Goal: Task Accomplishment & Management: Manage account settings

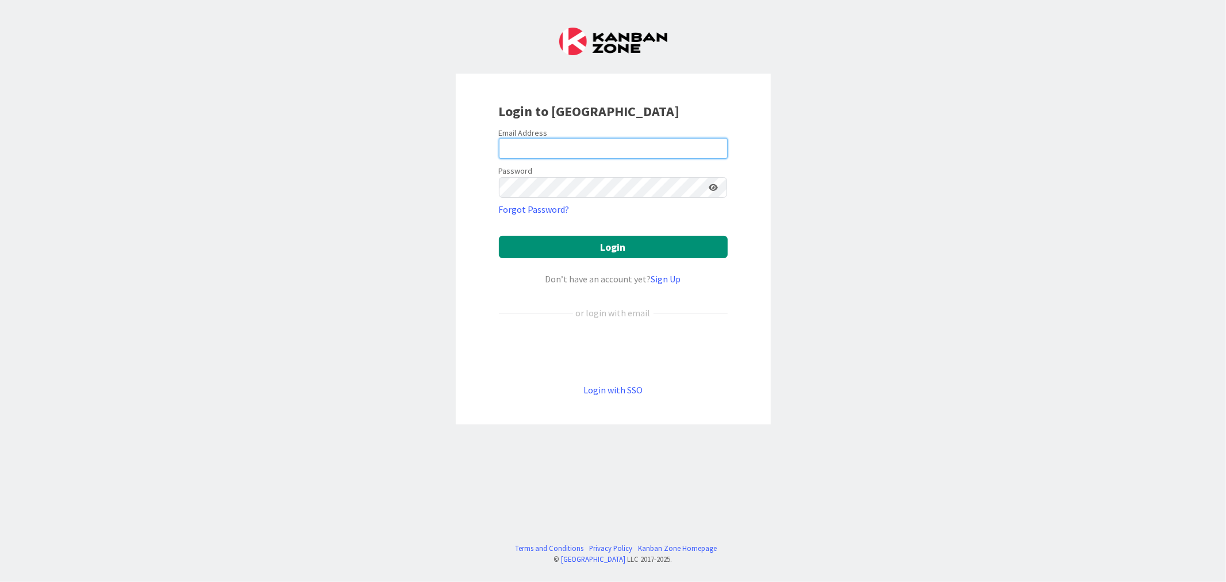
click at [556, 147] on input "email" at bounding box center [613, 148] width 229 height 21
type input "[PERSON_NAME][EMAIL_ADDRESS][PERSON_NAME][DOMAIN_NAME]"
click at [499, 236] on button "Login" at bounding box center [613, 247] width 229 height 22
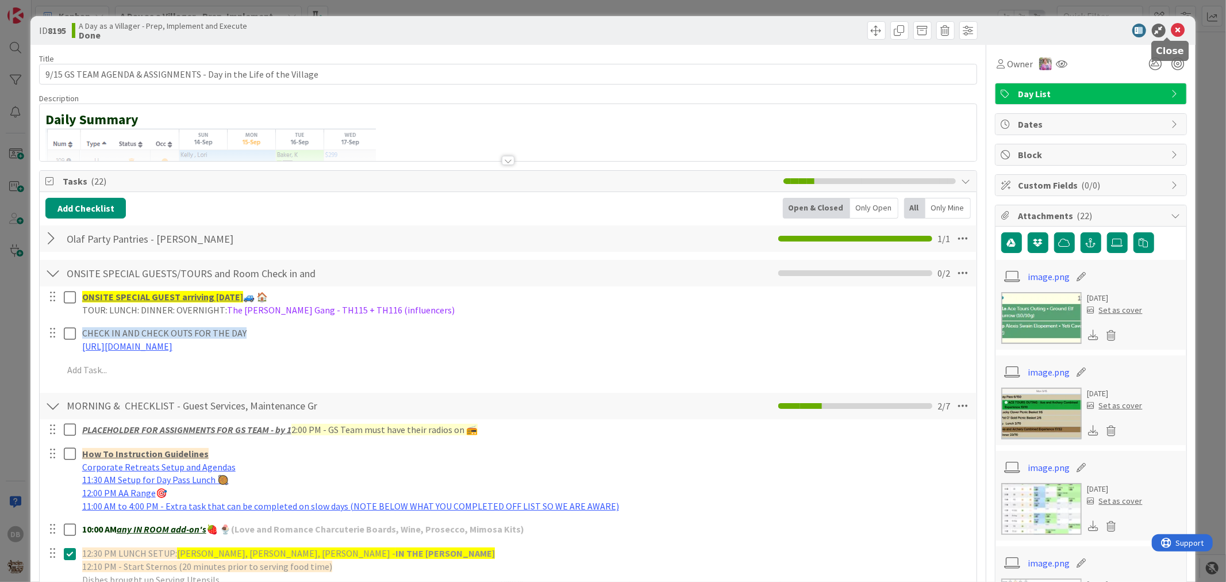
click at [1172, 27] on icon at bounding box center [1179, 31] width 14 height 14
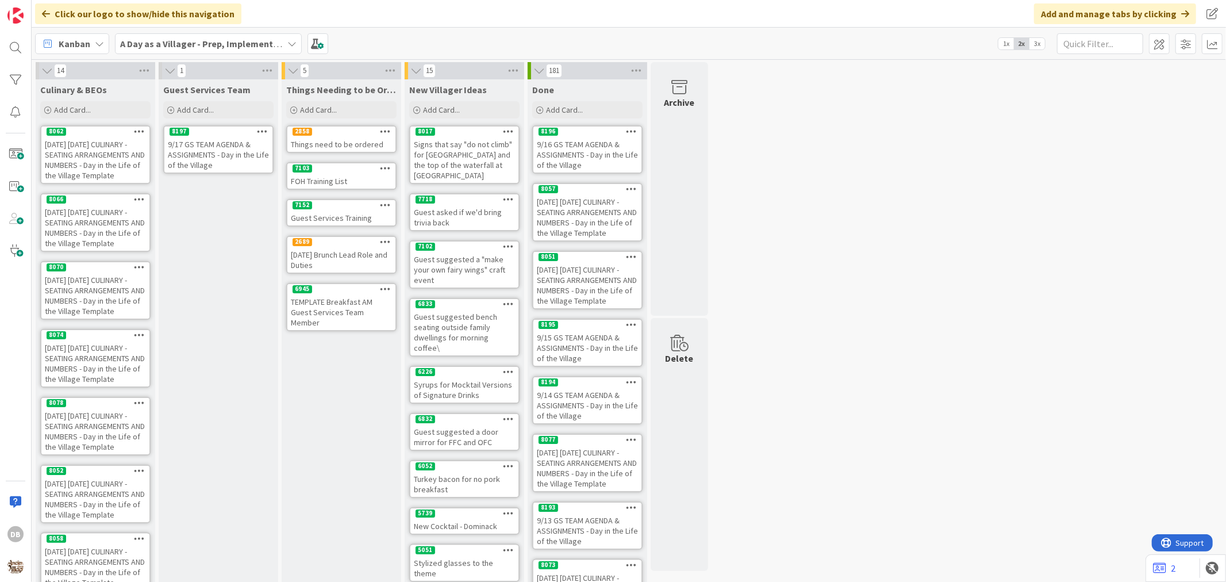
click at [260, 131] on icon at bounding box center [262, 131] width 11 height 8
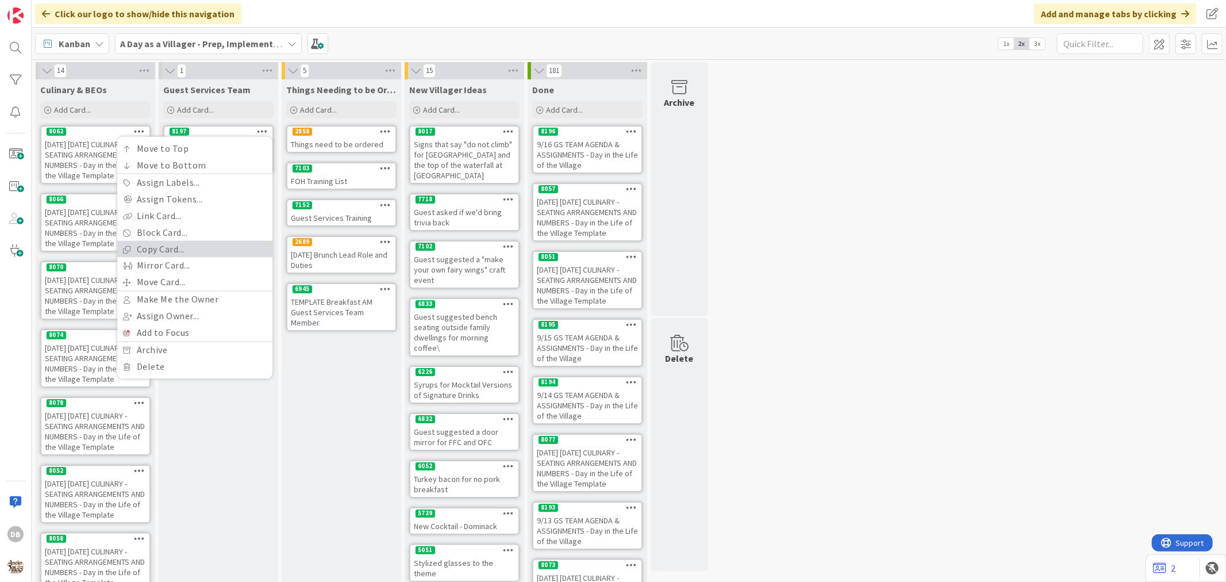
click at [210, 247] on link "Copy Card..." at bounding box center [194, 249] width 155 height 17
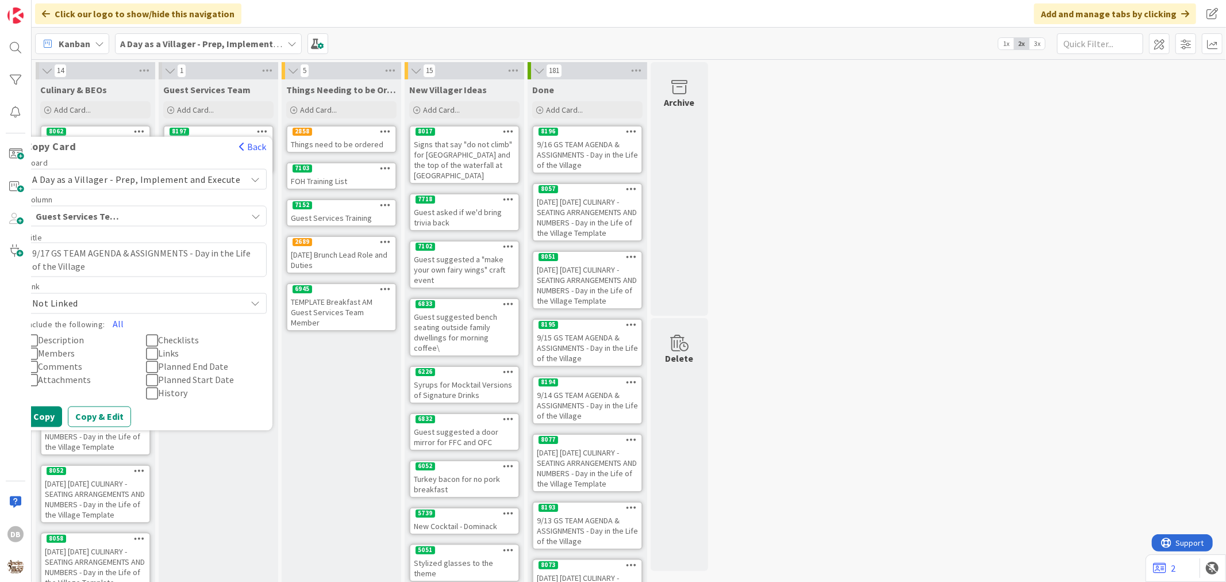
click at [56, 253] on textarea "9/17 GS TEAM AGENDA & ASSIGNMENTS - Day in the Life of the Village" at bounding box center [146, 260] width 241 height 34
type textarea "x"
type textarea "9/1 GS TEAM AGENDA & ASSIGNMENTS - Day in the Life of the Village"
type textarea "x"
type textarea "9/18 GS TEAM AGENDA & ASSIGNMENTS - Day in the Life of the Village"
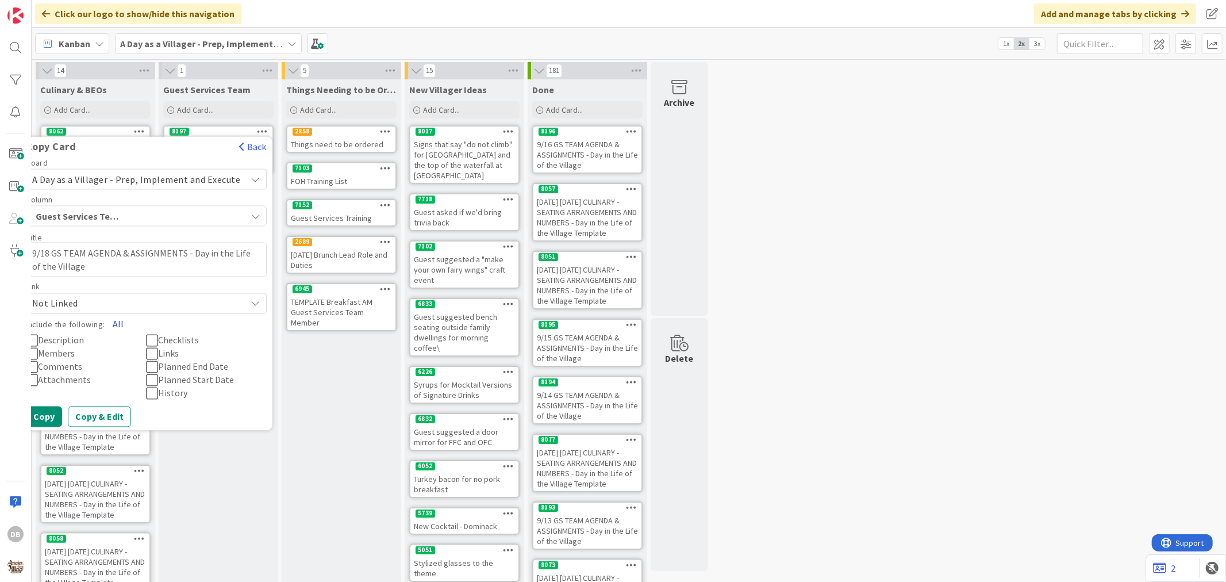
click at [125, 321] on button "All" at bounding box center [118, 324] width 26 height 21
click at [58, 417] on button "Copy" at bounding box center [44, 417] width 36 height 21
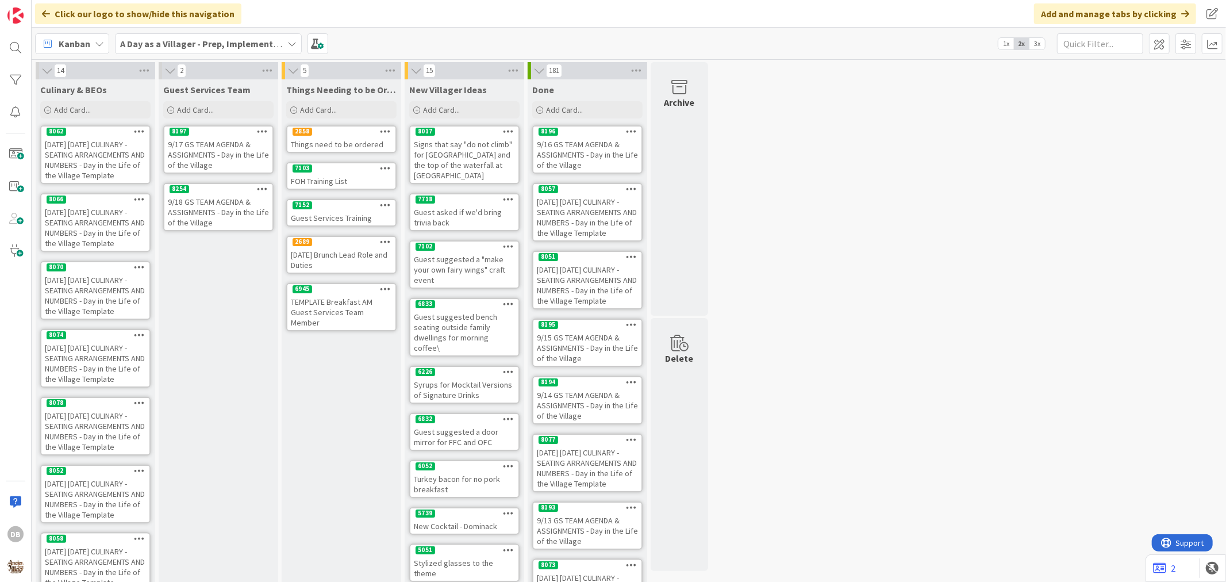
click at [210, 186] on div "8254" at bounding box center [218, 189] width 108 height 10
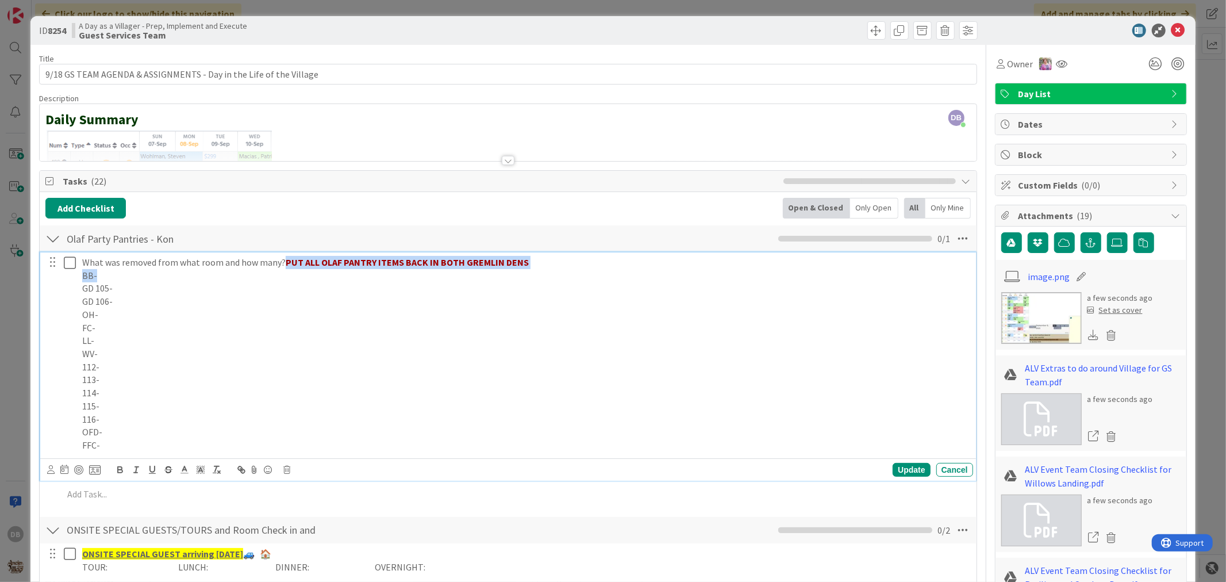
drag, startPoint x: 527, startPoint y: 269, endPoint x: 285, endPoint y: 264, distance: 242.1
click at [285, 264] on div "What was removed from what room and how many? PUT ALL OLAF PANTRY ITEMS BACK IN…" at bounding box center [526, 353] width 896 height 203
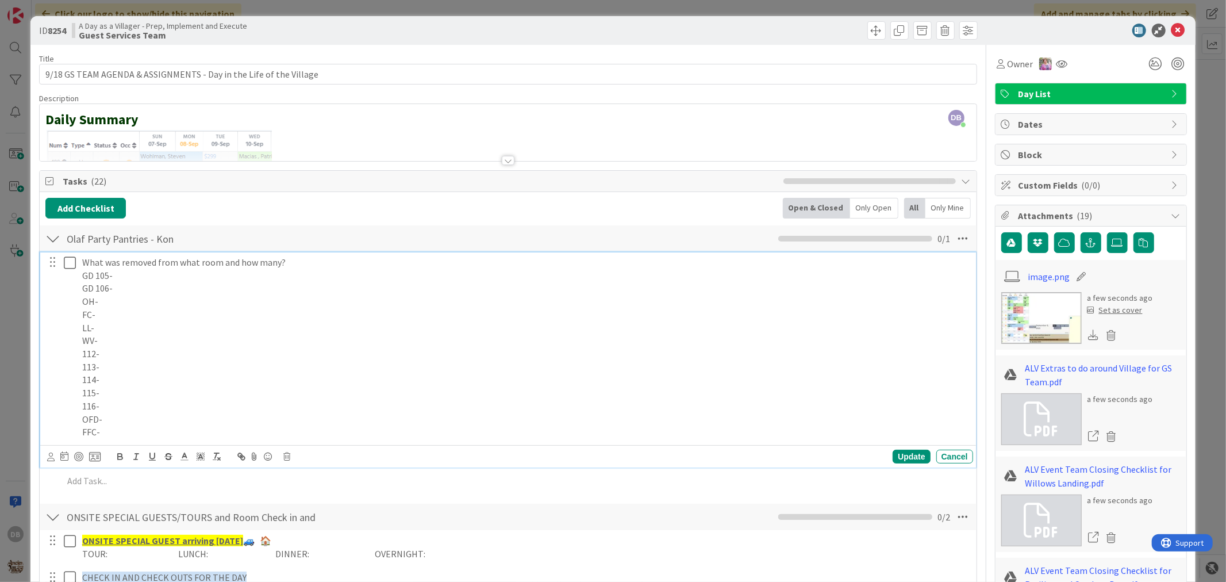
scroll to position [383, 0]
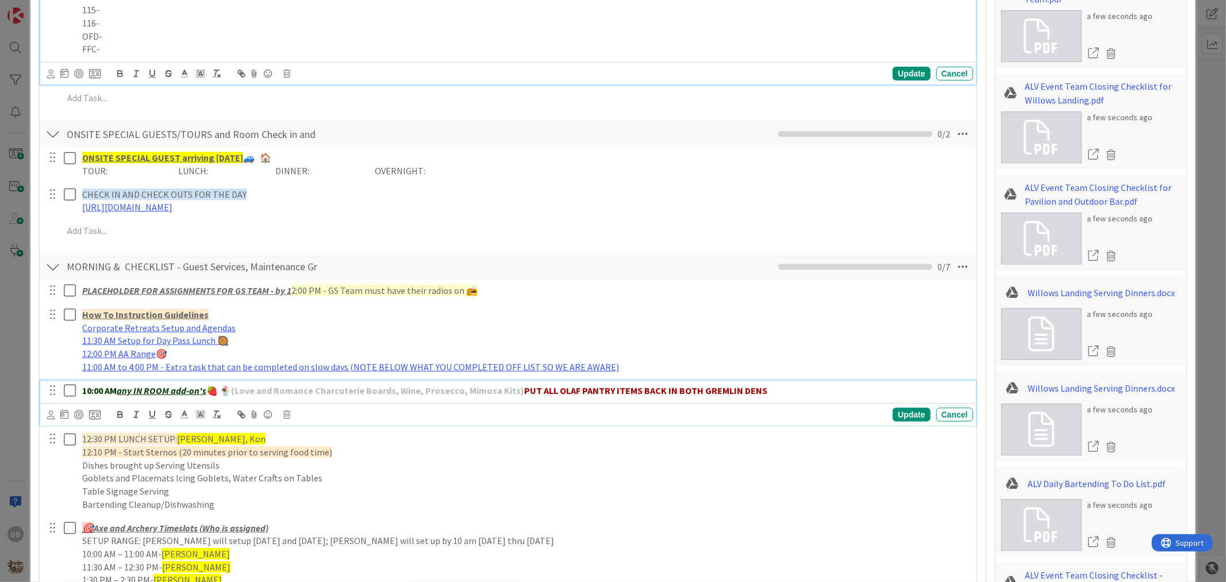
click at [765, 393] on p "10:00 AM any IN ROOM add-on's 🍓 🍨 (Love and Romance Charcuterie Boards, Wine, P…" at bounding box center [525, 390] width 887 height 13
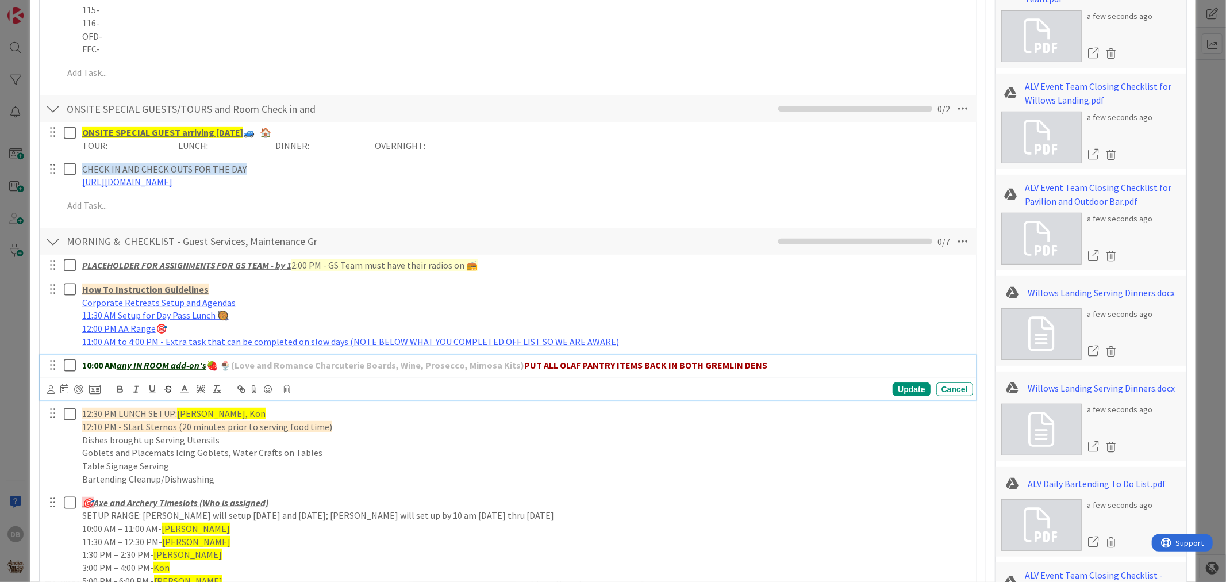
scroll to position [358, 0]
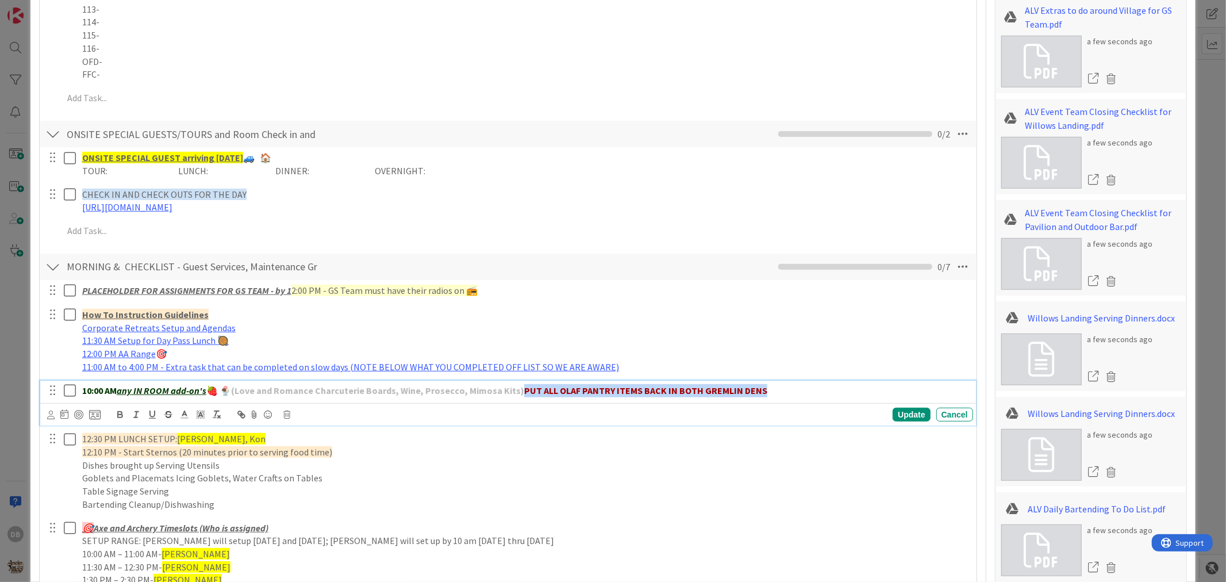
drag, startPoint x: 765, startPoint y: 393, endPoint x: 520, endPoint y: 385, distance: 244.5
click at [520, 385] on p "10:00 AM any IN ROOM add-on's 🍓 🍨 (Love and Romance Charcuterie Boards, Wine, P…" at bounding box center [525, 390] width 887 height 13
click at [893, 417] on div "Update" at bounding box center [911, 415] width 37 height 14
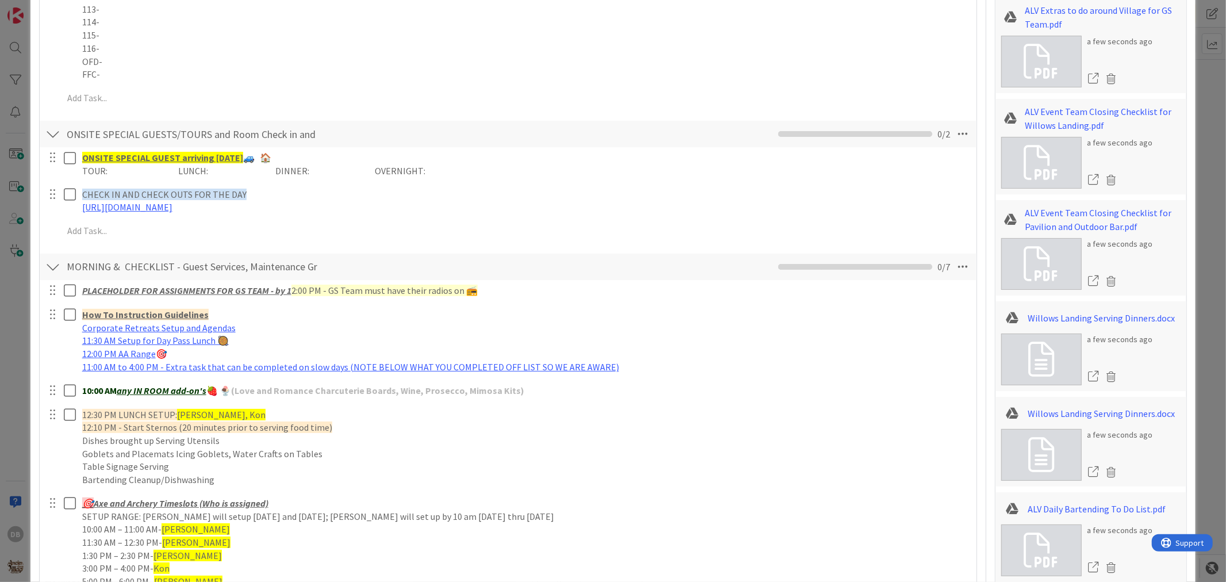
type textarea "x"
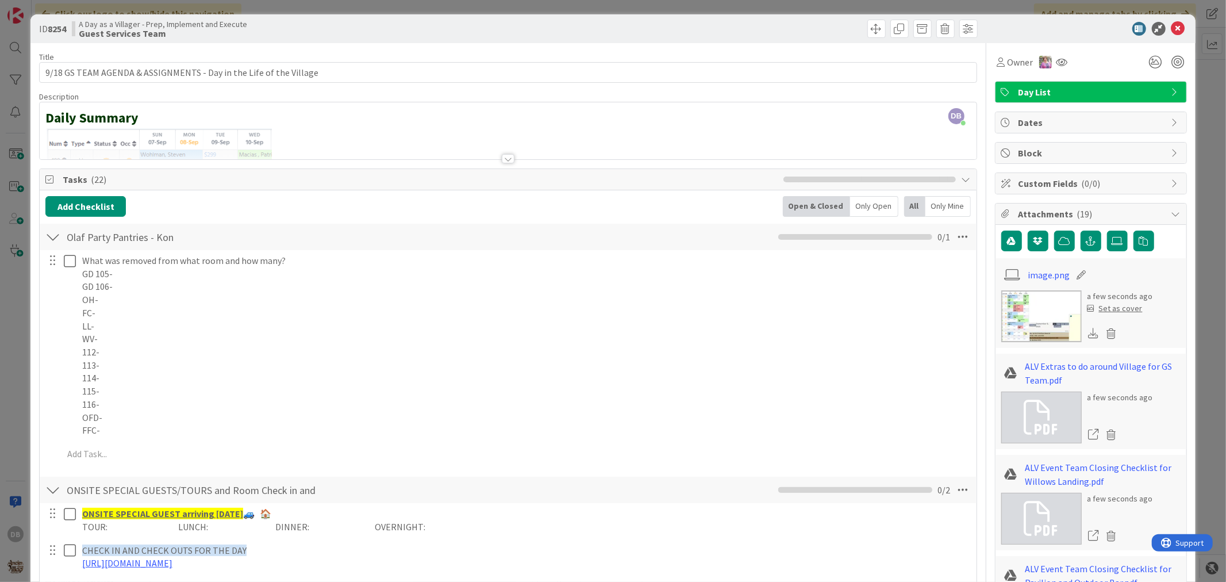
scroll to position [0, 0]
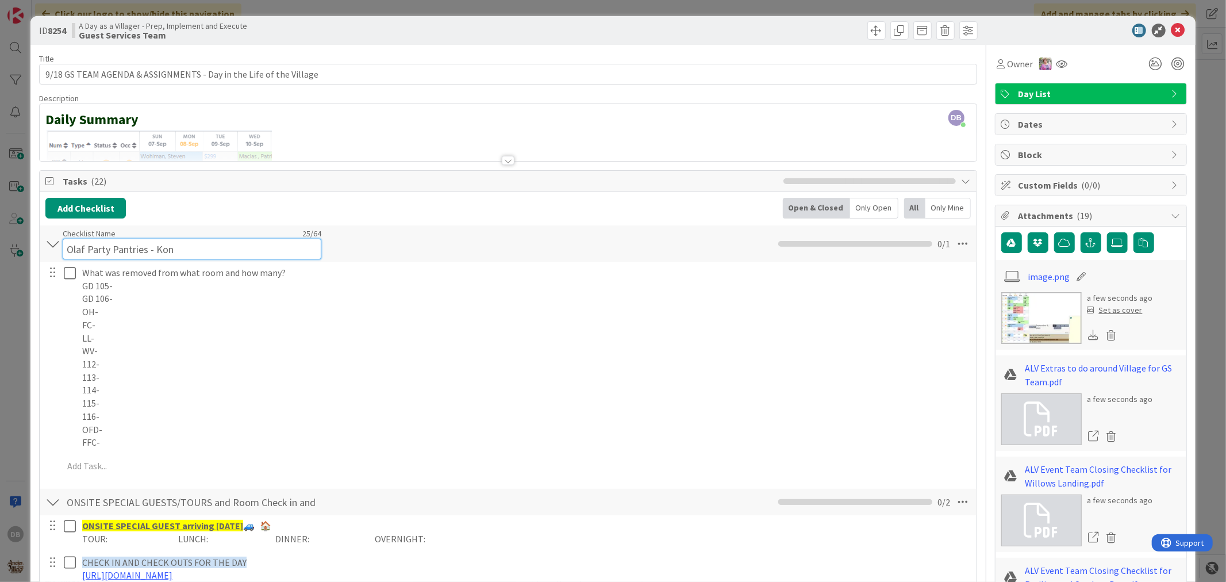
click at [197, 240] on input "Olaf Party Pantries - Kon" at bounding box center [192, 249] width 259 height 21
drag, startPoint x: 178, startPoint y: 255, endPoint x: 154, endPoint y: 252, distance: 24.3
click at [154, 252] on input "Olaf Party Pantries - Kon" at bounding box center [192, 249] width 259 height 21
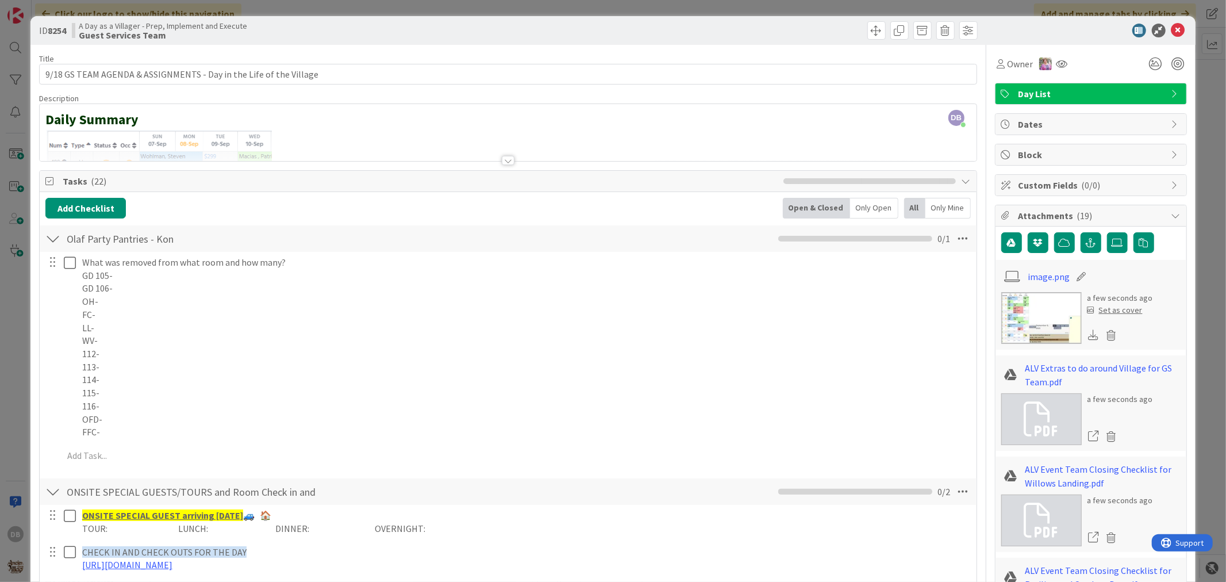
click at [178, 237] on div "Checklist Name 25 / 64 Olaf Party Pantries - [PERSON_NAME]" at bounding box center [192, 238] width 259 height 21
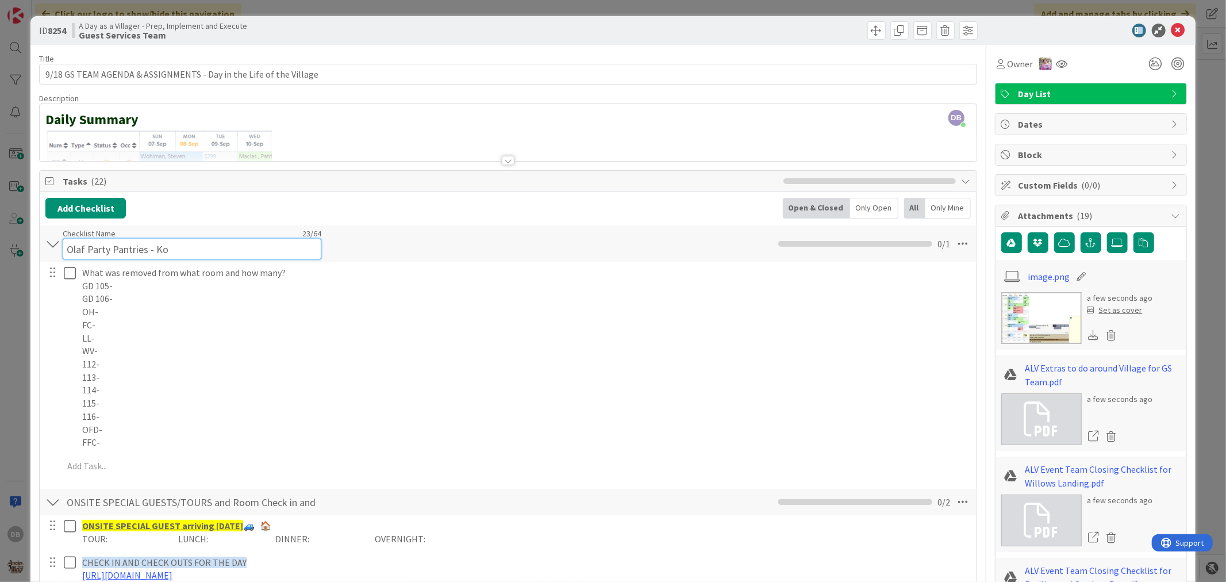
type input "Olaf Party Pantries - Kon"
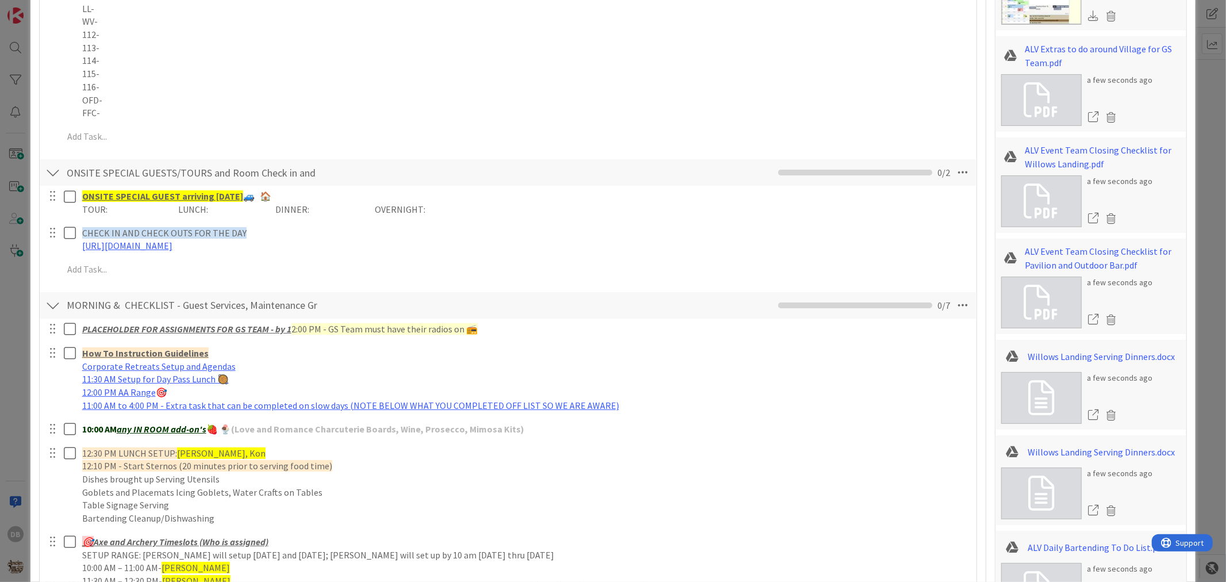
scroll to position [64, 0]
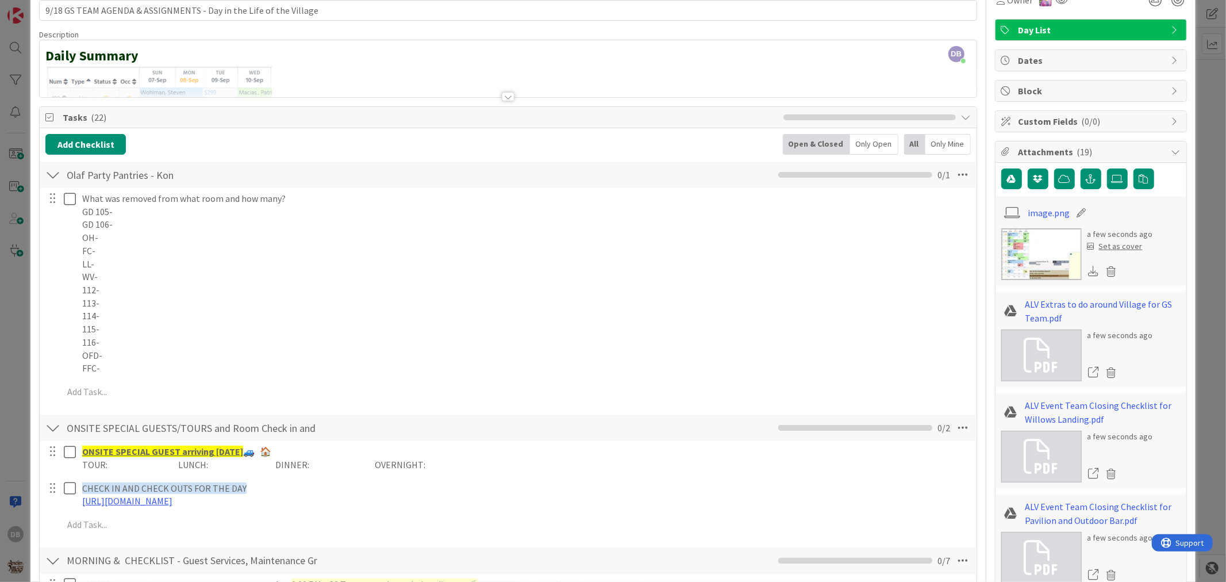
click at [49, 175] on div at bounding box center [52, 174] width 15 height 21
type textarea "x"
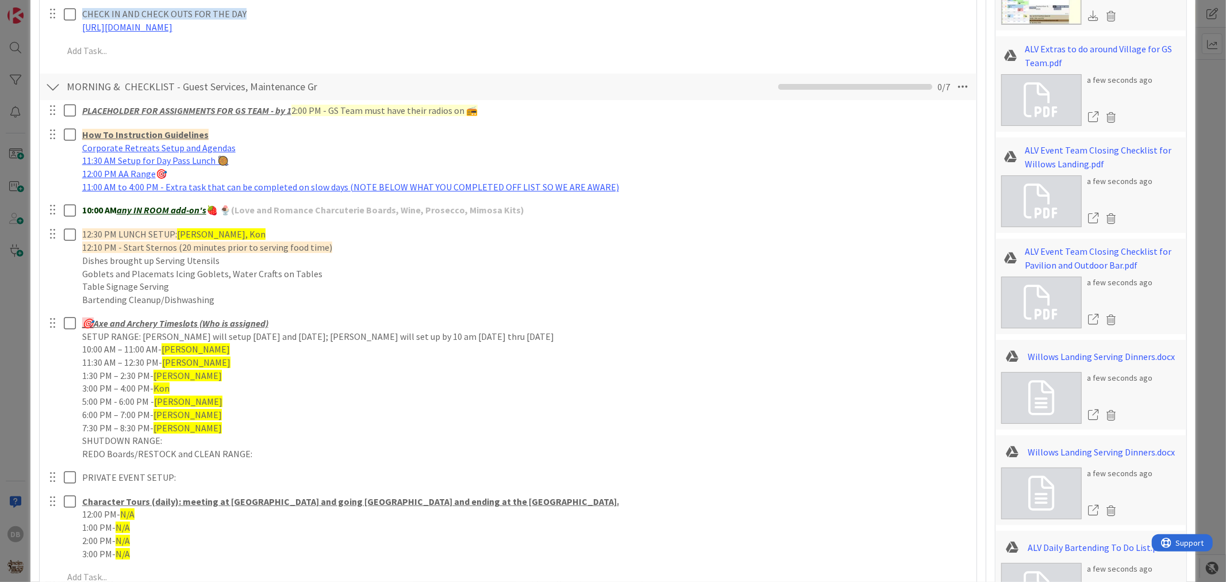
scroll to position [383, 0]
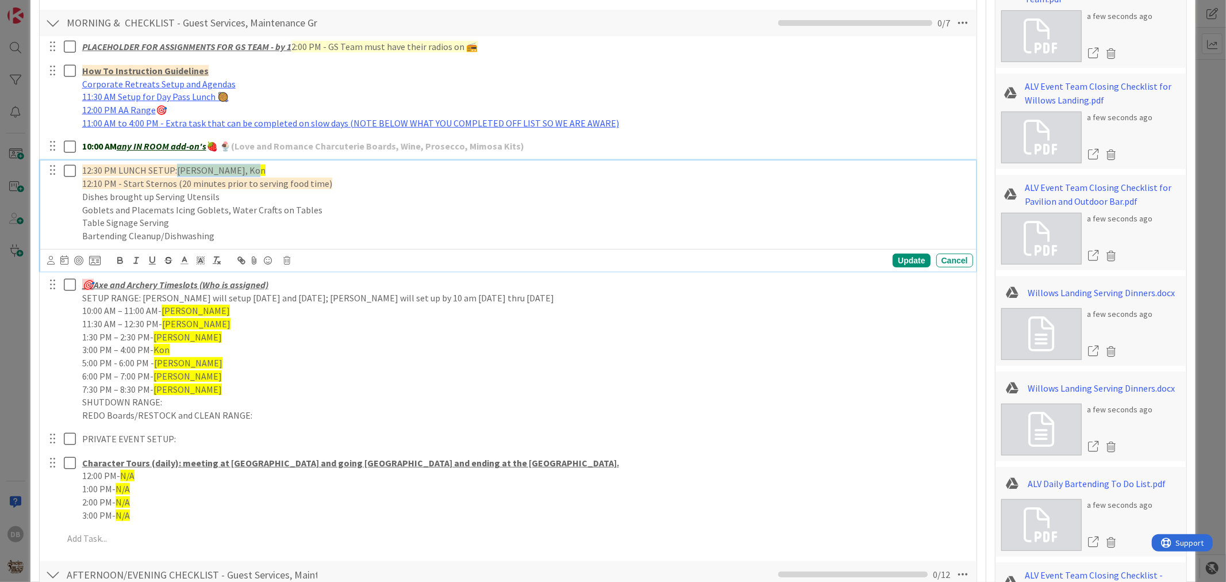
drag, startPoint x: 239, startPoint y: 171, endPoint x: 176, endPoint y: 173, distance: 63.3
click at [176, 173] on p "12:30 PM LUNCH SETUP: [PERSON_NAME], Kon" at bounding box center [525, 170] width 887 height 13
click at [905, 260] on div "Update" at bounding box center [911, 261] width 37 height 14
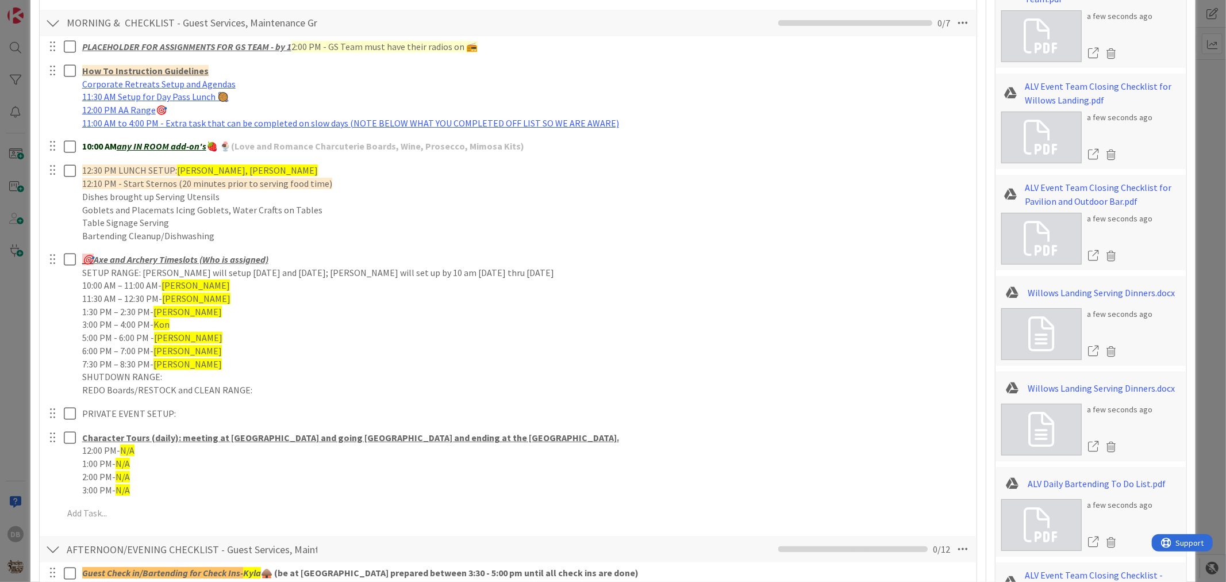
type textarea "x"
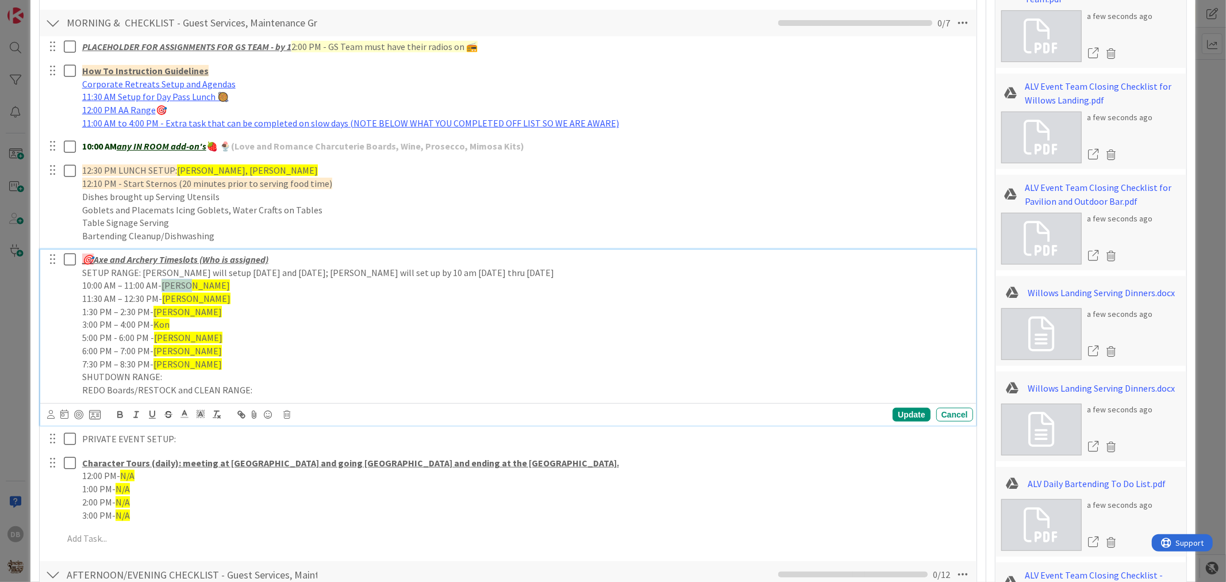
drag, startPoint x: 189, startPoint y: 286, endPoint x: 163, endPoint y: 286, distance: 25.9
click at [163, 286] on p "10:00 AM – 11:00 AM- [PERSON_NAME]" at bounding box center [525, 285] width 887 height 13
drag, startPoint x: 189, startPoint y: 294, endPoint x: 164, endPoint y: 300, distance: 24.7
click at [164, 300] on p "11:30 AM – 12:30 PM- [PERSON_NAME]" at bounding box center [525, 298] width 887 height 13
drag, startPoint x: 181, startPoint y: 315, endPoint x: 155, endPoint y: 313, distance: 25.9
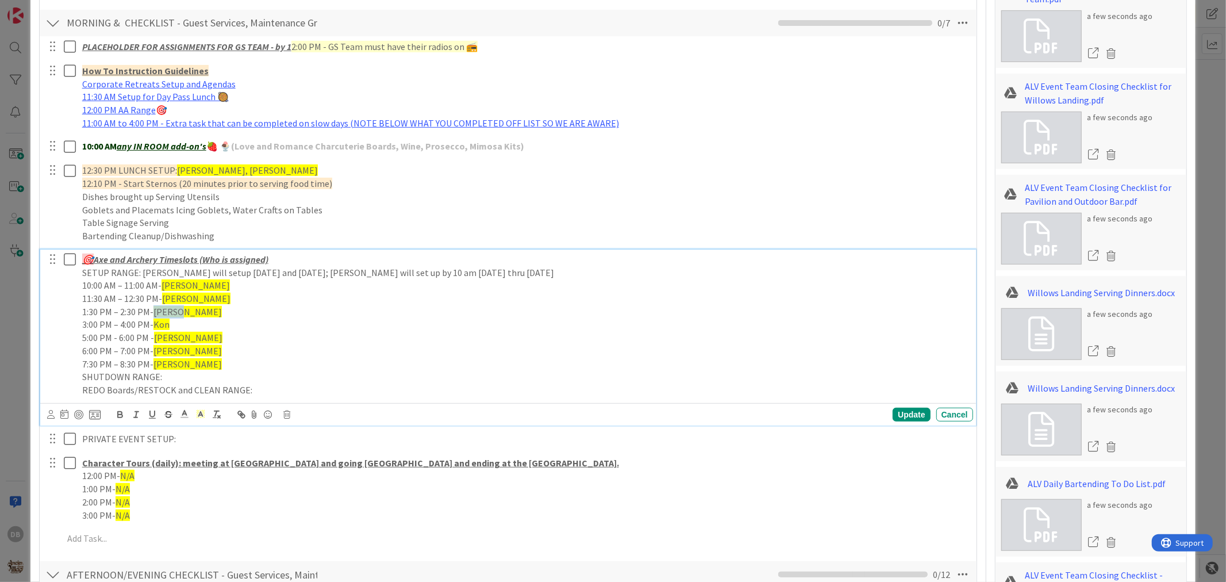
click at [155, 313] on p "1:30 PM – 2:30 PM- [PERSON_NAME]" at bounding box center [525, 311] width 887 height 13
drag, startPoint x: 170, startPoint y: 323, endPoint x: 156, endPoint y: 323, distance: 13.2
click at [156, 323] on p "3:00 PM – 4:00 PM- Kon" at bounding box center [525, 324] width 887 height 13
drag, startPoint x: 171, startPoint y: 339, endPoint x: 154, endPoint y: 339, distance: 16.7
click at [154, 339] on p "5:00 PM - 6:00 PM - [PERSON_NAME]" at bounding box center [525, 337] width 887 height 13
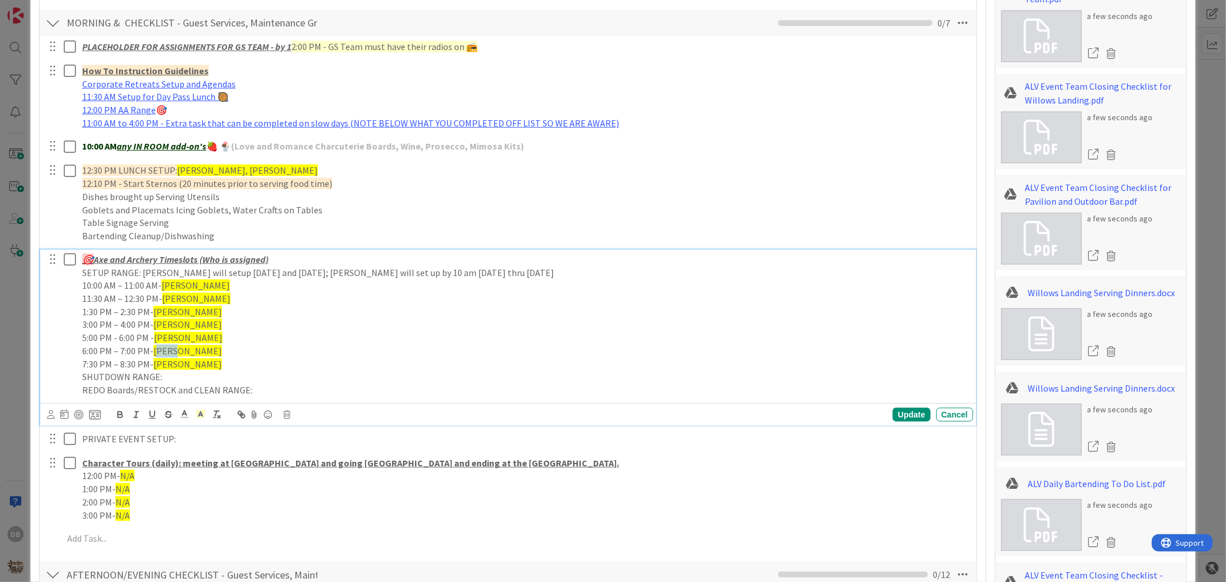
drag, startPoint x: 171, startPoint y: 351, endPoint x: 153, endPoint y: 352, distance: 18.4
click at [153, 352] on p "6:00 PM – 7:00 PM- [PERSON_NAME]" at bounding box center [525, 350] width 887 height 13
click at [167, 369] on span "[PERSON_NAME]" at bounding box center [188, 363] width 68 height 11
drag, startPoint x: 171, startPoint y: 365, endPoint x: 155, endPoint y: 366, distance: 15.5
click at [155, 366] on span "[PERSON_NAME]" at bounding box center [188, 363] width 68 height 11
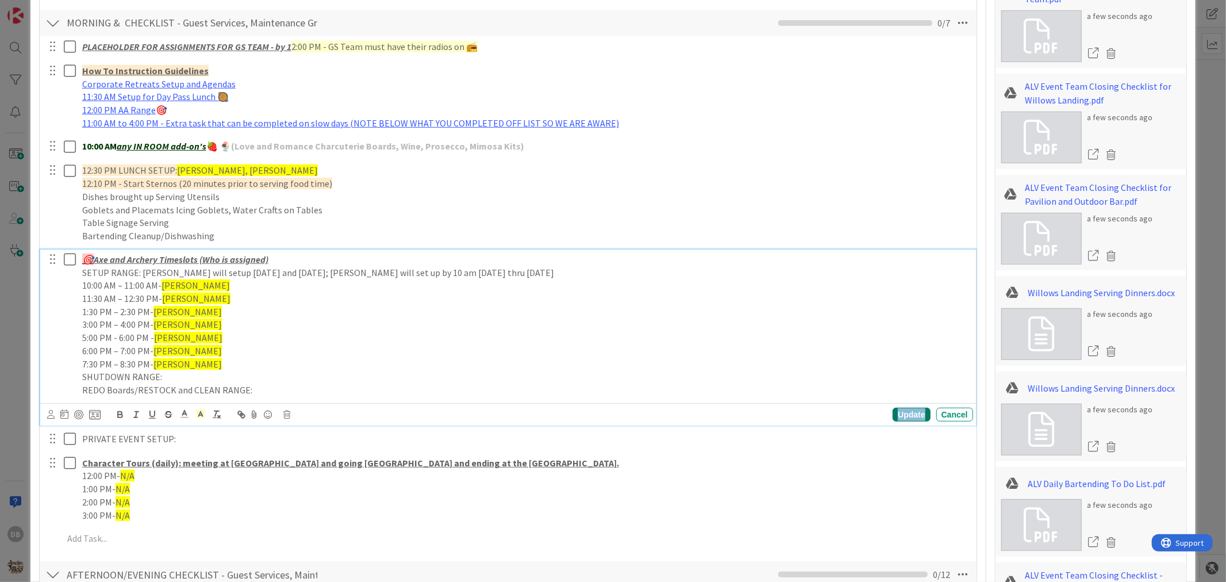
click at [904, 412] on div "Update" at bounding box center [911, 415] width 37 height 14
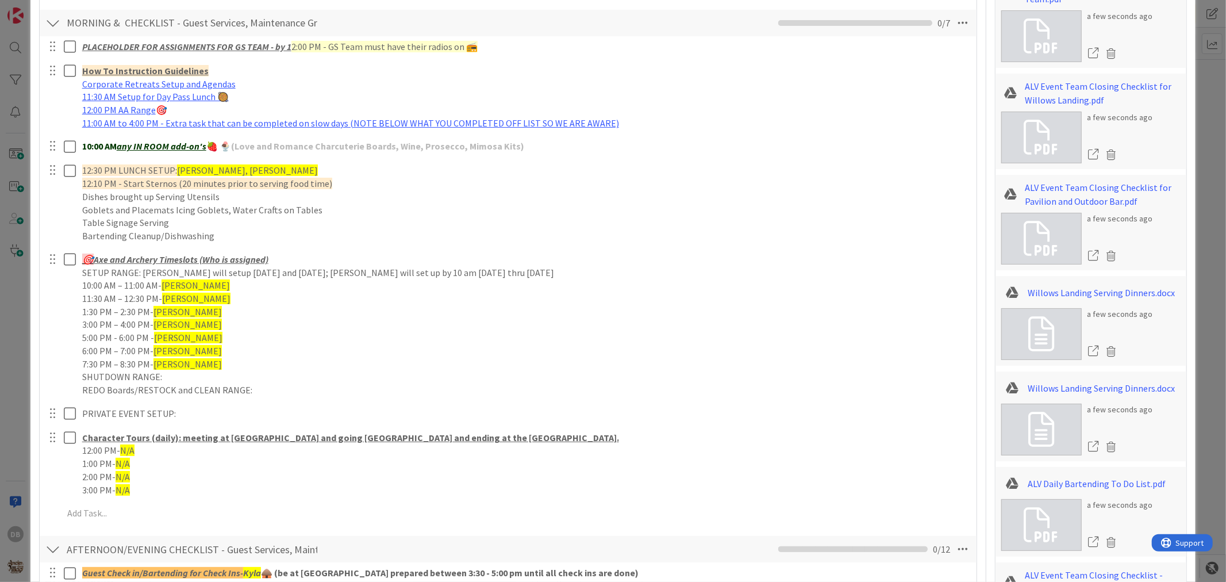
type textarea "x"
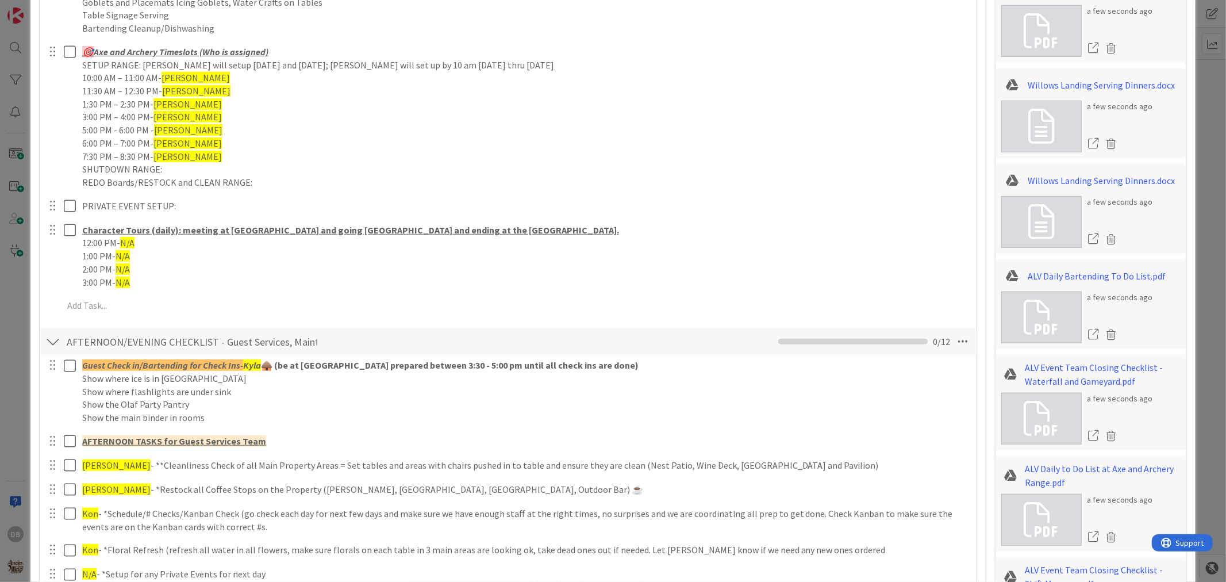
scroll to position [639, 0]
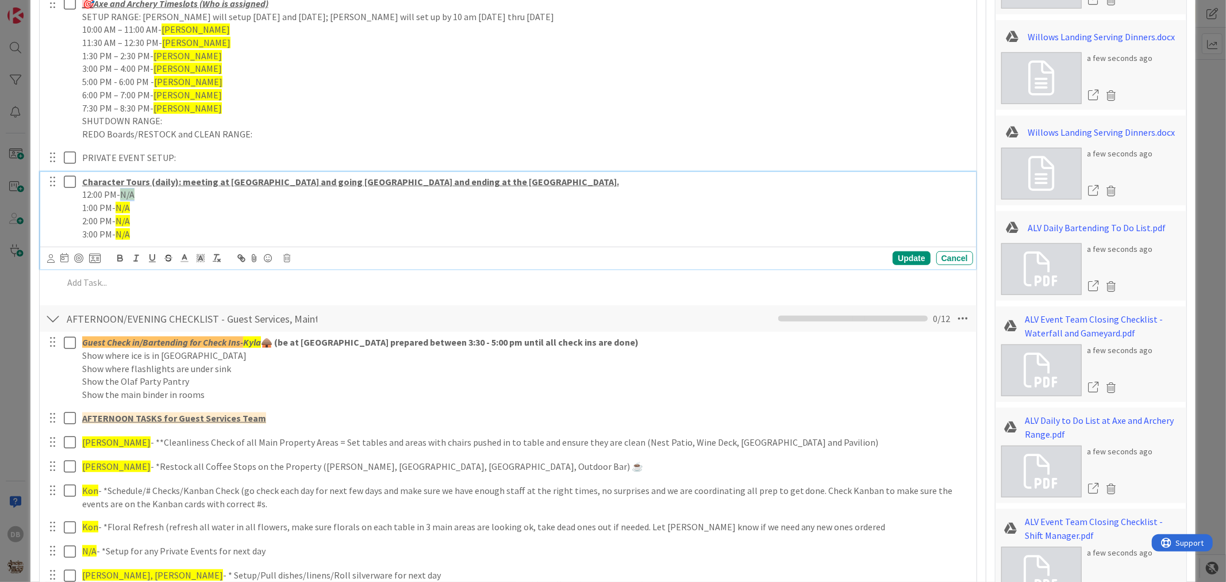
drag, startPoint x: 130, startPoint y: 196, endPoint x: 122, endPoint y: 195, distance: 7.5
click at [122, 195] on span "N/A" at bounding box center [127, 194] width 14 height 11
drag, startPoint x: 129, startPoint y: 208, endPoint x: 117, endPoint y: 208, distance: 12.1
click at [117, 208] on span "N/A" at bounding box center [123, 207] width 14 height 11
drag, startPoint x: 129, startPoint y: 221, endPoint x: 116, endPoint y: 221, distance: 13.2
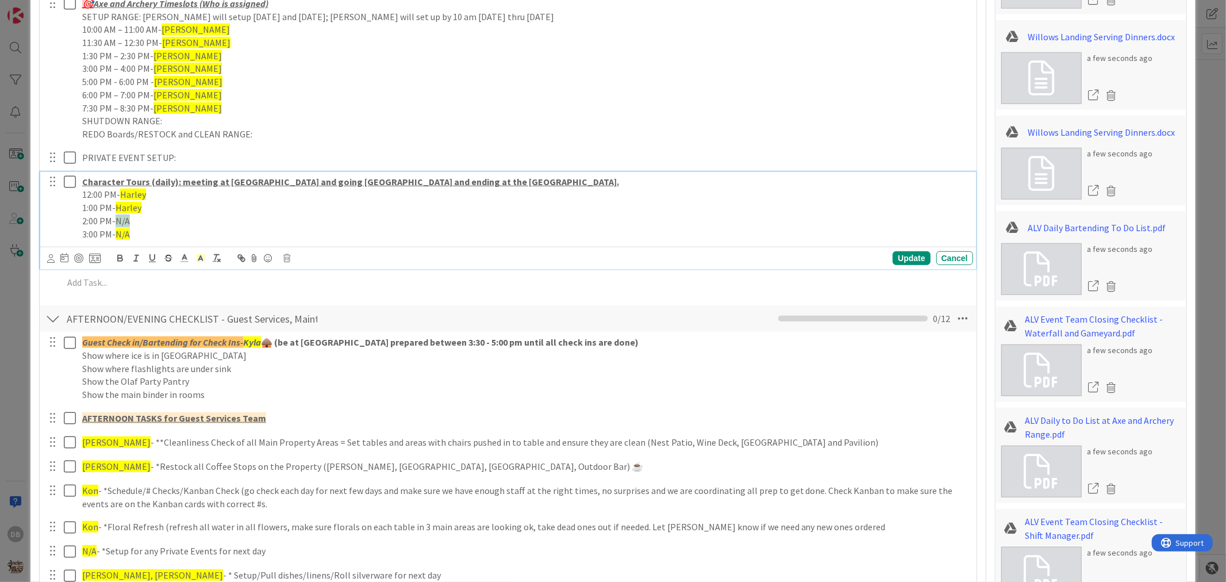
click at [116, 221] on p "2:00 PM- N/A" at bounding box center [525, 220] width 887 height 13
click at [136, 223] on p "2:00 PM- [PERSON_NAME]" at bounding box center [525, 220] width 887 height 13
drag, startPoint x: 141, startPoint y: 223, endPoint x: 118, endPoint y: 221, distance: 23.0
click at [118, 221] on p "2:00 PM- [PERSON_NAME]" at bounding box center [525, 220] width 887 height 13
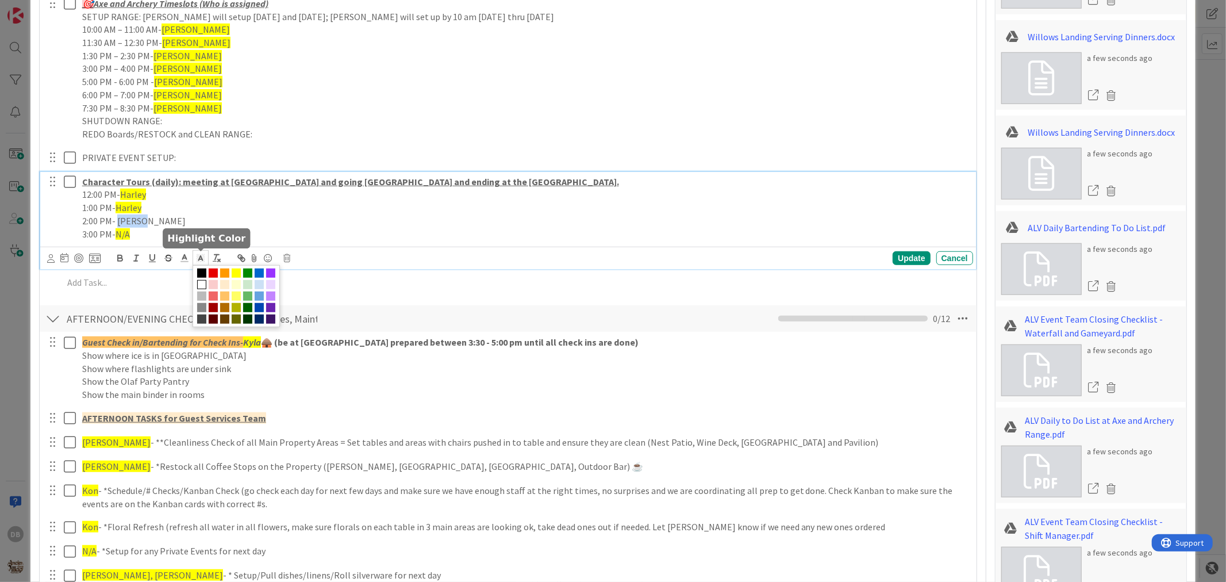
click at [202, 261] on icon at bounding box center [200, 258] width 10 height 10
click at [237, 274] on span at bounding box center [236, 273] width 9 height 9
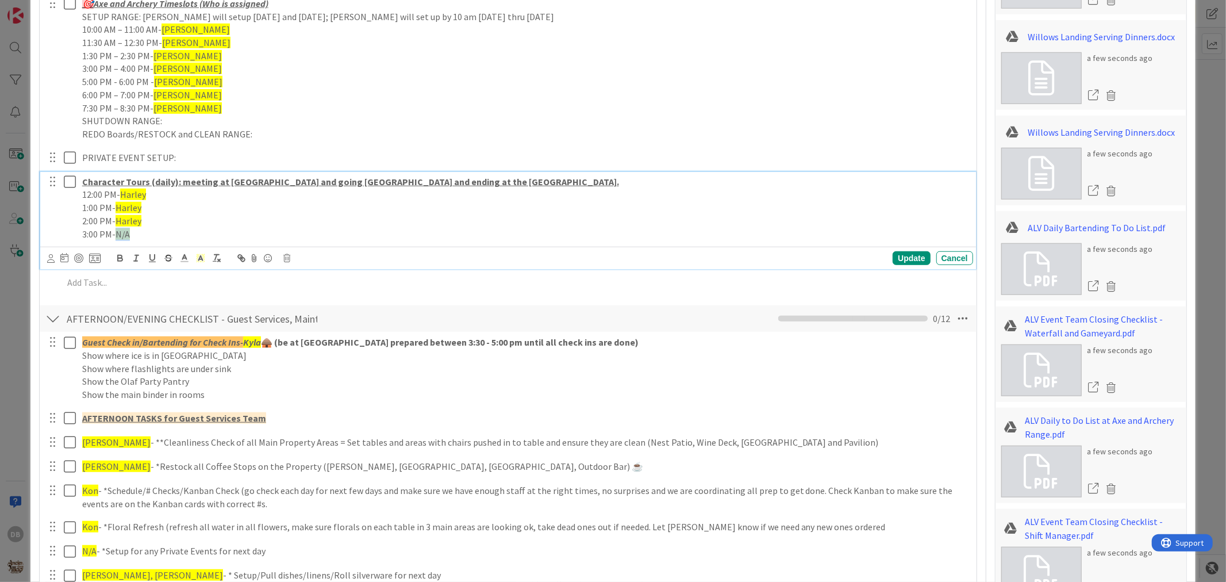
drag, startPoint x: 129, startPoint y: 233, endPoint x: 116, endPoint y: 234, distance: 13.2
click at [116, 234] on p "3:00 PM- N/A" at bounding box center [525, 234] width 887 height 13
click at [908, 259] on div "Update" at bounding box center [911, 258] width 37 height 14
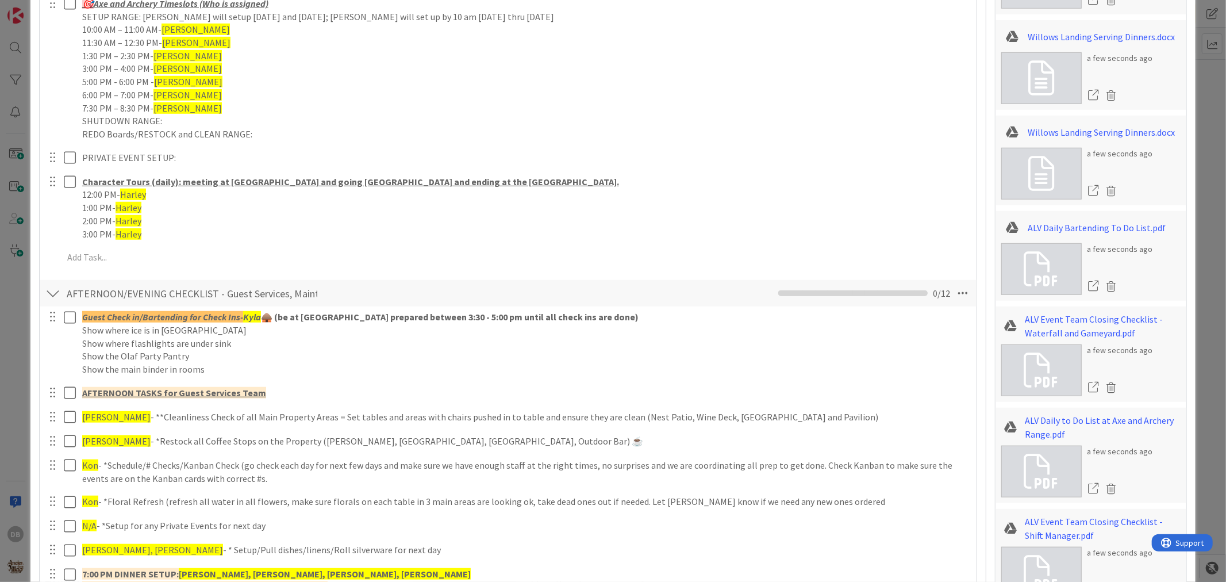
type textarea "x"
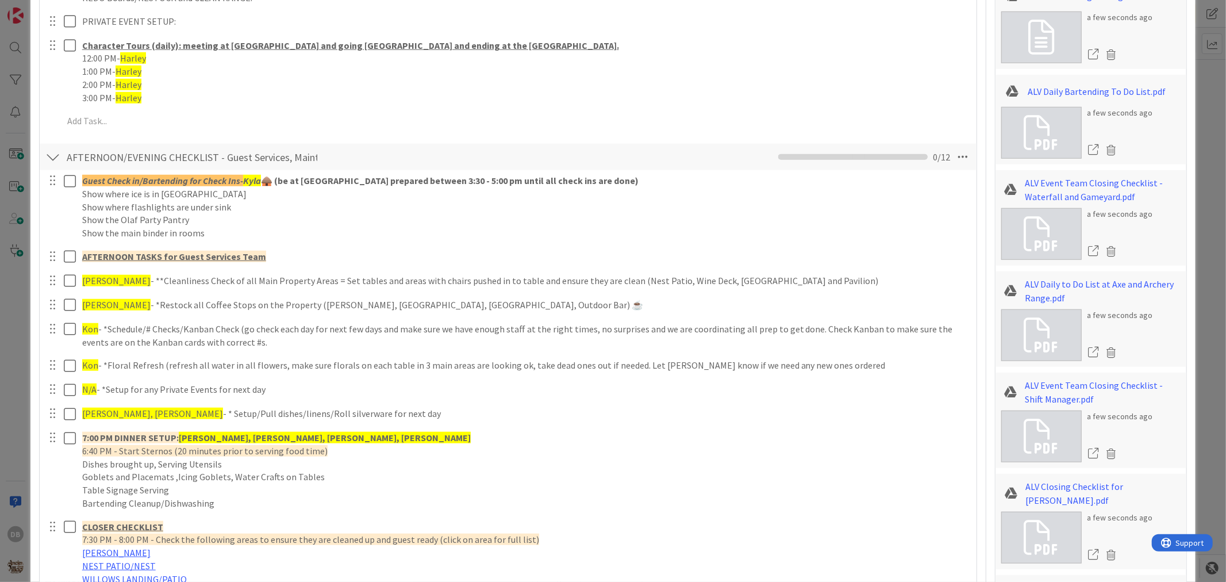
scroll to position [830, 0]
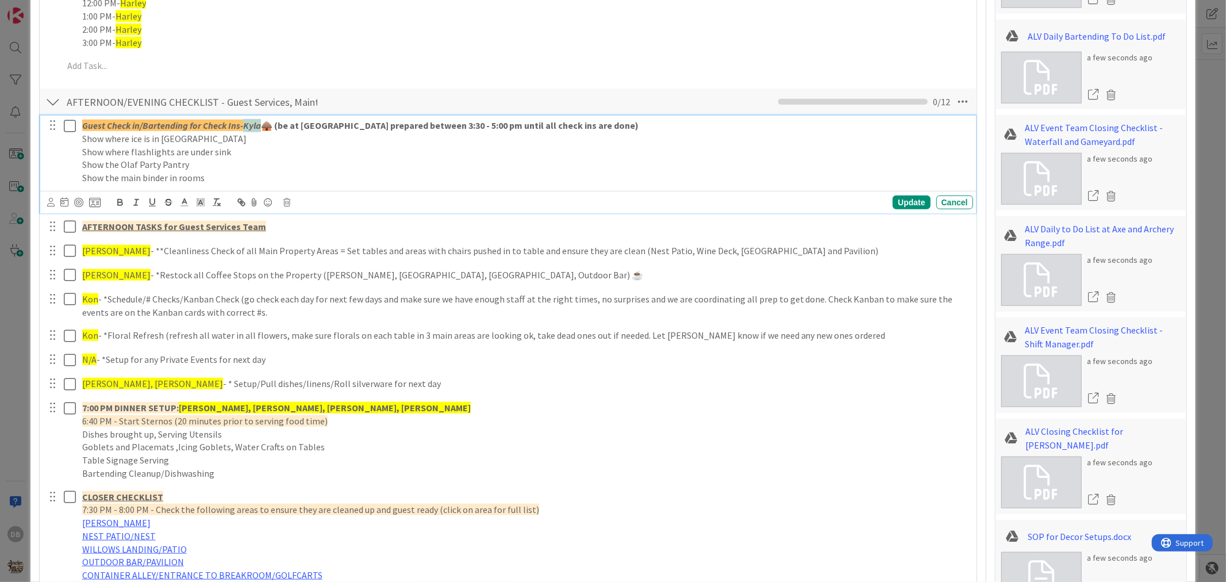
drag, startPoint x: 260, startPoint y: 129, endPoint x: 246, endPoint y: 128, distance: 14.4
click at [246, 128] on em "Kyla" at bounding box center [252, 125] width 18 height 11
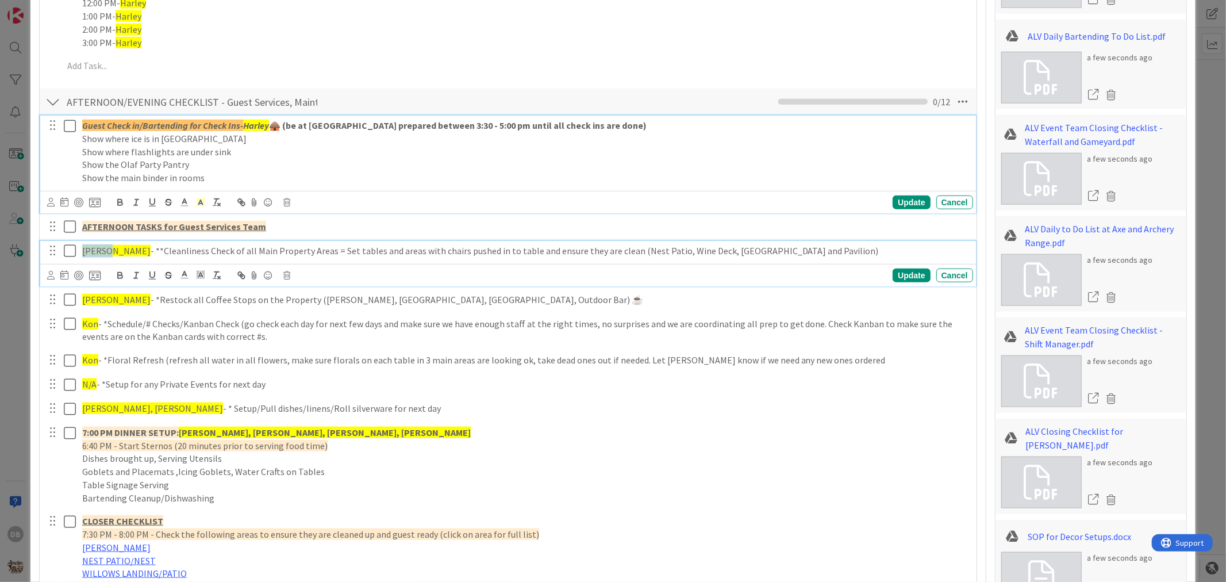
drag, startPoint x: 105, startPoint y: 252, endPoint x: 83, endPoint y: 251, distance: 22.5
click at [83, 251] on span "[PERSON_NAME]" at bounding box center [116, 250] width 68 height 11
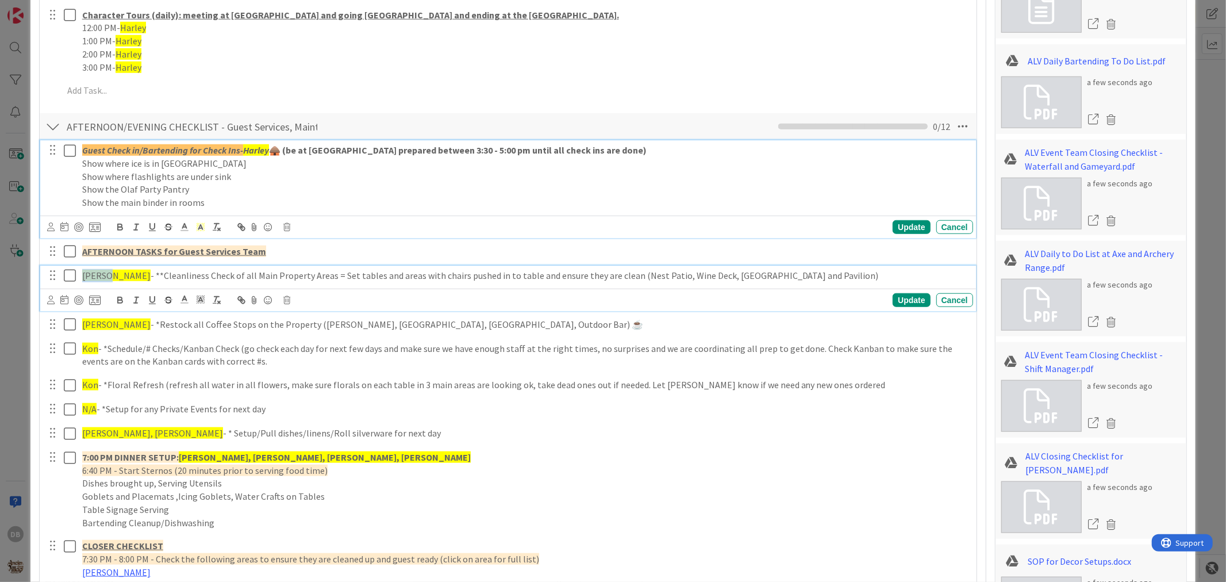
type textarea "x"
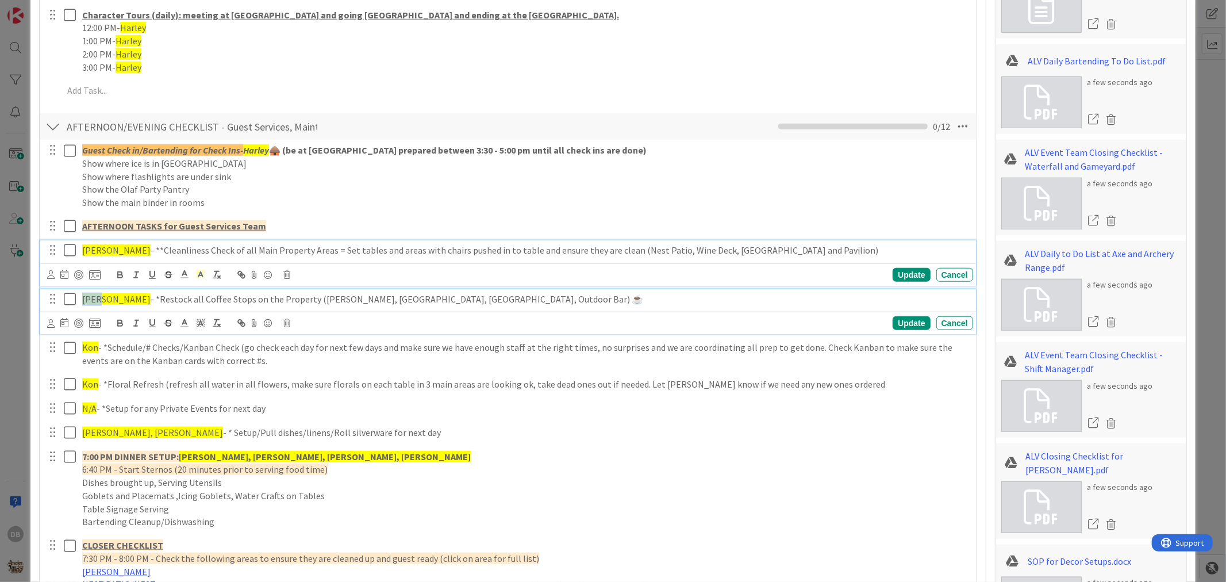
drag, startPoint x: 99, startPoint y: 301, endPoint x: 83, endPoint y: 300, distance: 15.6
click at [83, 300] on span "[PERSON_NAME]" at bounding box center [116, 298] width 68 height 11
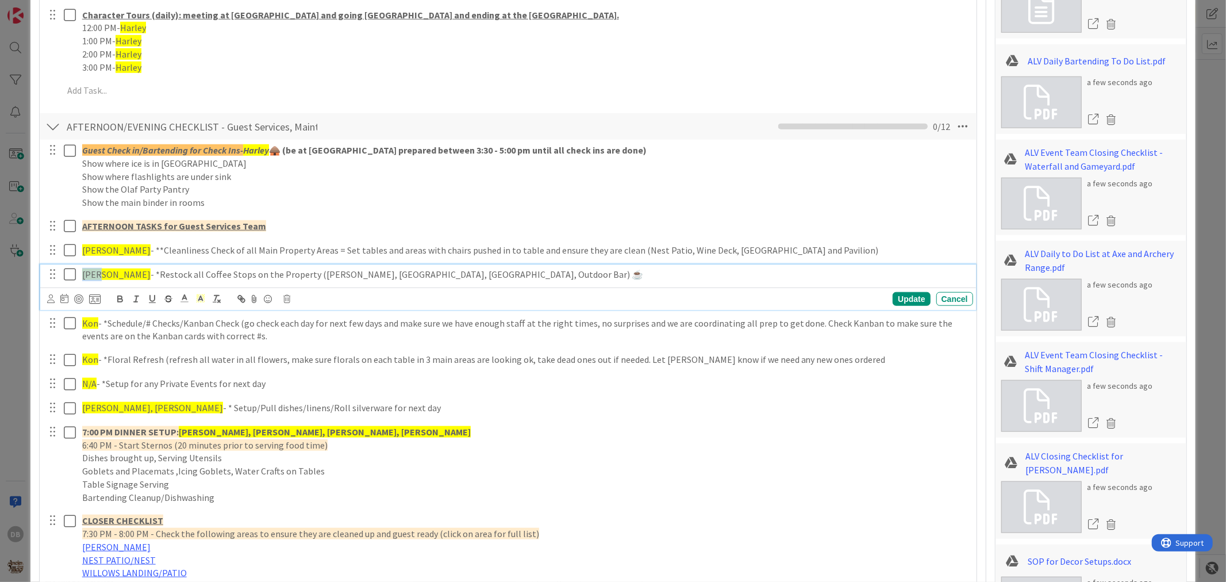
scroll to position [780, 0]
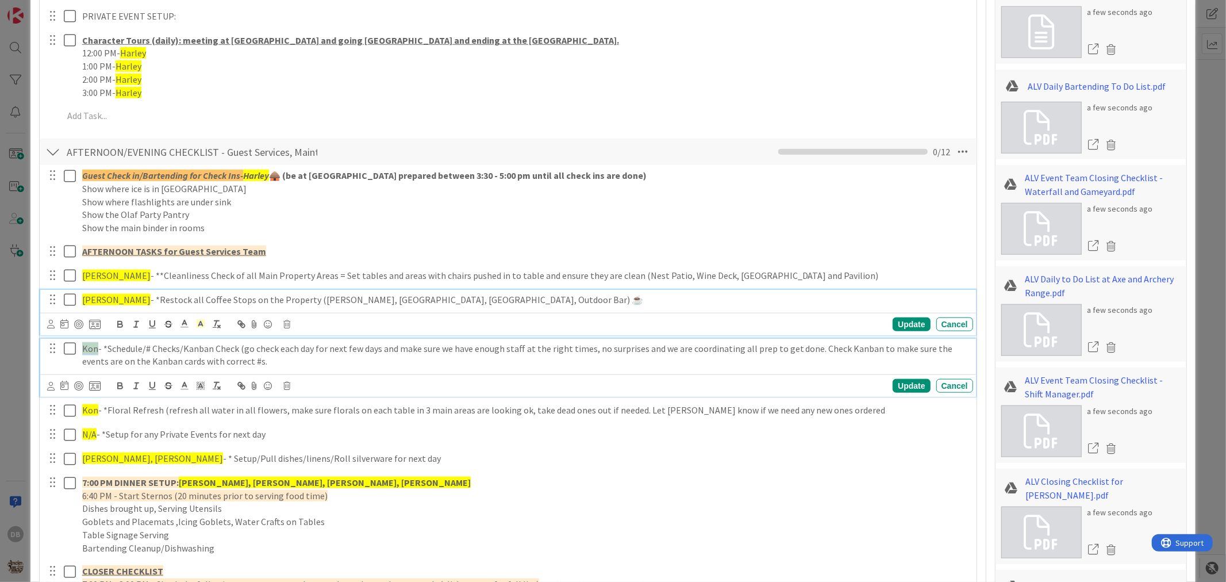
drag, startPoint x: 95, startPoint y: 347, endPoint x: 79, endPoint y: 342, distance: 16.7
click at [79, 342] on div "Kon - *Schedule/# Checks/Kanban Check (go check each day for next few days and …" at bounding box center [526, 355] width 896 height 33
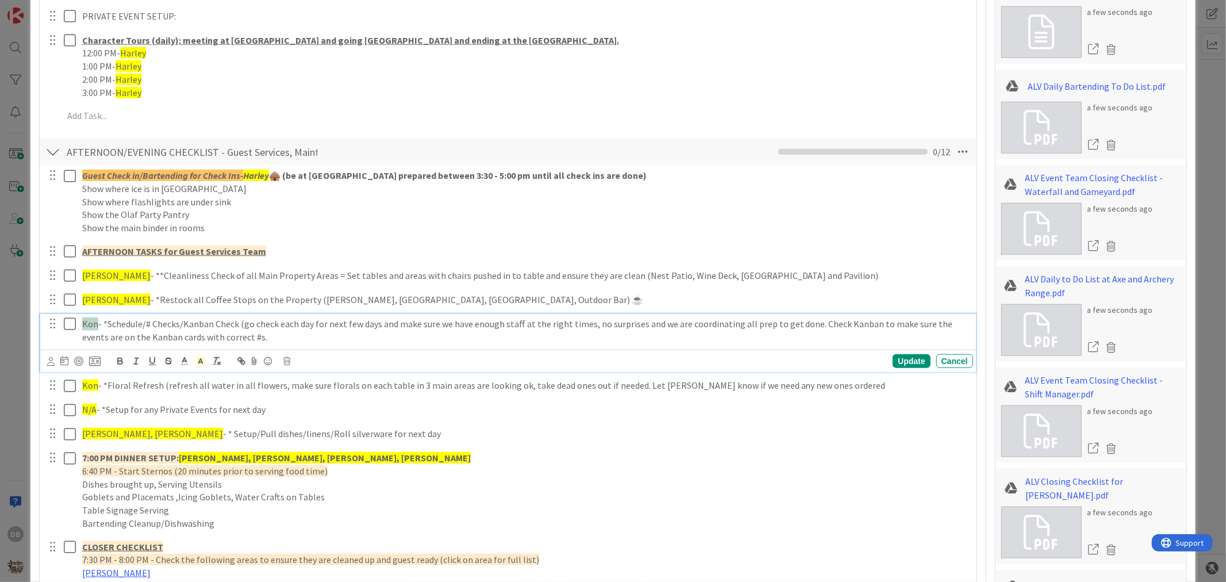
scroll to position [756, 0]
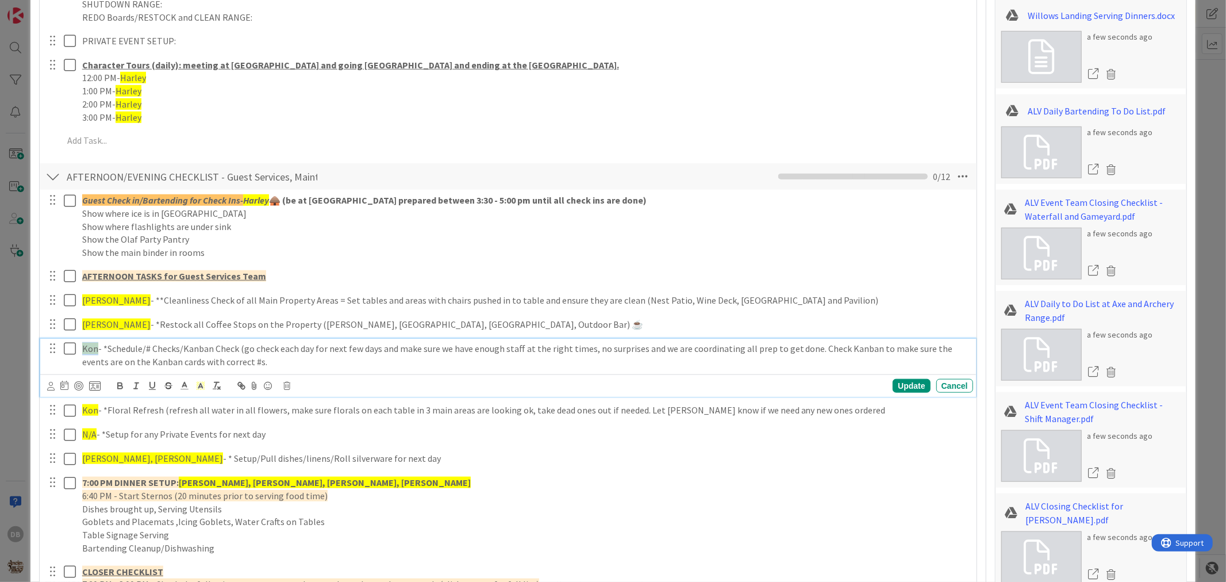
type textarea "x"
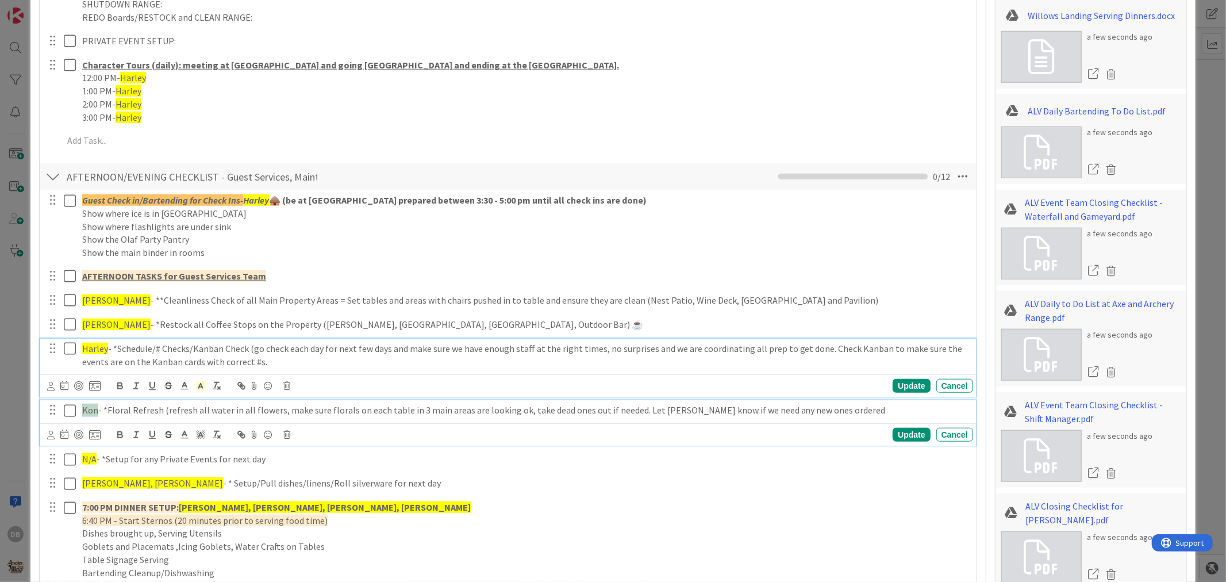
drag, startPoint x: 95, startPoint y: 409, endPoint x: 82, endPoint y: 407, distance: 13.3
click at [82, 407] on span "Kon" at bounding box center [90, 409] width 16 height 11
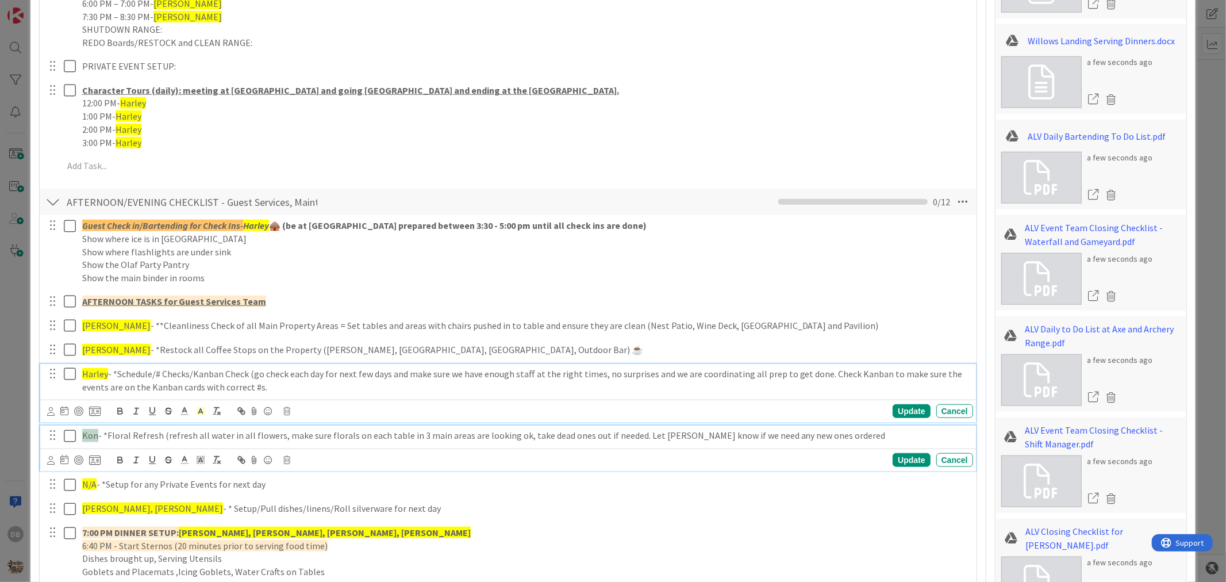
type textarea "x"
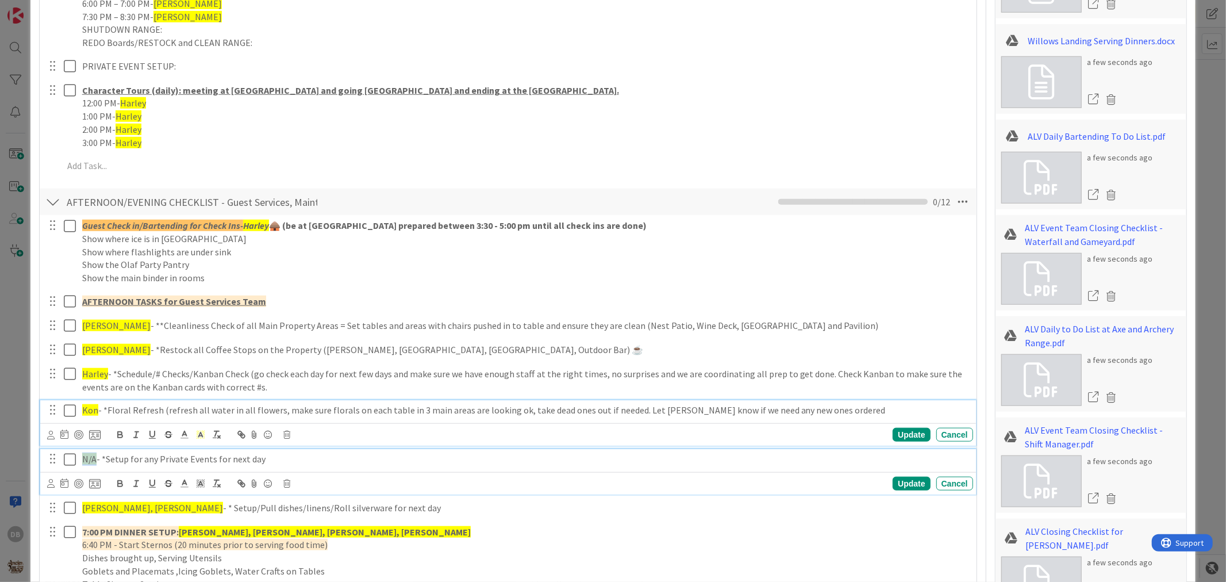
drag, startPoint x: 95, startPoint y: 458, endPoint x: 80, endPoint y: 456, distance: 14.5
click at [80, 456] on div "N/A - *Setup for any Private Events for next day" at bounding box center [526, 459] width 896 height 20
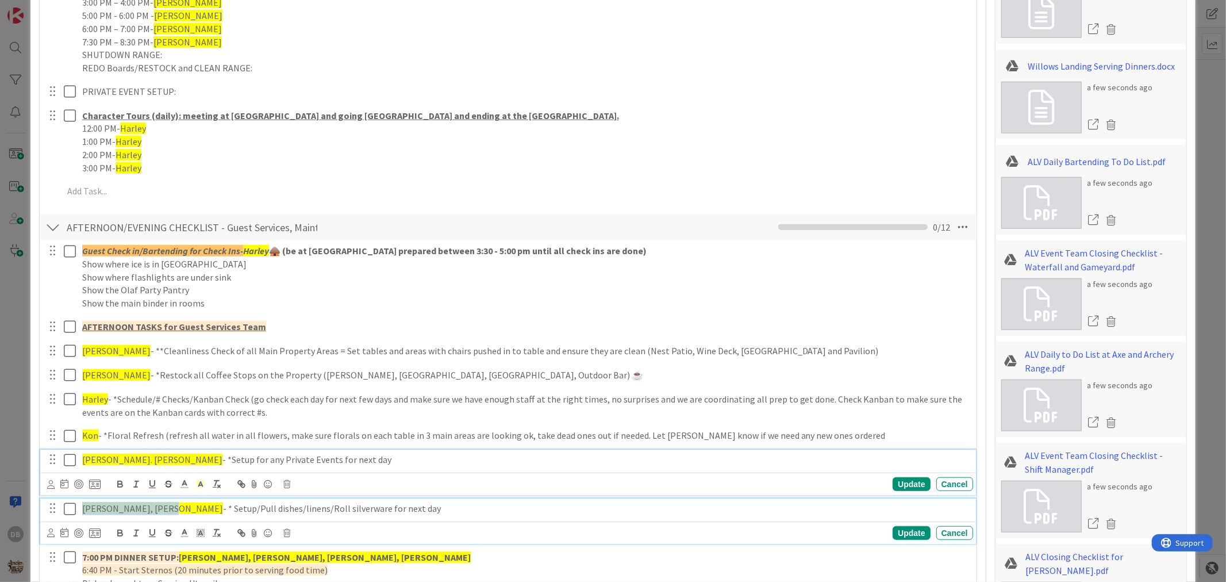
drag, startPoint x: 159, startPoint y: 507, endPoint x: 83, endPoint y: 507, distance: 75.9
click at [83, 507] on p "[PERSON_NAME], [PERSON_NAME] - * Setup/Pull dishes/linens/Roll silverware for n…" at bounding box center [525, 508] width 887 height 13
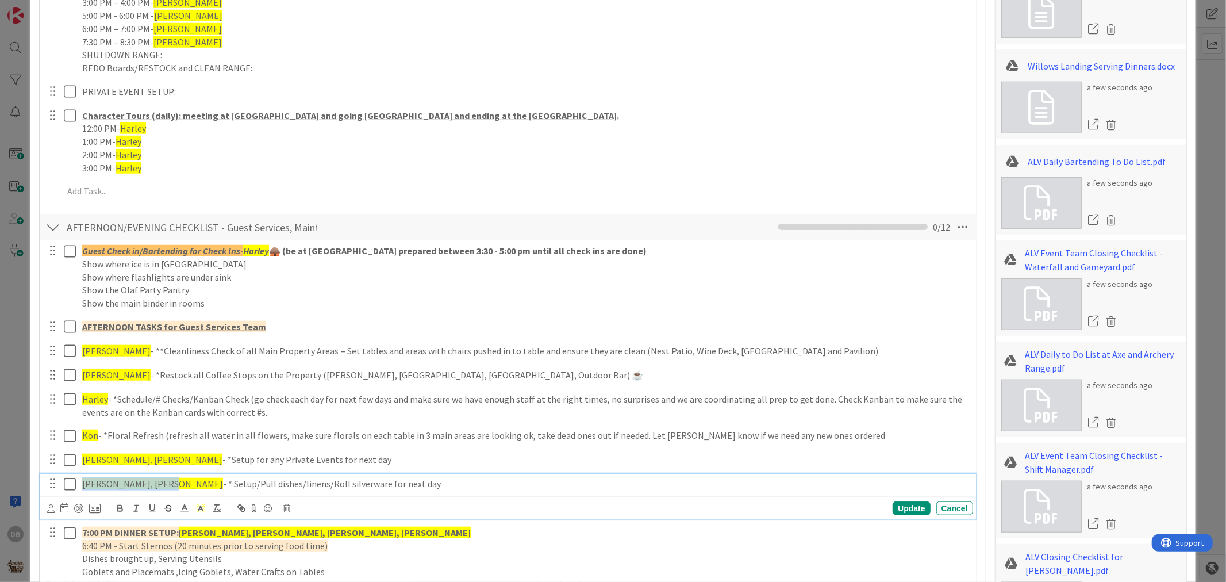
scroll to position [681, 0]
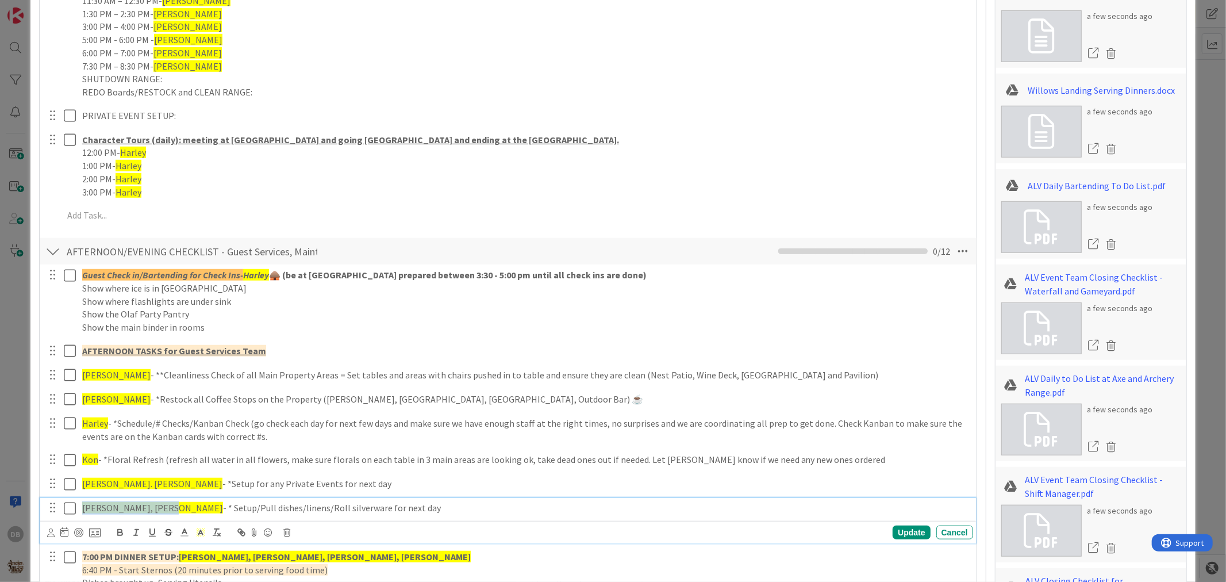
type textarea "x"
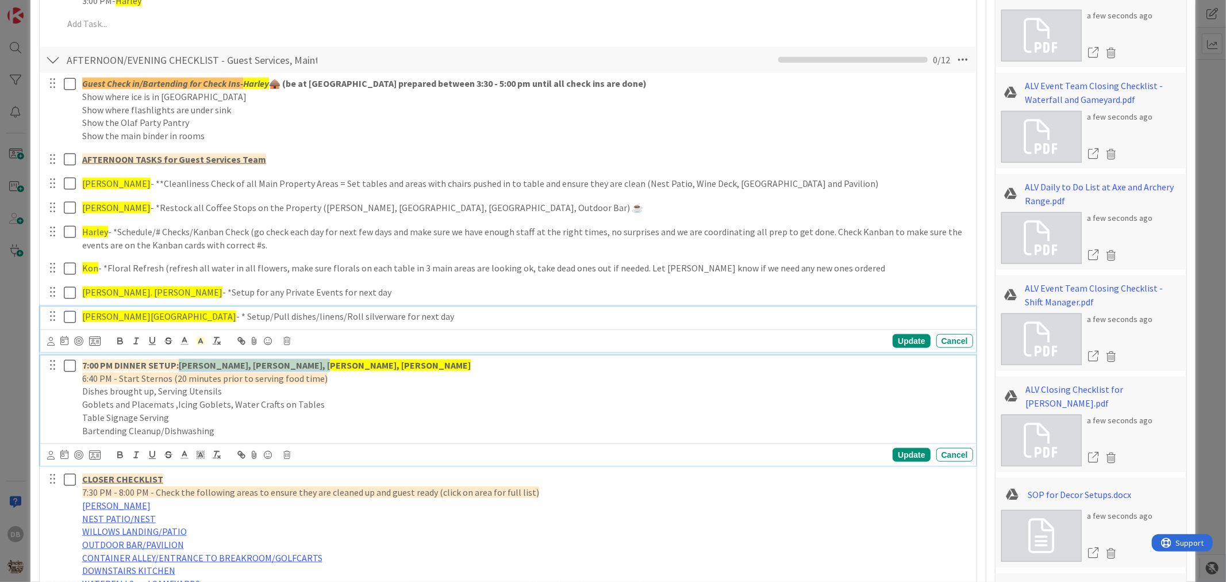
drag, startPoint x: 305, startPoint y: 362, endPoint x: 182, endPoint y: 354, distance: 123.4
click at [182, 354] on div "Guest Check in/Bartending for Check Ins- Harley 🛖 (be at [GEOGRAPHIC_DATA] prep…" at bounding box center [507, 501] width 925 height 857
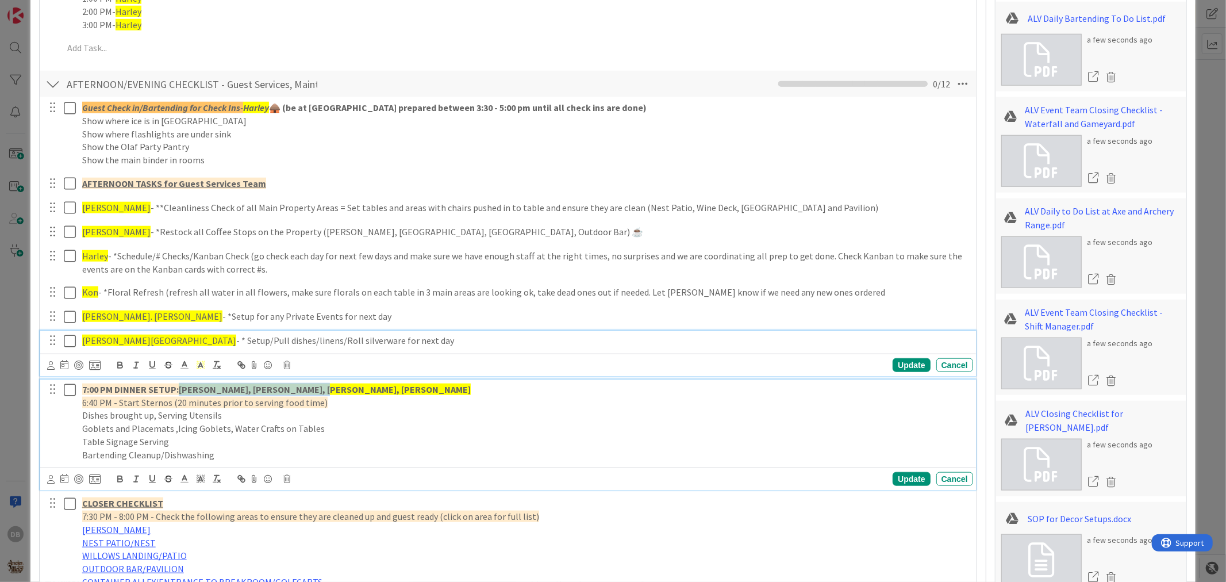
type textarea "x"
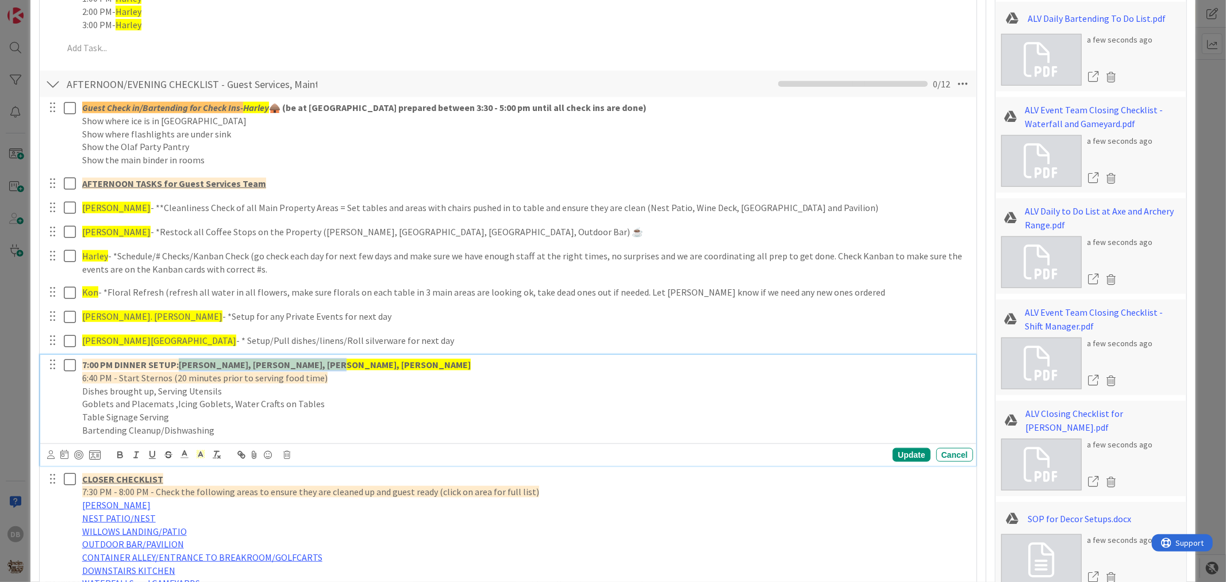
drag, startPoint x: 318, startPoint y: 366, endPoint x: 181, endPoint y: 363, distance: 137.5
click at [181, 363] on p "7:00 PM DINNER SETUP: [PERSON_NAME], [PERSON_NAME], [PERSON_NAME], [PERSON_NAME]" at bounding box center [525, 364] width 887 height 13
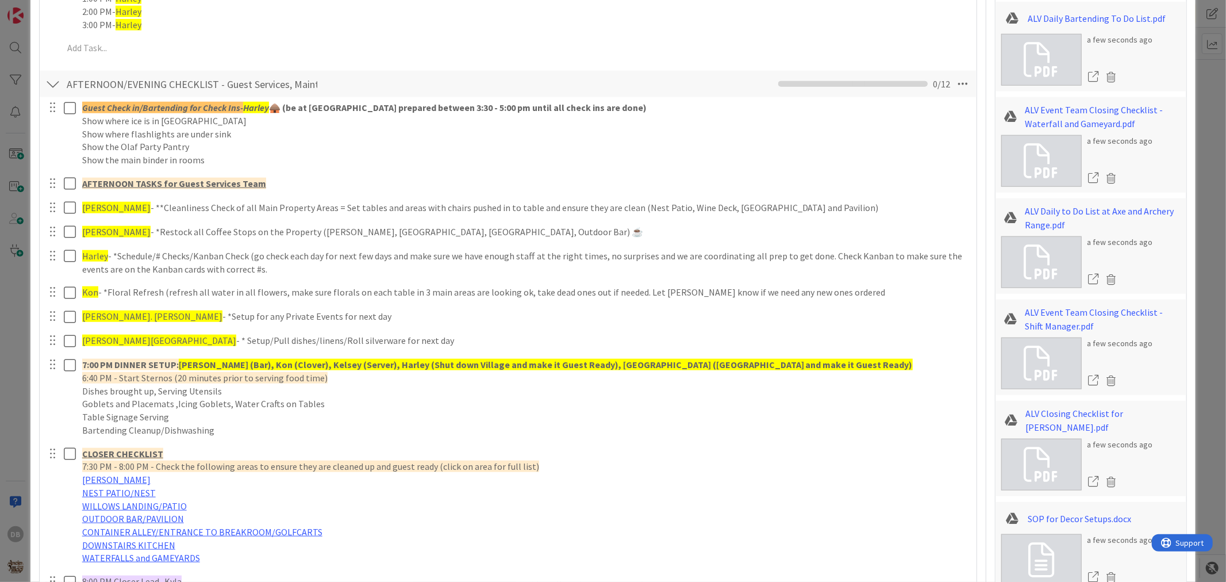
click at [898, 456] on div "Guest Check in/Bartending for Check Ins- Harley 🛖 (be at [GEOGRAPHIC_DATA] prep…" at bounding box center [507, 500] width 925 height 807
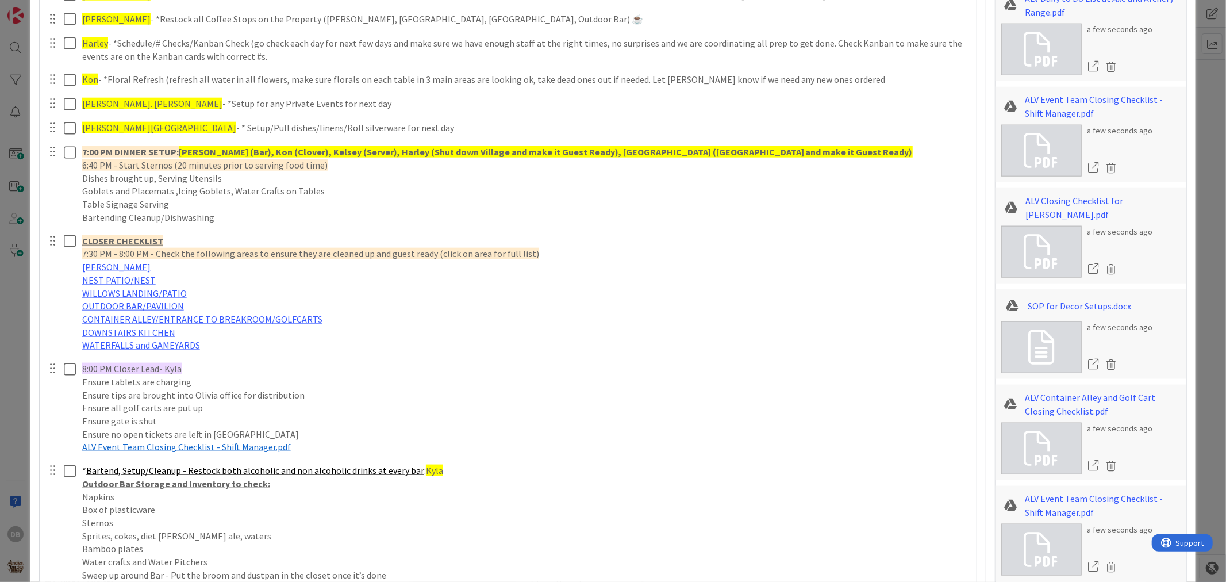
scroll to position [1104, 0]
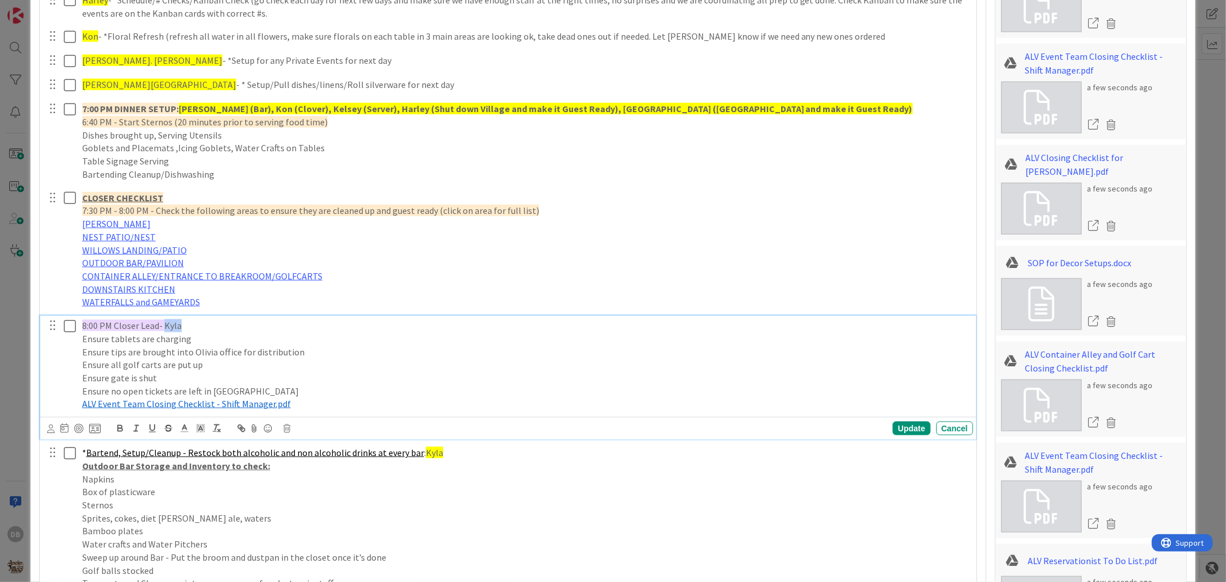
drag, startPoint x: 179, startPoint y: 328, endPoint x: 162, endPoint y: 320, distance: 18.8
click at [162, 320] on p "8:00 PM Closer Lead- Kyla" at bounding box center [525, 325] width 887 height 13
drag, startPoint x: 428, startPoint y: 453, endPoint x: 419, endPoint y: 453, distance: 9.2
click at [426, 453] on span "Kyla" at bounding box center [434, 452] width 17 height 11
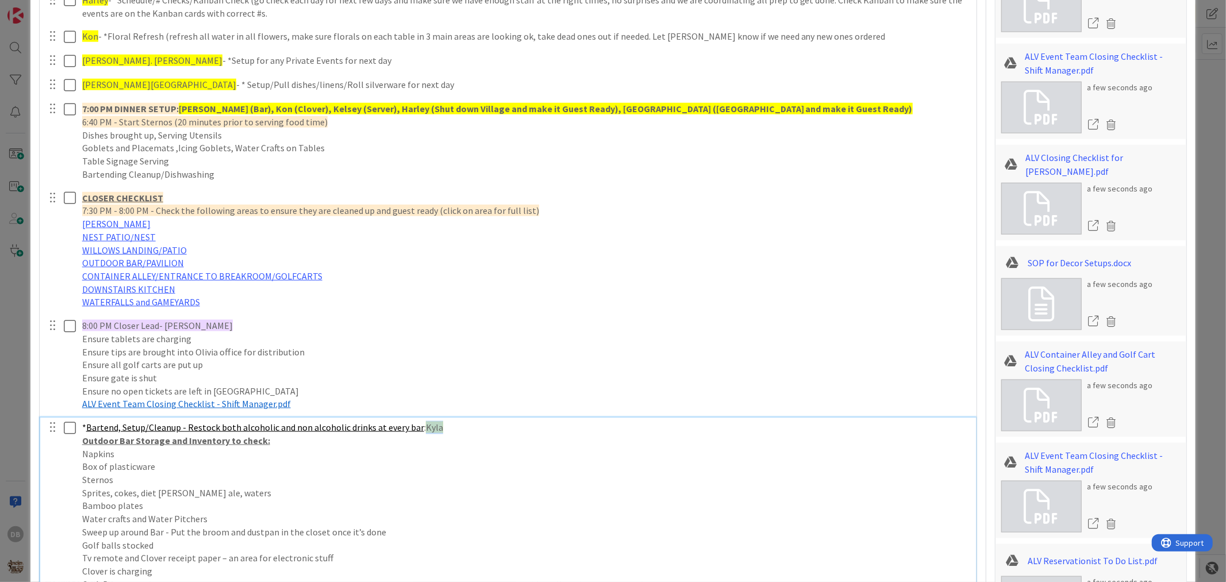
scroll to position [1078, 0]
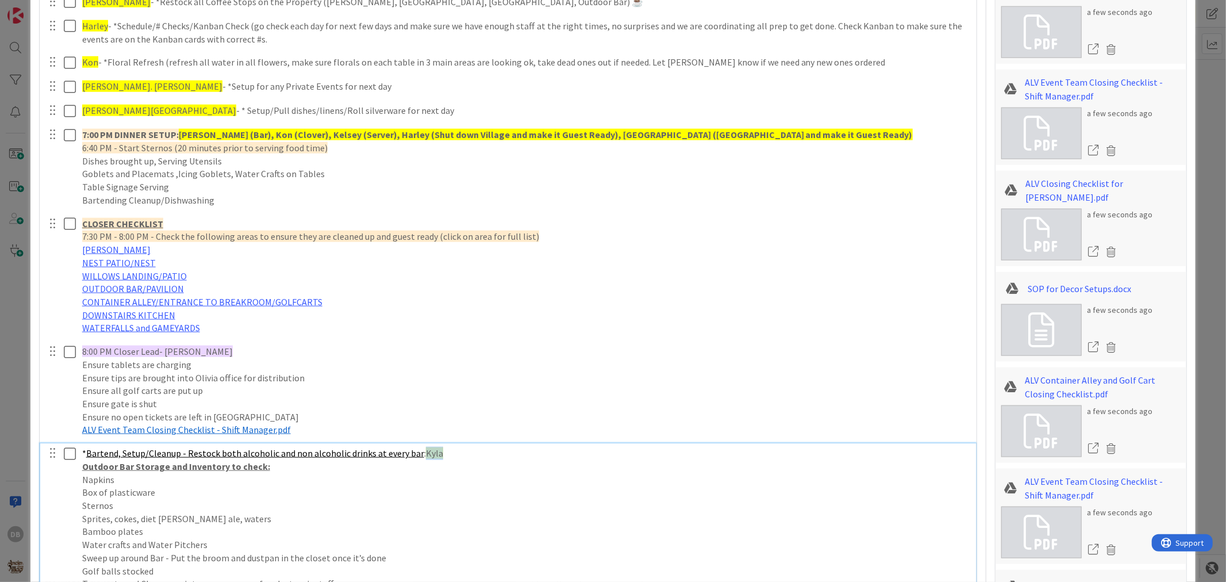
type textarea "x"
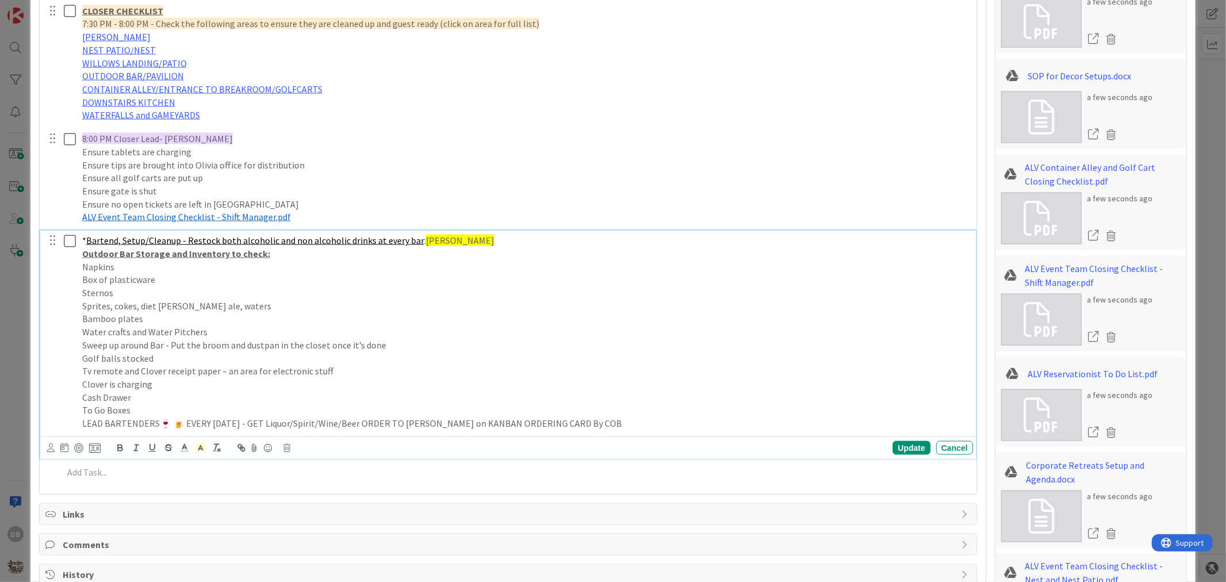
scroll to position [1334, 0]
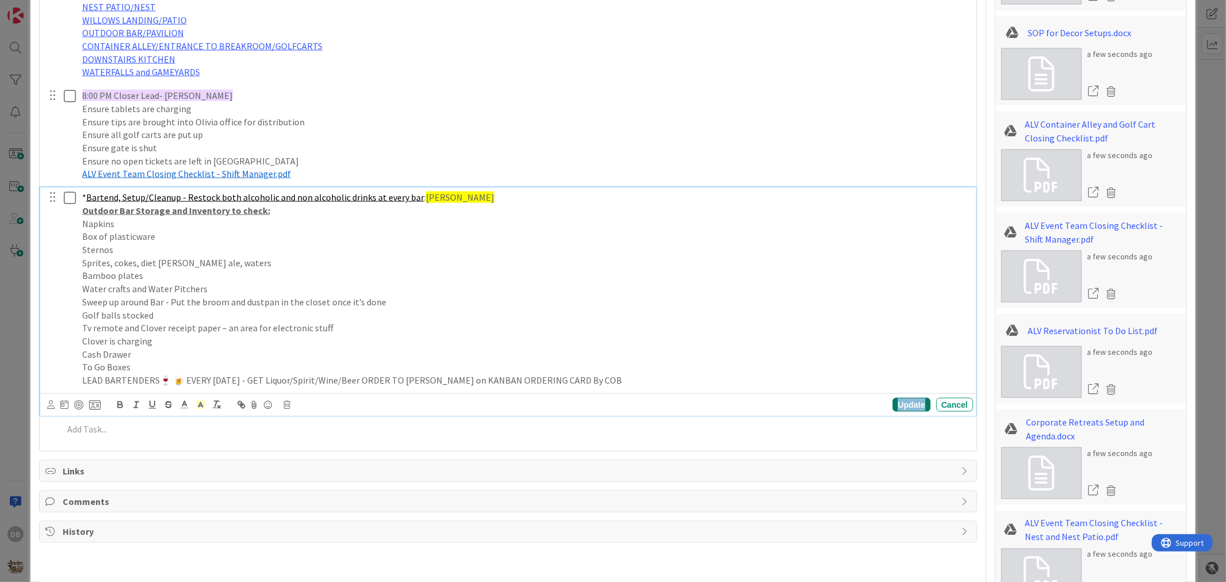
click at [898, 409] on div "Update" at bounding box center [911, 405] width 37 height 14
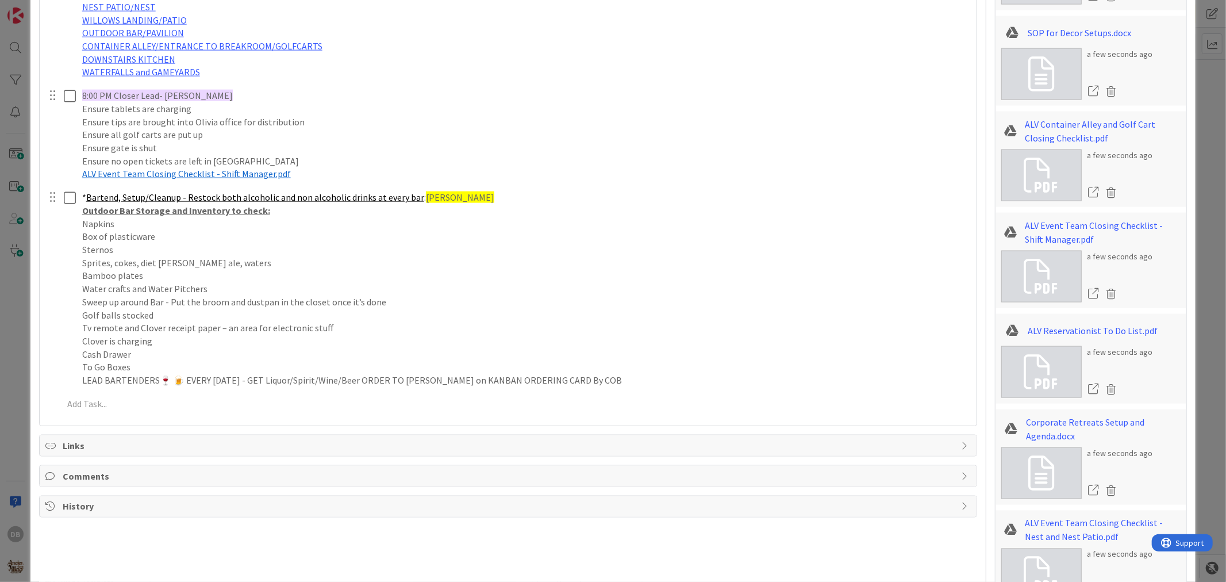
type textarea "x"
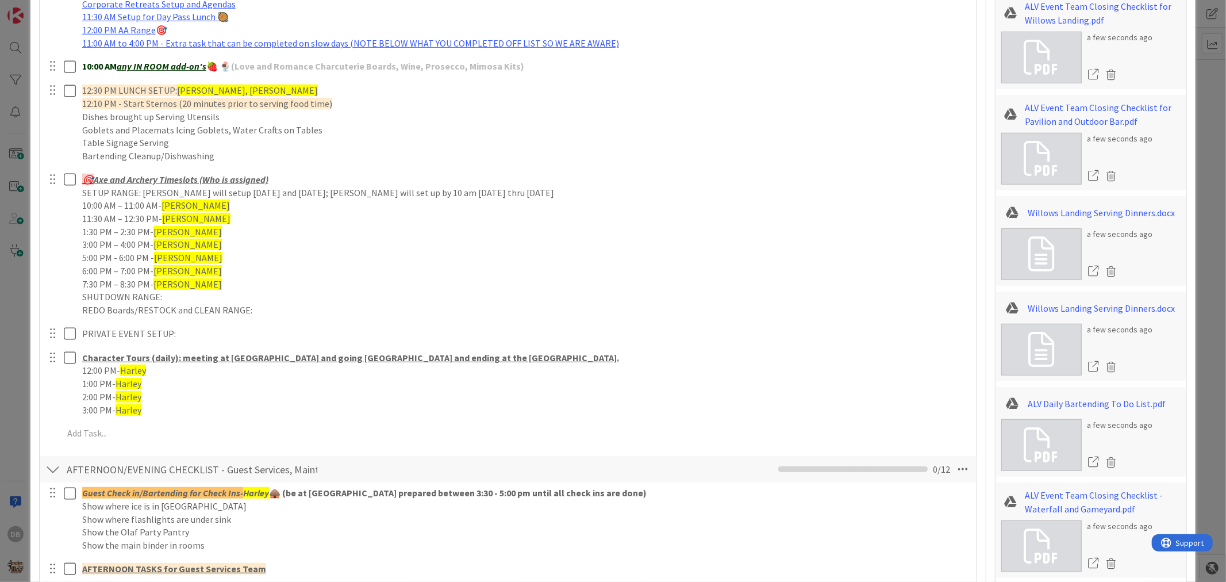
scroll to position [575, 0]
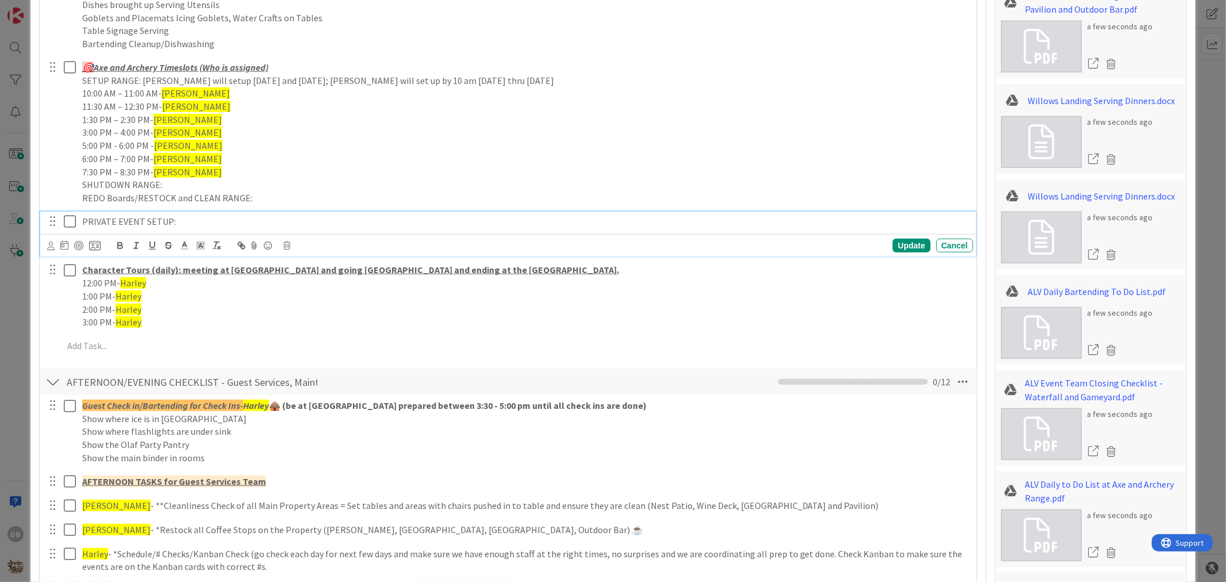
click at [175, 224] on p "PRIVATE EVENT SETUP:" at bounding box center [525, 221] width 887 height 13
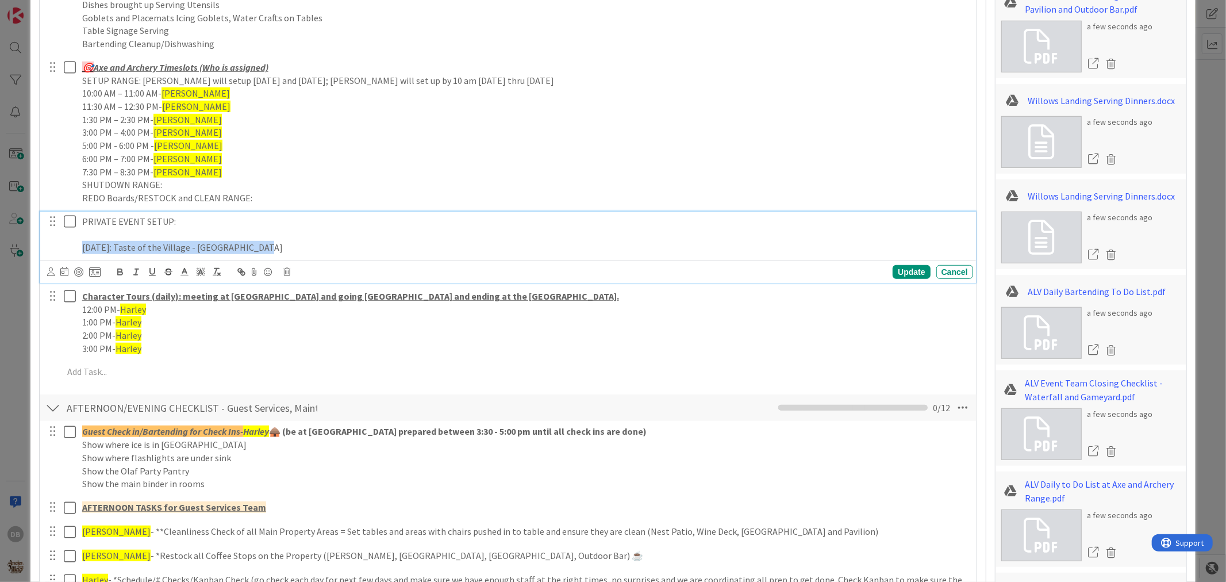
drag, startPoint x: 258, startPoint y: 248, endPoint x: 83, endPoint y: 248, distance: 174.8
click at [83, 248] on p "[DATE]: Taste of the Village - [GEOGRAPHIC_DATA]" at bounding box center [525, 247] width 887 height 13
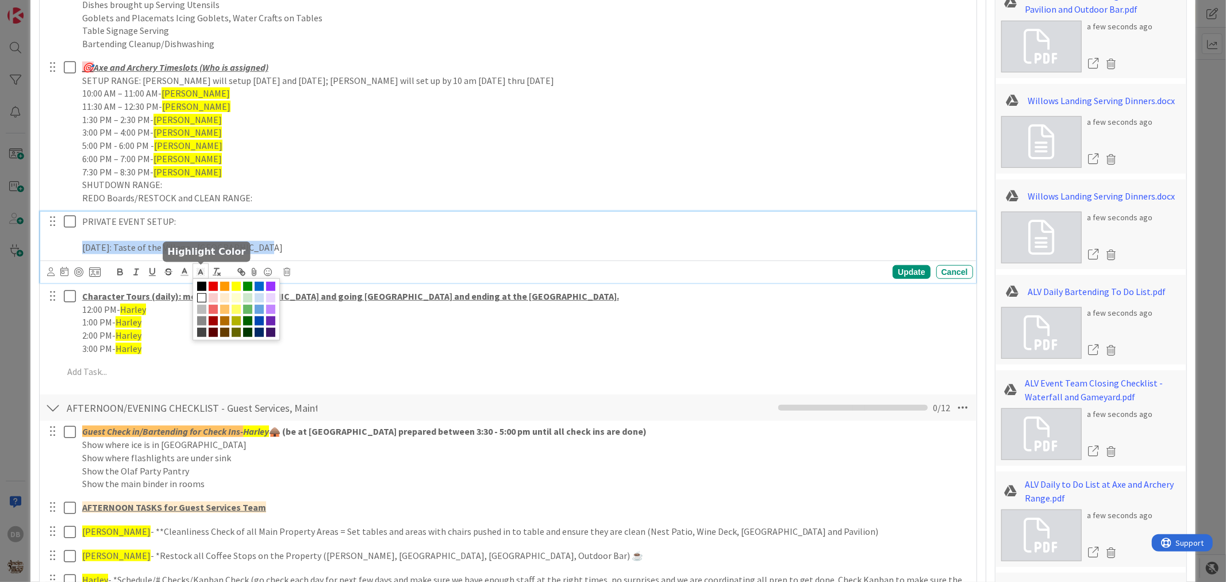
click at [198, 271] on polygon at bounding box center [198, 270] width 1 height 1
click at [232, 286] on span at bounding box center [236, 286] width 9 height 9
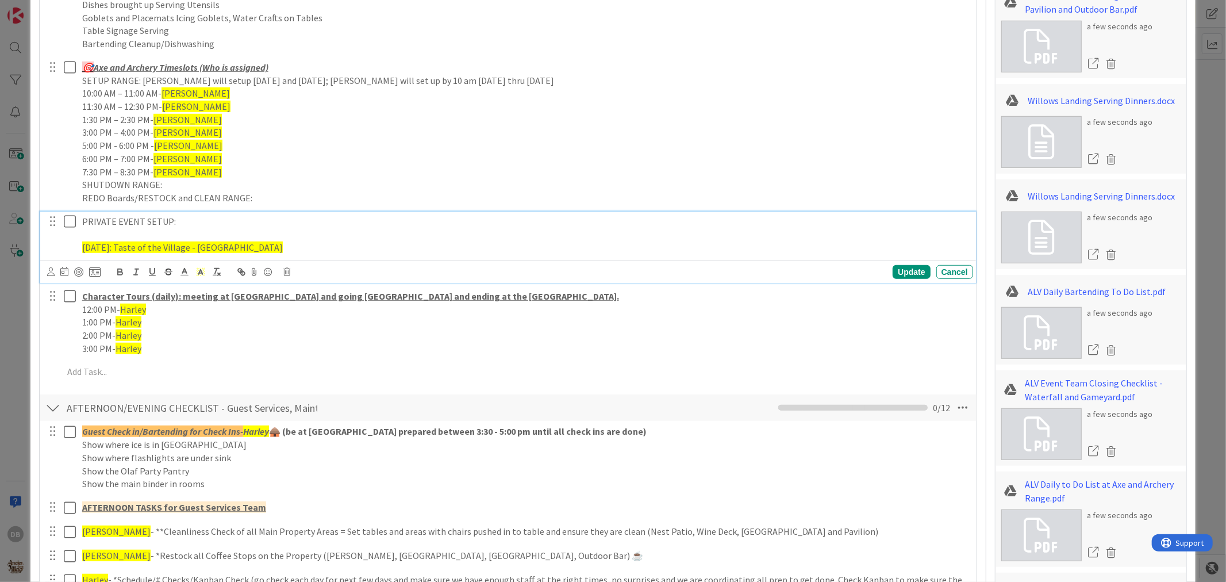
click at [107, 247] on span "[DATE]: Taste of the Village - [GEOGRAPHIC_DATA]" at bounding box center [182, 246] width 201 height 11
drag, startPoint x: 248, startPoint y: 248, endPoint x: 66, endPoint y: 260, distance: 183.2
click at [66, 260] on div "PRIVATE EVENT SETUP: [DATE]: Taste of the Village - [GEOGRAPHIC_DATA] Update Ca…" at bounding box center [508, 247] width 936 height 71
click at [197, 270] on rect at bounding box center [197, 270] width 1 height 1
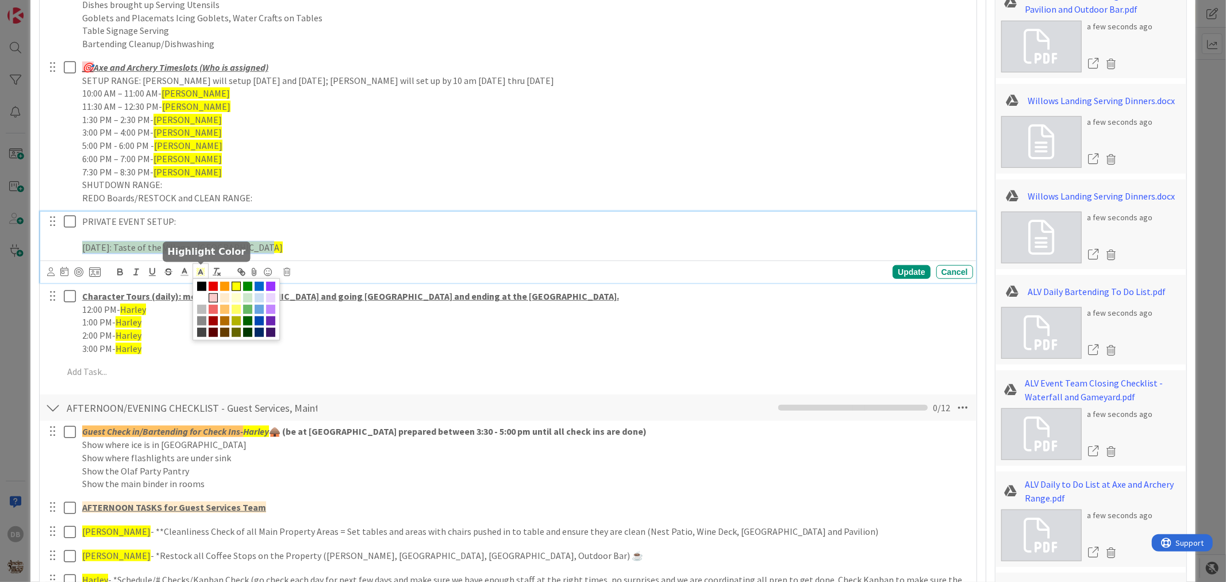
click at [218, 297] on span at bounding box center [213, 297] width 9 height 9
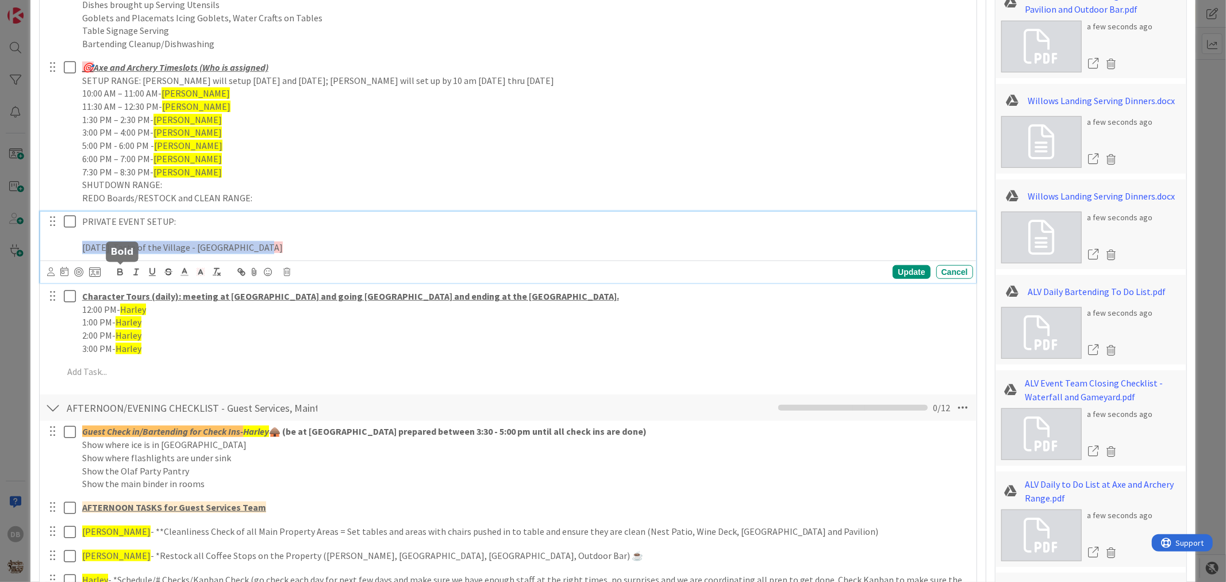
click at [118, 274] on icon "button" at bounding box center [120, 272] width 10 height 10
click at [264, 248] on p "[DATE]: Taste of the Village - [GEOGRAPHIC_DATA]" at bounding box center [525, 247] width 887 height 13
drag, startPoint x: 263, startPoint y: 247, endPoint x: 114, endPoint y: 251, distance: 149.0
click at [114, 251] on strong "[DATE]: Taste of the Village - [GEOGRAPHIC_DATA]" at bounding box center [186, 246] width 209 height 11
click at [204, 272] on icon at bounding box center [200, 272] width 10 height 10
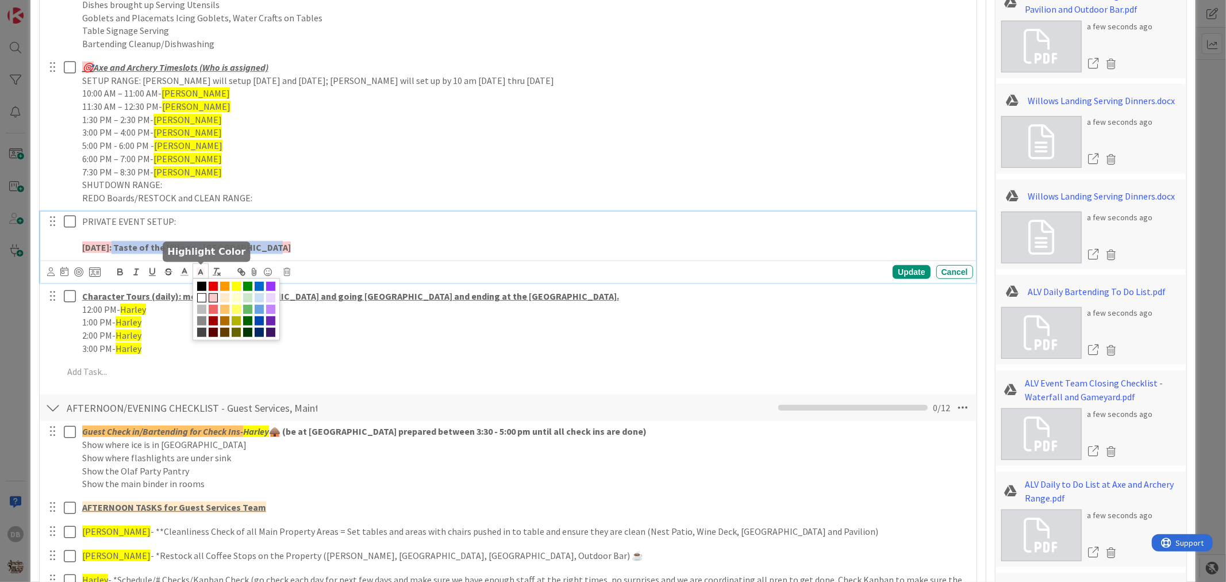
click at [206, 297] on span at bounding box center [201, 297] width 9 height 9
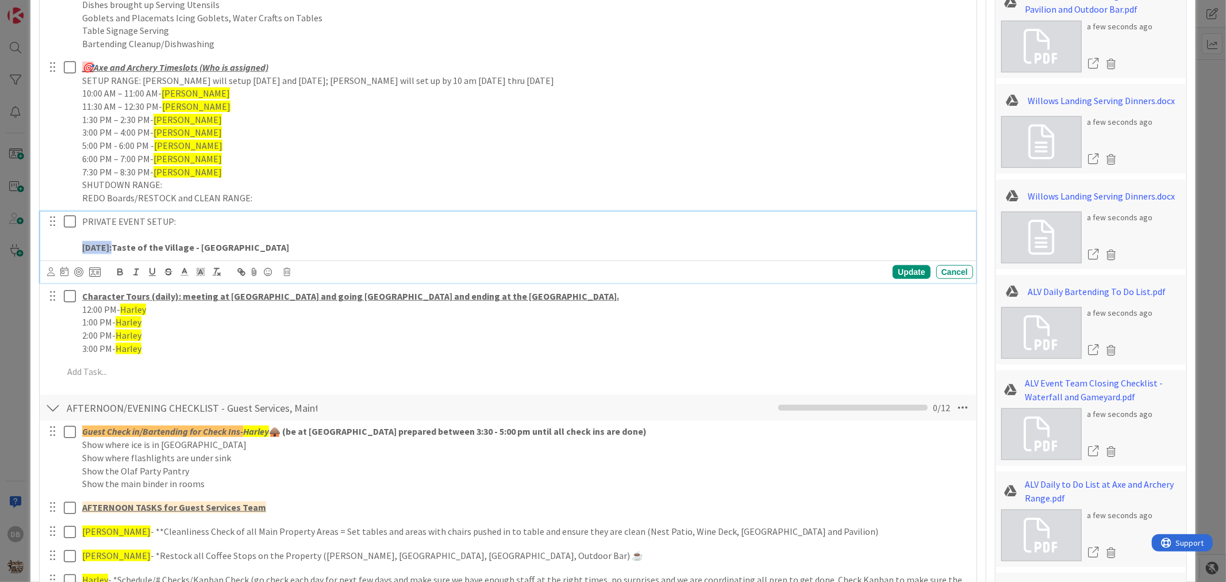
click at [279, 248] on p "[DATE]: Taste of the Village - [GEOGRAPHIC_DATA]" at bounding box center [525, 247] width 887 height 13
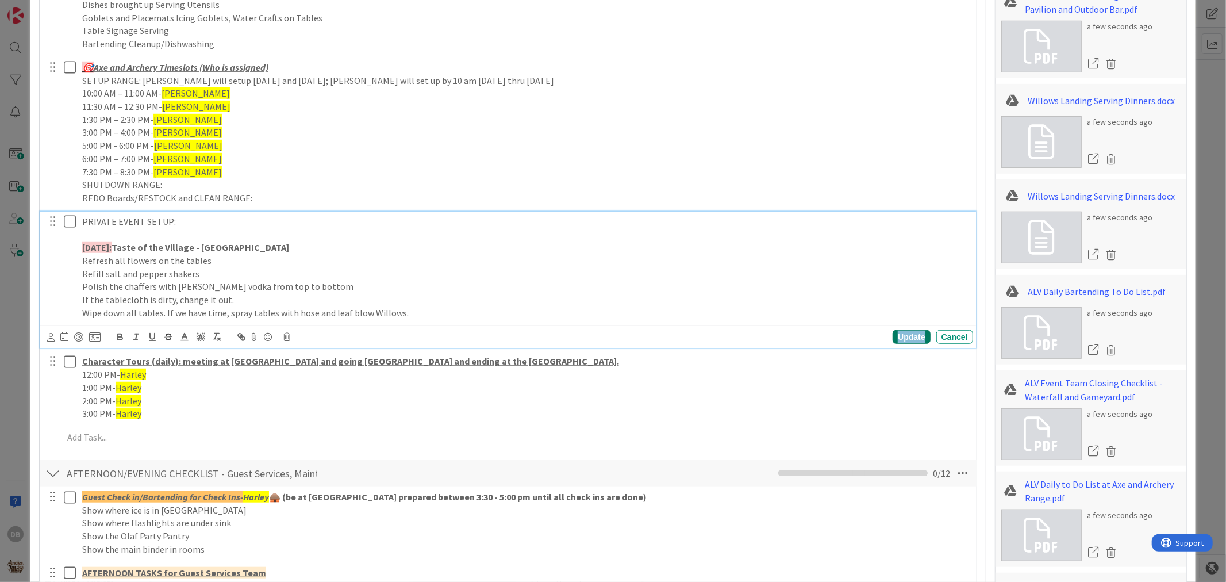
click at [903, 338] on div "Update" at bounding box center [911, 337] width 37 height 14
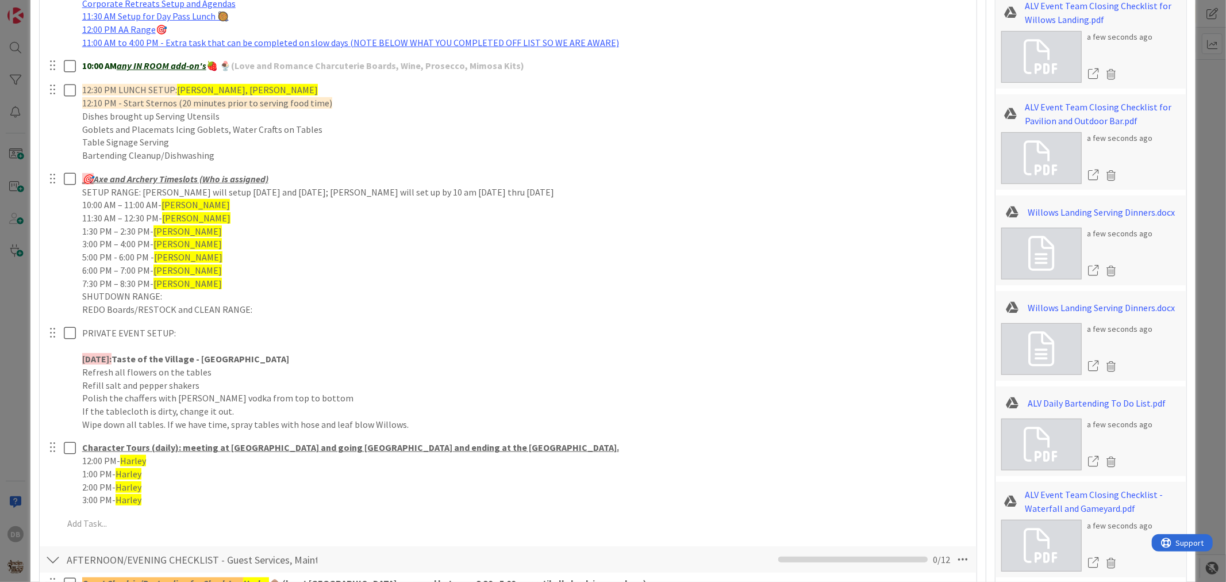
scroll to position [511, 0]
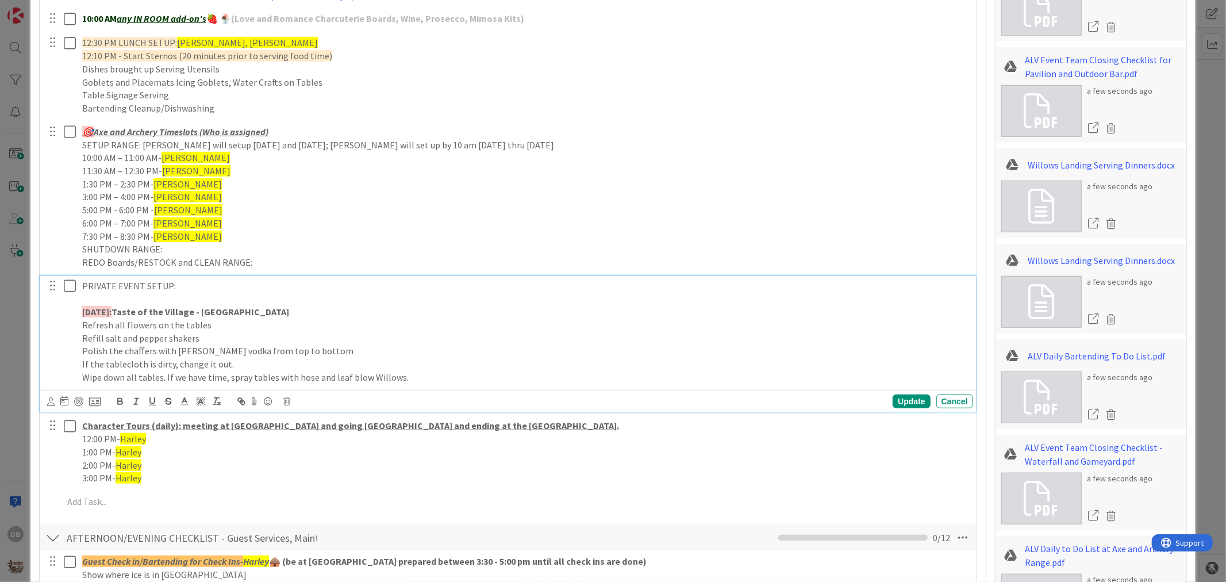
click at [420, 378] on p "Wipe down all tables. If we have time, spray tables with hose and leaf blow Wil…" at bounding box center [525, 377] width 887 height 13
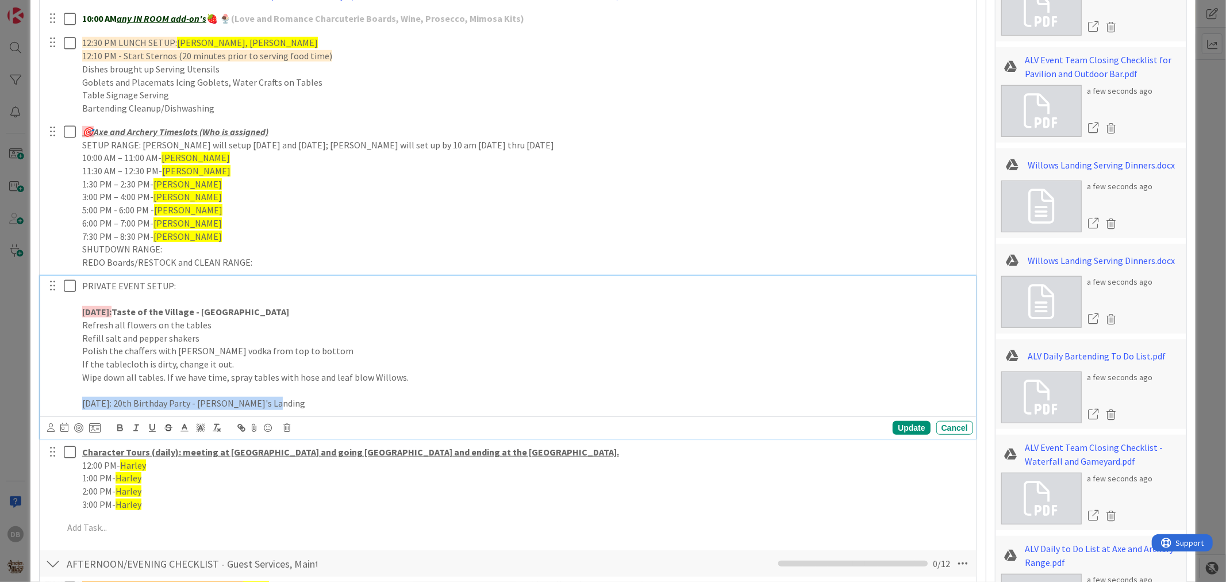
drag, startPoint x: 279, startPoint y: 398, endPoint x: 59, endPoint y: 409, distance: 220.5
click at [59, 409] on div "PRIVATE EVENT SETUP: [DATE]: Taste of the Village - Willow's Landing Refresh al…" at bounding box center [509, 344] width 928 height 137
click at [120, 429] on icon "button" at bounding box center [120, 428] width 10 height 10
click at [170, 405] on strong "[DATE]: 20th Birthday Party - [PERSON_NAME]'s Landing" at bounding box center [197, 402] width 230 height 11
drag, startPoint x: 128, startPoint y: 402, endPoint x: 79, endPoint y: 406, distance: 48.4
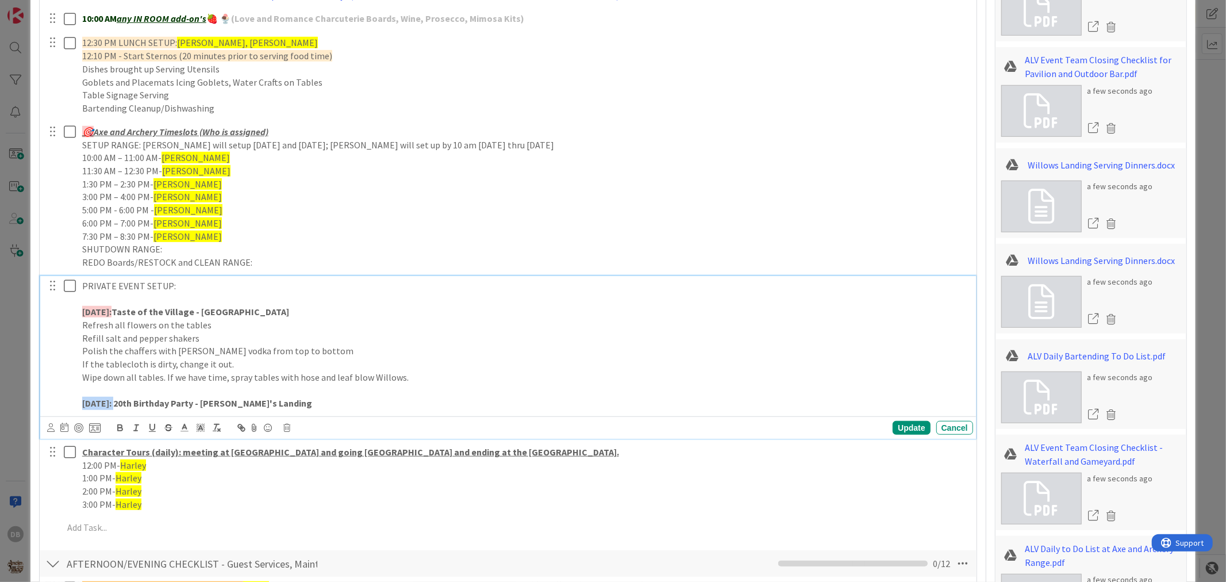
click at [79, 406] on div "PRIVATE EVENT SETUP: [DATE]: Taste of the Village - Willow's Landing Refresh al…" at bounding box center [526, 344] width 896 height 137
click at [203, 428] on icon at bounding box center [200, 428] width 10 height 10
click at [218, 452] on span at bounding box center [213, 453] width 9 height 9
click at [297, 405] on p "[DATE] : 20th Birthday Party - [PERSON_NAME]'s Landing" at bounding box center [525, 403] width 887 height 13
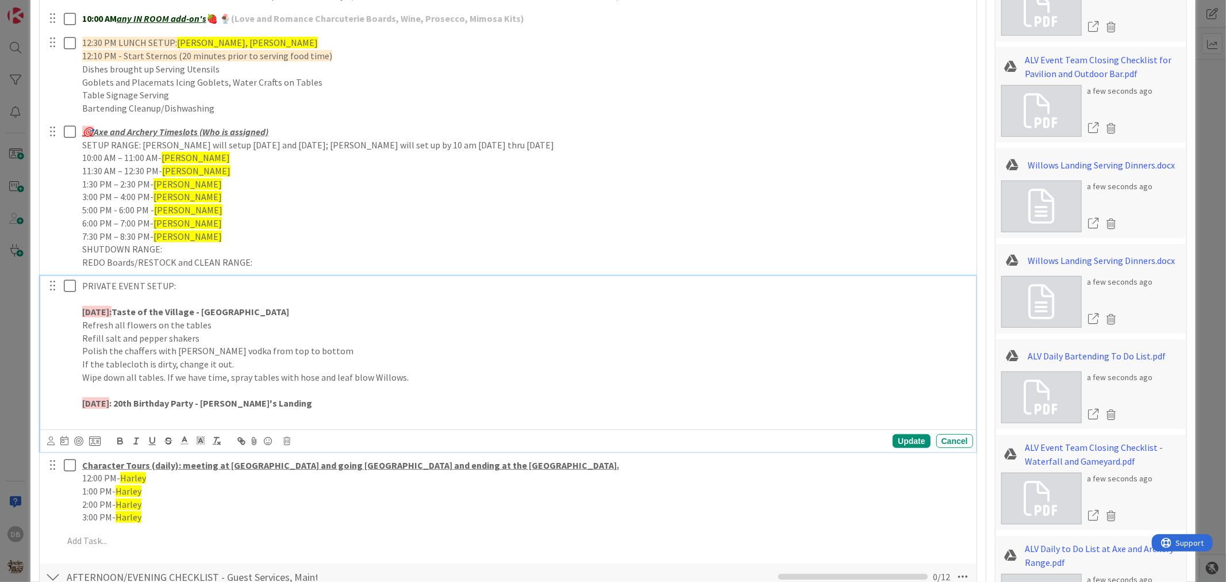
click at [141, 404] on strong ": 20th Birthday Party - [PERSON_NAME]'s Landing" at bounding box center [210, 402] width 203 height 11
click at [227, 417] on p at bounding box center [525, 416] width 887 height 13
click at [142, 419] on p at bounding box center [525, 416] width 887 height 13
click at [251, 426] on div "PRIVATE EVENT SETUP: [DATE]: Taste of the Village - Willow's Landing Refresh al…" at bounding box center [526, 351] width 896 height 151
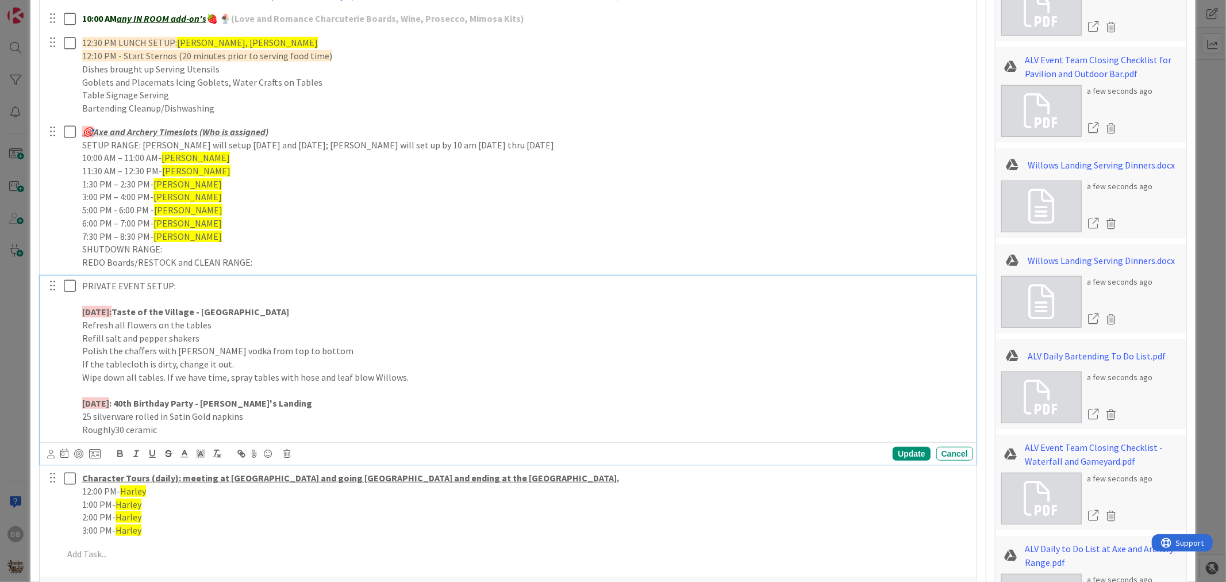
click at [112, 428] on p "Roughly30 ceramic" at bounding box center [525, 429] width 887 height 13
click at [167, 426] on p "Roughly 30 ceramic" at bounding box center [525, 429] width 887 height 13
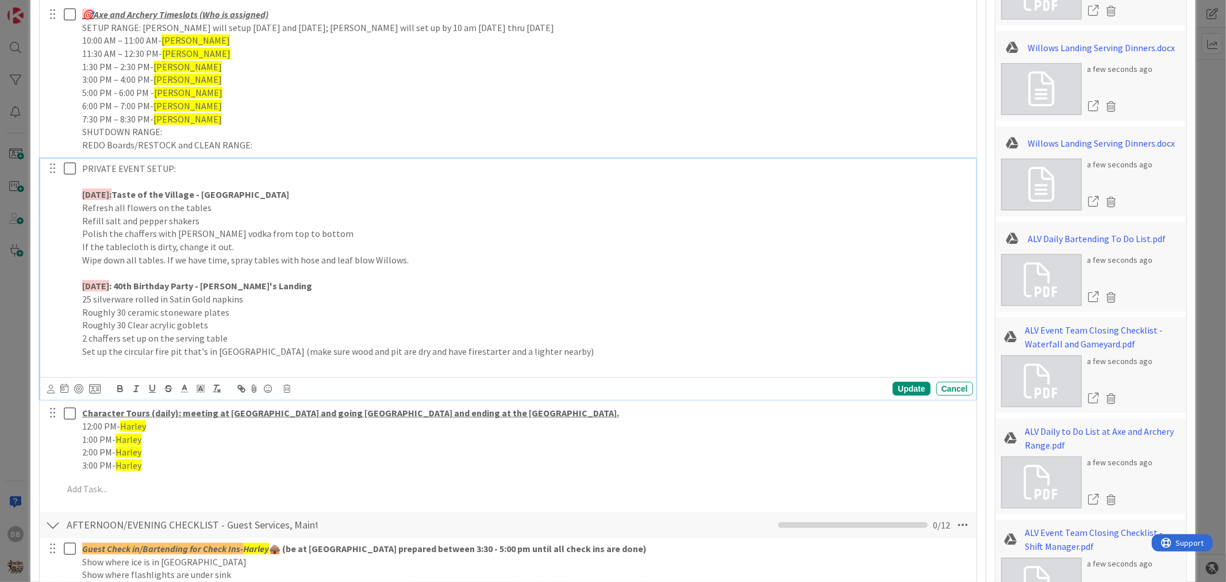
scroll to position [639, 0]
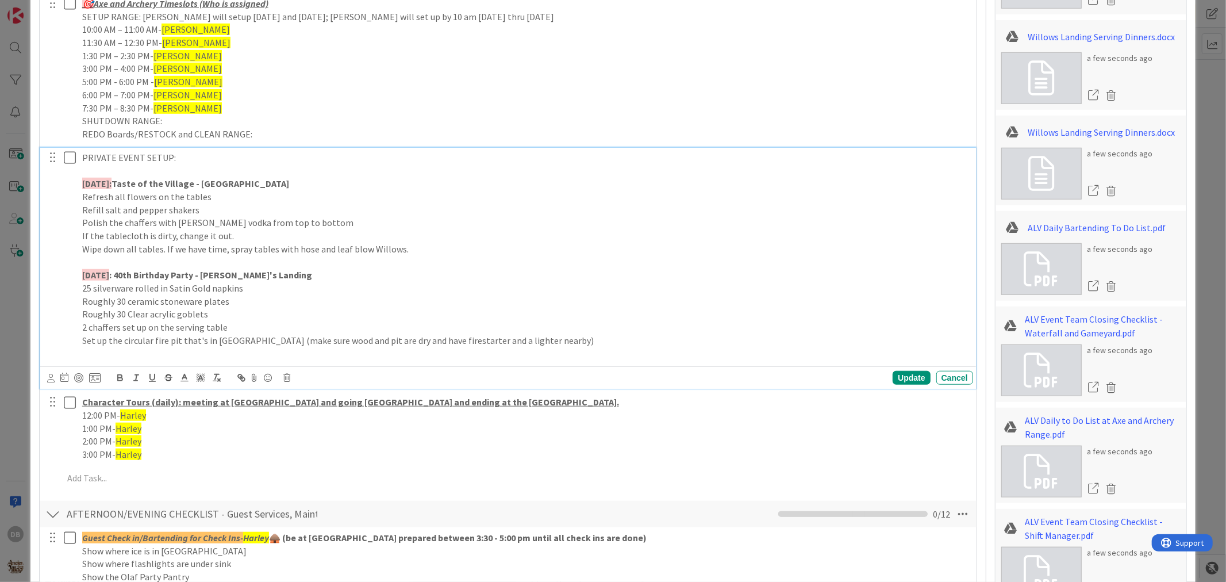
click at [284, 340] on p "Set up the circular fire pit that's in [GEOGRAPHIC_DATA] (make sure wood and pi…" at bounding box center [525, 340] width 887 height 13
click at [132, 352] on p at bounding box center [525, 353] width 887 height 13
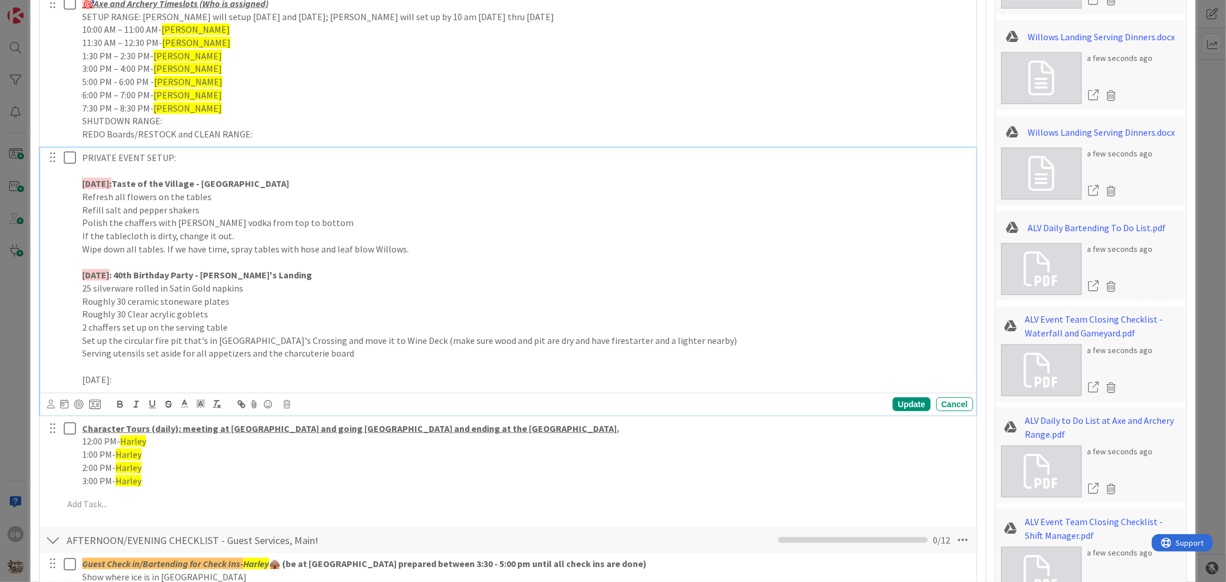
click at [156, 377] on p "[DATE]:" at bounding box center [525, 379] width 887 height 13
drag, startPoint x: 278, startPoint y: 381, endPoint x: 77, endPoint y: 375, distance: 200.8
click at [78, 375] on div "PRIVATE EVENT SETUP: [DATE]: Taste of the Village - Willow's Landing Refresh al…" at bounding box center [526, 269] width 896 height 242
click at [121, 407] on icon "button" at bounding box center [120, 405] width 5 height 3
click at [187, 384] on strong "[DATE]: Alpha Sigma Kappa - [GEOGRAPHIC_DATA]" at bounding box center [185, 379] width 206 height 11
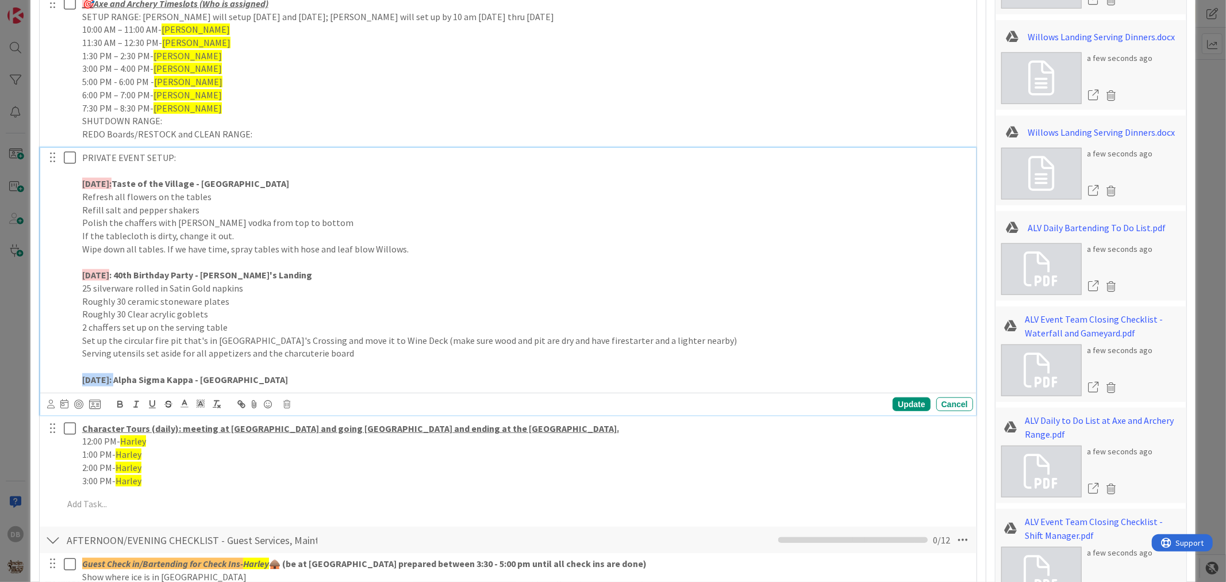
drag, startPoint x: 131, startPoint y: 381, endPoint x: 83, endPoint y: 382, distance: 47.8
click at [83, 382] on strong "[DATE]: Alpha Sigma Kappa - [GEOGRAPHIC_DATA]" at bounding box center [185, 379] width 206 height 11
click at [200, 401] on icon at bounding box center [200, 403] width 10 height 10
click at [218, 430] on span at bounding box center [213, 429] width 9 height 9
click at [301, 381] on p "[DATE] : Alpha Sigma Kappa - [GEOGRAPHIC_DATA]" at bounding box center [525, 379] width 887 height 13
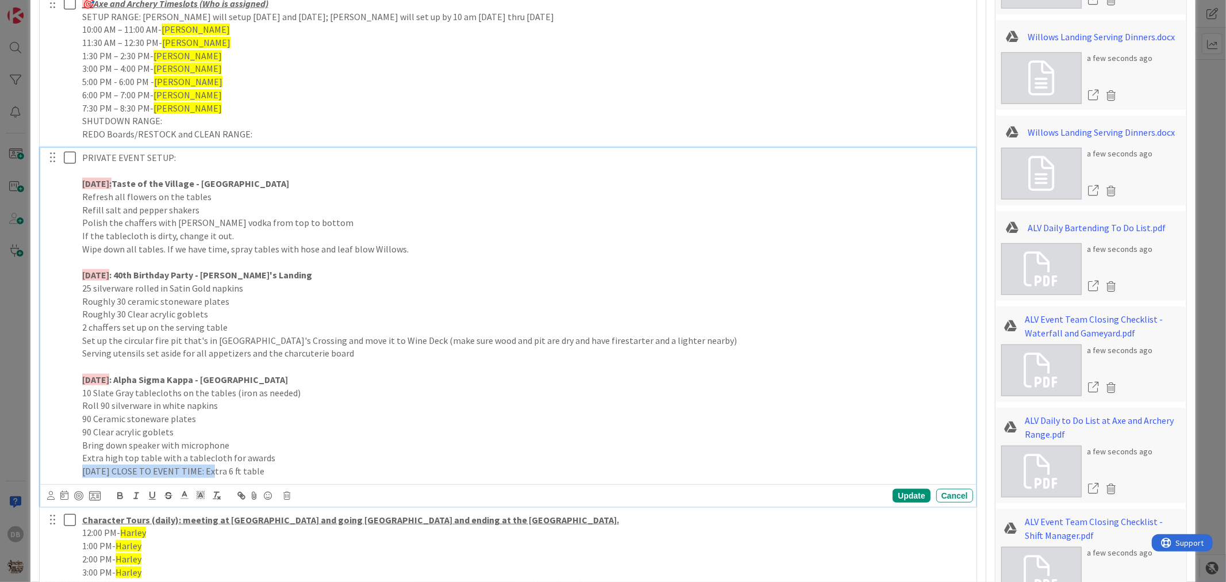
drag, startPoint x: 220, startPoint y: 470, endPoint x: 77, endPoint y: 476, distance: 143.3
click at [78, 476] on div "PRIVATE EVENT SETUP: [DATE]: Taste of the Village - Willow's Landing Refresh al…" at bounding box center [526, 314] width 896 height 333
copy p "[DATE] CLOSE TO EVENT TIME:"
click at [78, 462] on div "PRIVATE EVENT SETUP: [DATE]: Taste of the Village - Willow's Landing Refresh al…" at bounding box center [526, 314] width 896 height 333
click at [280, 471] on p "[DATE] CLOSE TO EVENT TIME: Extra 6 ft table" at bounding box center [525, 471] width 887 height 13
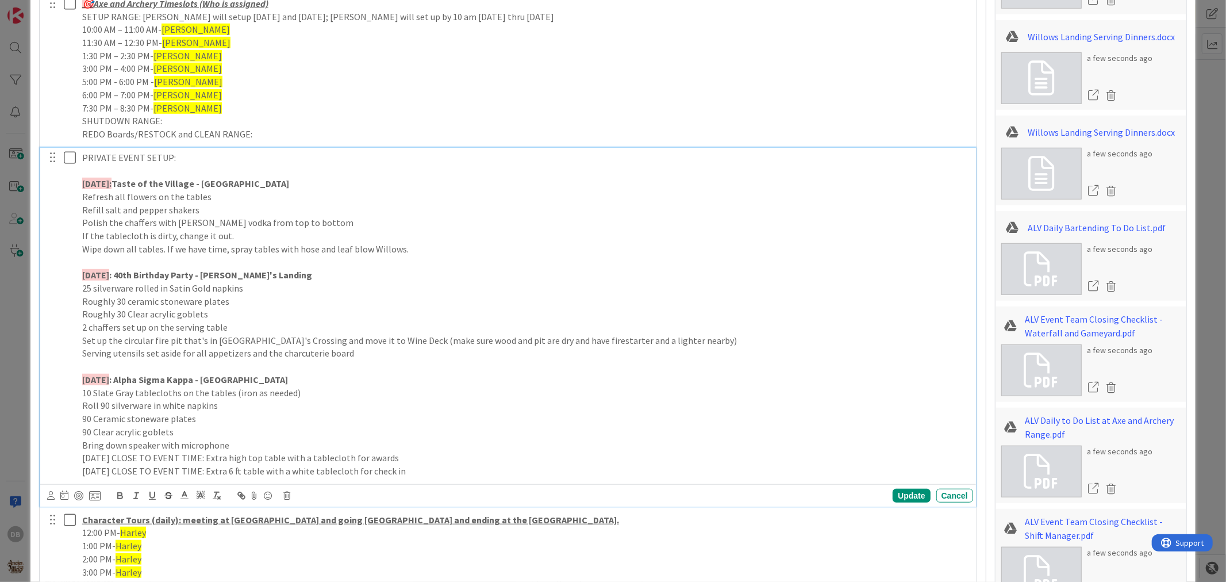
click at [237, 435] on p "90 Clear acrylic goblets" at bounding box center [525, 431] width 887 height 13
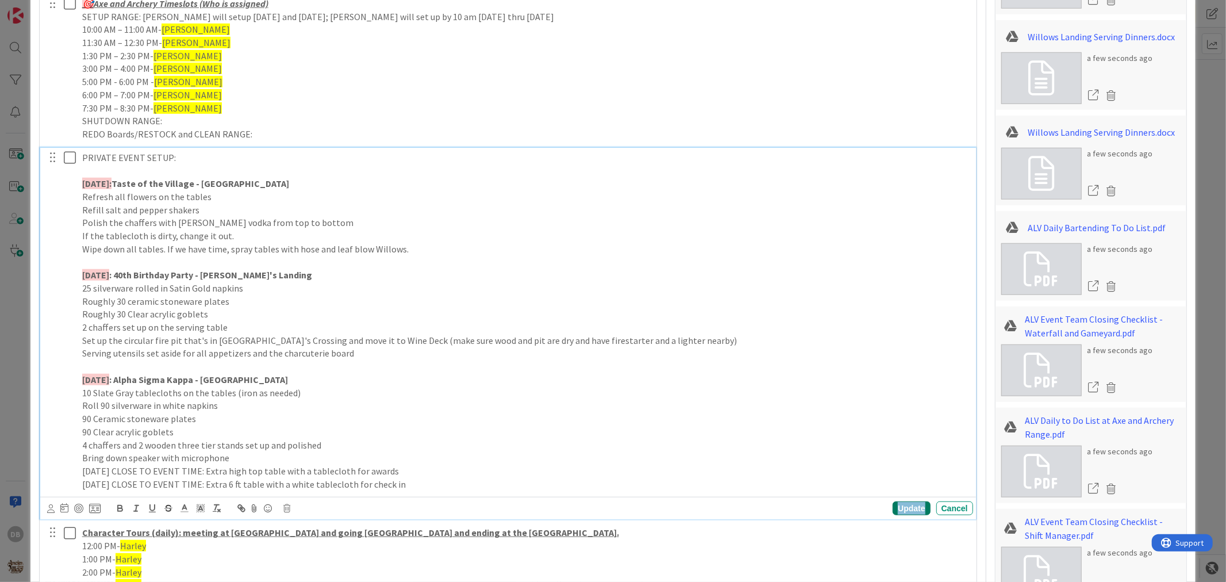
click at [895, 508] on div "Update" at bounding box center [911, 508] width 37 height 14
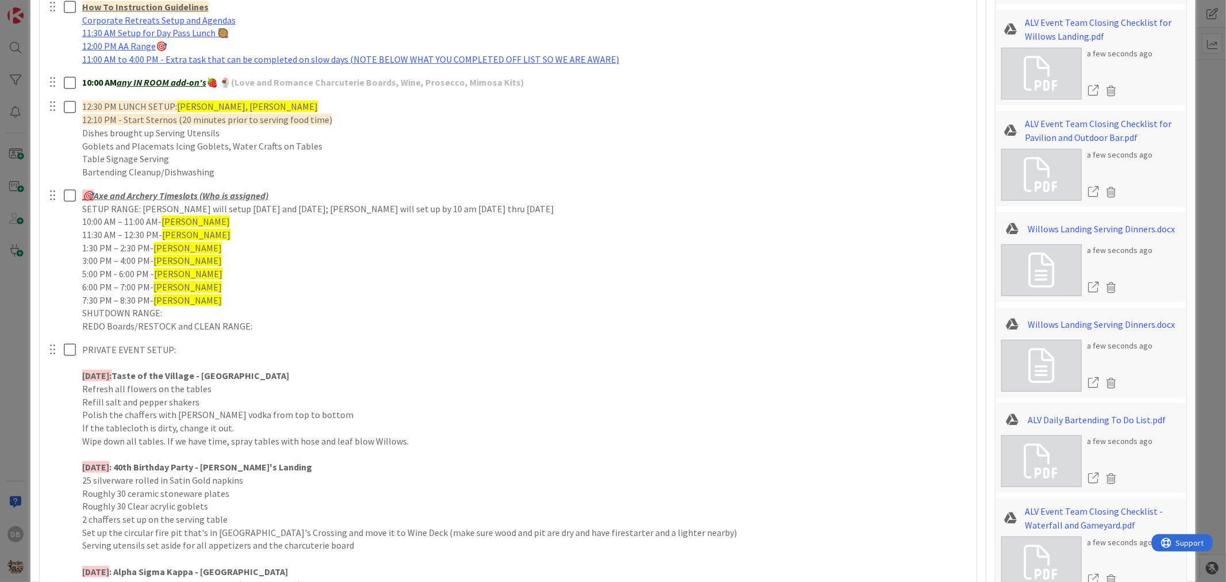
scroll to position [0, 0]
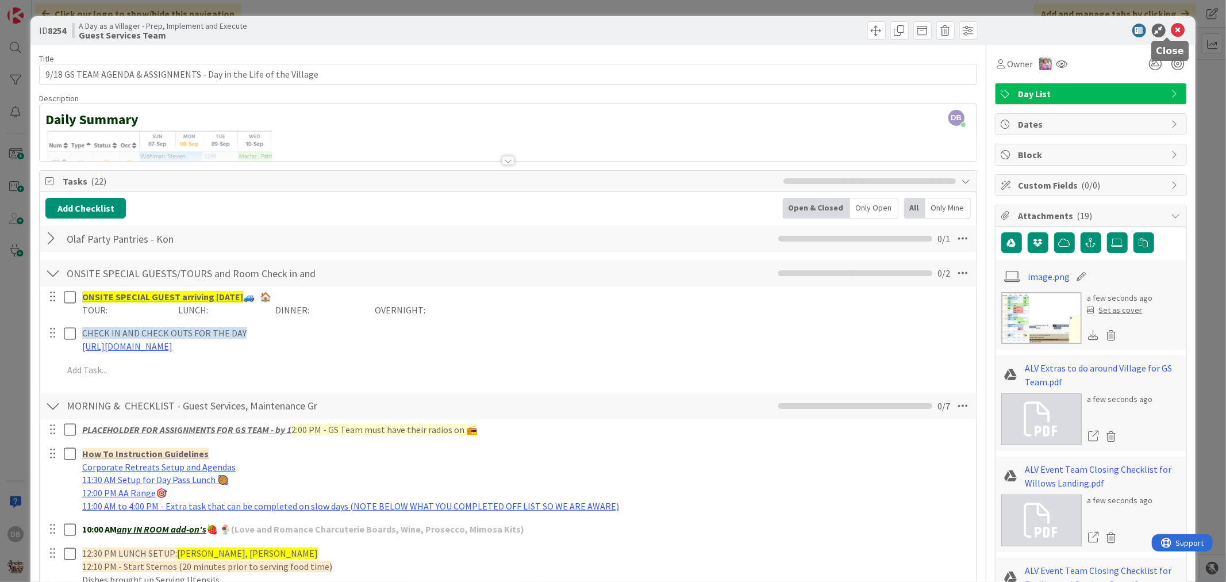
click at [1172, 32] on icon at bounding box center [1179, 31] width 14 height 14
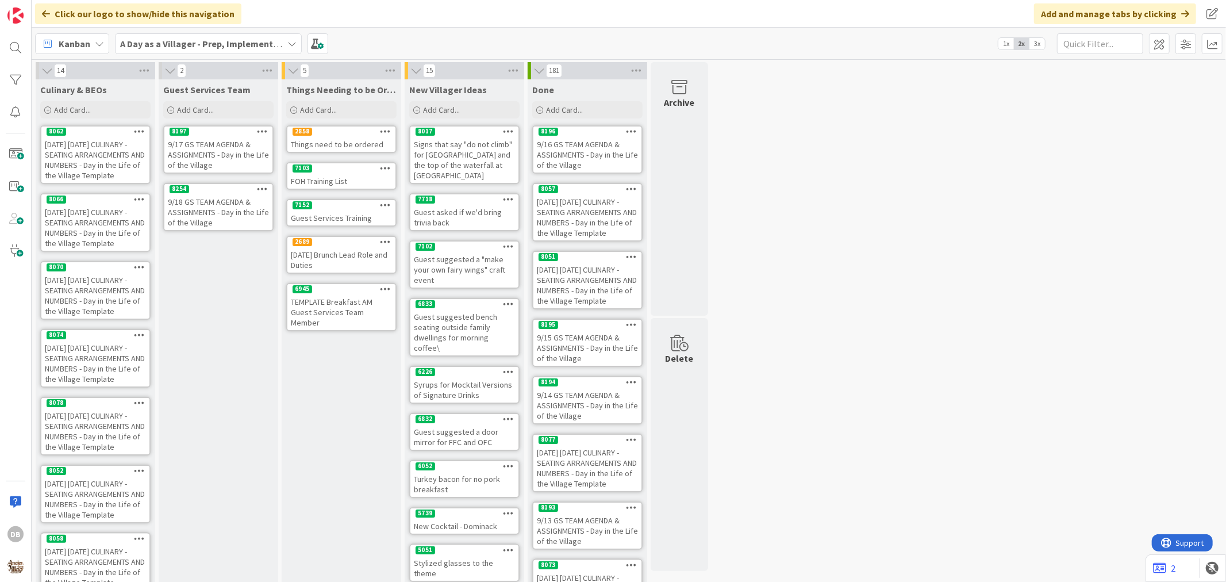
click at [260, 187] on icon at bounding box center [262, 189] width 11 height 8
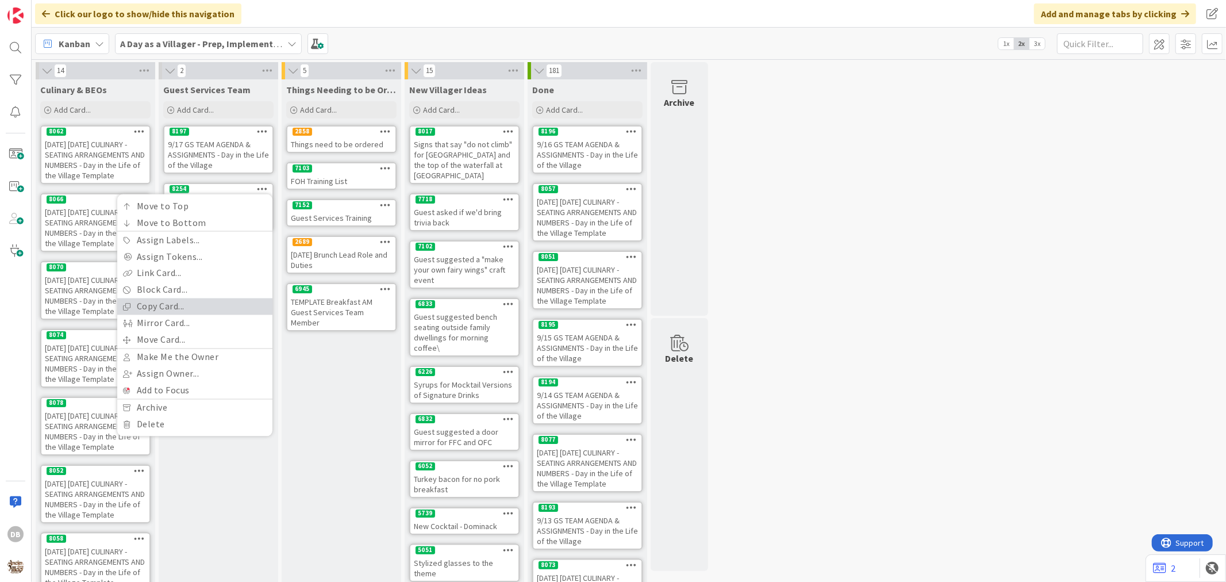
click at [173, 301] on link "Copy Card..." at bounding box center [194, 306] width 155 height 17
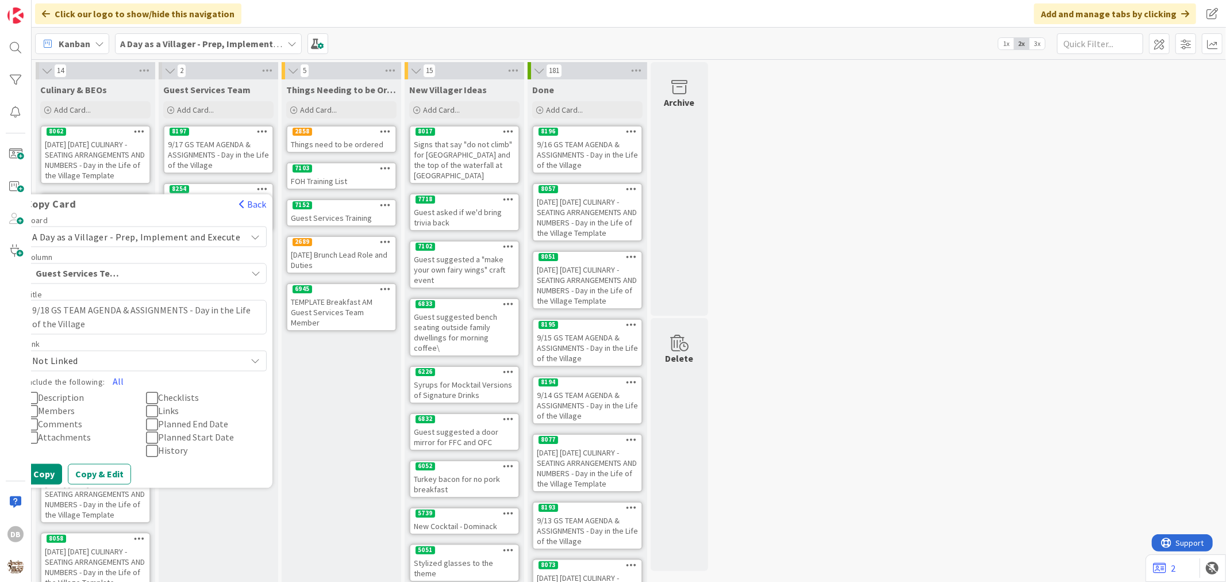
click at [53, 308] on textarea "9/18 GS TEAM AGENDA & ASSIGNMENTS - Day in the Life of the Village" at bounding box center [146, 317] width 241 height 34
type textarea "x"
type textarea "9/1 GS TEAM AGENDA & ASSIGNMENTS - Day in the Life of the Village"
type textarea "x"
type textarea "9/19 GS TEAM AGENDA & ASSIGNMENTS - Day in the Life of the Village"
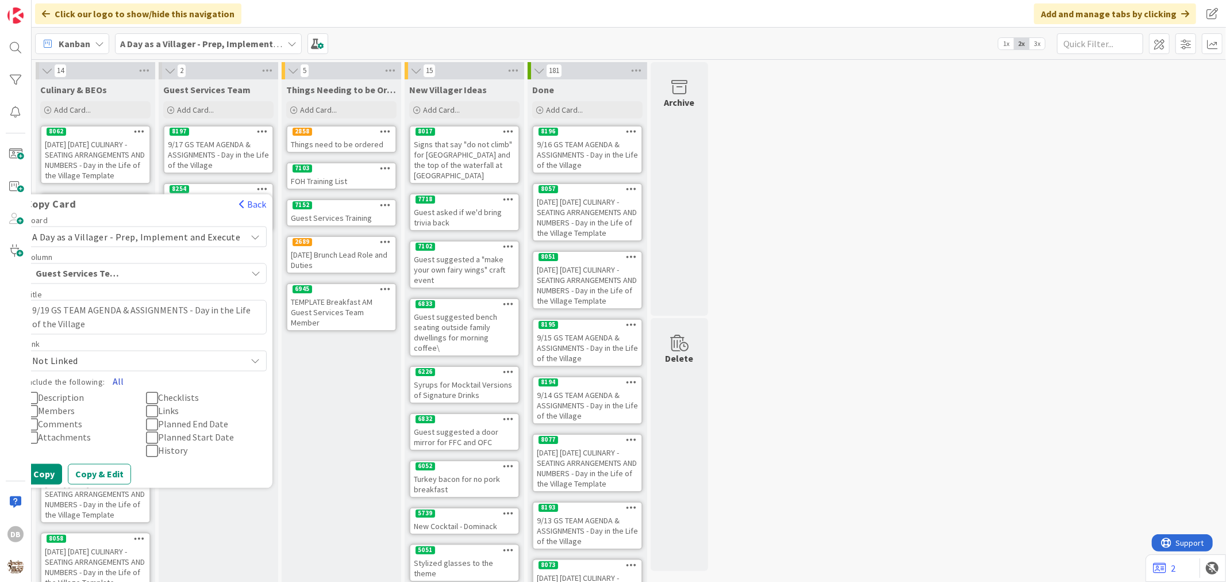
click at [125, 378] on button "All" at bounding box center [118, 381] width 26 height 21
click at [45, 478] on button "Copy" at bounding box center [44, 474] width 36 height 21
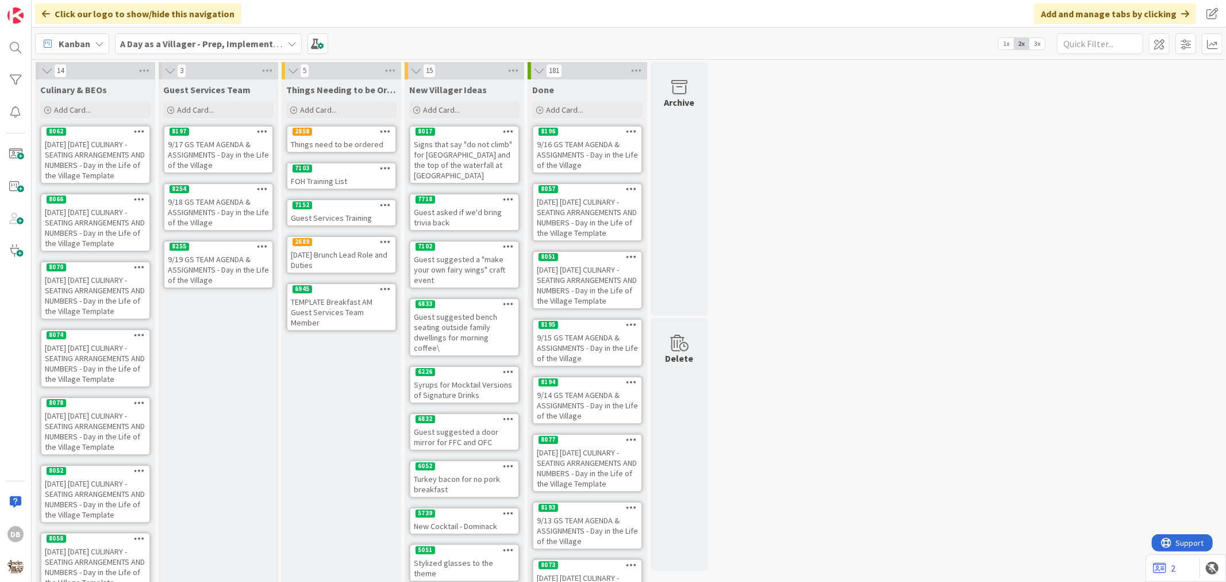
click at [217, 273] on div "9/19 GS TEAM AGENDA & ASSIGNMENTS - Day in the Life of the Village" at bounding box center [218, 270] width 108 height 36
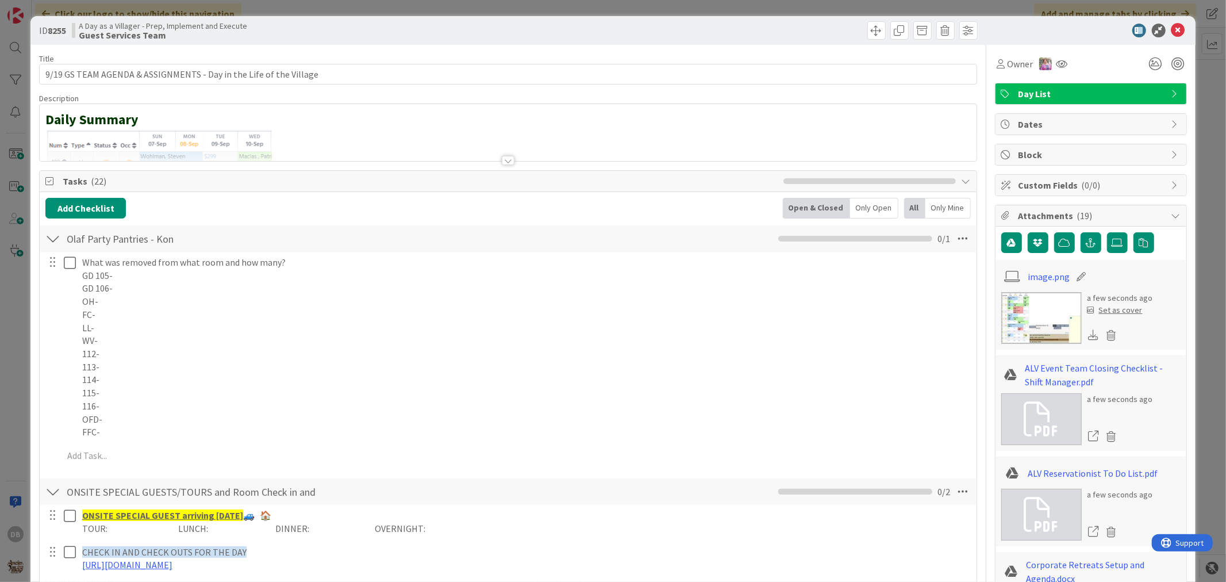
type textarea "x"
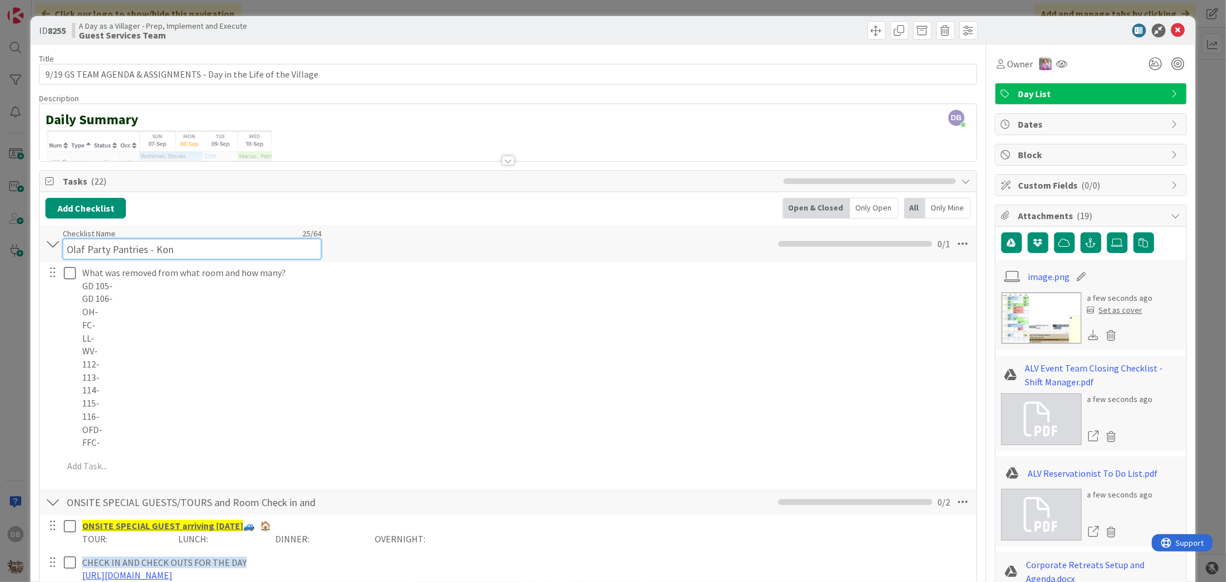
click at [171, 235] on div "Checklist Name 25 / 64 Olaf Party Pantries - [PERSON_NAME]" at bounding box center [192, 243] width 259 height 31
type input "Olaf Party Pantries - Kyla"
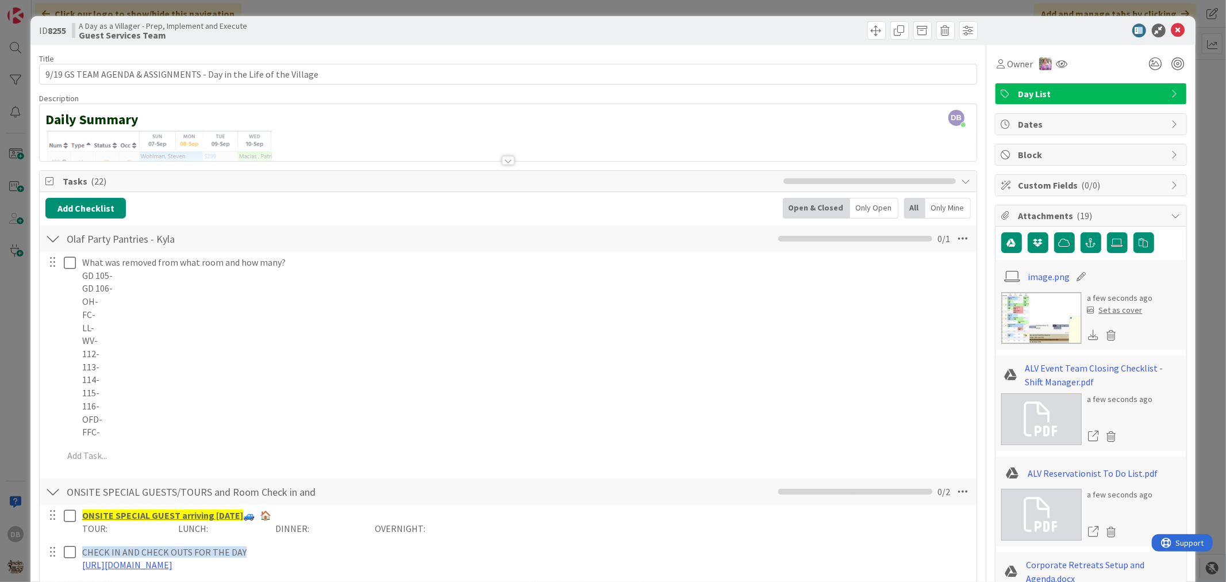
click at [225, 205] on div "Add Checklist Open & Closed Only Open All Only Mine" at bounding box center [507, 208] width 925 height 21
type textarea "x"
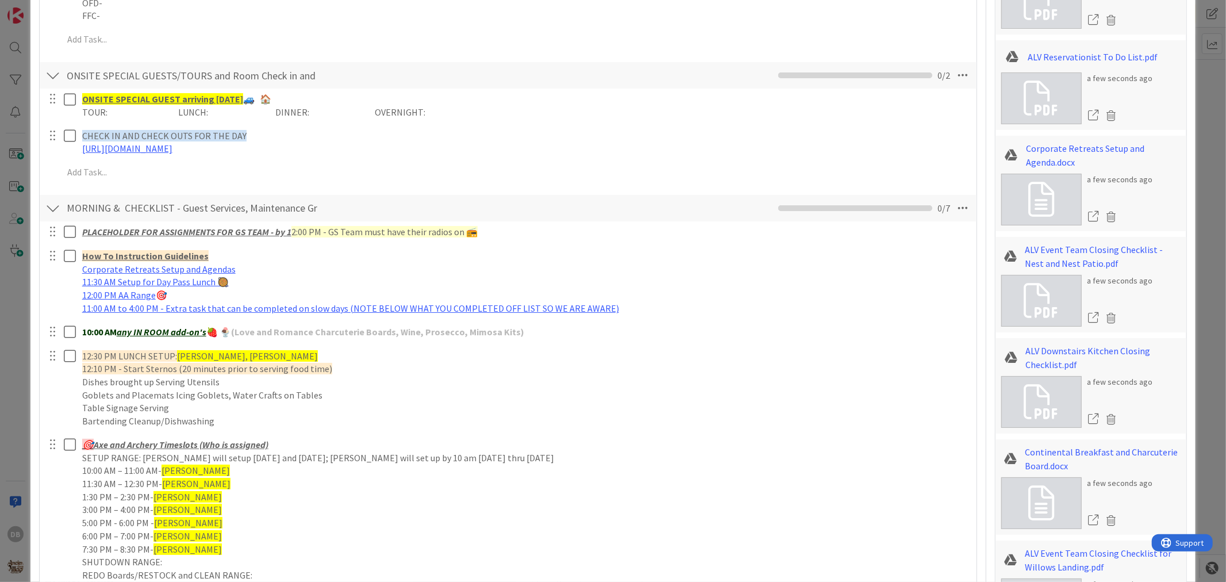
scroll to position [575, 0]
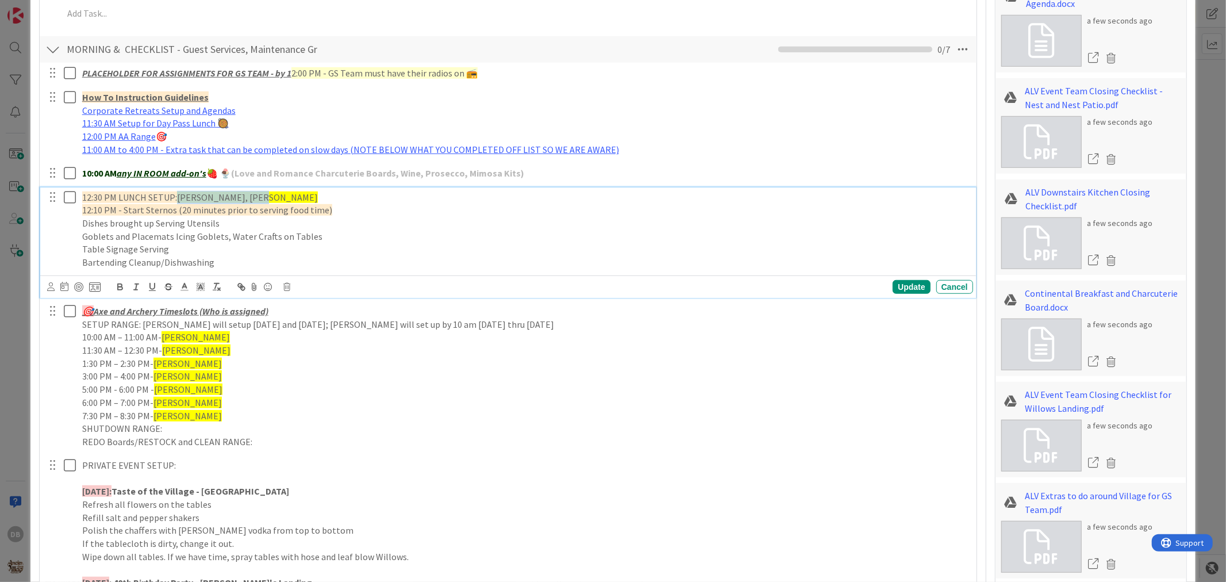
drag, startPoint x: 249, startPoint y: 199, endPoint x: 178, endPoint y: 196, distance: 70.8
click at [178, 196] on span "[PERSON_NAME], [PERSON_NAME]" at bounding box center [247, 196] width 141 height 11
click at [898, 286] on div "Update" at bounding box center [911, 287] width 37 height 14
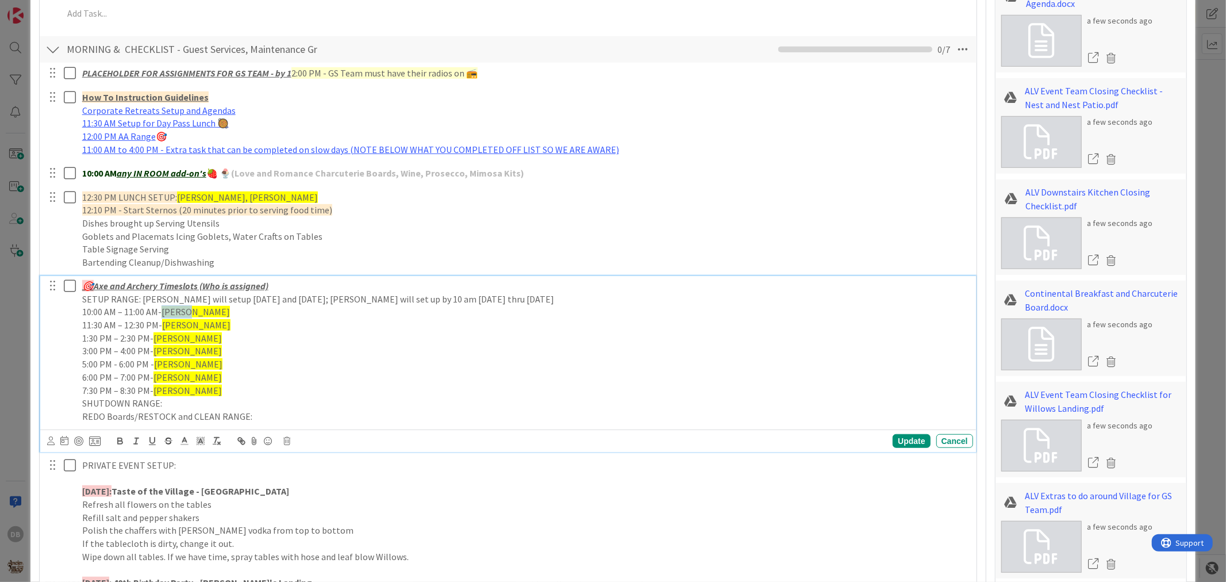
drag, startPoint x: 189, startPoint y: 316, endPoint x: 164, endPoint y: 315, distance: 24.2
click at [164, 315] on p "10:00 AM – 11:00 AM- Ashlyn" at bounding box center [525, 311] width 887 height 13
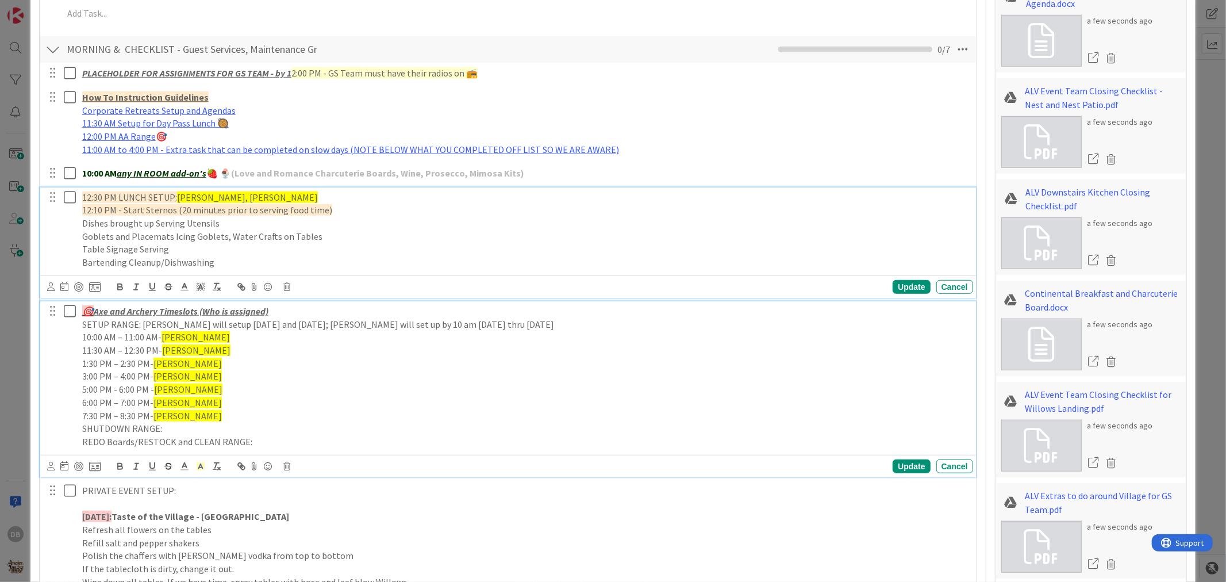
click at [262, 195] on p "12:30 PM LUNCH SETUP: [PERSON_NAME], [PERSON_NAME]" at bounding box center [525, 197] width 887 height 13
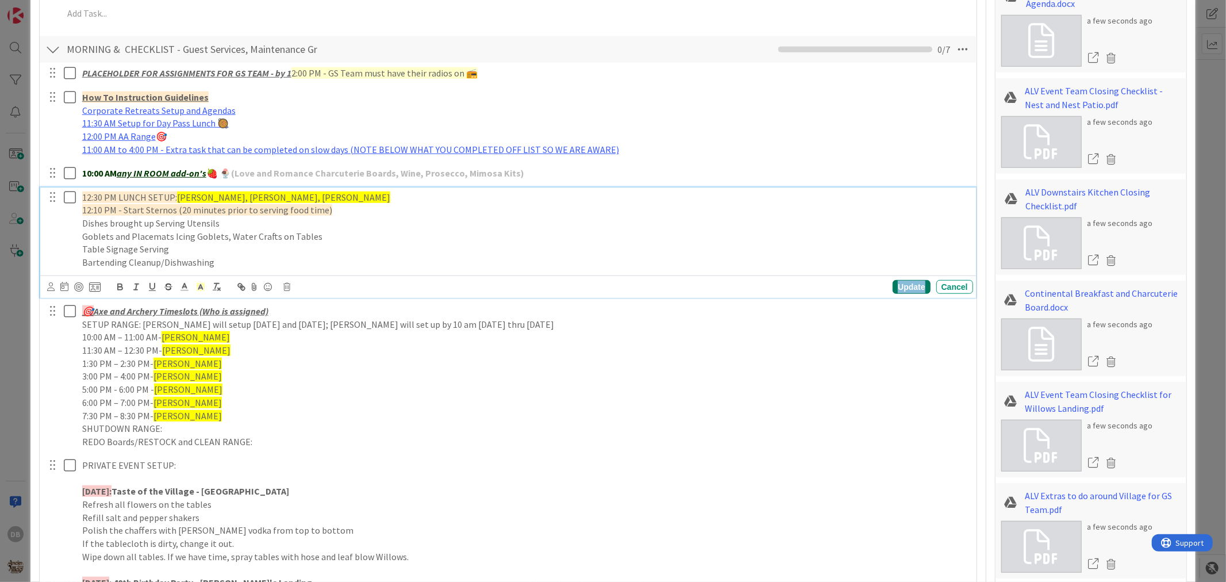
click at [900, 287] on div "Update" at bounding box center [911, 287] width 37 height 14
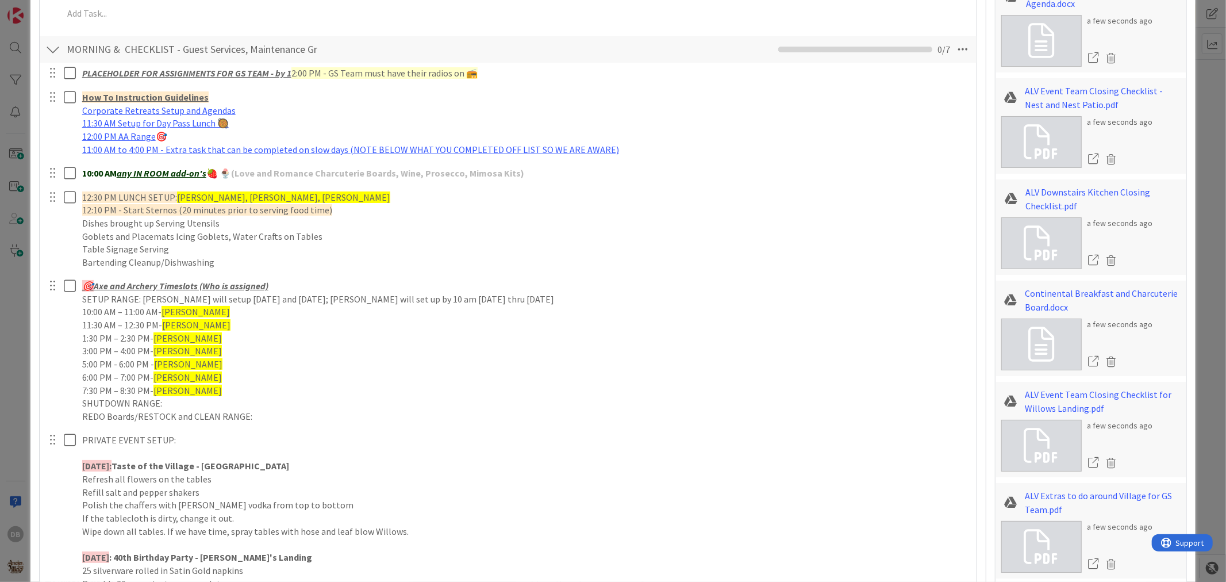
type textarea "x"
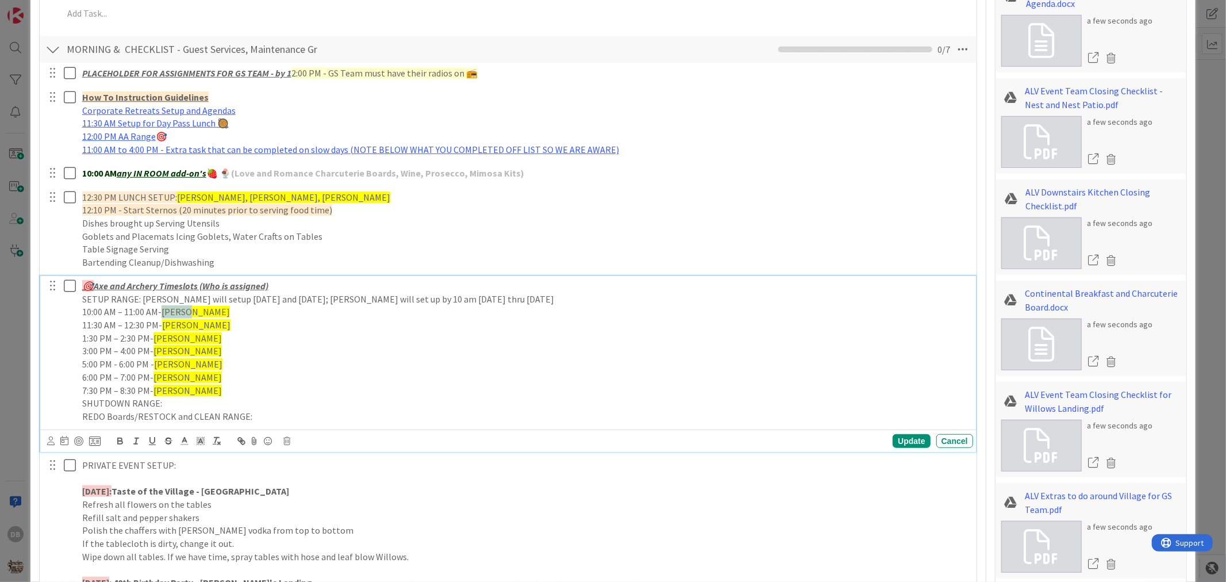
drag, startPoint x: 190, startPoint y: 311, endPoint x: 164, endPoint y: 312, distance: 25.3
click at [164, 312] on p "10:00 AM – 11:00 AM- Ashlyn" at bounding box center [525, 311] width 887 height 13
drag, startPoint x: 189, startPoint y: 326, endPoint x: 164, endPoint y: 325, distance: 24.7
click at [164, 325] on p "11:30 AM – 12:30 PM- [GEOGRAPHIC_DATA]" at bounding box center [525, 325] width 887 height 13
drag, startPoint x: 179, startPoint y: 337, endPoint x: 153, endPoint y: 335, distance: 25.9
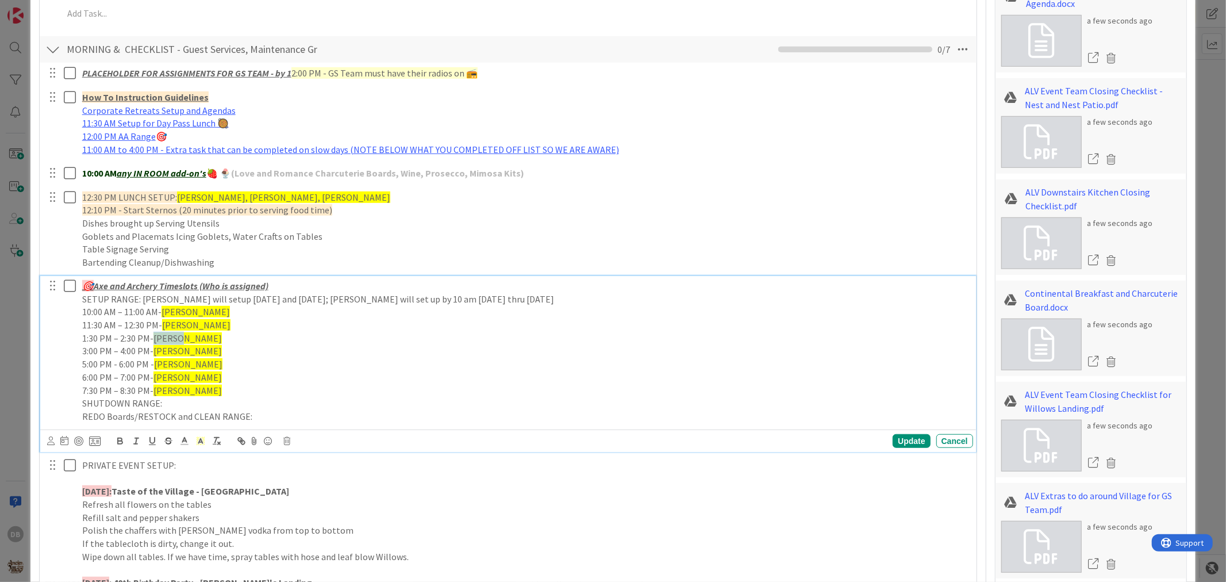
click at [153, 335] on p "1:30 PM – 2:30 PM- [GEOGRAPHIC_DATA]" at bounding box center [525, 338] width 887 height 13
drag, startPoint x: 180, startPoint y: 352, endPoint x: 156, endPoint y: 347, distance: 24.6
click at [156, 347] on p "3:00 PM – 4:00 PM- [GEOGRAPHIC_DATA]" at bounding box center [525, 350] width 887 height 13
drag, startPoint x: 175, startPoint y: 362, endPoint x: 154, endPoint y: 363, distance: 20.7
click at [154, 363] on p "5:00 PM - 6:00 PM - [PERSON_NAME]" at bounding box center [525, 364] width 887 height 13
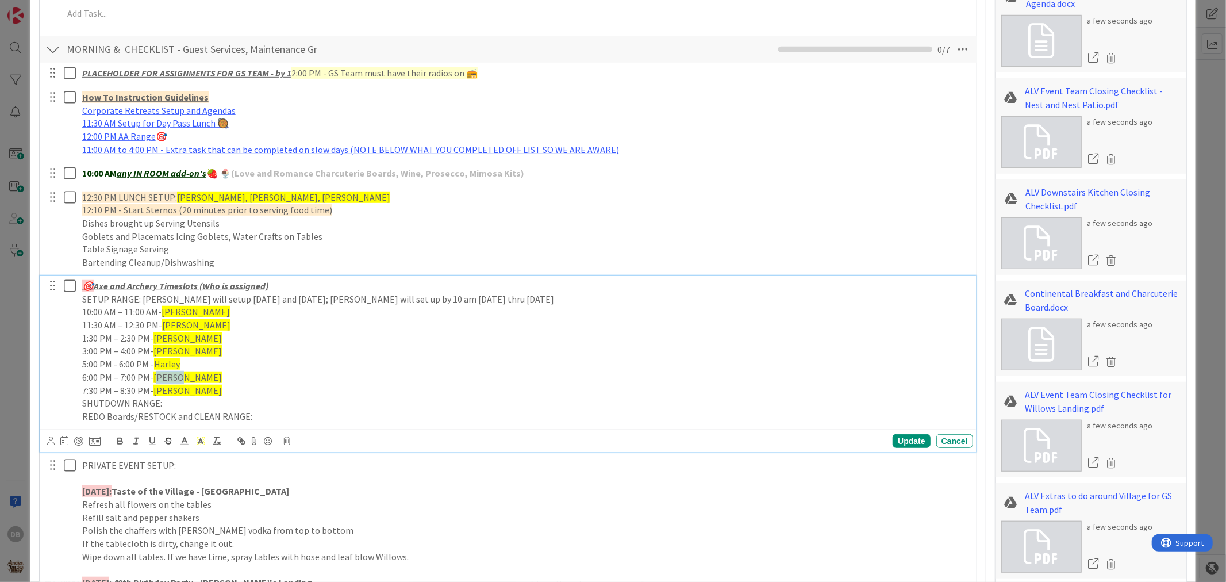
drag, startPoint x: 176, startPoint y: 376, endPoint x: 156, endPoint y: 378, distance: 20.3
click at [156, 378] on p "6:00 PM – 7:00 PM- [PERSON_NAME]" at bounding box center [525, 377] width 887 height 13
drag, startPoint x: 174, startPoint y: 388, endPoint x: 156, endPoint y: 388, distance: 18.4
click at [156, 388] on span "[PERSON_NAME]" at bounding box center [188, 390] width 68 height 11
click at [898, 439] on div "Update" at bounding box center [911, 441] width 37 height 14
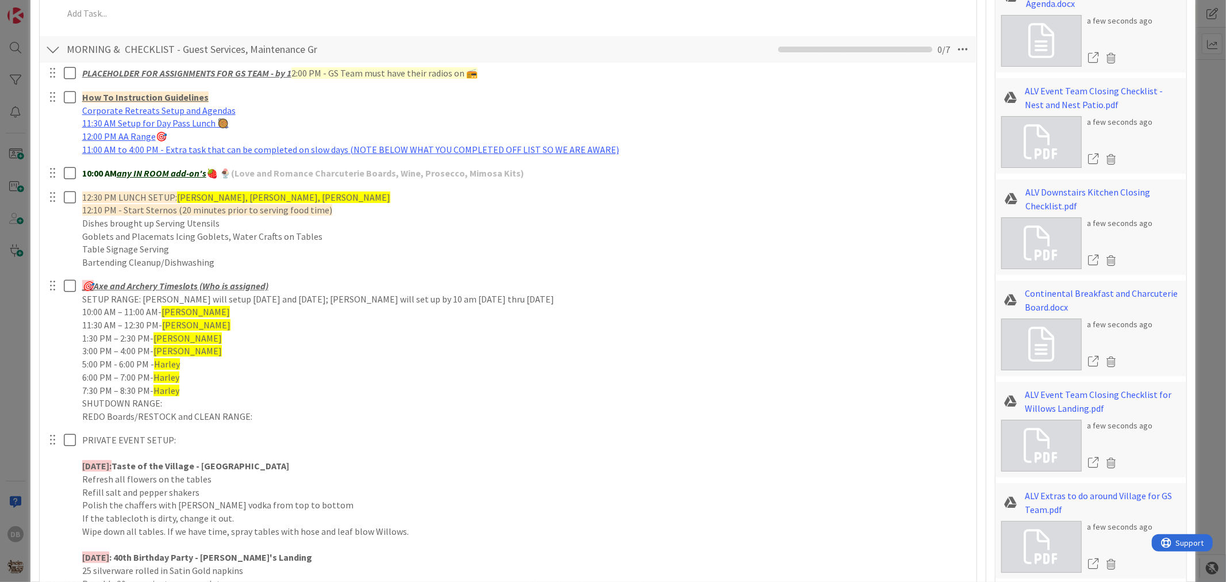
type textarea "x"
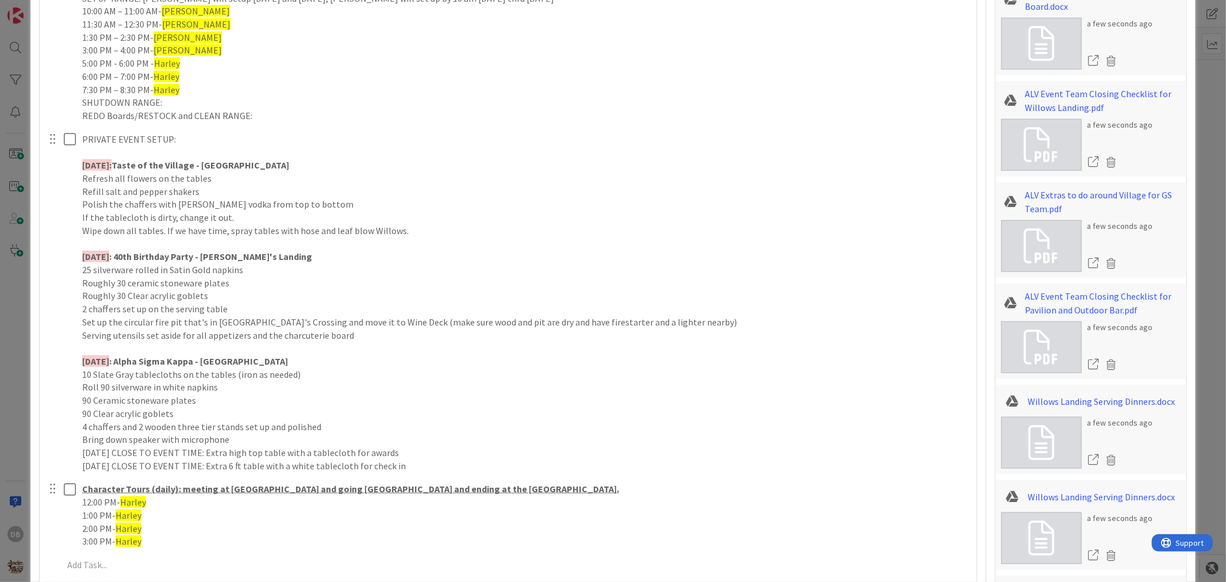
scroll to position [894, 0]
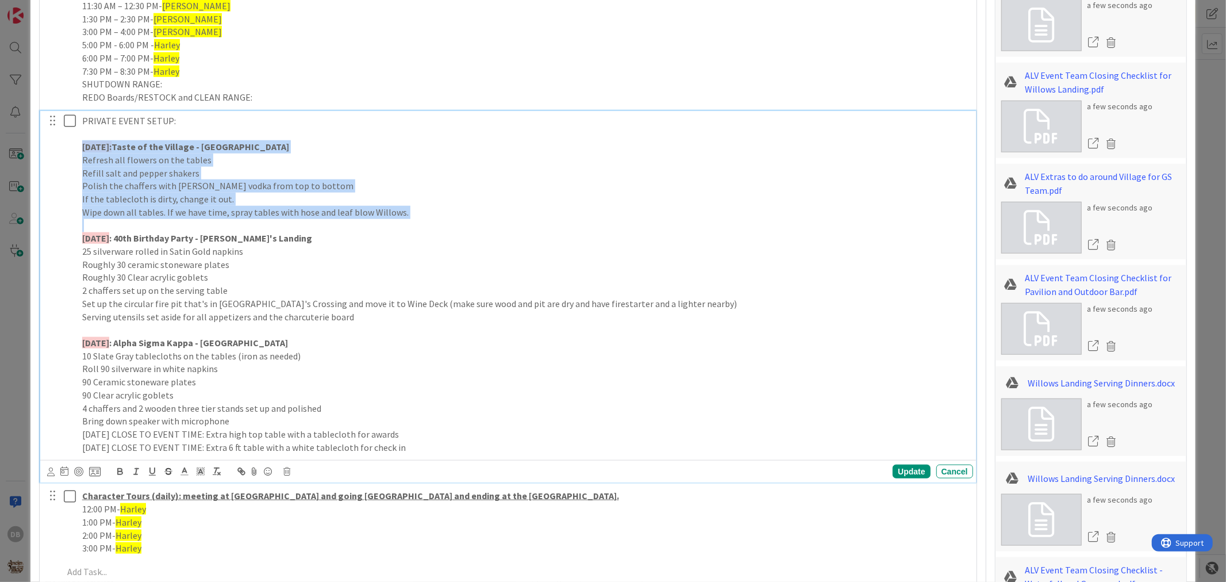
drag, startPoint x: 110, startPoint y: 223, endPoint x: 77, endPoint y: 145, distance: 84.3
click at [78, 145] on div "PRIVATE EVENT SETUP: [DATE]: Taste of the Village - Willow's Landing Refresh al…" at bounding box center [526, 284] width 896 height 347
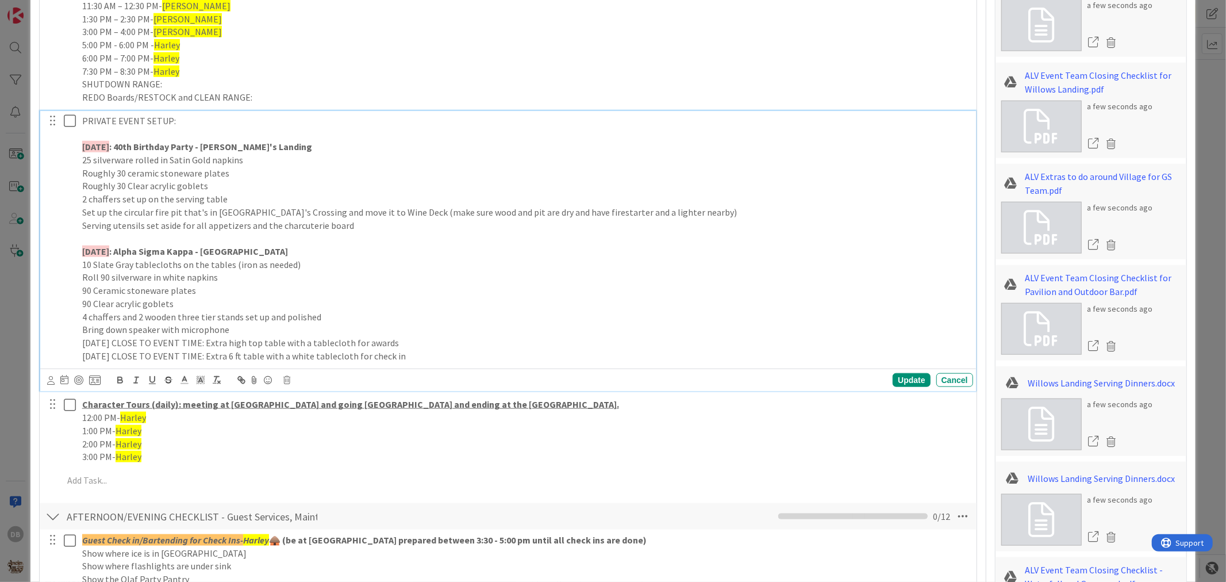
click at [788, 309] on p "90 Clear acrylic goblets" at bounding box center [525, 303] width 887 height 13
drag, startPoint x: 130, startPoint y: 146, endPoint x: 96, endPoint y: 146, distance: 33.9
click at [96, 146] on strong "[DATE]" at bounding box center [95, 146] width 27 height 11
drag, startPoint x: 129, startPoint y: 245, endPoint x: 94, endPoint y: 245, distance: 35.6
click at [94, 245] on p "[DATE] : Alpha Sigma Kappa - [GEOGRAPHIC_DATA]" at bounding box center [525, 251] width 887 height 13
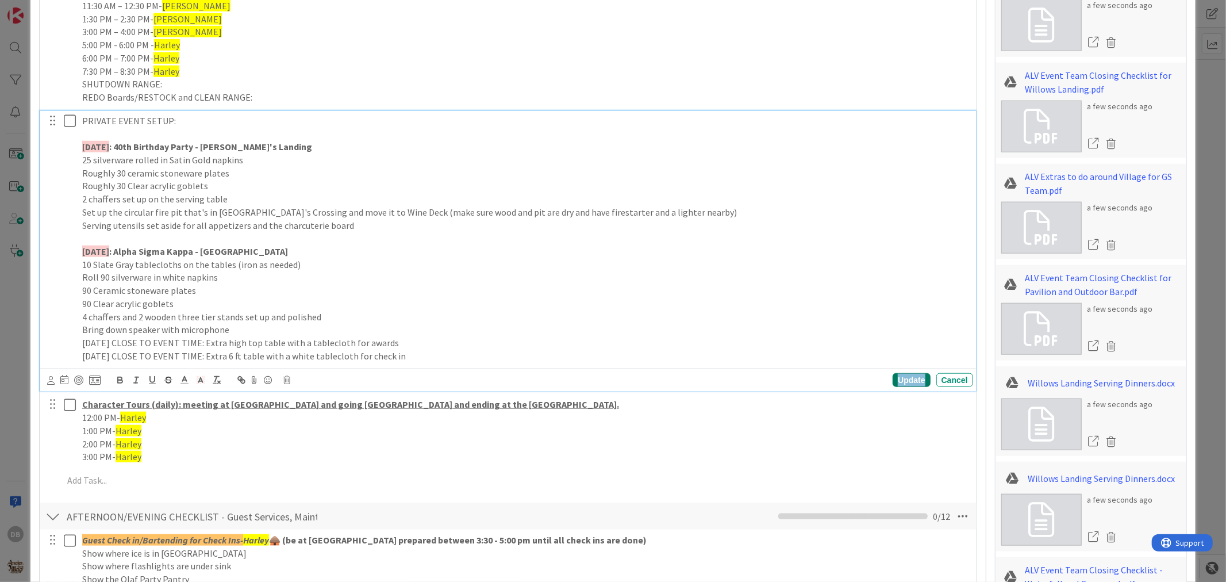
click at [902, 378] on div "Update" at bounding box center [911, 380] width 37 height 14
click at [430, 357] on p "[DATE] CLOSE TO EVENT TIME: Extra 6 ft table with a white tablecloth for check …" at bounding box center [525, 356] width 887 height 13
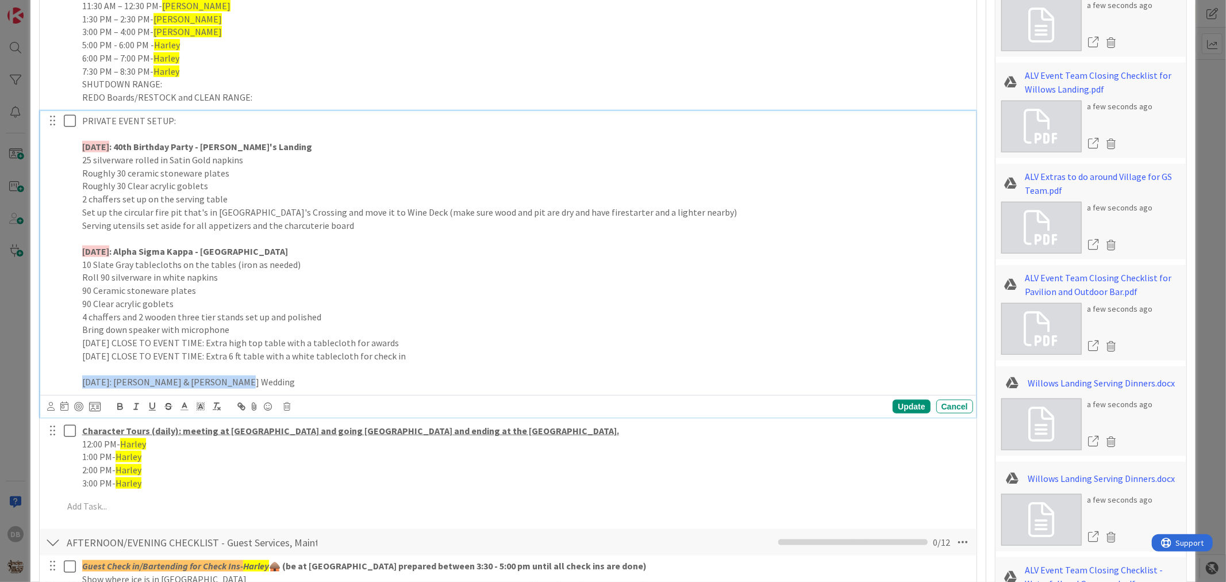
drag, startPoint x: 255, startPoint y: 384, endPoint x: 78, endPoint y: 381, distance: 177.1
click at [78, 381] on div "PRIVATE EVENT SETUP: [DATE] : 40th Birthday Party - [PERSON_NAME]'s Landing 25 …" at bounding box center [526, 251] width 896 height 281
click at [122, 412] on button "button" at bounding box center [120, 407] width 16 height 14
click at [98, 381] on strong "[DATE]: [PERSON_NAME] & [PERSON_NAME] Wedding" at bounding box center [191, 381] width 218 height 11
drag, startPoint x: 131, startPoint y: 379, endPoint x: 83, endPoint y: 381, distance: 47.2
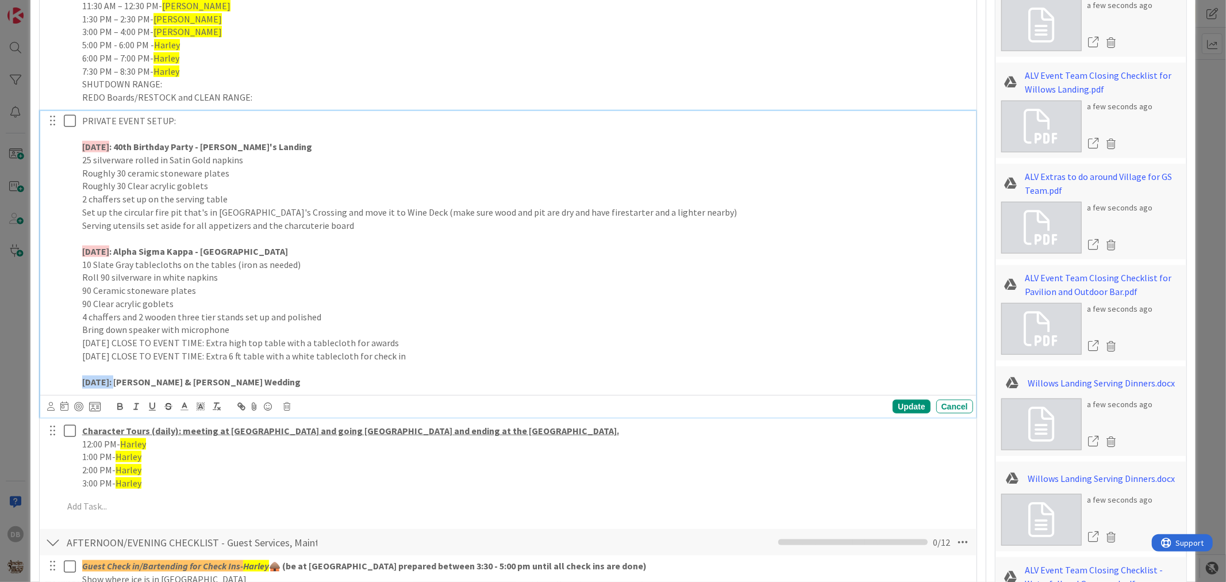
click at [83, 381] on strong "[DATE]: [PERSON_NAME] & [PERSON_NAME] Wedding" at bounding box center [191, 381] width 218 height 11
click at [202, 405] on polyline at bounding box center [201, 406] width 4 height 5
click at [229, 435] on span at bounding box center [224, 432] width 9 height 9
drag, startPoint x: 128, startPoint y: 384, endPoint x: 82, endPoint y: 384, distance: 46.0
click at [82, 384] on strong "[DATE]" at bounding box center [95, 381] width 27 height 11
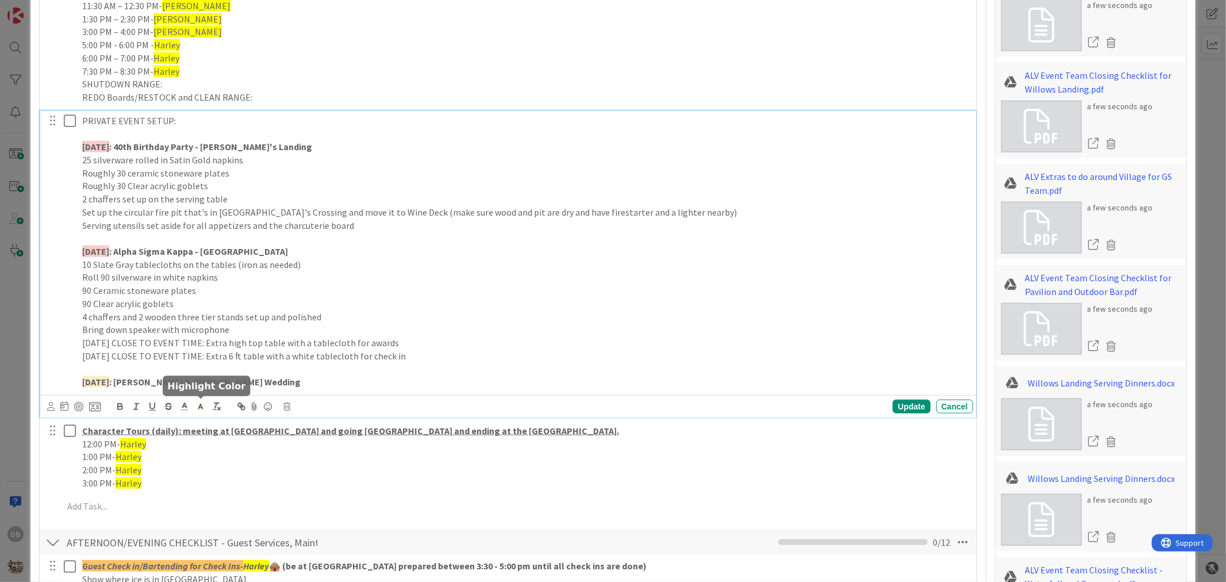
click at [197, 404] on icon at bounding box center [200, 406] width 10 height 10
click at [218, 430] on span at bounding box center [213, 432] width 9 height 9
click at [283, 381] on p "[DATE] : [PERSON_NAME] & [PERSON_NAME] Wedding" at bounding box center [525, 381] width 887 height 13
click at [275, 382] on p "[DATE] : [PERSON_NAME] & [PERSON_NAME] Wedding" at bounding box center [525, 381] width 887 height 13
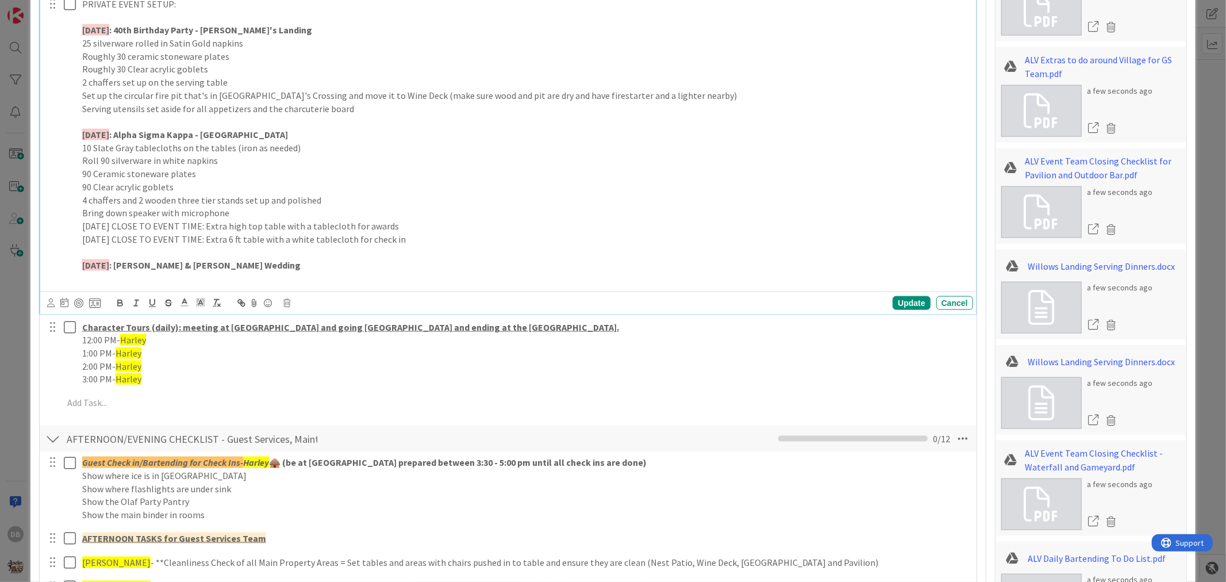
scroll to position [1022, 0]
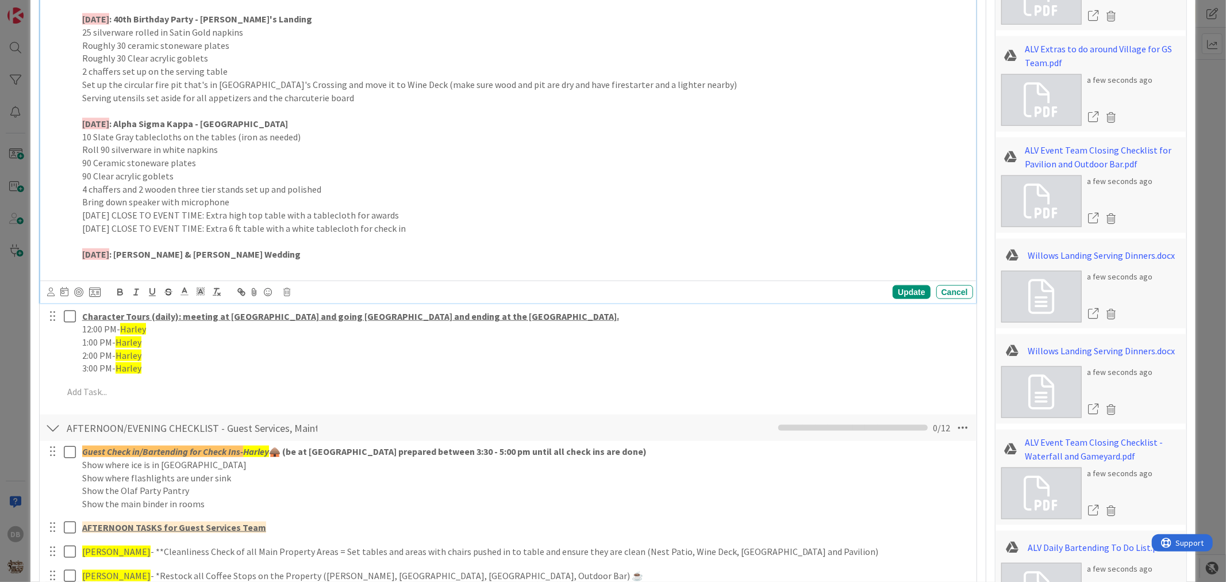
click at [249, 267] on p at bounding box center [525, 267] width 887 height 13
drag, startPoint x: 128, startPoint y: 214, endPoint x: 95, endPoint y: 214, distance: 32.2
click at [95, 214] on p "[DATE] CLOSE TO EVENT TIME: Extra high top table with a tablecloth for awards" at bounding box center [525, 215] width 887 height 13
drag, startPoint x: 128, startPoint y: 226, endPoint x: 95, endPoint y: 221, distance: 33.7
click at [95, 222] on p "[DATE] CLOSE TO EVENT TIME: Extra 6 ft table with a white tablecloth for check …" at bounding box center [525, 228] width 887 height 13
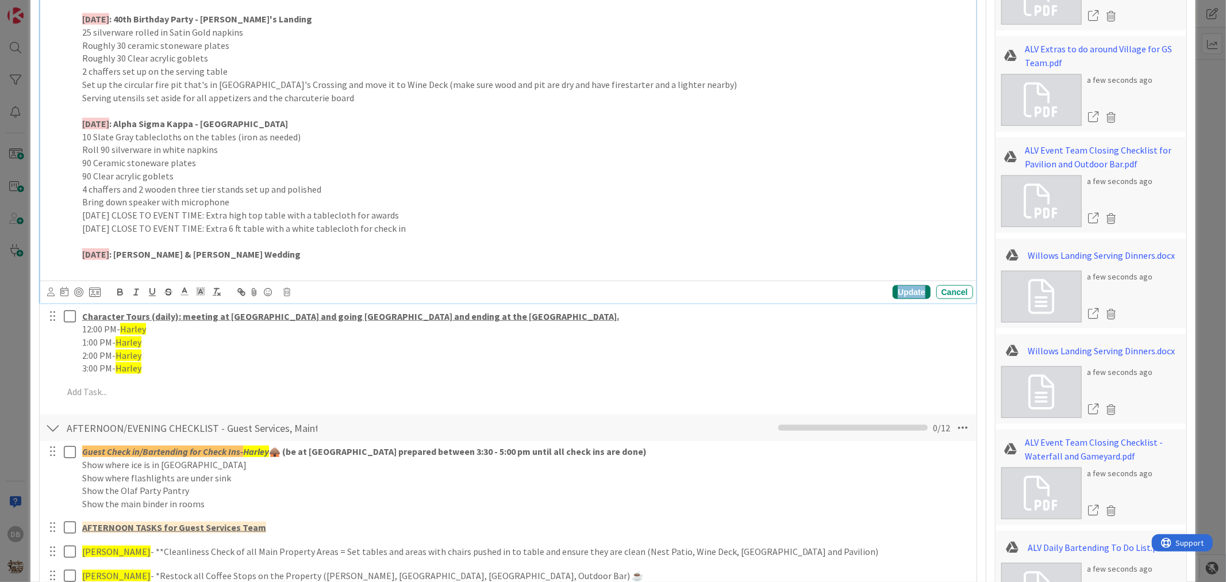
click at [898, 286] on div "Update" at bounding box center [911, 292] width 37 height 14
click at [273, 257] on p "[DATE] : [PERSON_NAME] & [PERSON_NAME] Wedding" at bounding box center [525, 254] width 887 height 13
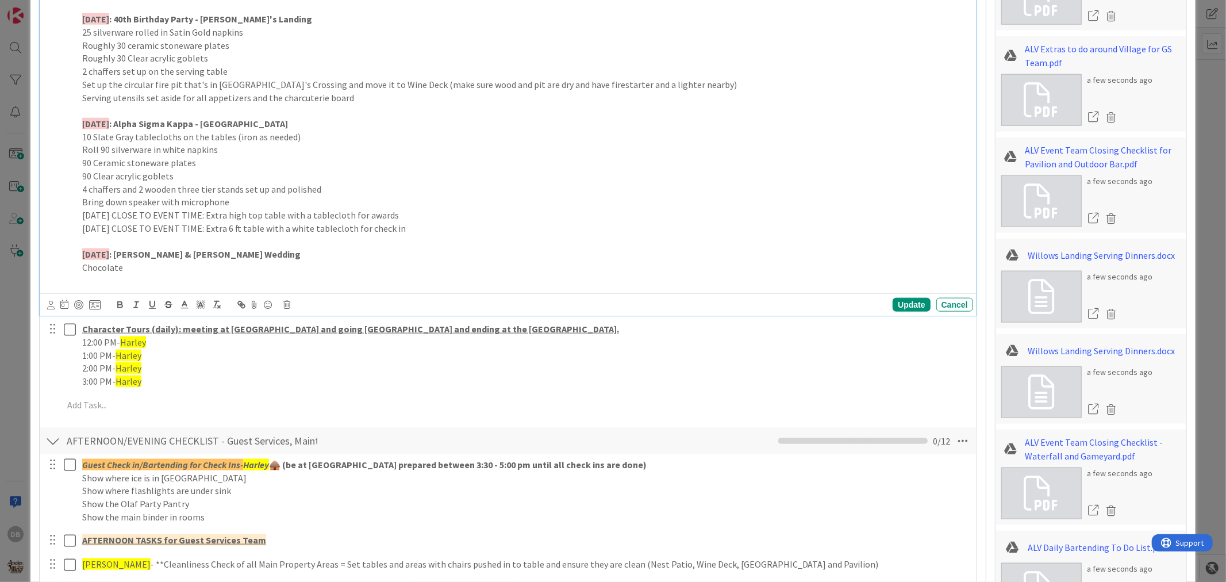
click at [281, 254] on p "[DATE] : [PERSON_NAME] & [PERSON_NAME] Wedding" at bounding box center [525, 254] width 887 height 13
click at [221, 264] on p "Chocolate" at bounding box center [525, 267] width 887 height 13
click at [170, 269] on p "Chocolate" at bounding box center [525, 267] width 887 height 13
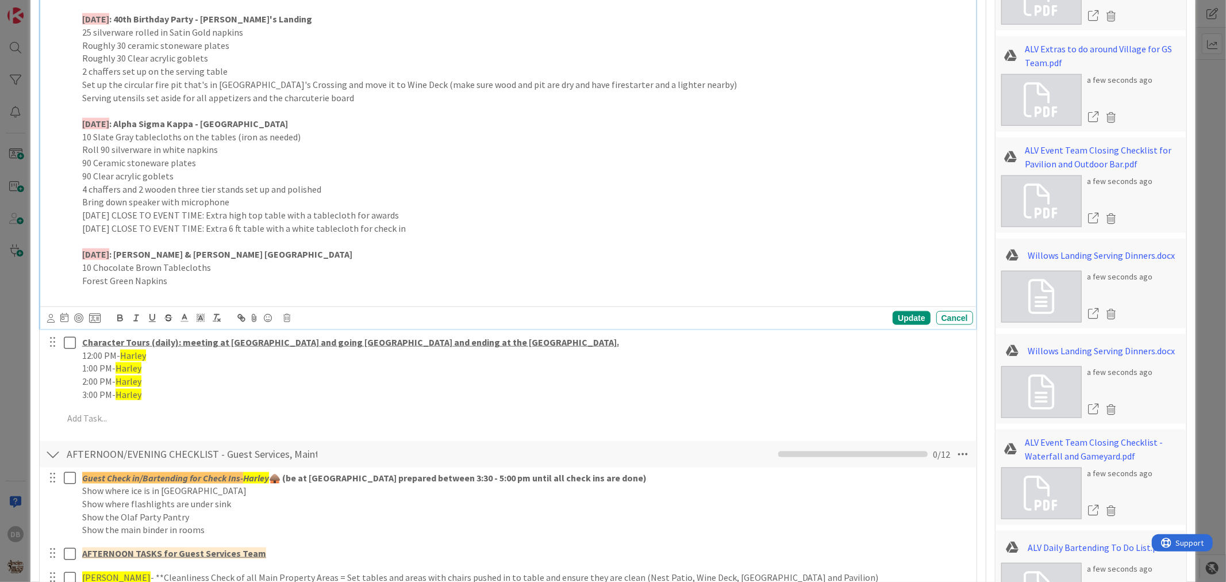
click at [105, 279] on p "Forest Green Napkins" at bounding box center [525, 280] width 887 height 13
click at [254, 281] on p "Forest (Yellowish Green) Green Napkins" at bounding box center [525, 280] width 887 height 13
click at [254, 281] on p "90 Forest (Yellowish Green) Green Napkins" at bounding box center [525, 280] width 887 height 13
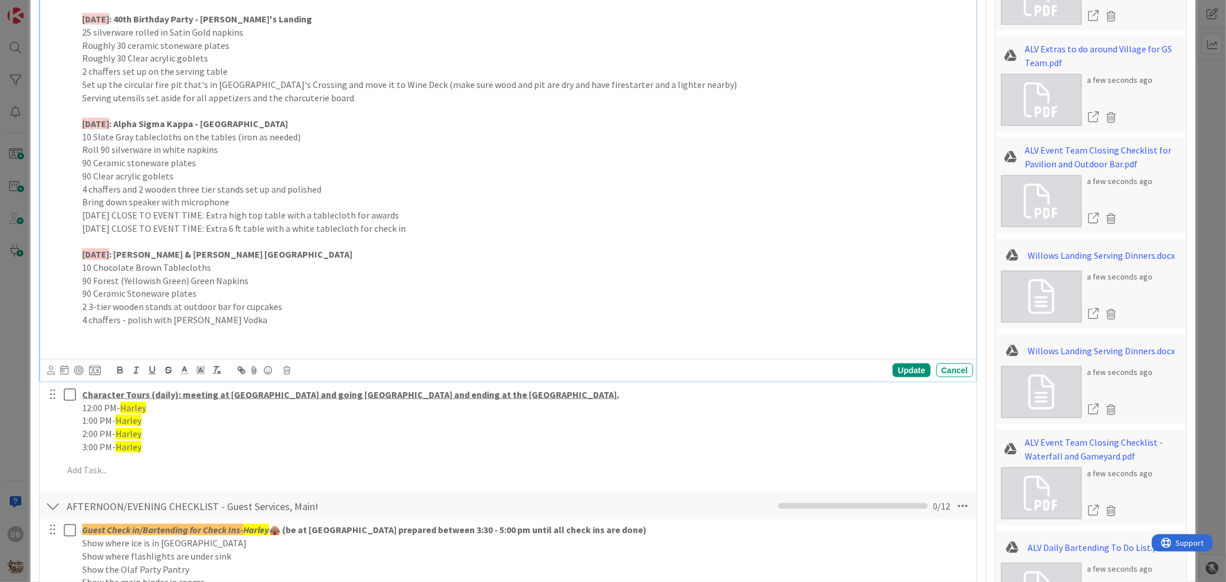
click at [277, 316] on p "4 chaffers - polish with [PERSON_NAME] Vodka" at bounding box center [525, 319] width 887 height 13
click at [440, 312] on p "2 3-tier wooden stands at outdoor bar for cupcakes" at bounding box center [525, 306] width 887 height 13
click at [428, 322] on p "4 chaffers - polish with [PERSON_NAME] ([PERSON_NAME] and [PERSON_NAME] cannot …" at bounding box center [525, 319] width 887 height 13
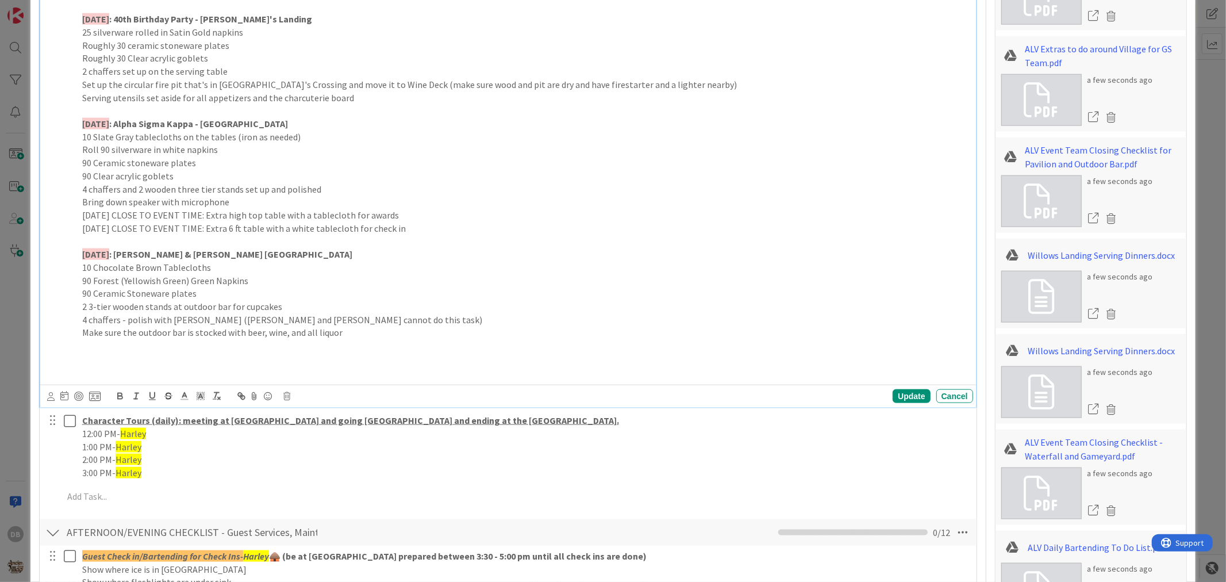
click at [220, 297] on p "90 Ceramic Stoneware plates" at bounding box center [525, 293] width 887 height 13
click at [190, 343] on p at bounding box center [525, 345] width 887 height 13
click at [203, 350] on p "DAY OF: Set up sweetheart table in Fairy Cottage with goblets, silverware," at bounding box center [525, 345] width 887 height 13
click at [358, 342] on p "DAY OF: Set up sweetheart table and chairs in Fairy Cottage with goblets, silve…" at bounding box center [525, 345] width 887 height 13
click at [417, 347] on p "DAY OF: Set up sweetheart table and chairs in Fairy Cottage with goblets and si…" at bounding box center [525, 345] width 887 height 13
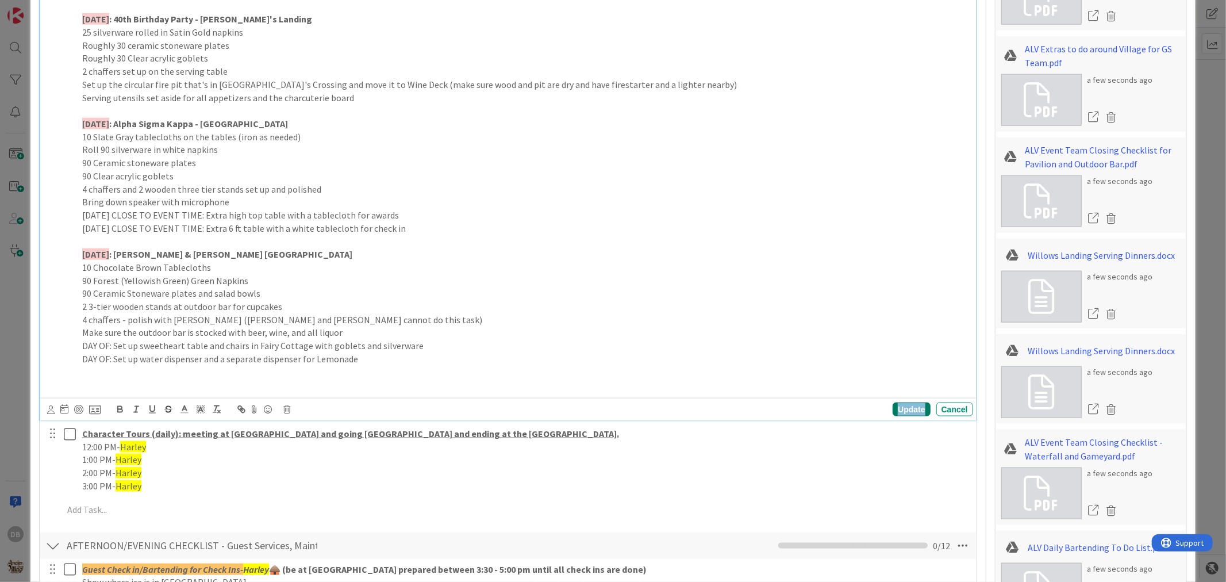
click at [906, 409] on div "Update" at bounding box center [911, 409] width 37 height 14
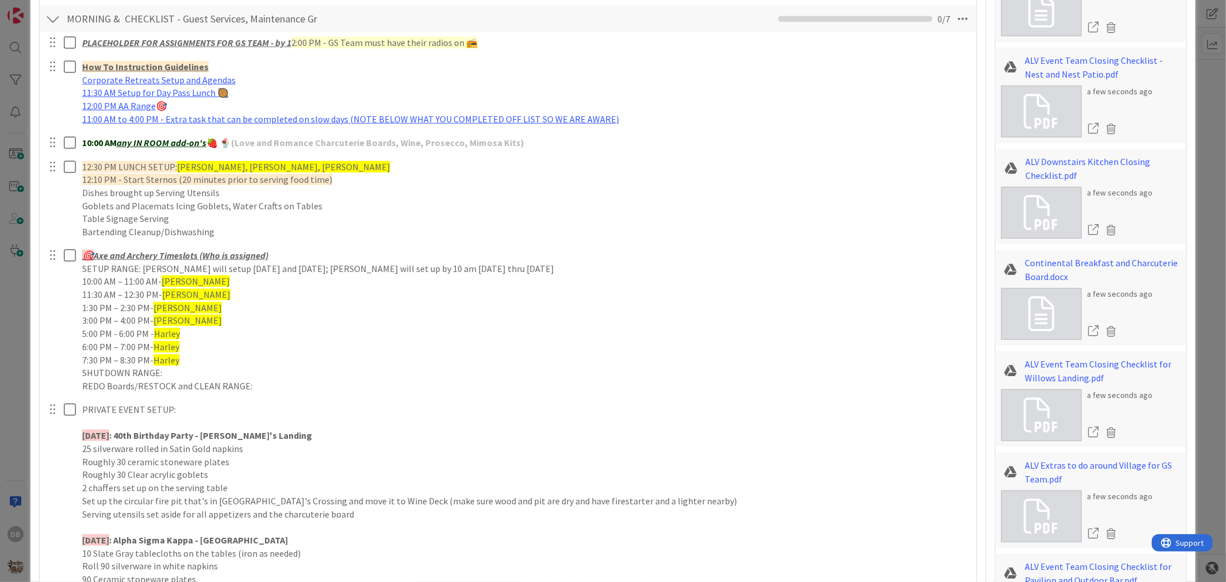
scroll to position [703, 0]
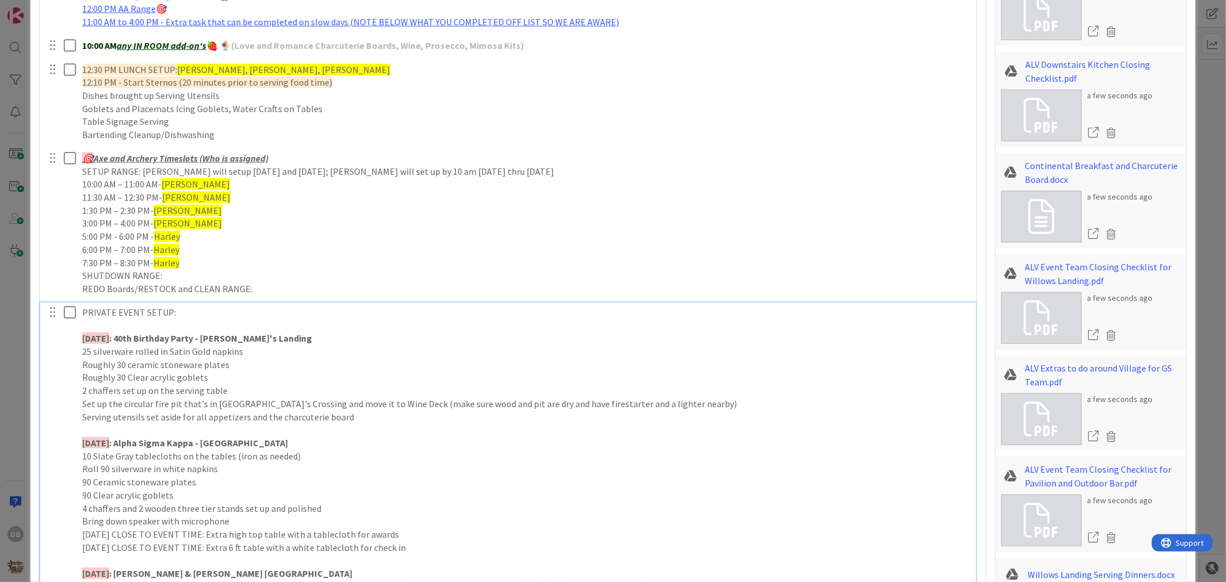
click at [288, 340] on p "[DATE] : 40th Birthday Party - [PERSON_NAME]'s Landing" at bounding box center [525, 338] width 887 height 13
click at [324, 332] on p "[DATE] : 40th Birthday Party - [PERSON_NAME]'s Landing -" at bounding box center [525, 338] width 887 height 13
click at [321, 340] on p "[DATE] : 40th Birthday Party - [PERSON_NAME]'s Landing - Kon and" at bounding box center [525, 338] width 887 height 13
click at [319, 340] on p "[DATE] : 40th Birthday Party - [PERSON_NAME]'s Landing - Kon and" at bounding box center [525, 338] width 887 height 13
drag, startPoint x: 340, startPoint y: 340, endPoint x: 276, endPoint y: 342, distance: 63.8
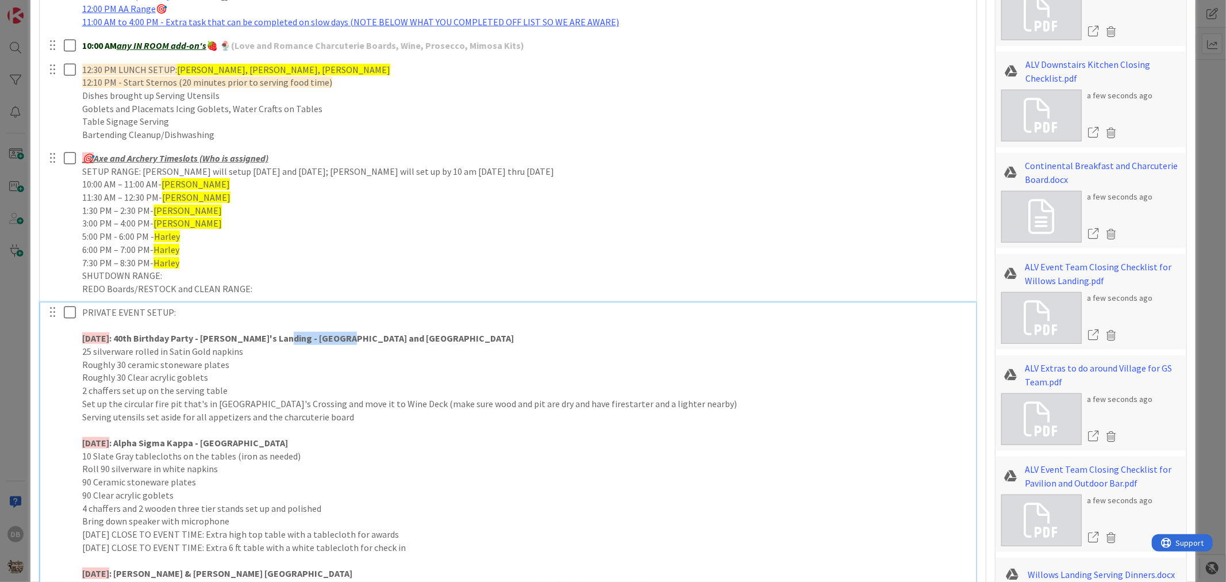
click at [276, 342] on p "[DATE] : 40th Birthday Party - [PERSON_NAME]'s Landing - [GEOGRAPHIC_DATA] and …" at bounding box center [525, 338] width 887 height 13
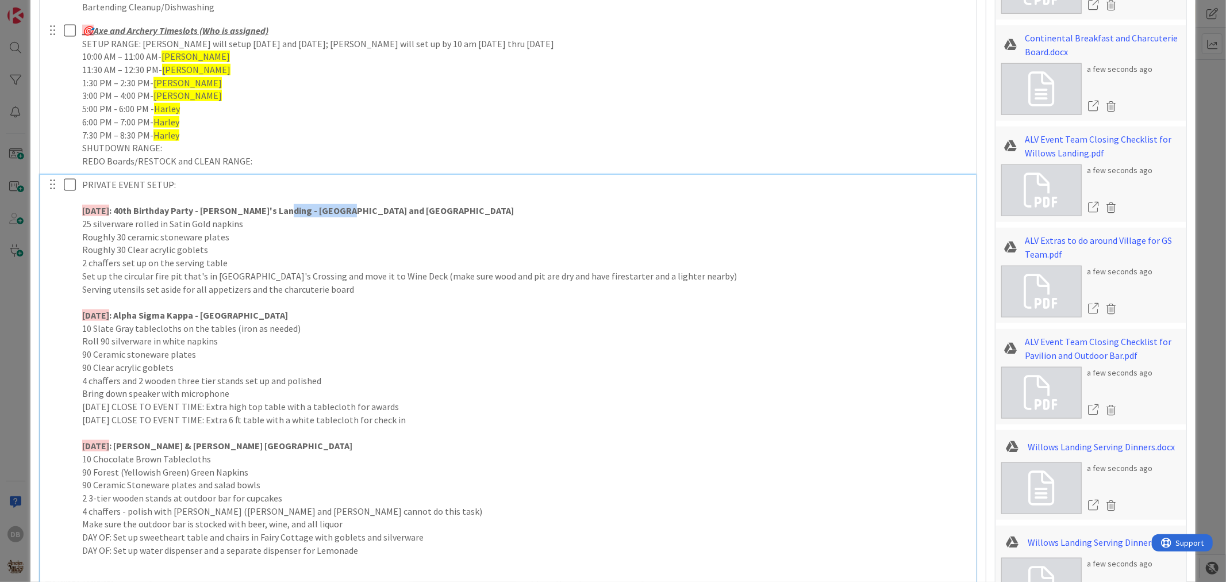
scroll to position [1022, 0]
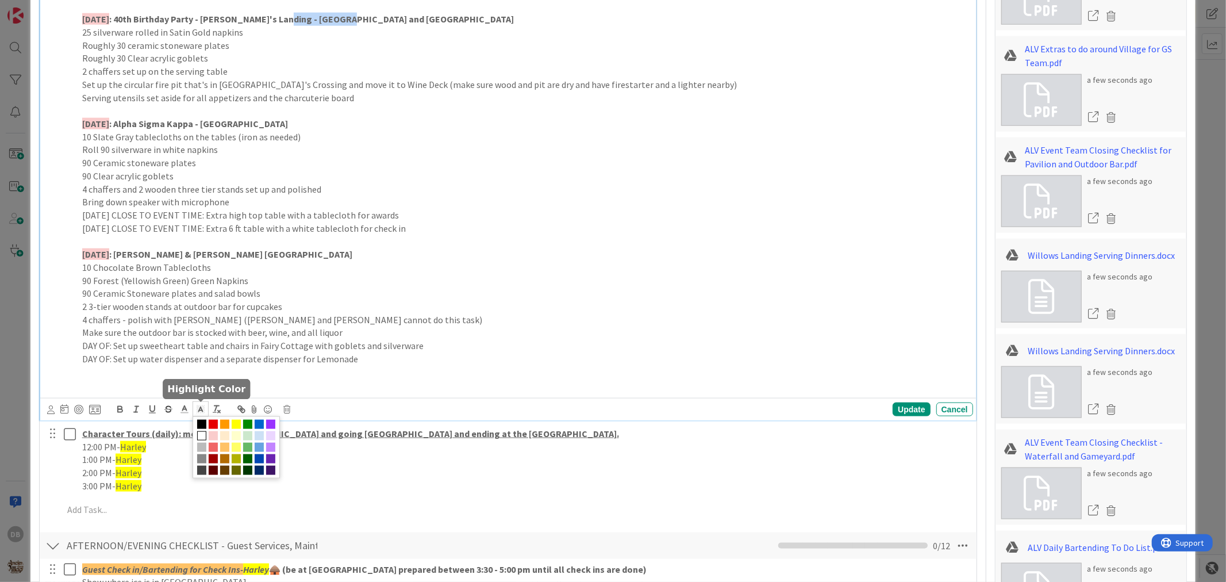
click at [205, 412] on icon at bounding box center [200, 409] width 10 height 10
click at [233, 425] on span at bounding box center [236, 424] width 9 height 9
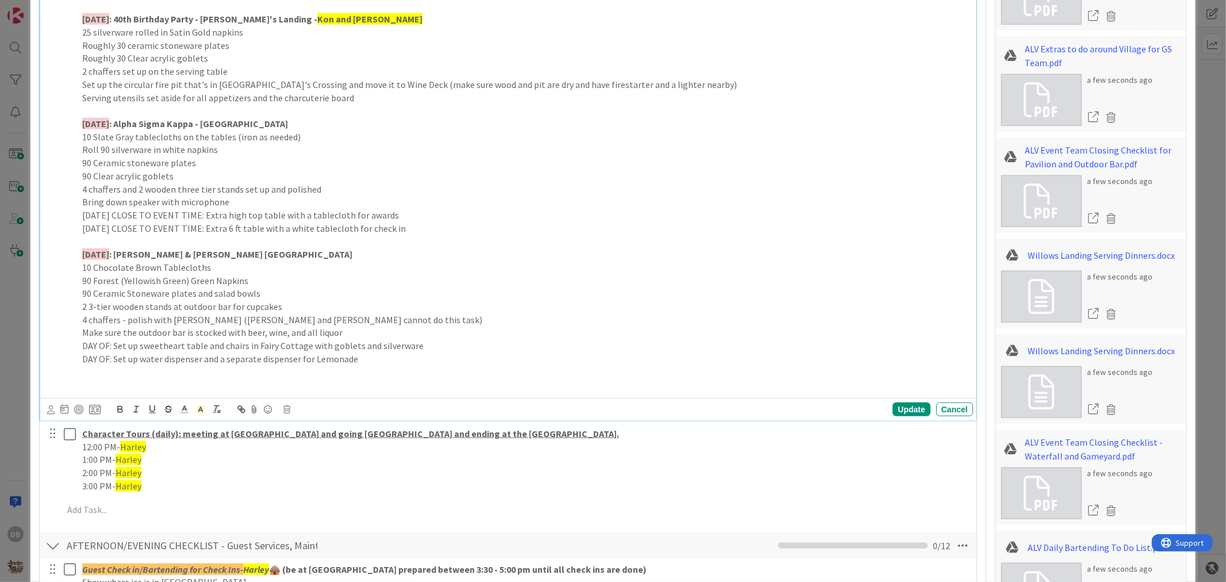
click at [291, 119] on p "[DATE] : Alpha Sigma Kappa - [GEOGRAPHIC_DATA]" at bounding box center [525, 123] width 887 height 13
click at [317, 20] on strong "Kon and [PERSON_NAME]" at bounding box center [369, 18] width 105 height 11
click at [893, 410] on div "Update" at bounding box center [911, 409] width 37 height 14
click at [313, 121] on p "[DATE] : Alpha Sigma Kappa - [GEOGRAPHIC_DATA] -" at bounding box center [525, 123] width 887 height 13
click at [904, 405] on div "Update" at bounding box center [911, 409] width 37 height 14
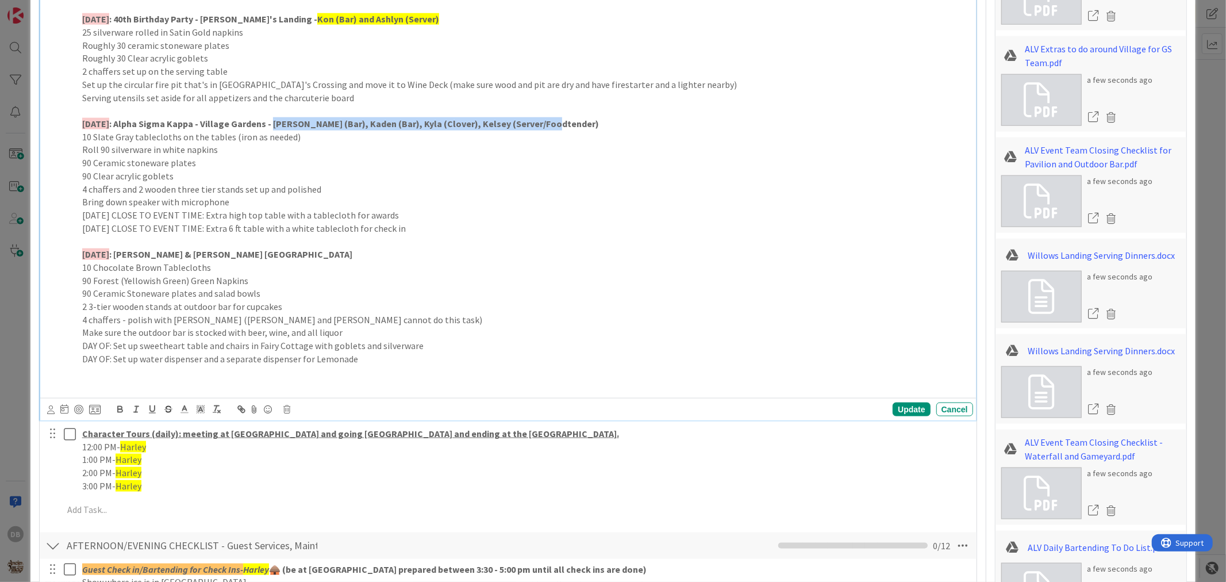
drag, startPoint x: 543, startPoint y: 128, endPoint x: 269, endPoint y: 119, distance: 273.8
click at [269, 119] on p "[DATE] : Alpha Sigma Kappa - Village Gardens - [PERSON_NAME] (Bar), Kaden (Bar)…" at bounding box center [525, 123] width 887 height 13
click at [198, 409] on icon at bounding box center [200, 409] width 10 height 10
click at [234, 427] on span at bounding box center [236, 424] width 9 height 9
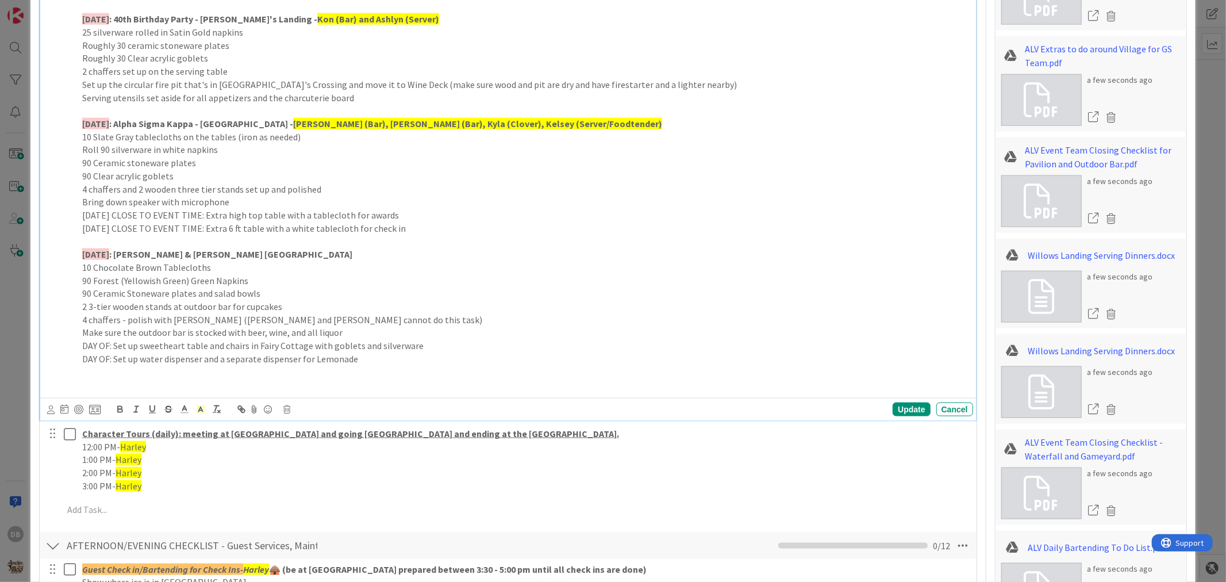
click at [342, 243] on p at bounding box center [525, 241] width 887 height 13
click at [377, 361] on p "DAY OF: Set up water dispenser and a separate dispenser for Lemonade" at bounding box center [525, 358] width 887 height 13
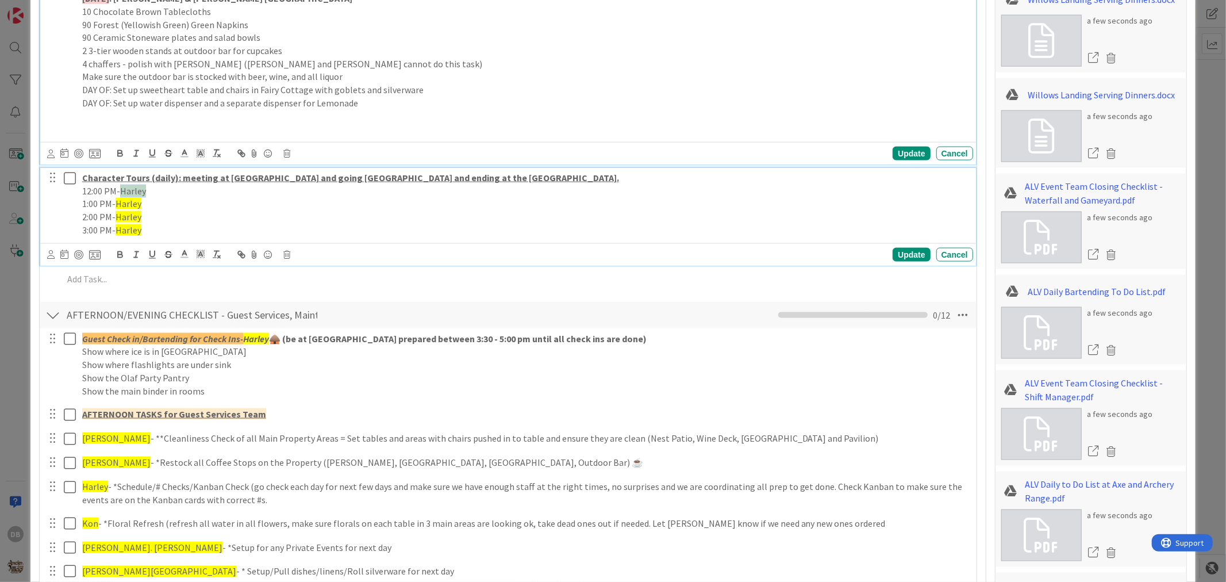
drag, startPoint x: 145, startPoint y: 187, endPoint x: 122, endPoint y: 187, distance: 23.0
click at [122, 187] on span "Harley" at bounding box center [133, 190] width 26 height 11
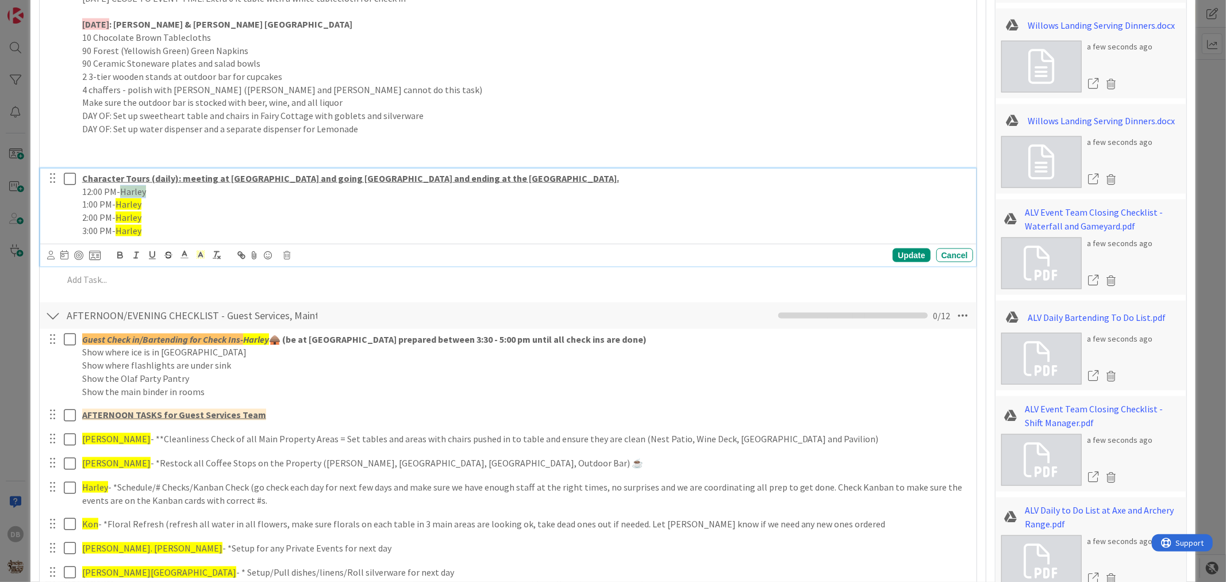
type textarea "x"
click at [157, 194] on p "12:00 PM- [PERSON_NAME]" at bounding box center [525, 191] width 887 height 13
drag, startPoint x: 146, startPoint y: 191, endPoint x: 130, endPoint y: 193, distance: 16.3
click at [130, 193] on p "12:00 PM- [PERSON_NAME]" at bounding box center [525, 191] width 887 height 13
drag, startPoint x: 141, startPoint y: 205, endPoint x: 128, endPoint y: 205, distance: 13.8
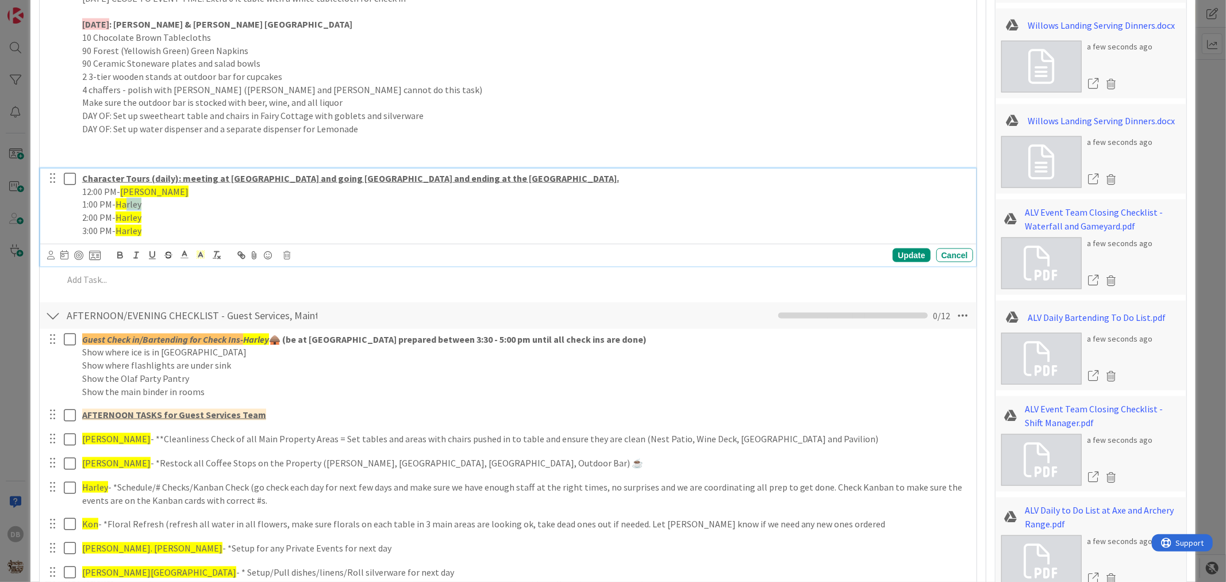
click at [128, 205] on p "1:00 PM- [PERSON_NAME]" at bounding box center [525, 204] width 887 height 13
drag, startPoint x: 141, startPoint y: 217, endPoint x: 128, endPoint y: 220, distance: 14.0
click at [128, 220] on p "2:00 PM- [PERSON_NAME]" at bounding box center [525, 217] width 887 height 13
drag, startPoint x: 146, startPoint y: 231, endPoint x: 127, endPoint y: 232, distance: 19.0
click at [127, 232] on p "3:00 PM- [PERSON_NAME]" at bounding box center [525, 230] width 887 height 13
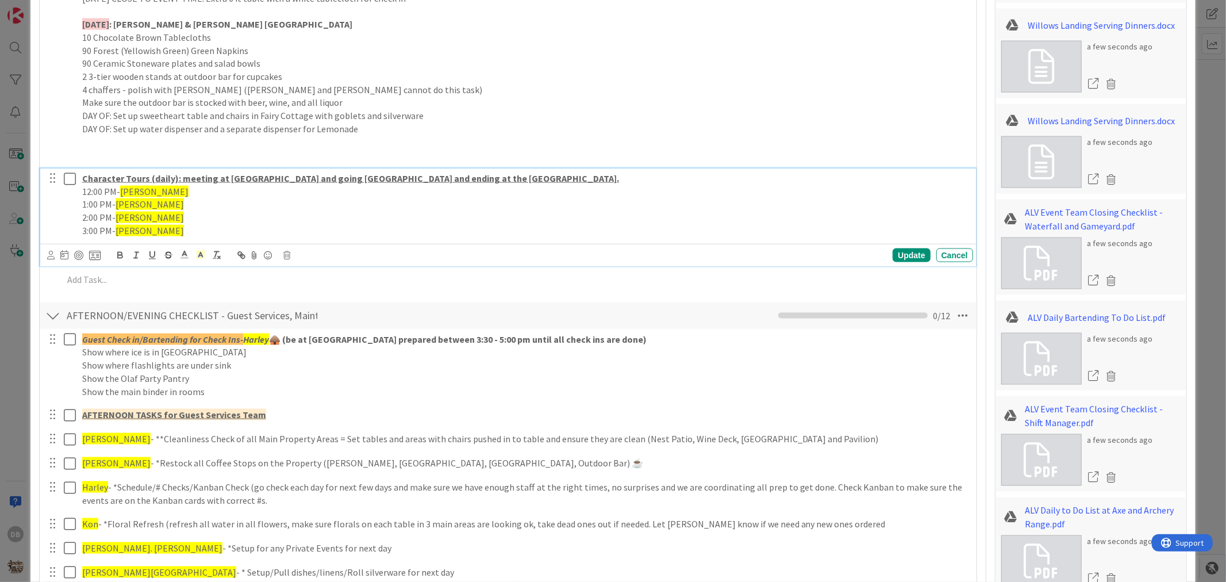
scroll to position [1444, 0]
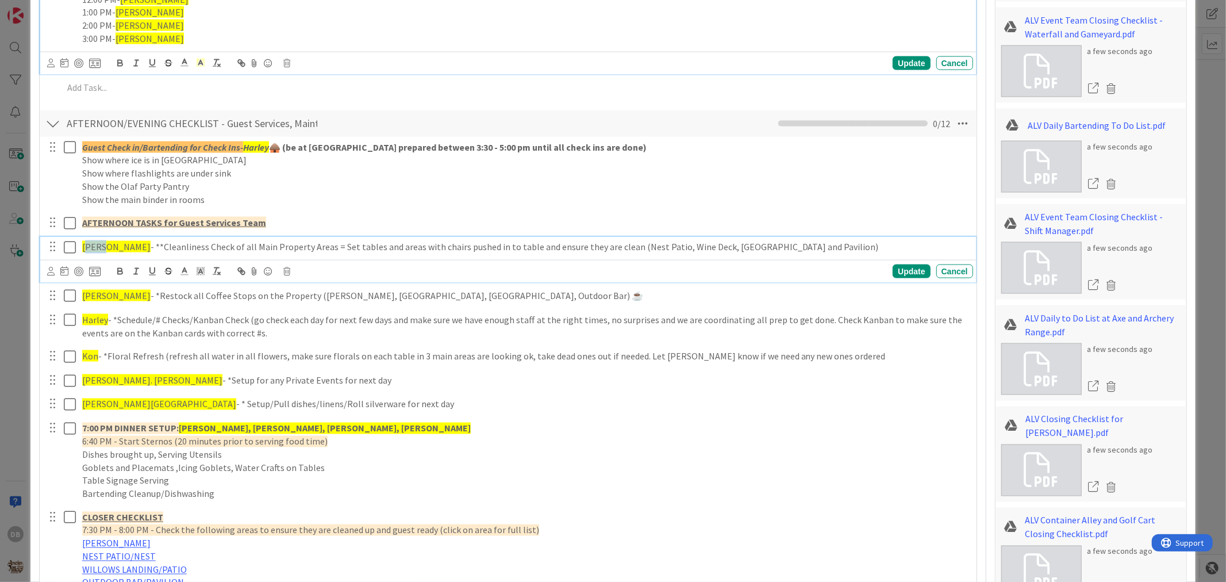
drag, startPoint x: 104, startPoint y: 244, endPoint x: 89, endPoint y: 245, distance: 15.6
click at [89, 245] on span "[PERSON_NAME]" at bounding box center [116, 246] width 68 height 11
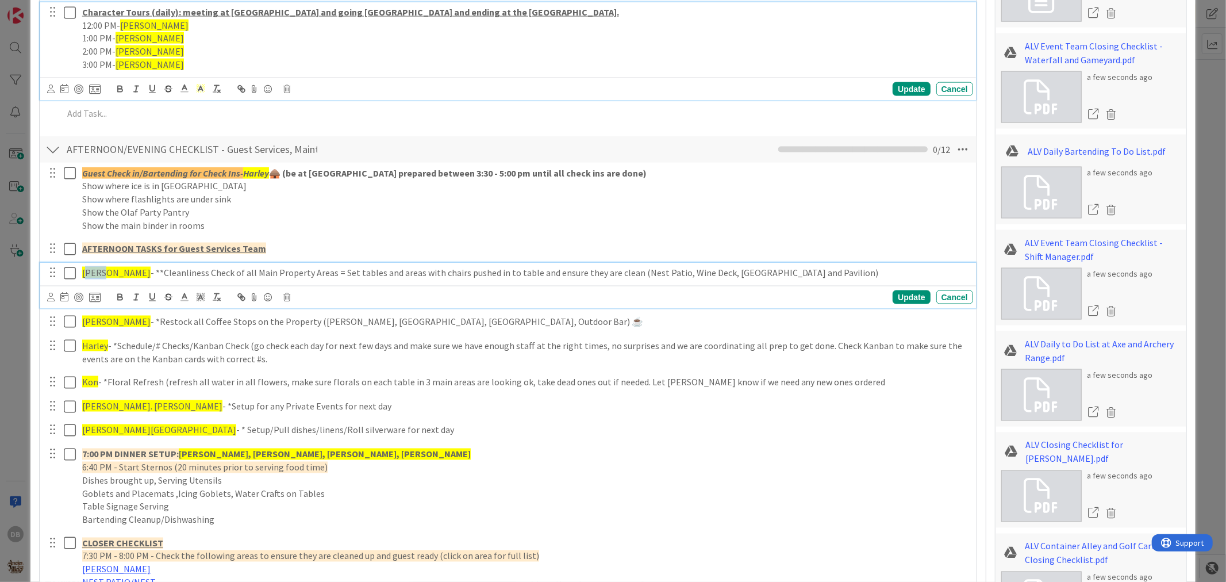
type textarea "x"
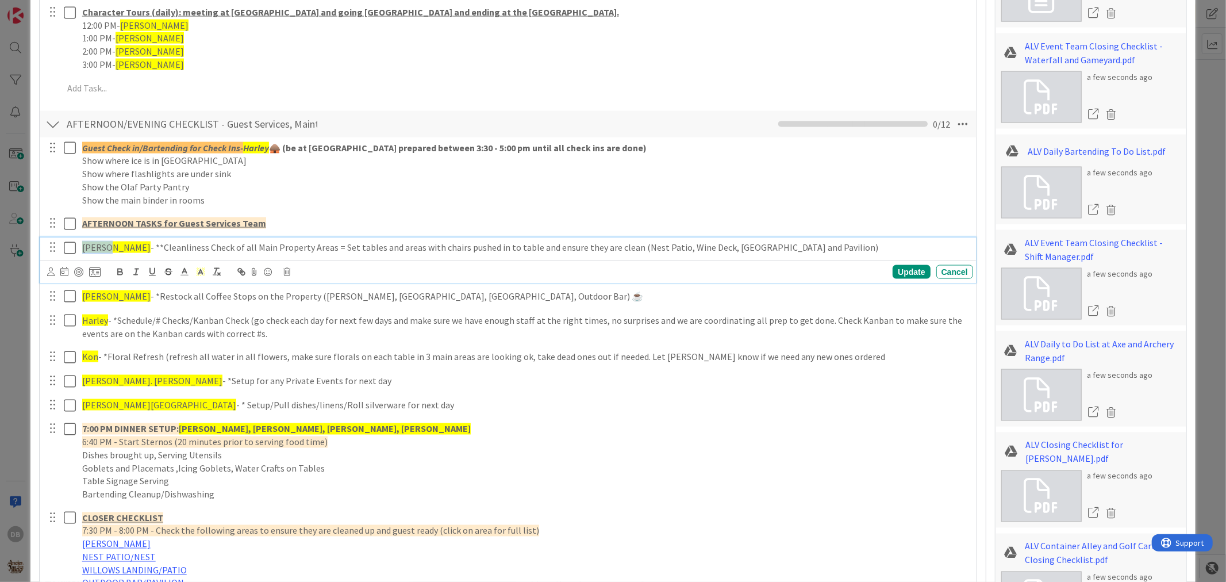
drag, startPoint x: 107, startPoint y: 252, endPoint x: 82, endPoint y: 252, distance: 24.7
click at [82, 252] on p "[PERSON_NAME] - **Cleanliness Check of all Main Property Areas = Set tables and…" at bounding box center [525, 247] width 887 height 13
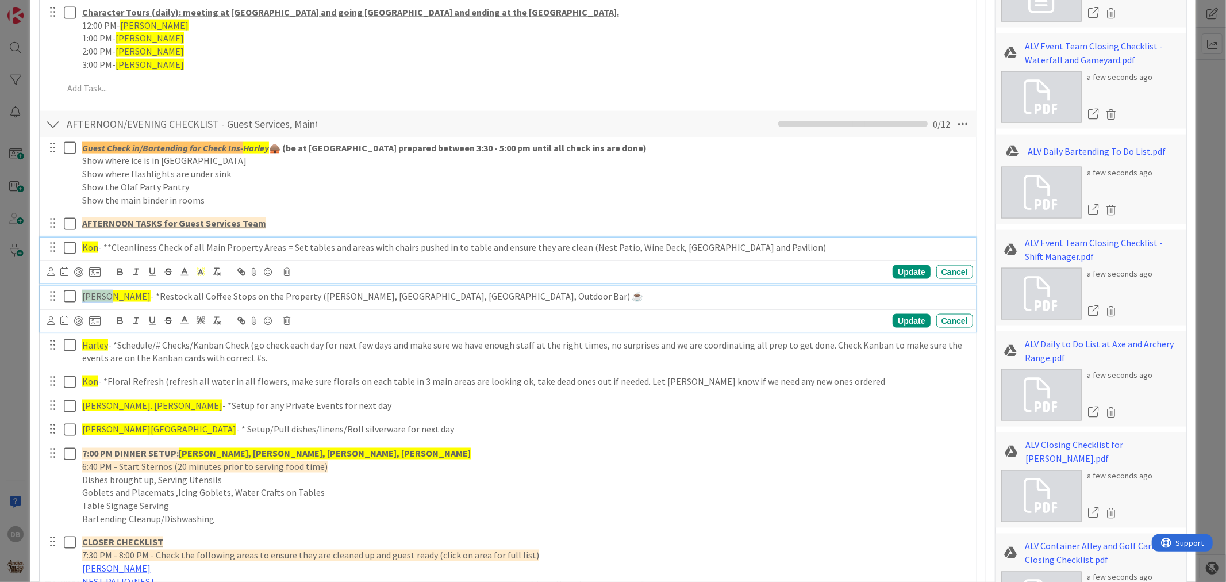
drag, startPoint x: 105, startPoint y: 292, endPoint x: 95, endPoint y: 292, distance: 9.2
click at [85, 295] on span "[PERSON_NAME]" at bounding box center [116, 295] width 68 height 11
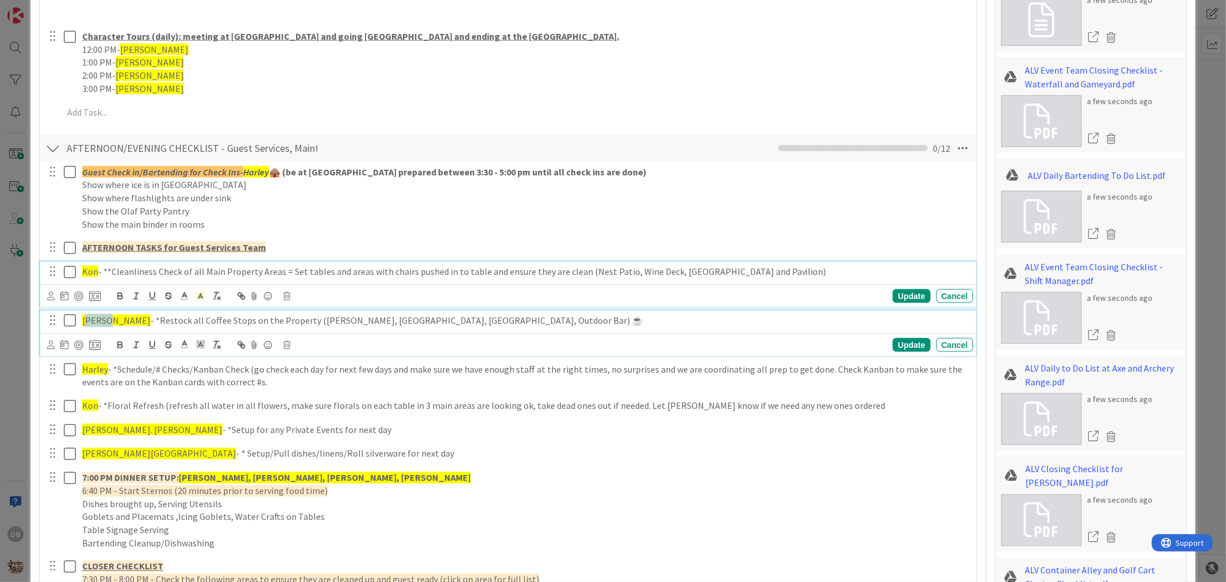
type textarea "x"
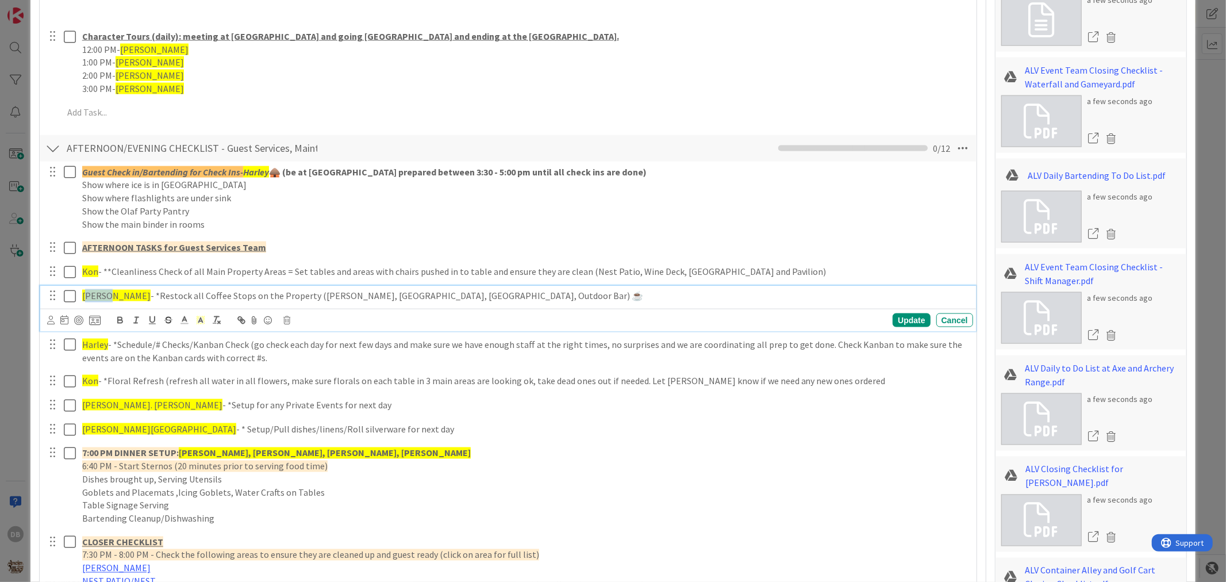
click at [99, 292] on span "[PERSON_NAME]" at bounding box center [116, 295] width 68 height 11
drag, startPoint x: 104, startPoint y: 296, endPoint x: 85, endPoint y: 297, distance: 19.0
click at [85, 297] on span "[PERSON_NAME]" at bounding box center [116, 295] width 68 height 11
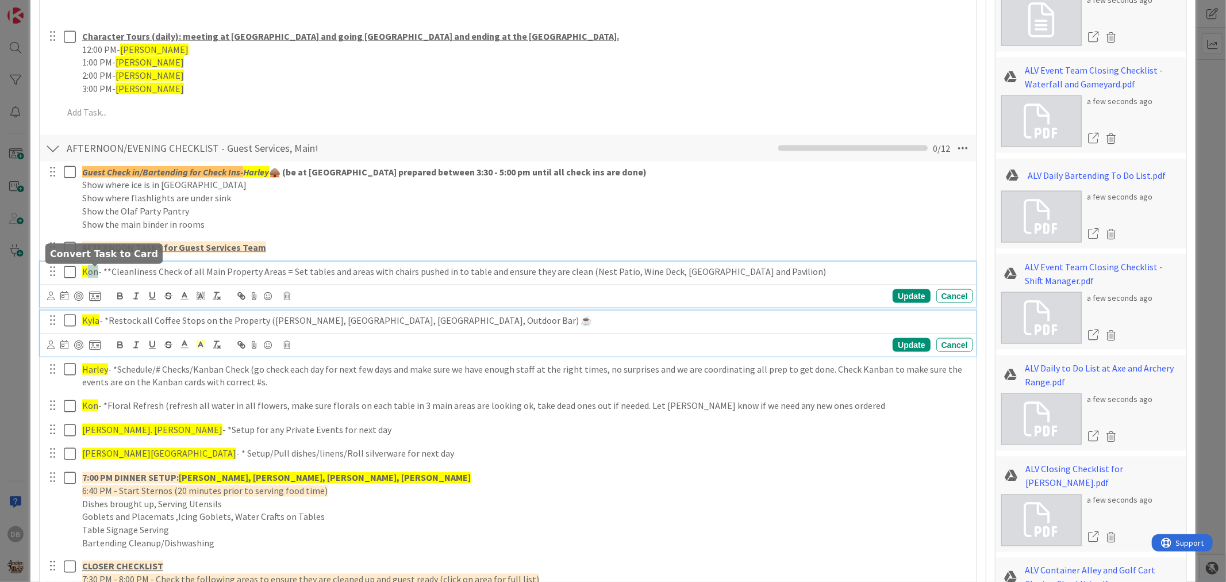
scroll to position [1418, 0]
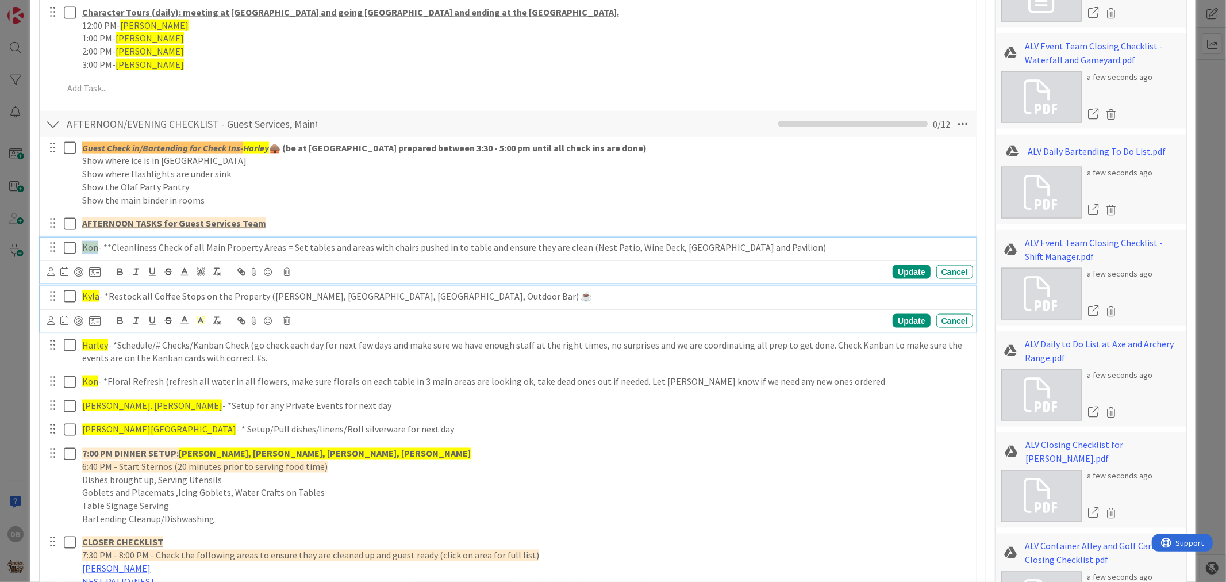
drag, startPoint x: 95, startPoint y: 275, endPoint x: 84, endPoint y: 273, distance: 11.6
click at [84, 273] on div "Kon - **Cleanliness Check of all Main Property Areas = Set tables and areas wit…" at bounding box center [508, 259] width 936 height 45
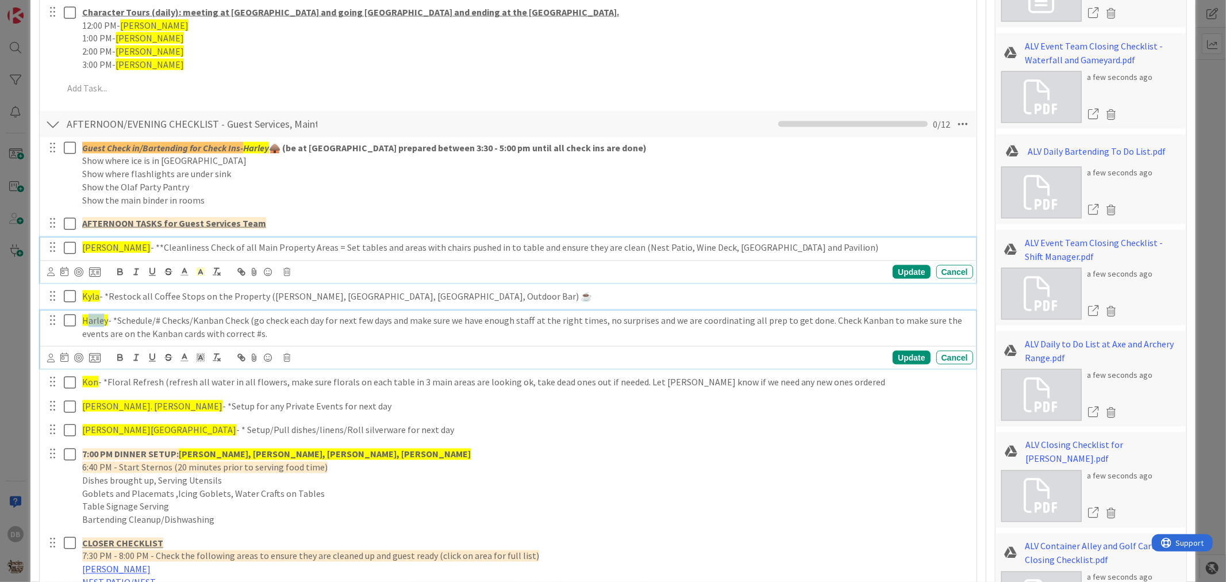
drag, startPoint x: 104, startPoint y: 322, endPoint x: 87, endPoint y: 322, distance: 16.7
click at [87, 322] on span "Harley" at bounding box center [95, 320] width 26 height 11
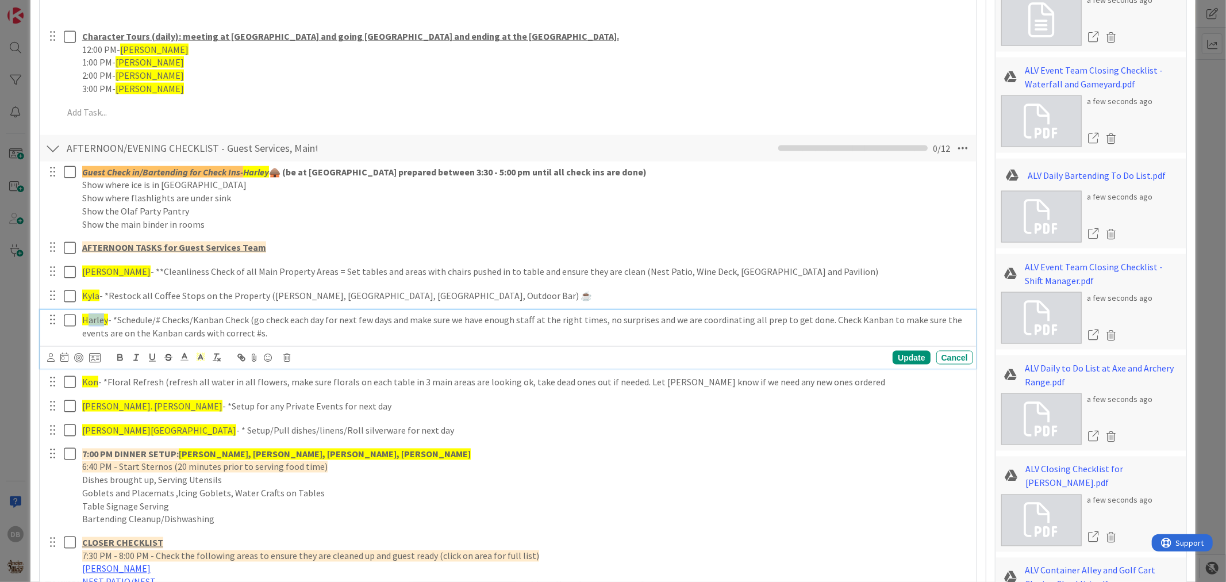
type textarea "x"
drag, startPoint x: 106, startPoint y: 319, endPoint x: 79, endPoint y: 319, distance: 26.4
click at [79, 319] on div "Harley - *Schedule/# Checks/Kanban Check (go check each day for next few days a…" at bounding box center [526, 326] width 896 height 33
drag, startPoint x: 105, startPoint y: 325, endPoint x: 102, endPoint y: 319, distance: 6.4
click at [93, 324] on p "[PERSON_NAME] - *Schedule/# Checks/Kanban Check (go check each day for next few…" at bounding box center [525, 326] width 887 height 26
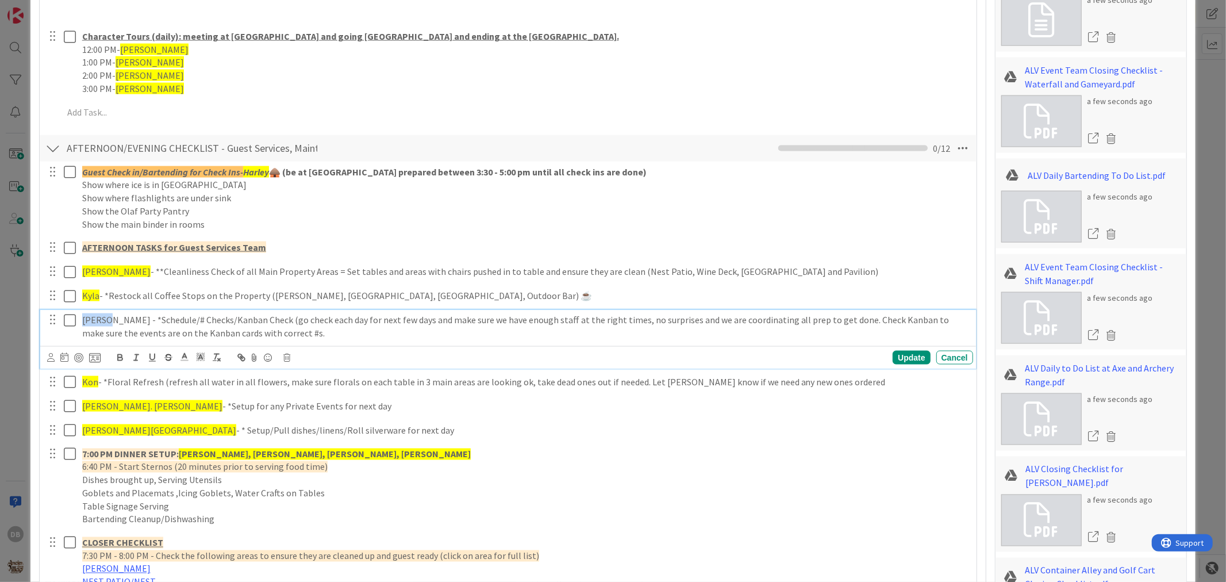
drag, startPoint x: 106, startPoint y: 319, endPoint x: 82, endPoint y: 316, distance: 23.7
click at [82, 316] on p "[PERSON_NAME] - *Schedule/# Checks/Kanban Check (go check each day for next few…" at bounding box center [525, 326] width 887 height 26
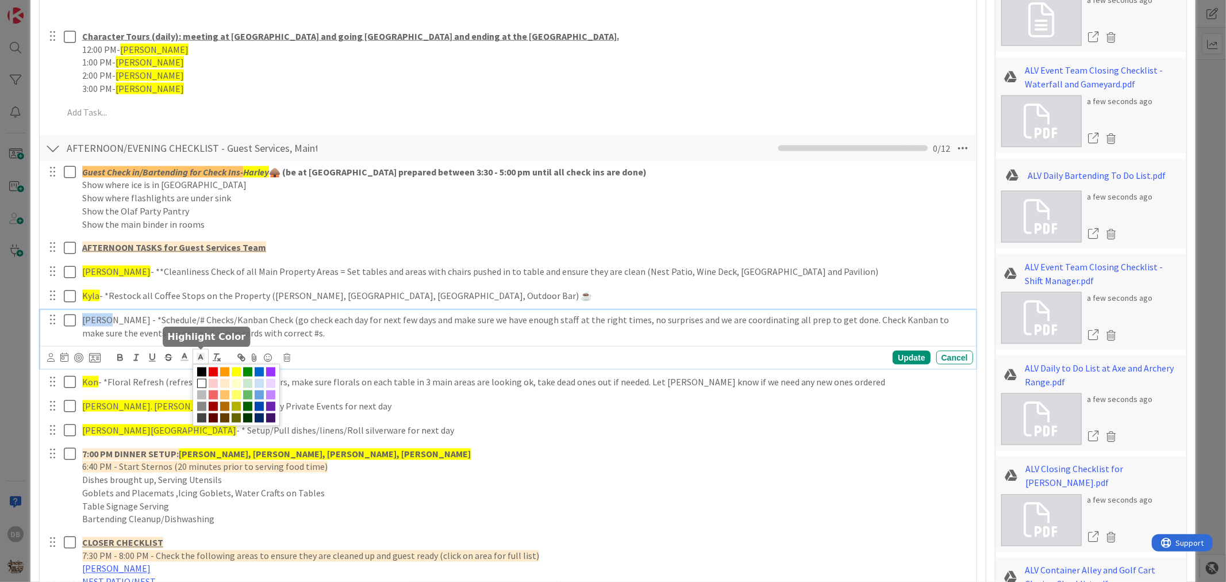
click at [200, 358] on line at bounding box center [201, 358] width 3 height 0
click at [236, 370] on span at bounding box center [236, 371] width 9 height 9
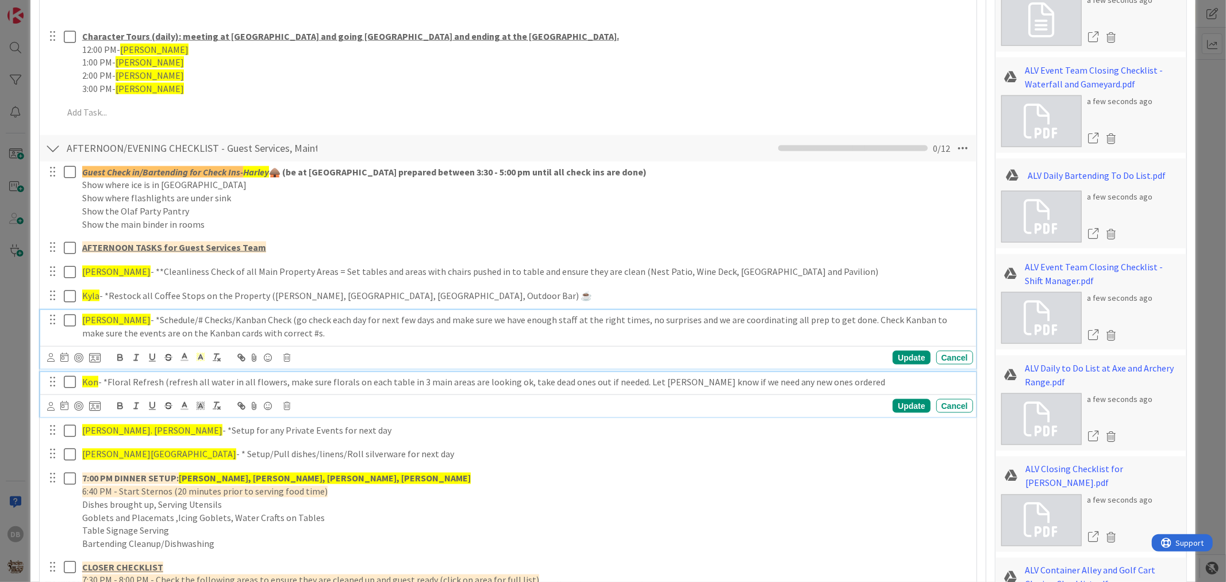
click at [94, 386] on span "Kon" at bounding box center [90, 381] width 16 height 11
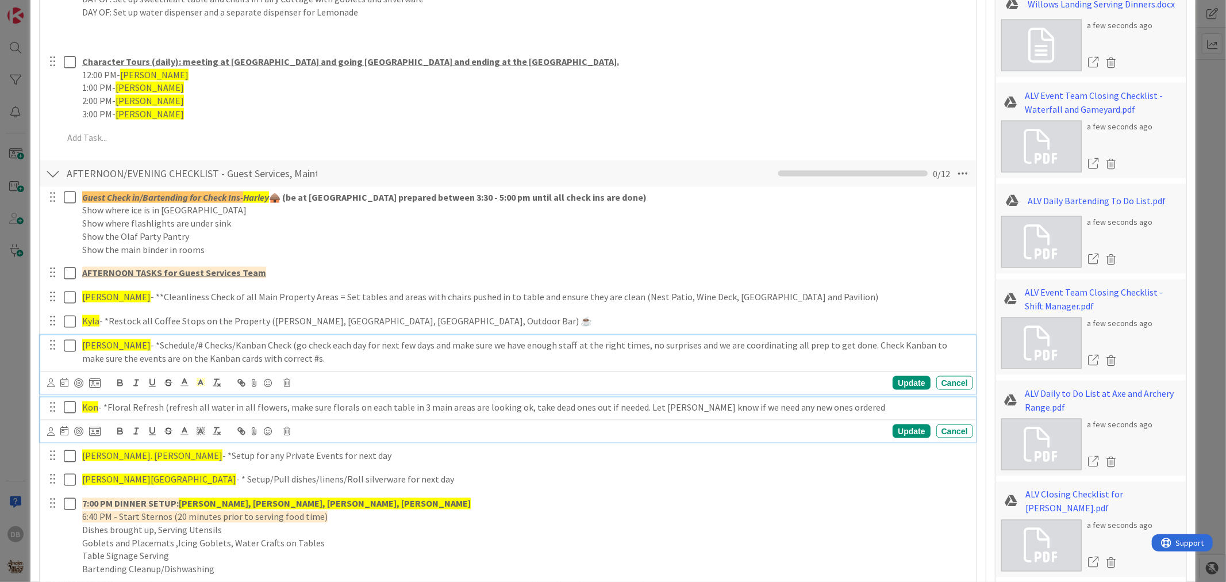
type textarea "x"
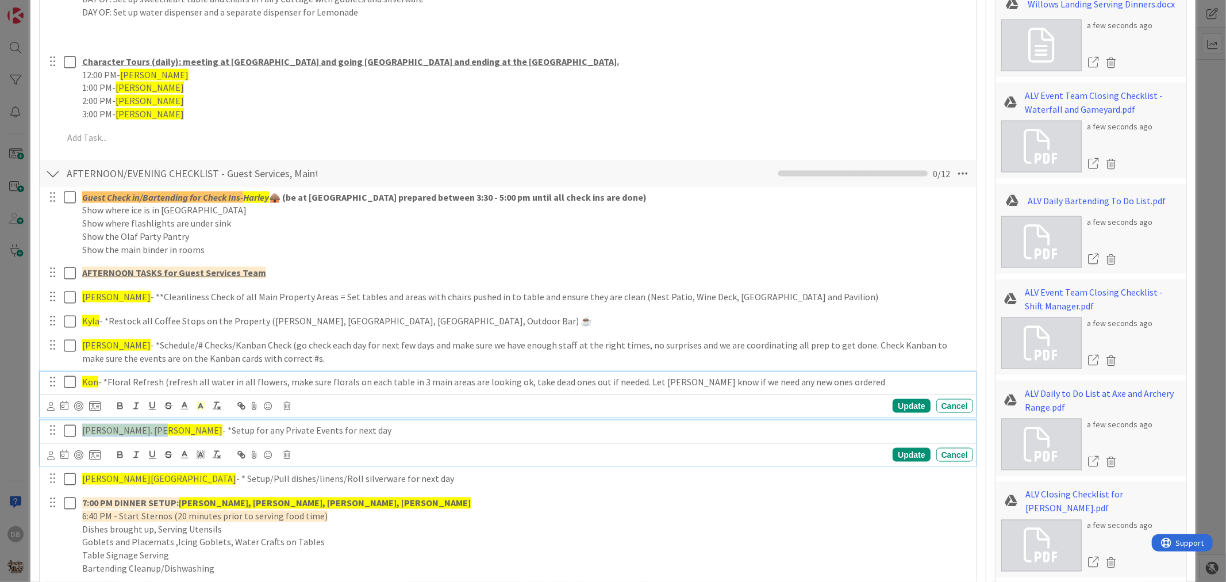
drag, startPoint x: 151, startPoint y: 430, endPoint x: 79, endPoint y: 430, distance: 71.3
click at [79, 430] on div "[PERSON_NAME]. [PERSON_NAME] - *Setup for any Private Events for next day" at bounding box center [526, 430] width 896 height 20
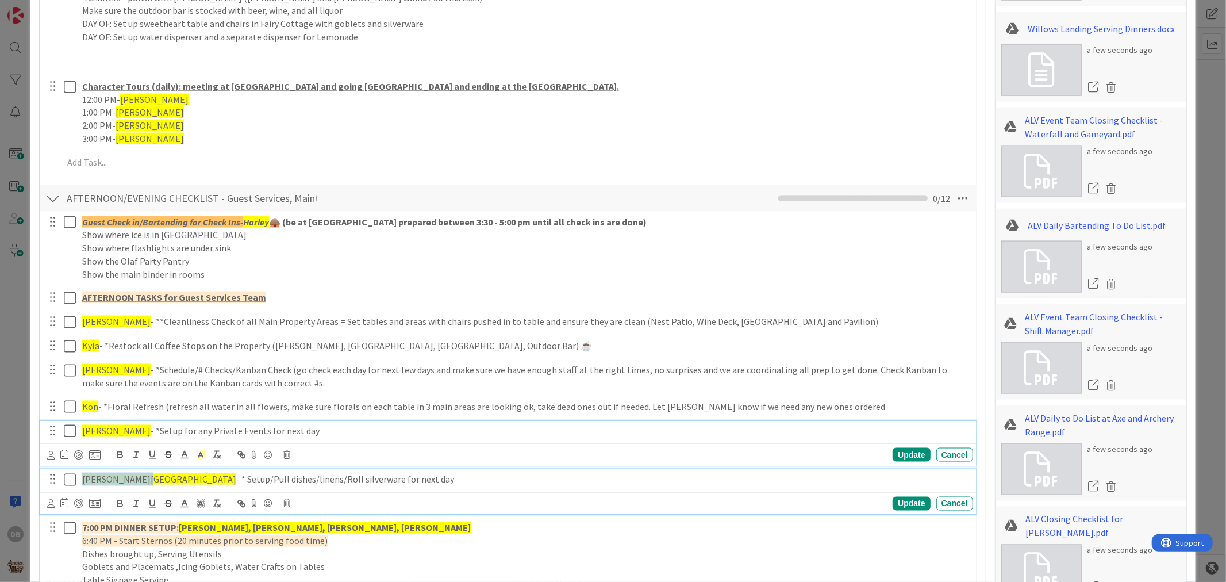
drag, startPoint x: 136, startPoint y: 478, endPoint x: 82, endPoint y: 470, distance: 54.6
click at [82, 470] on div "[PERSON_NAME] - * Setup/Pull dishes/linens/Roll silverware for next day" at bounding box center [526, 479] width 896 height 20
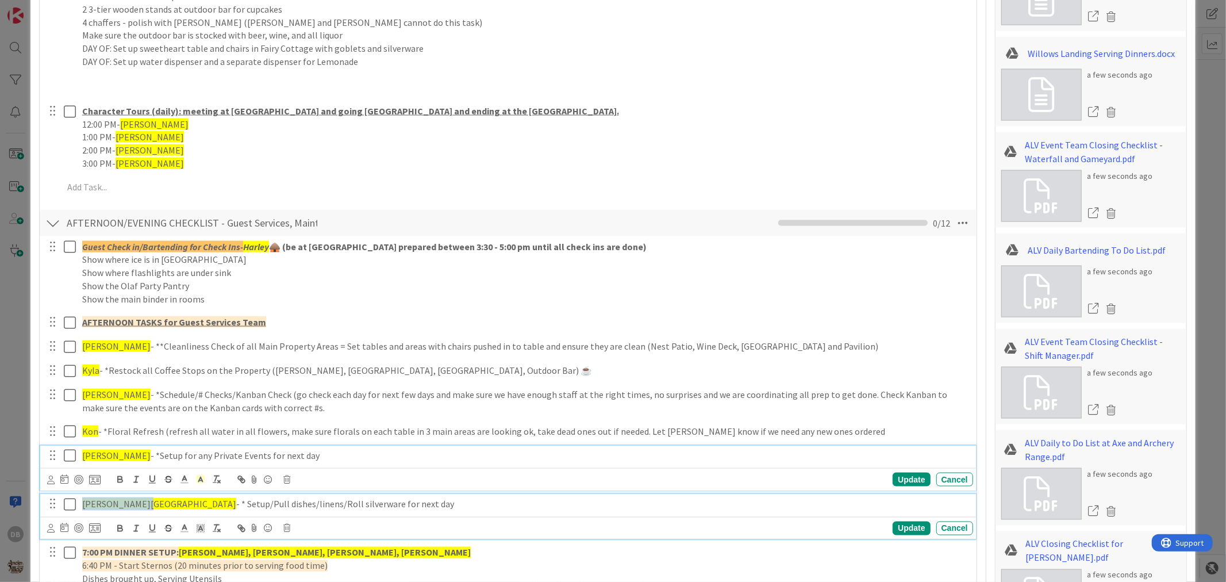
type textarea "x"
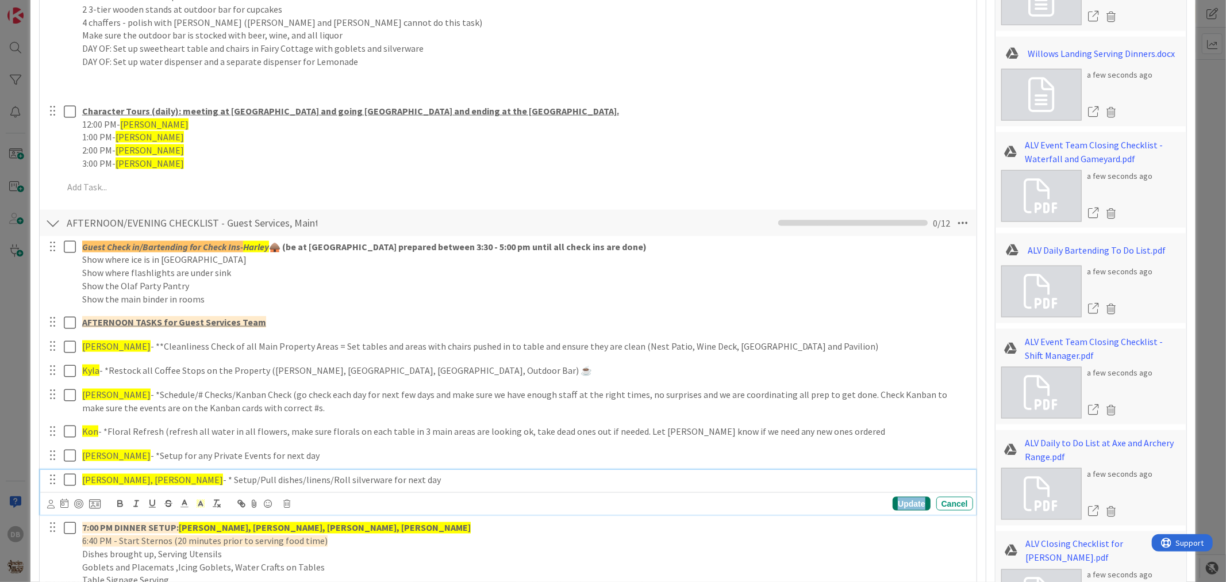
click at [893, 504] on div "Update" at bounding box center [911, 504] width 37 height 14
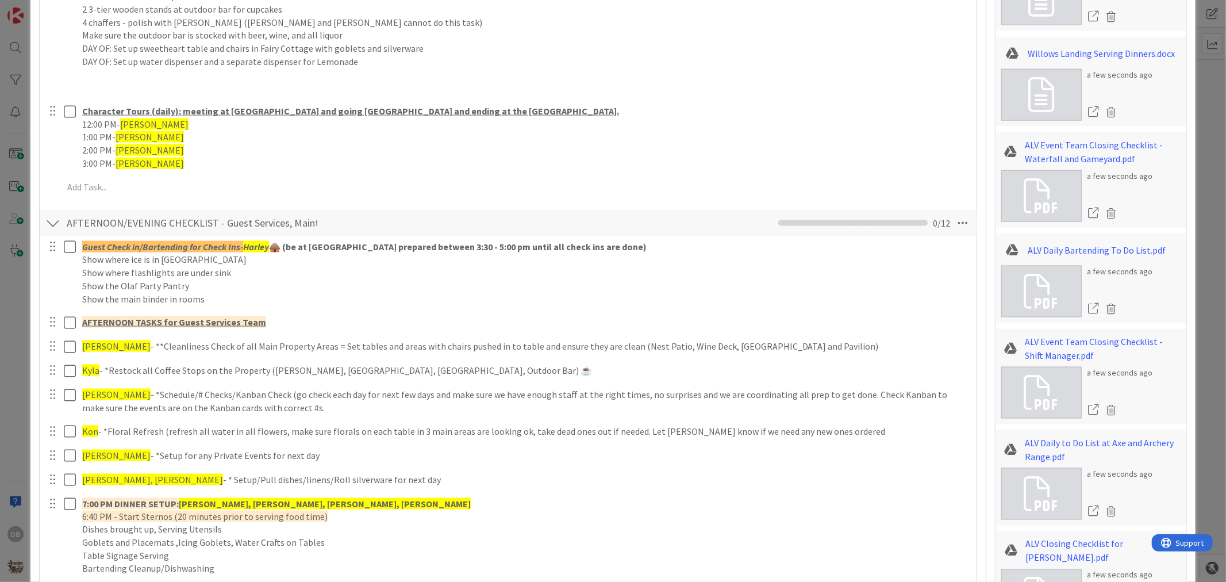
type textarea "x"
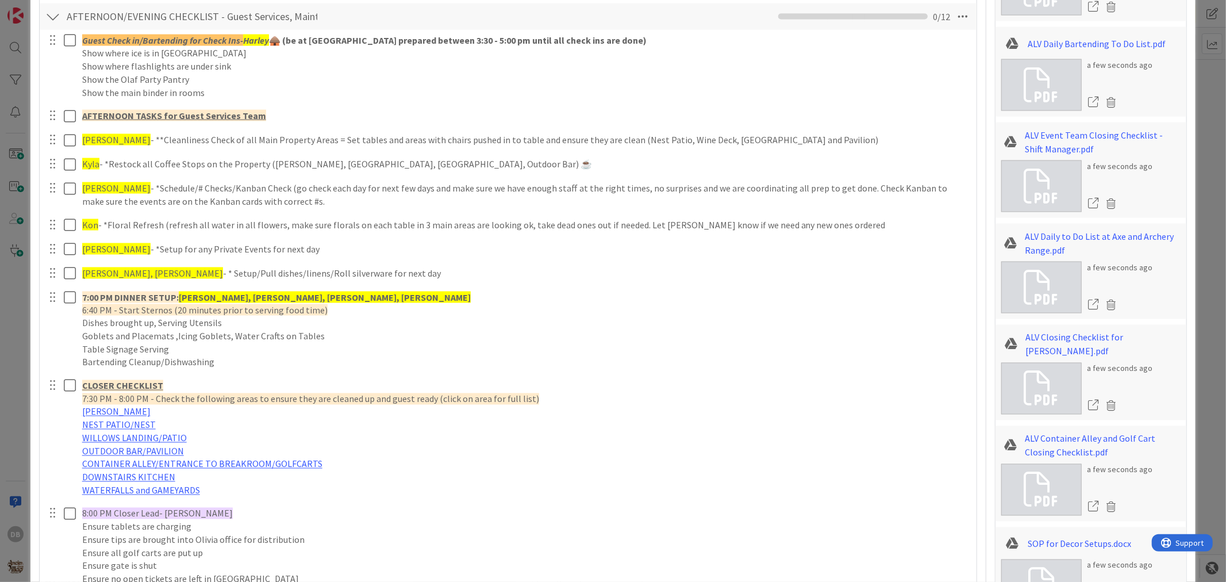
scroll to position [1574, 0]
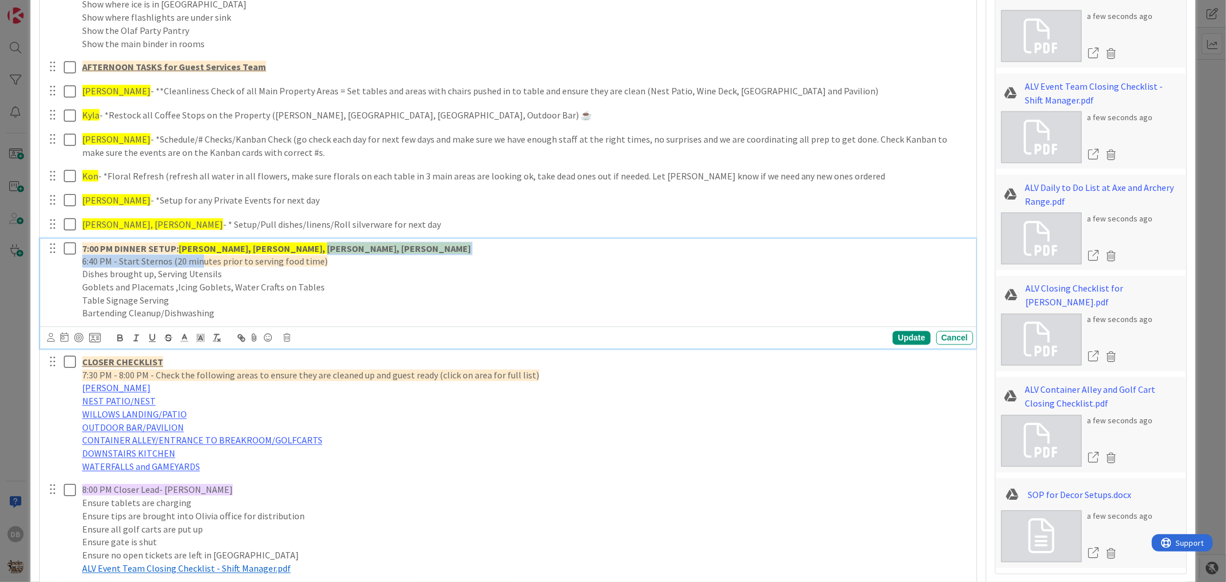
drag, startPoint x: 296, startPoint y: 247, endPoint x: 196, endPoint y: 259, distance: 100.2
click at [196, 259] on div "7:00 PM DINNER SETUP: [PERSON_NAME], [PERSON_NAME], [PERSON_NAME], [PERSON_NAME…" at bounding box center [526, 281] width 896 height 85
click at [236, 247] on strong "[PERSON_NAME], [PERSON_NAME], [PERSON_NAME], [PERSON_NAME]" at bounding box center [325, 248] width 292 height 11
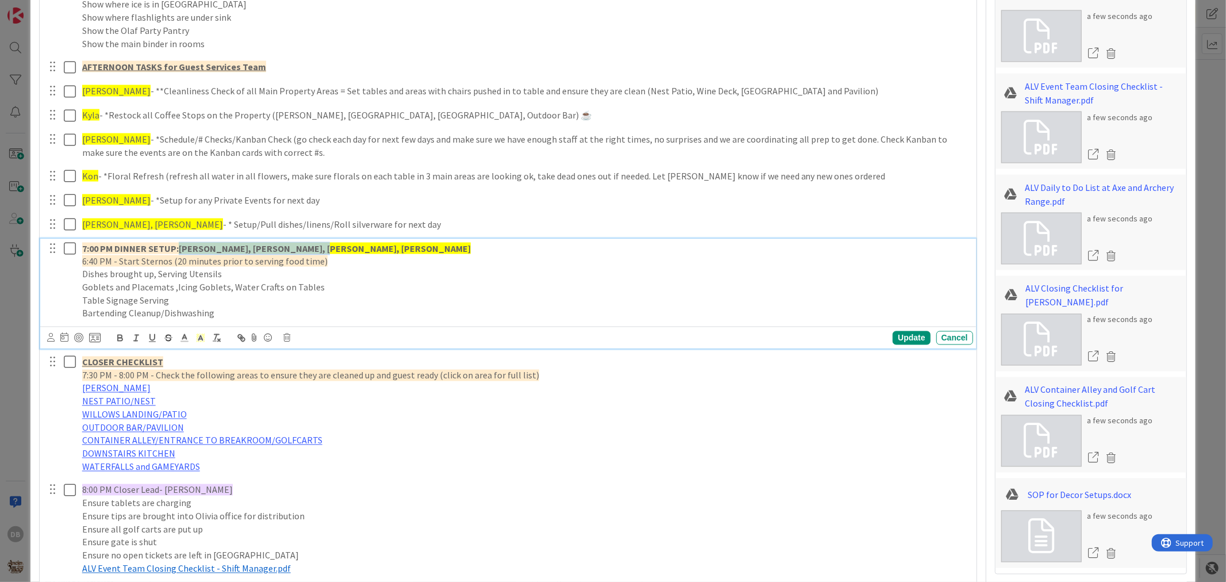
drag, startPoint x: 307, startPoint y: 247, endPoint x: 181, endPoint y: 251, distance: 126.0
click at [181, 251] on p "7:00 PM DINNER SETUP: [PERSON_NAME], [PERSON_NAME], [PERSON_NAME], [PERSON_NAME]" at bounding box center [525, 248] width 887 height 13
click at [893, 337] on div "Update" at bounding box center [911, 338] width 37 height 14
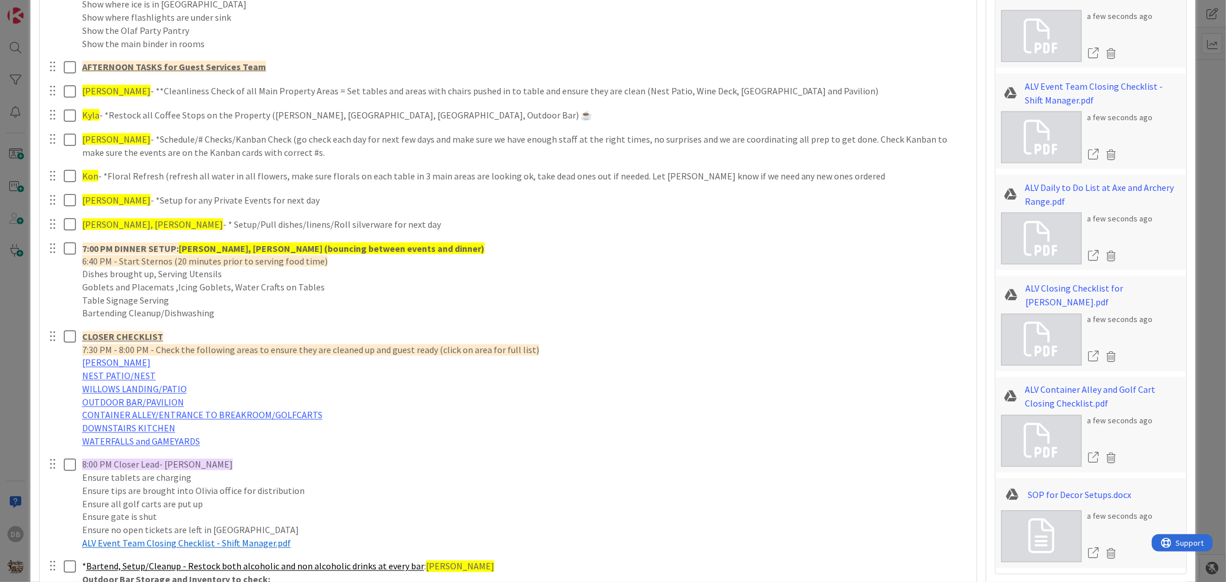
type textarea "x"
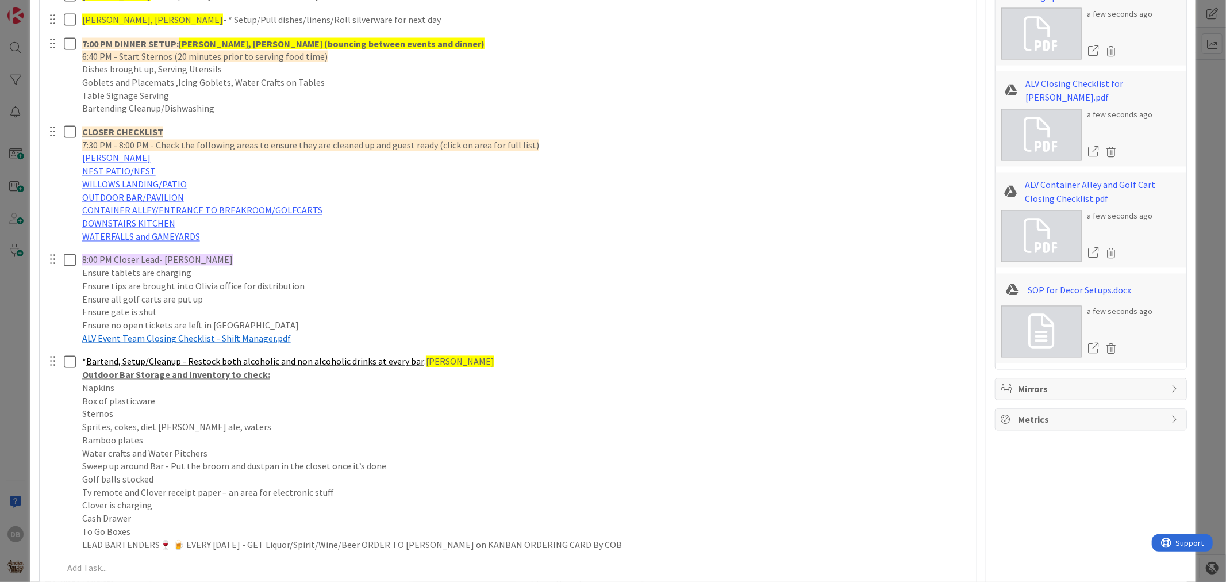
scroll to position [1830, 0]
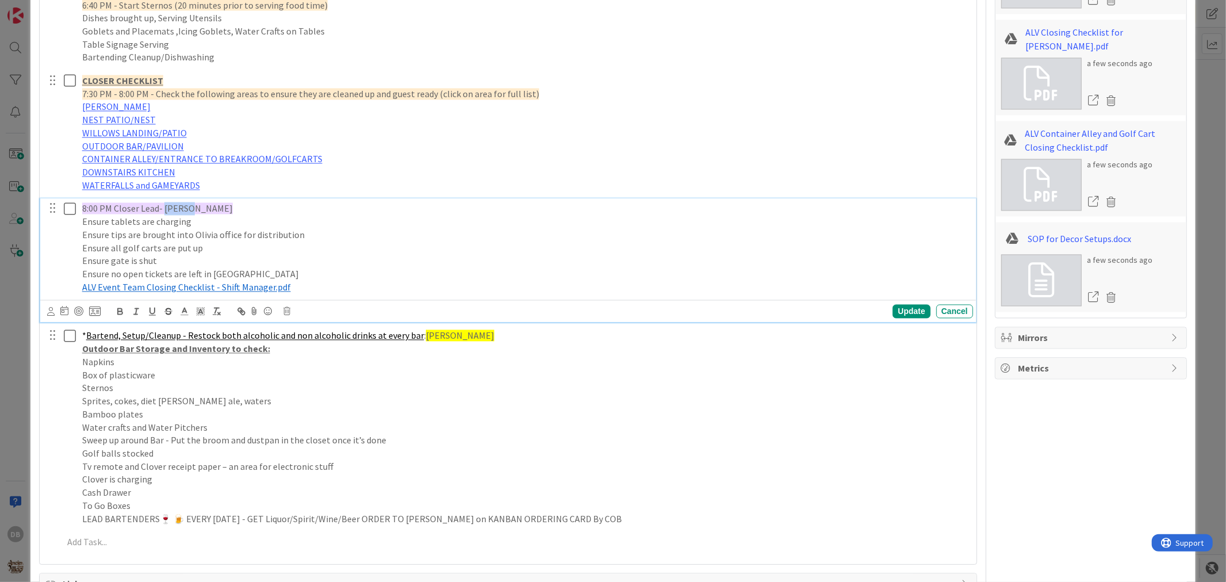
drag, startPoint x: 187, startPoint y: 207, endPoint x: 164, endPoint y: 208, distance: 23.6
click at [164, 208] on p "8:00 PM Closer Lead- [PERSON_NAME]" at bounding box center [525, 208] width 887 height 13
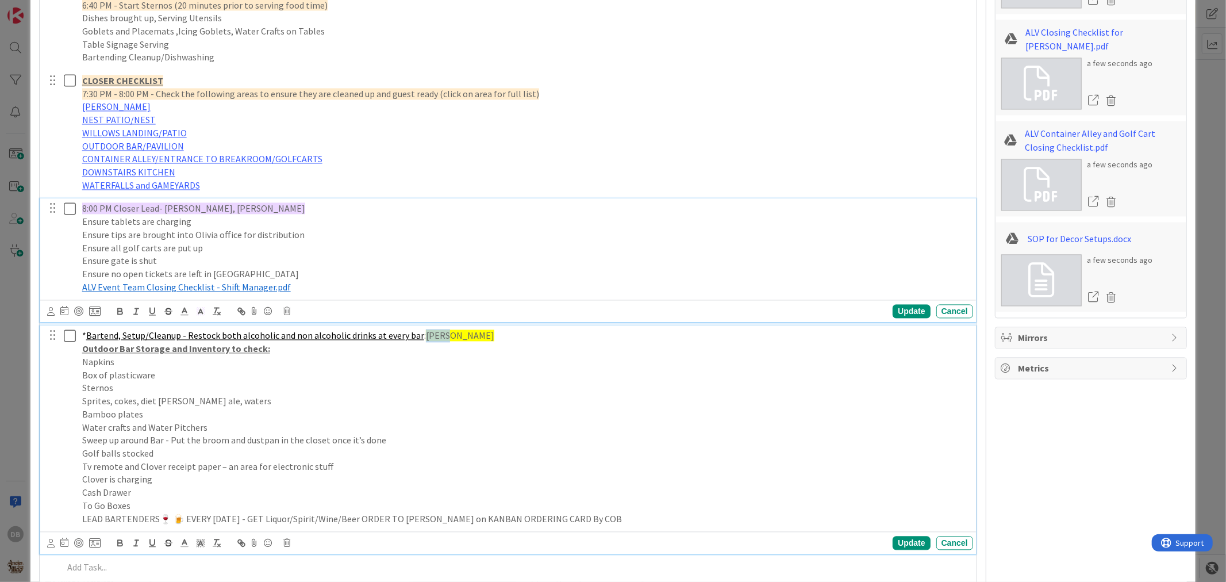
drag, startPoint x: 440, startPoint y: 335, endPoint x: 421, endPoint y: 341, distance: 20.0
click at [421, 341] on p "* Bartend, Setup/Cleanup - Restock both alcoholic and non alcoholic drinks at e…" at bounding box center [525, 335] width 887 height 13
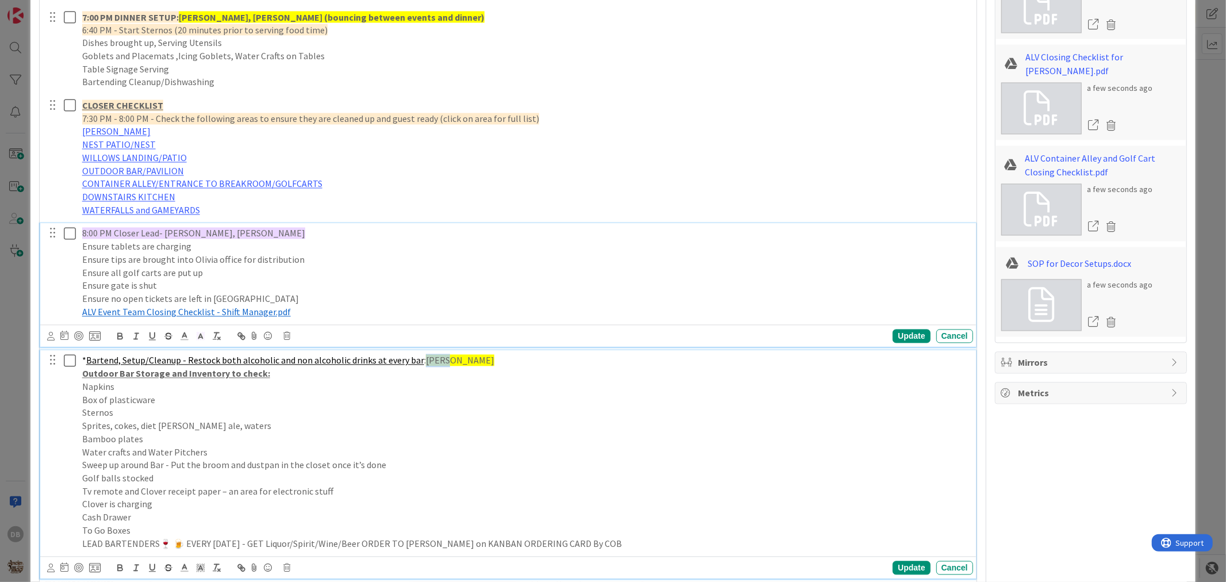
type textarea "x"
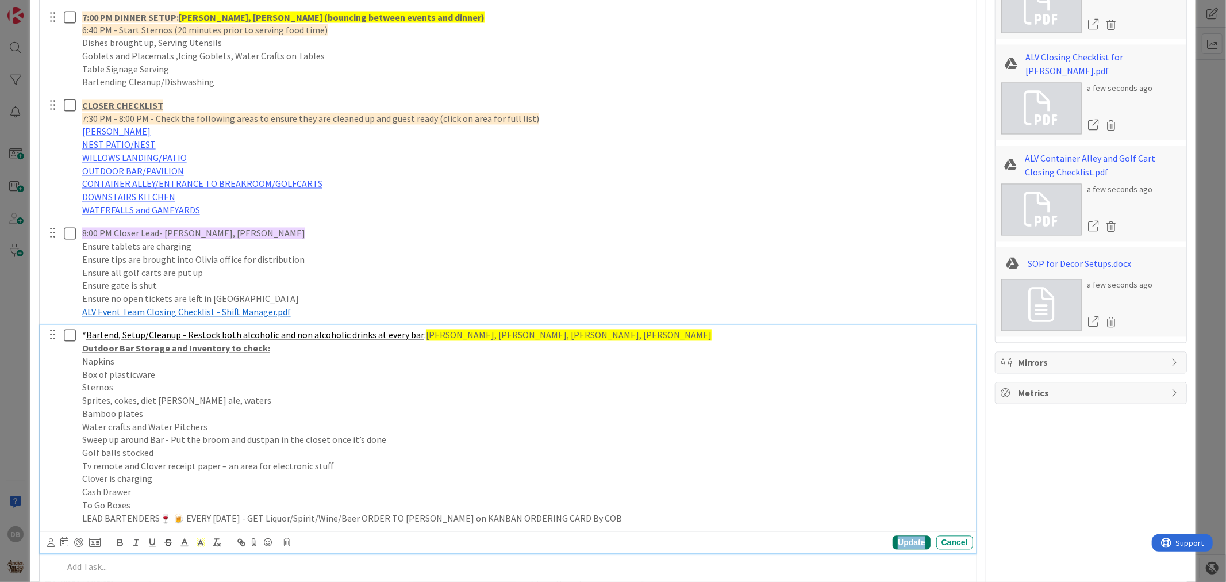
click at [899, 542] on div "Update" at bounding box center [911, 543] width 37 height 14
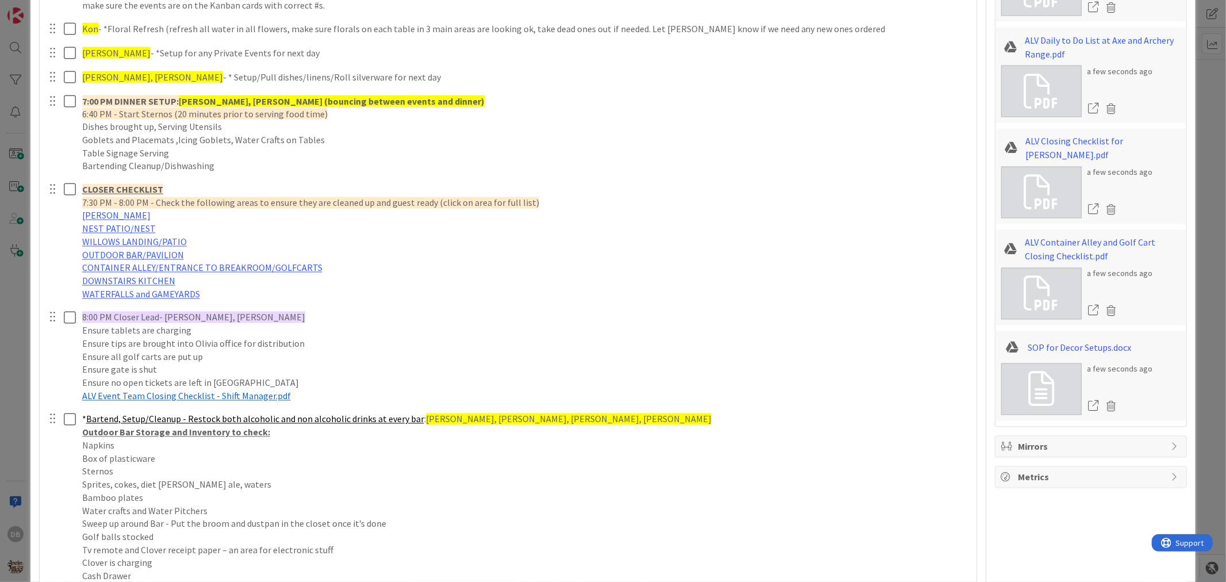
scroll to position [1677, 0]
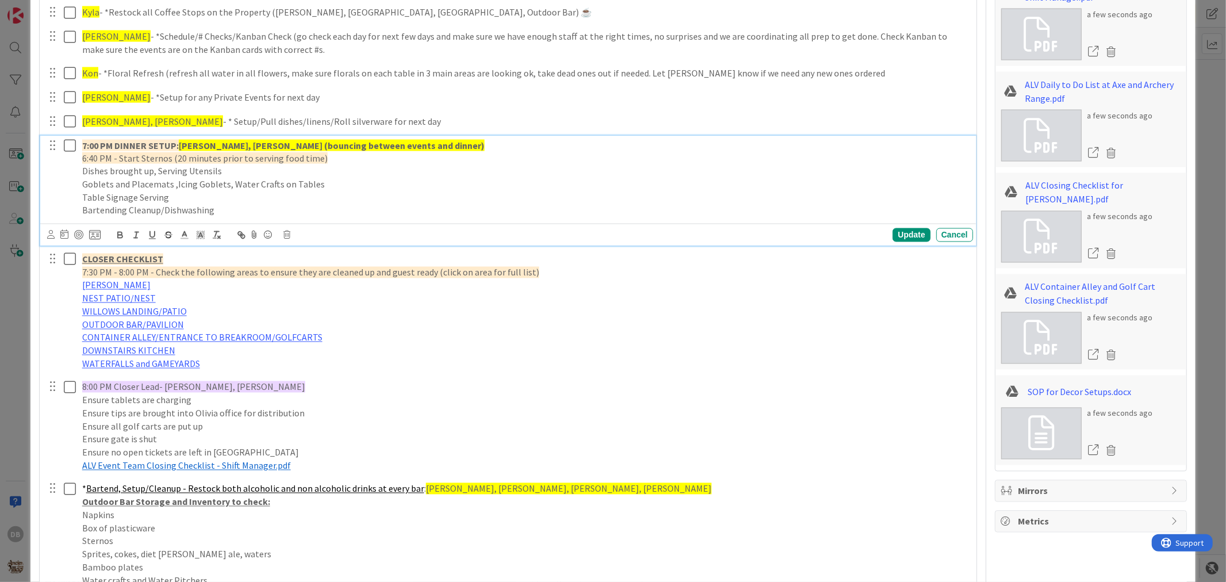
click at [207, 149] on strong "[PERSON_NAME], [PERSON_NAME] (bouncing between events and dinner)" at bounding box center [332, 145] width 306 height 11
click at [262, 145] on strong "[PERSON_NAME] (Bar), Harley, [PERSON_NAME] (bouncing between events and dinner)" at bounding box center [359, 145] width 361 height 11
click at [900, 239] on div "Update" at bounding box center [911, 235] width 37 height 14
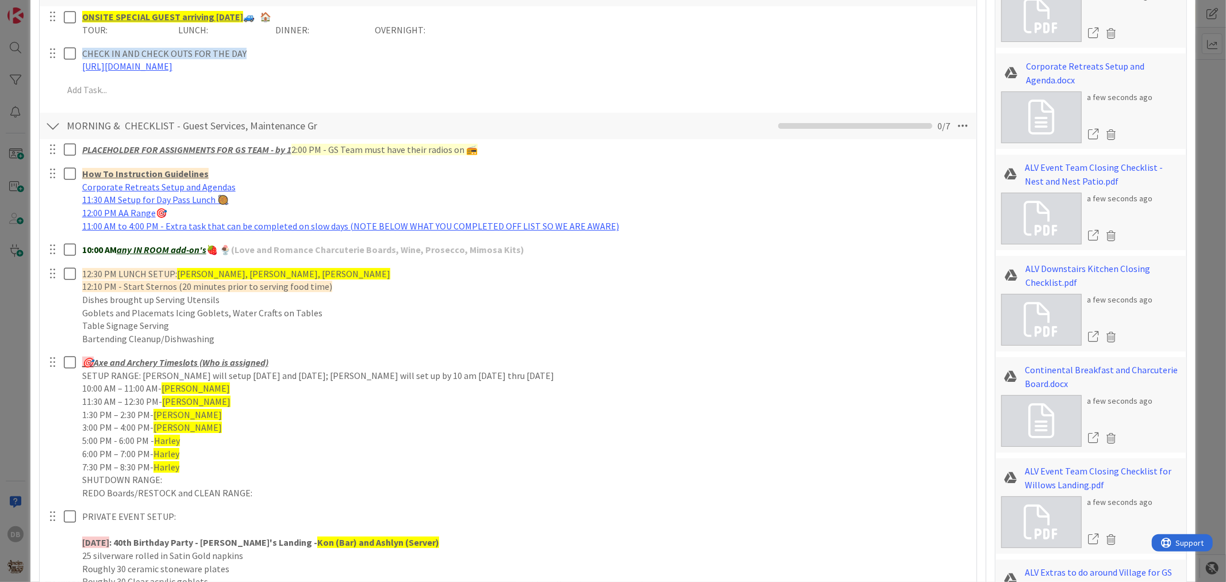
scroll to position [0, 0]
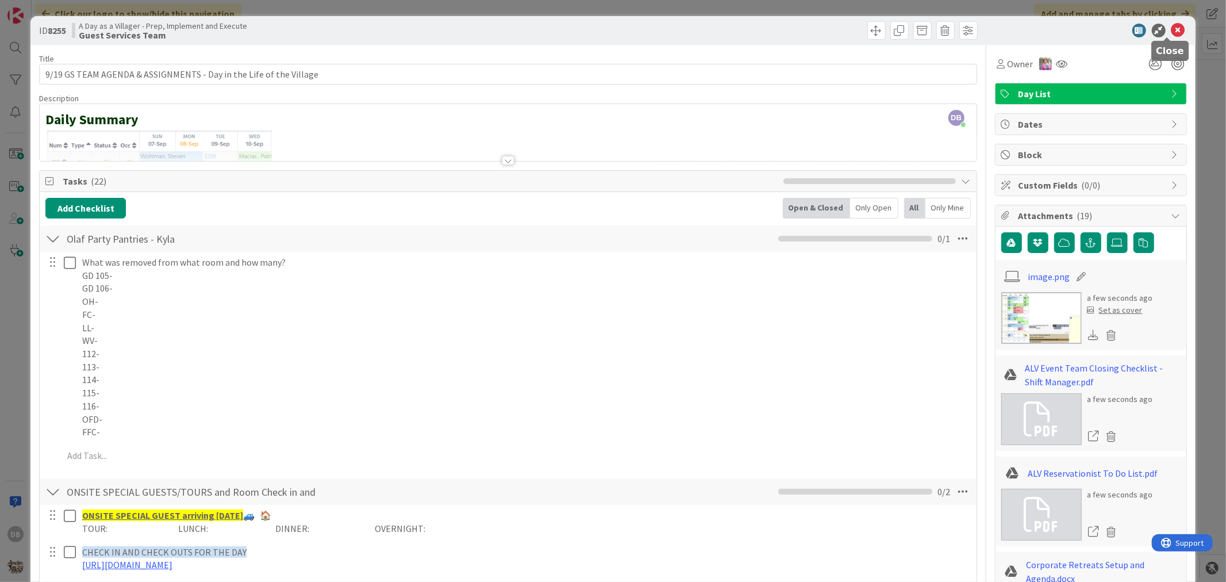
click at [1172, 28] on icon at bounding box center [1179, 31] width 14 height 14
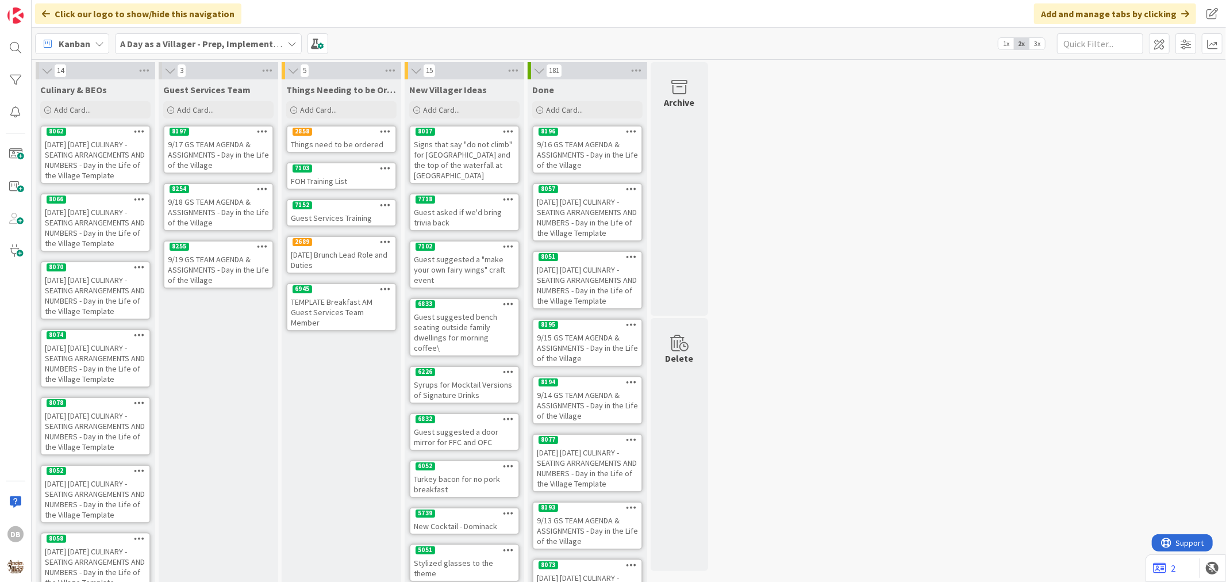
click at [264, 242] on icon at bounding box center [262, 246] width 11 height 8
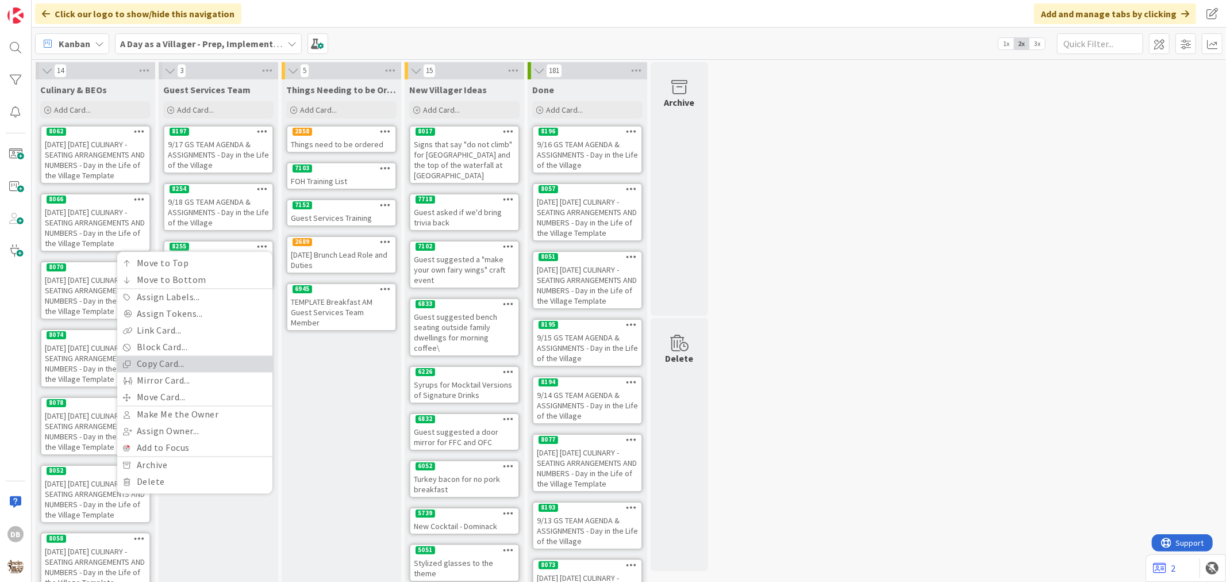
click at [175, 363] on link "Copy Card..." at bounding box center [194, 364] width 155 height 17
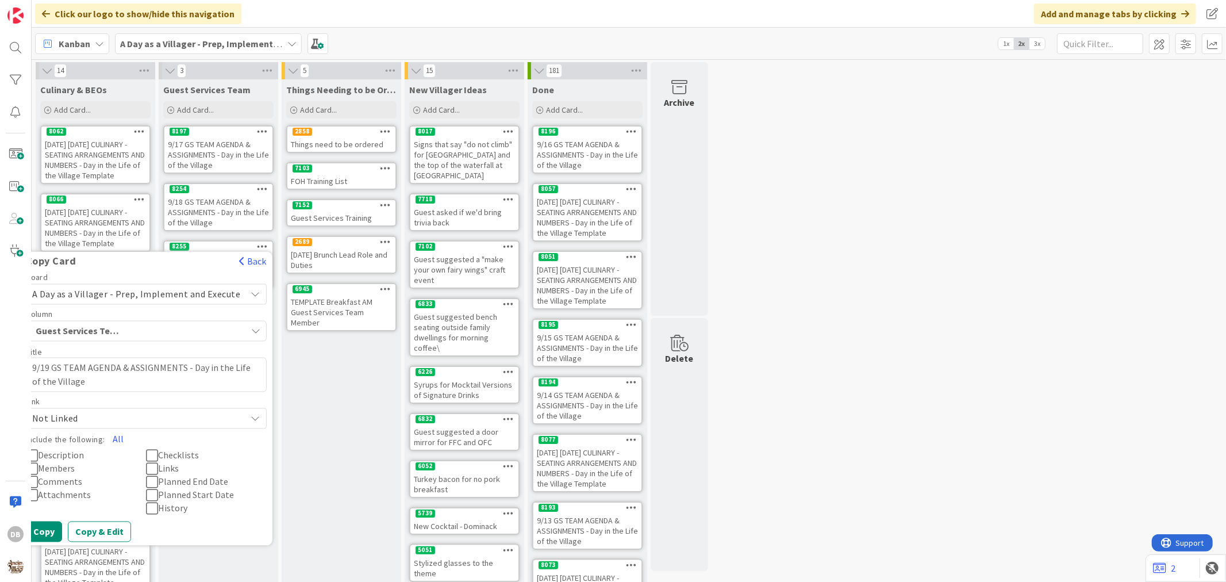
click at [56, 365] on textarea "9/19 GS TEAM AGENDA & ASSIGNMENTS - Day in the Life of the Village" at bounding box center [146, 375] width 241 height 34
type textarea "x"
type textarea "9/1 GS TEAM AGENDA & ASSIGNMENTS - Day in the Life of the Village"
type textarea "x"
type textarea "9/ GS TEAM AGENDA & ASSIGNMENTS - Day in the Life of the Village"
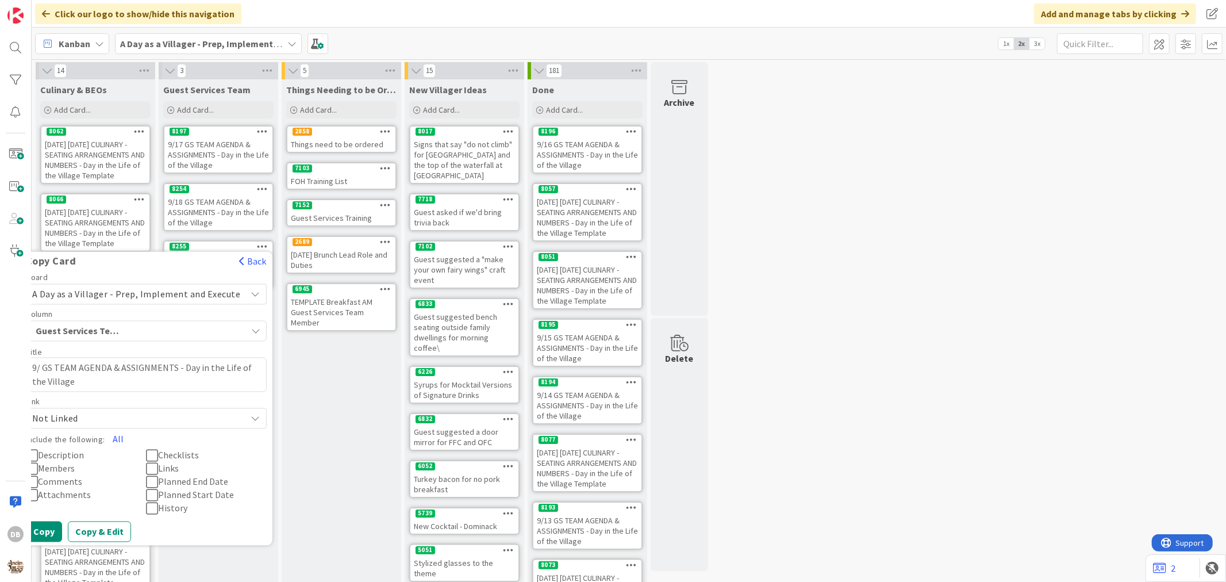
type textarea "x"
type textarea "9/2 GS TEAM AGENDA & ASSIGNMENTS - Day in the Life of the Village"
type textarea "x"
type textarea "9/20 GS TEAM AGENDA & ASSIGNMENTS - Day in the Life of the Village"
click at [127, 439] on button "All" at bounding box center [118, 439] width 26 height 21
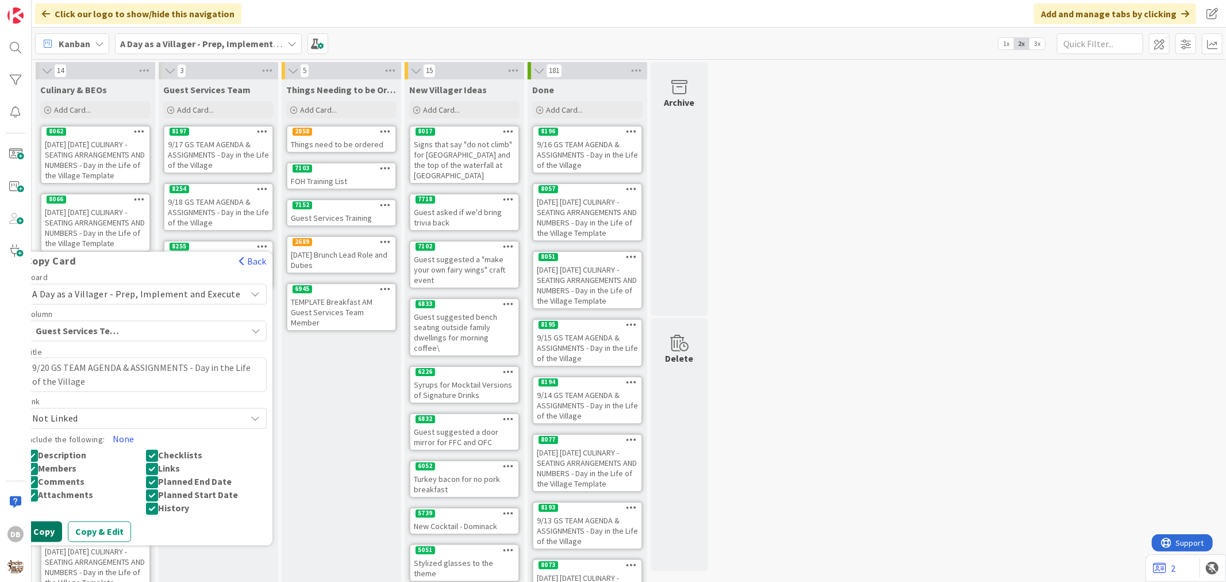
click at [44, 527] on button "Copy" at bounding box center [44, 532] width 36 height 21
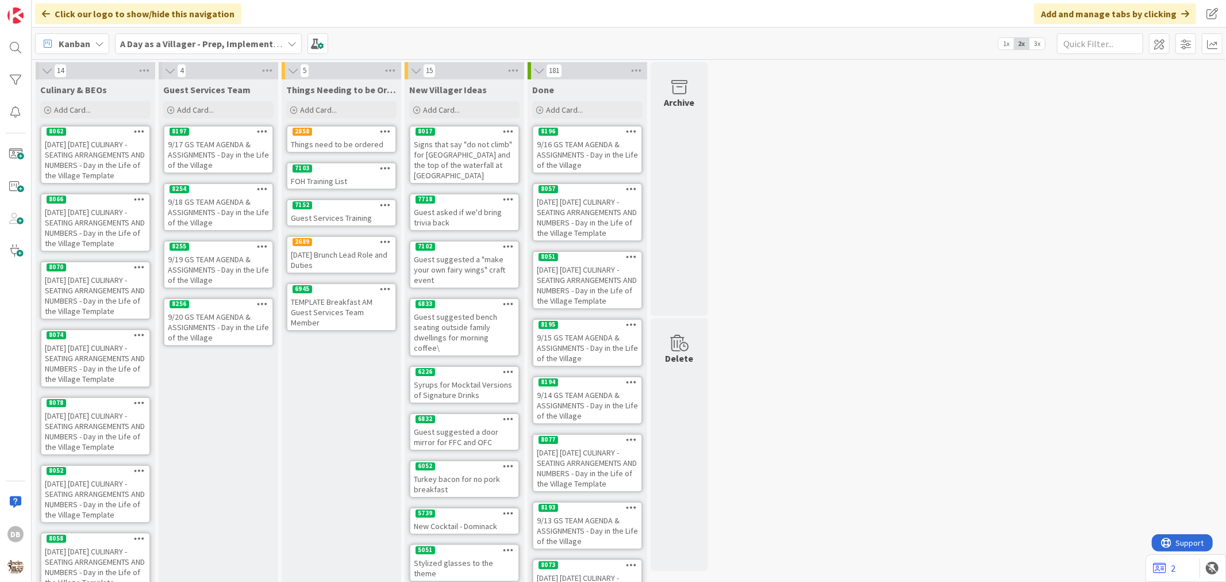
click at [213, 331] on div "9/20 GS TEAM AGENDA & ASSIGNMENTS - Day in the Life of the Village" at bounding box center [218, 327] width 108 height 36
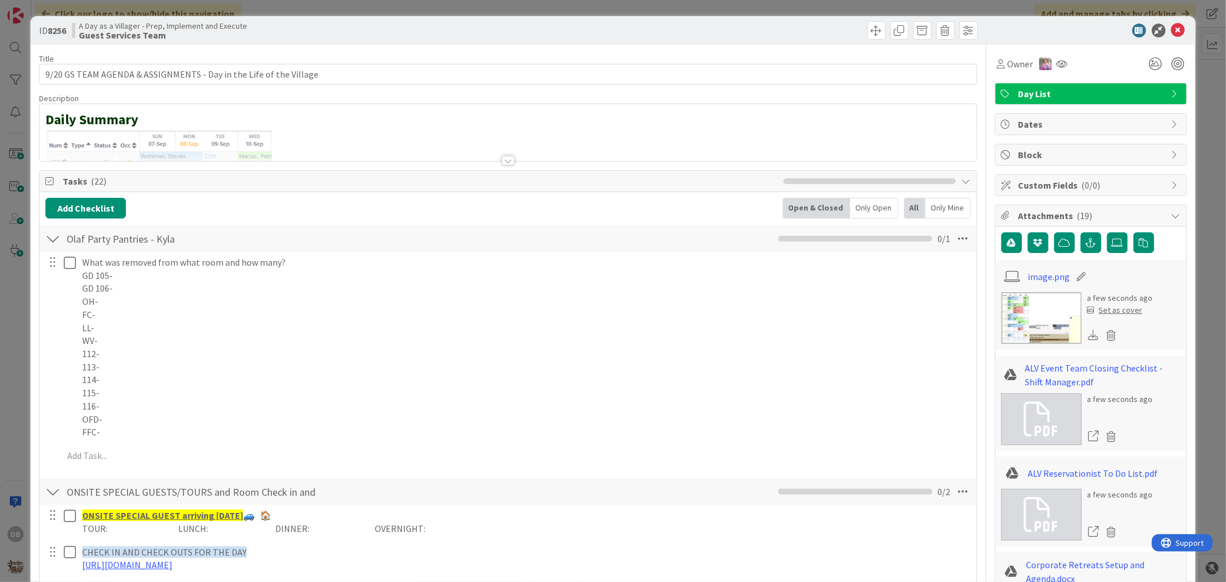
type textarea "x"
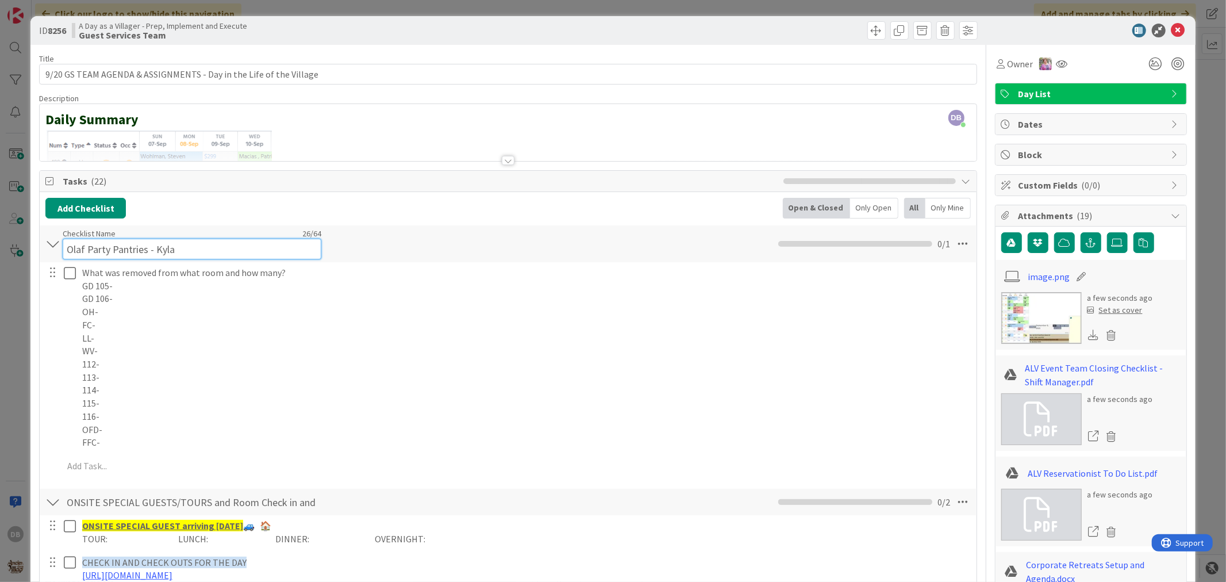
click at [187, 244] on input "Olaf Party Pantries - Kyla" at bounding box center [192, 249] width 259 height 21
drag, startPoint x: 178, startPoint y: 250, endPoint x: 154, endPoint y: 253, distance: 24.4
click at [154, 253] on input "Olaf Party Pantries - Kyla" at bounding box center [192, 249] width 259 height 21
type input "Olaf Party Pantries - Kyla"
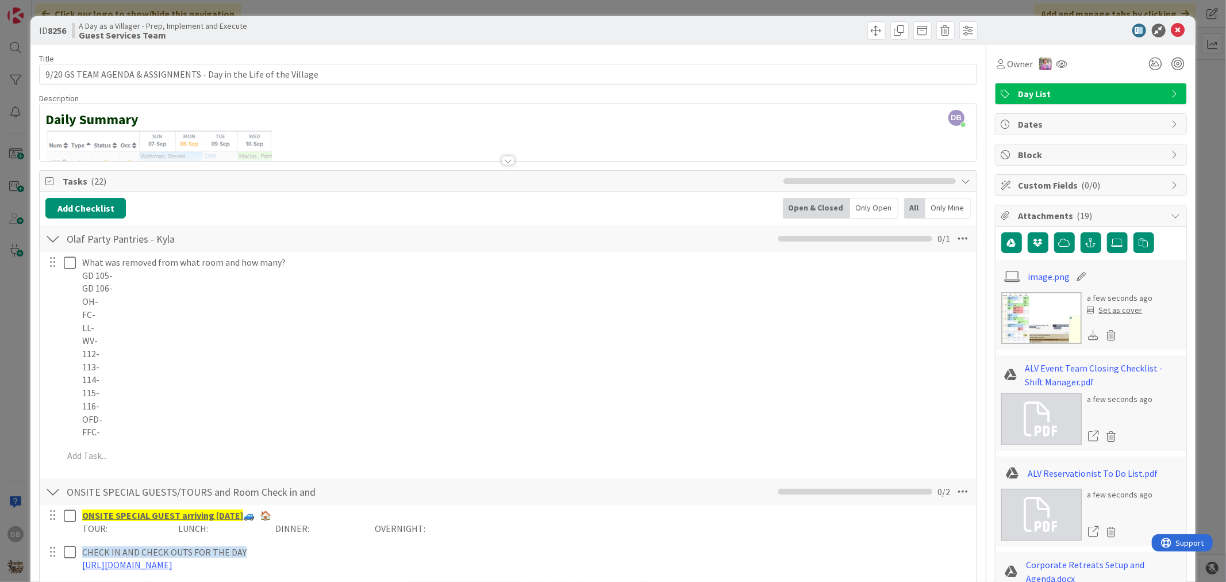
click at [237, 203] on div "Add Checklist Open & Closed Only Open All Only Mine" at bounding box center [507, 208] width 925 height 21
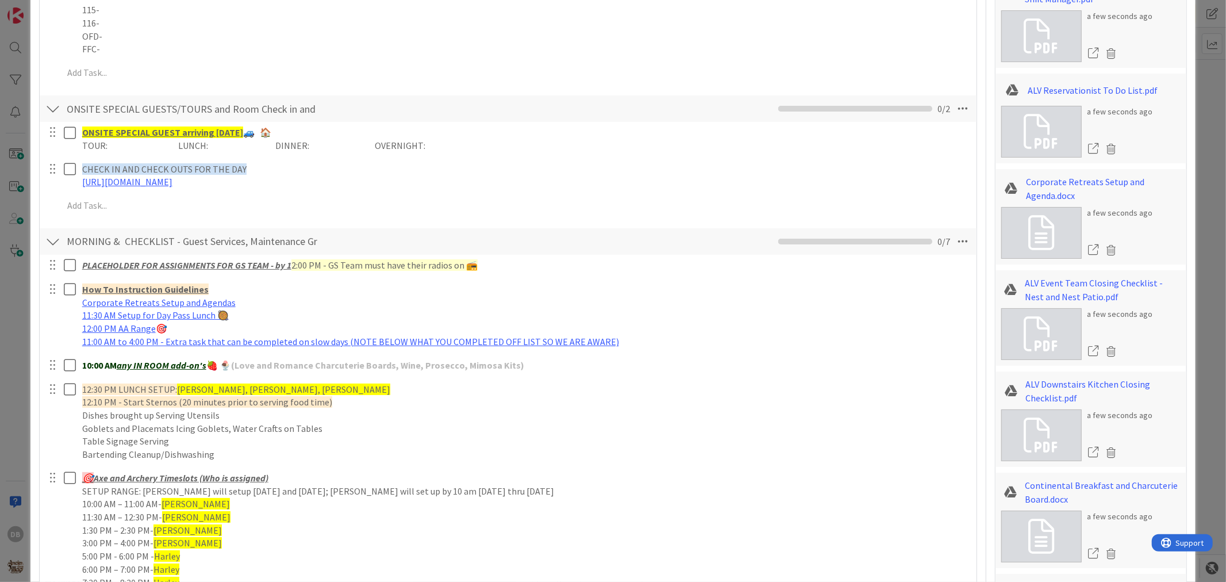
scroll to position [703, 0]
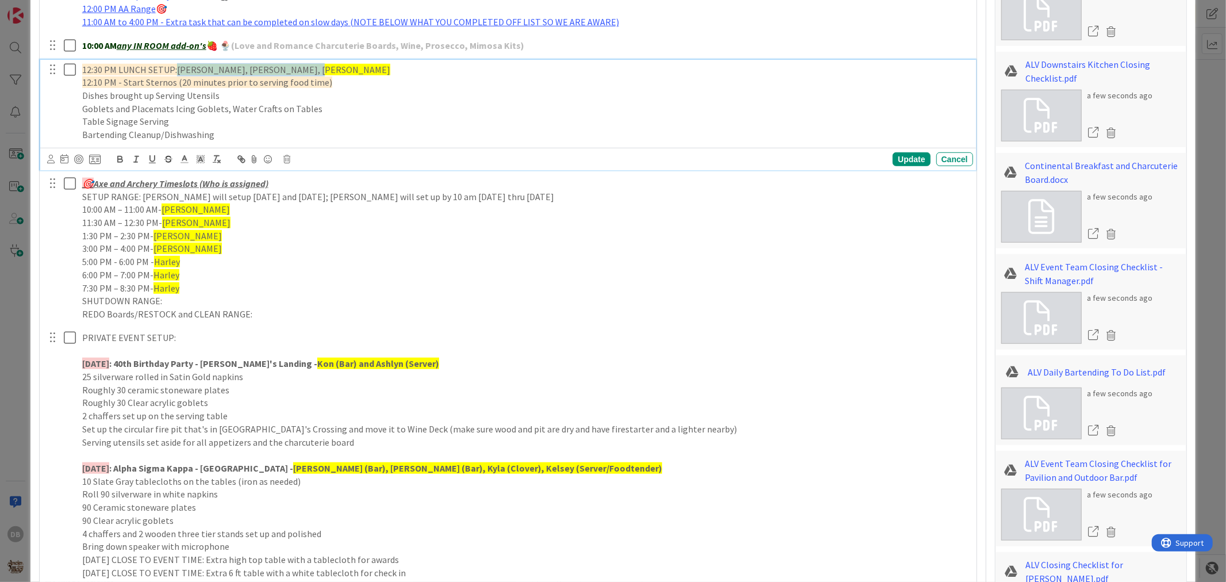
drag, startPoint x: 302, startPoint y: 71, endPoint x: 178, endPoint y: 64, distance: 123.8
click at [178, 64] on p "12:30 PM LUNCH SETUP: [PERSON_NAME], [PERSON_NAME], [PERSON_NAME]" at bounding box center [525, 69] width 887 height 13
click at [894, 159] on div "Update" at bounding box center [911, 159] width 37 height 14
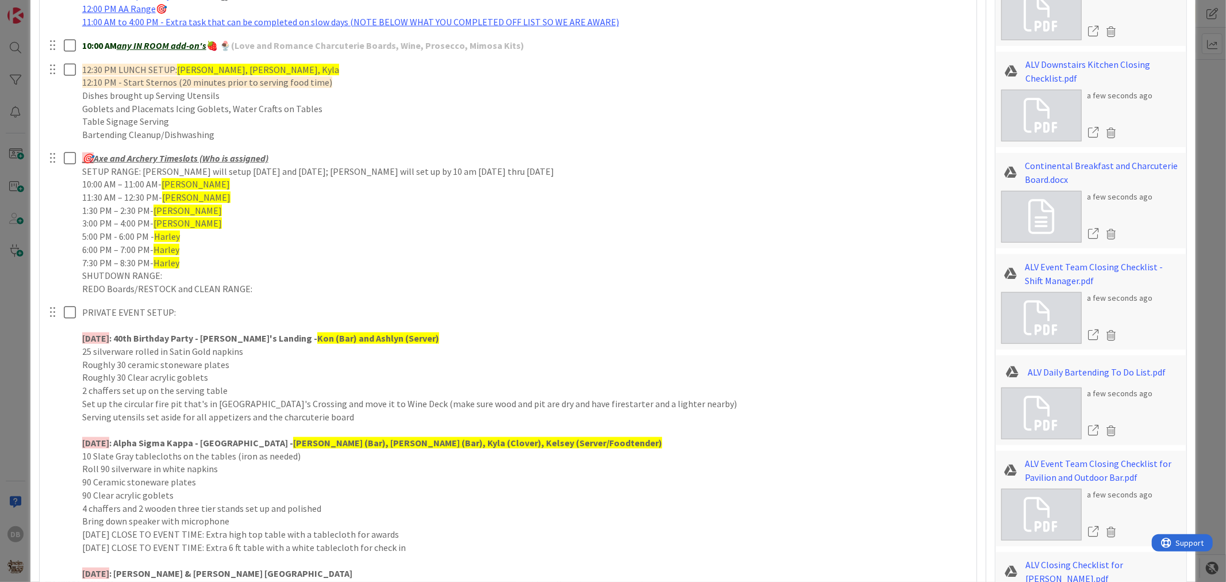
type textarea "x"
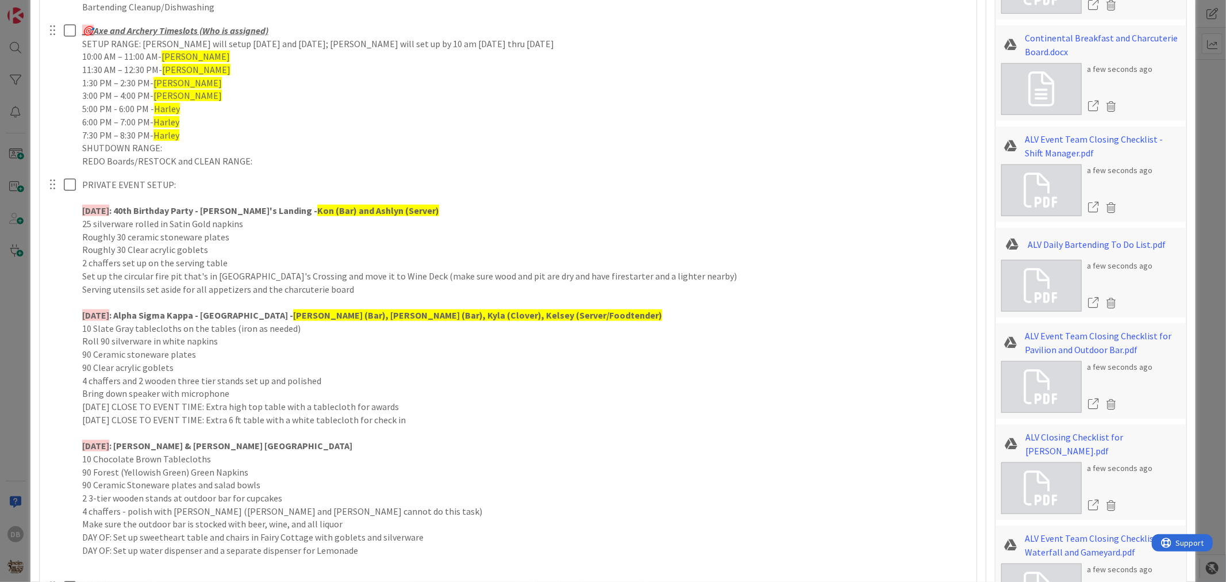
scroll to position [958, 0]
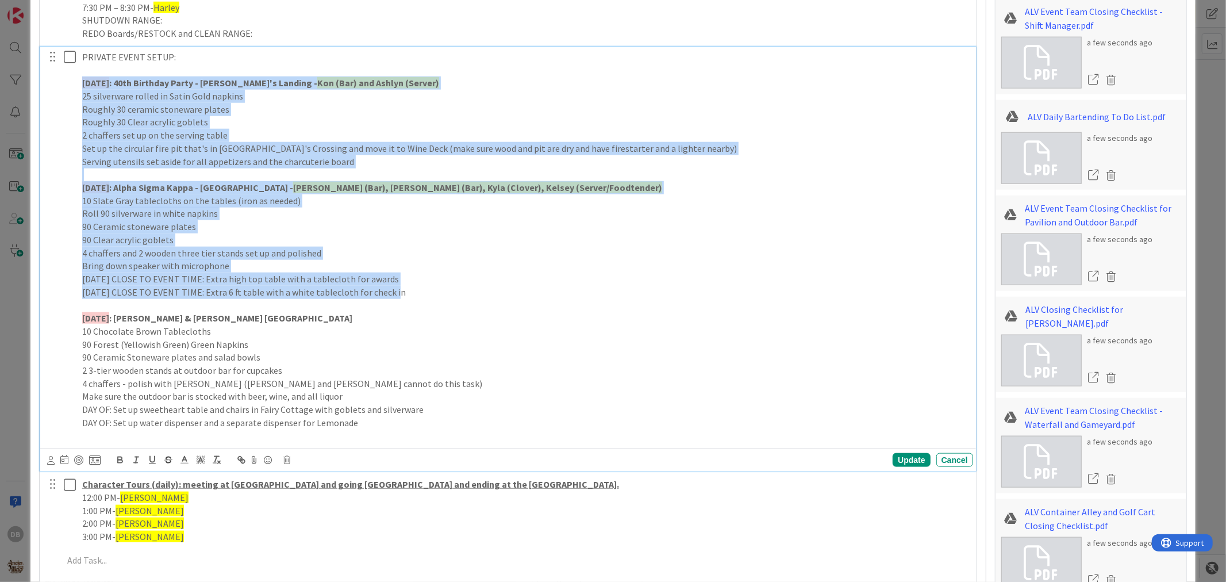
drag, startPoint x: 401, startPoint y: 295, endPoint x: 23, endPoint y: 83, distance: 433.3
click at [23, 83] on div "ID 8256 A Day as a Villager - Prep, Implement and Execute Guest Services Team T…" at bounding box center [613, 291] width 1226 height 582
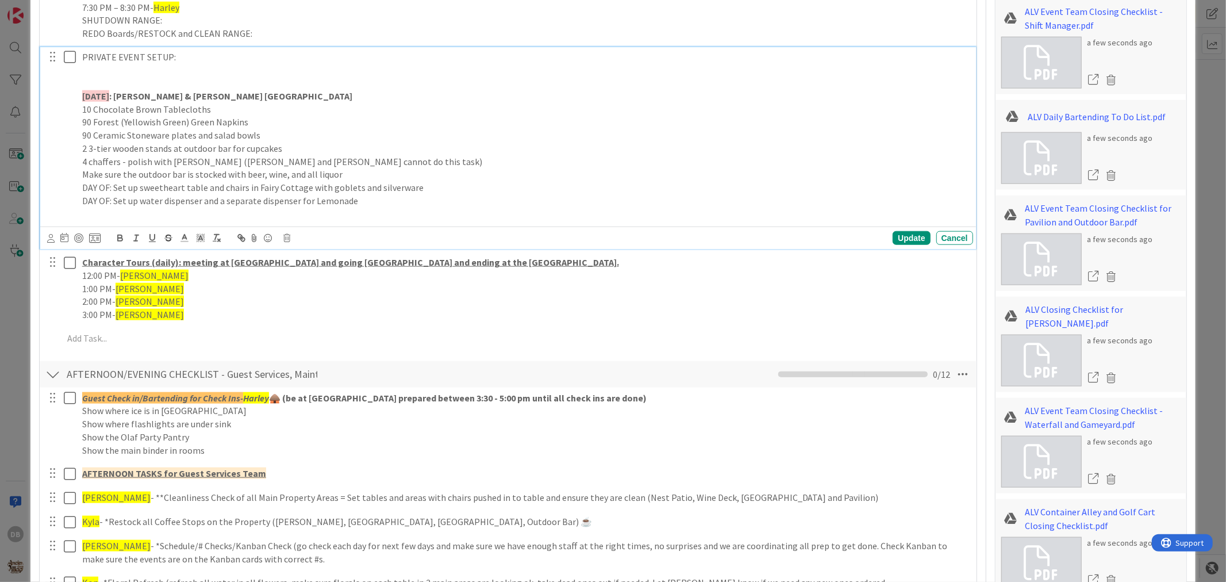
drag, startPoint x: 129, startPoint y: 95, endPoint x: 94, endPoint y: 94, distance: 35.7
click at [94, 94] on strong "[DATE]" at bounding box center [95, 95] width 27 height 11
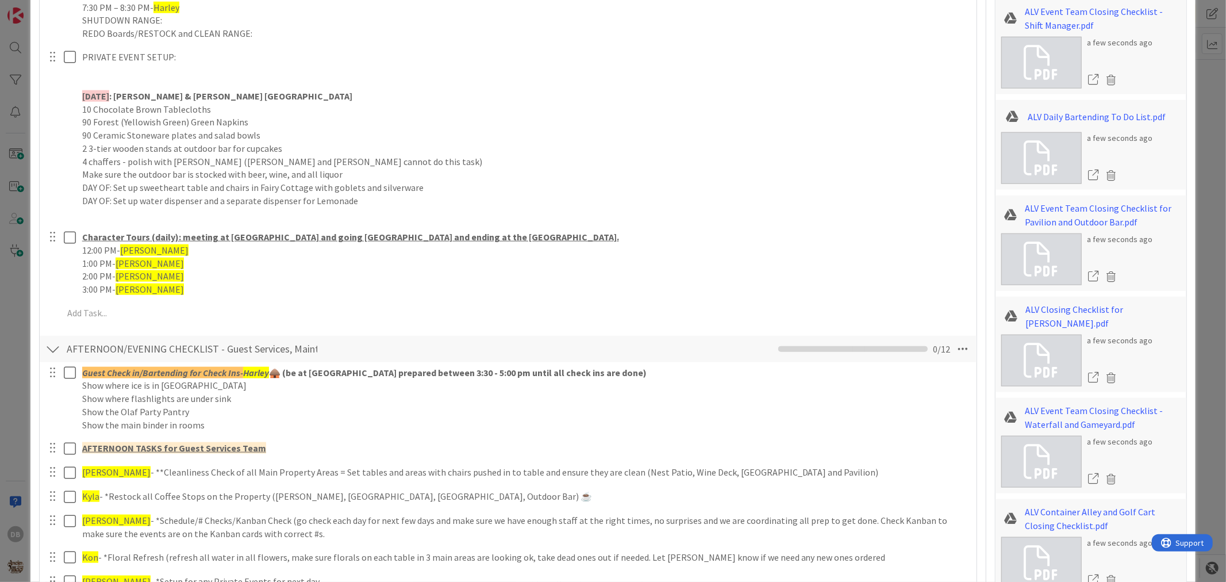
click at [899, 232] on div "PLACEHOLDER FOR ASSIGNMENTS FOR GS TEAM - by 1 2:00 PM - GS Team must have thei…" at bounding box center [507, 4] width 925 height 648
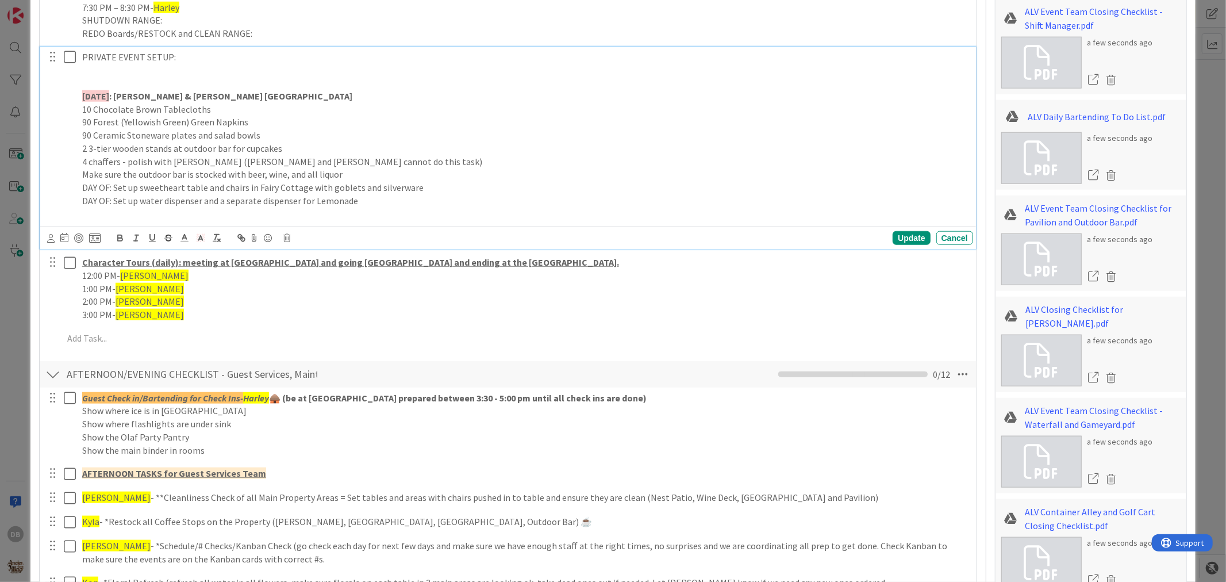
click at [133, 83] on p at bounding box center [525, 82] width 887 height 13
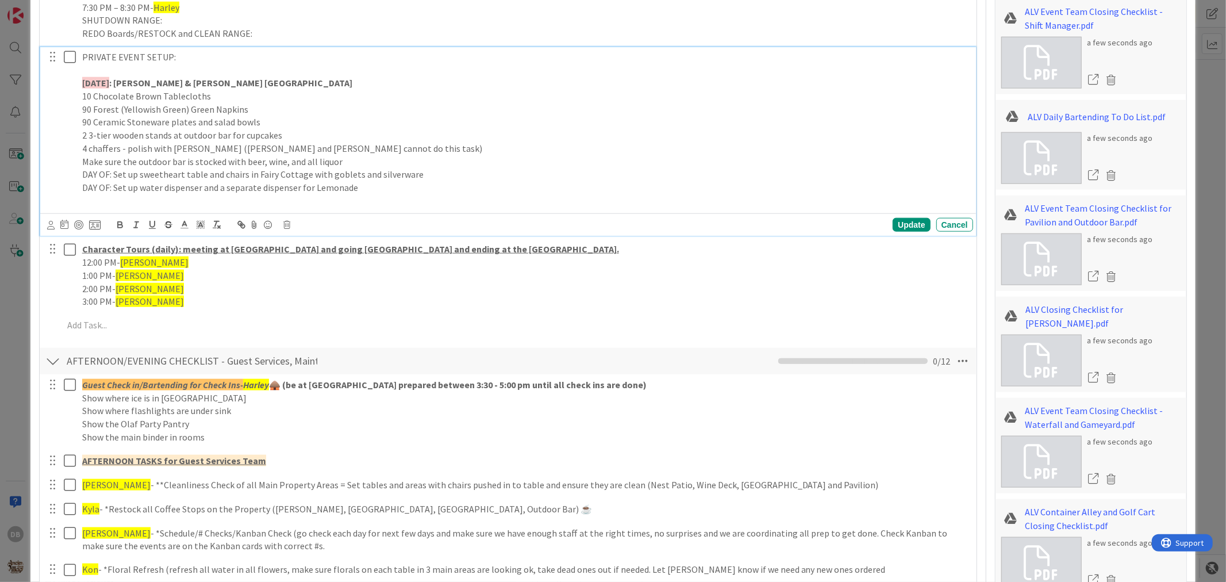
click at [413, 189] on p "DAY OF: Set up water dispenser and a separate dispenser for Lemonade" at bounding box center [525, 187] width 887 height 13
click at [174, 313] on div "PLACEHOLDER FOR ASSIGNMENTS FOR GS TEAM - by 1 2:00 PM - GS Team must have thei…" at bounding box center [507, 10] width 925 height 660
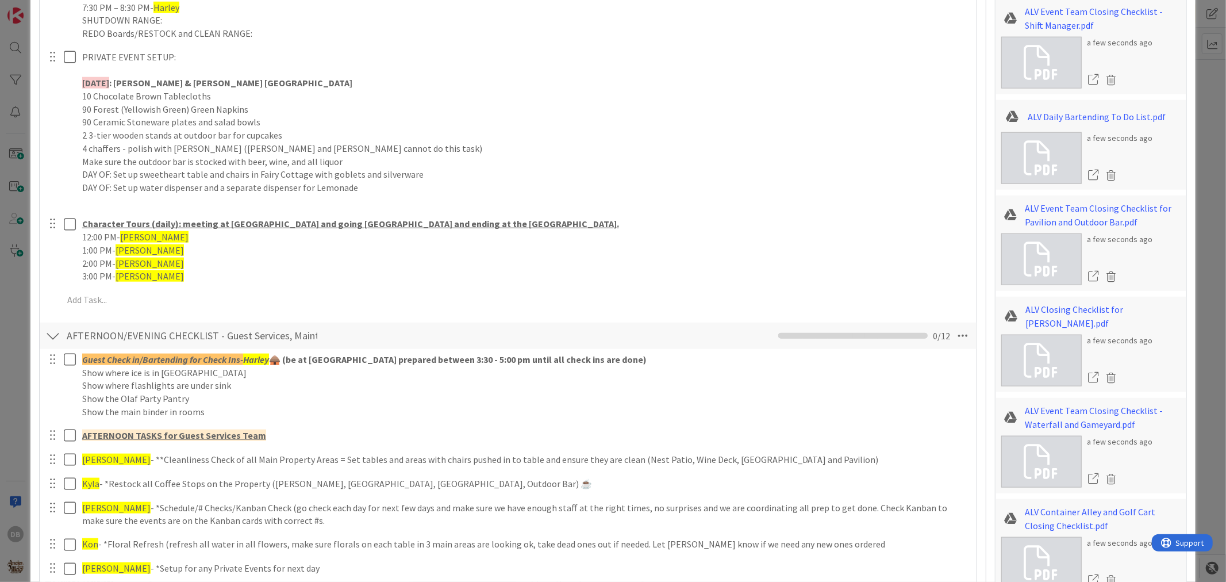
type textarea "x"
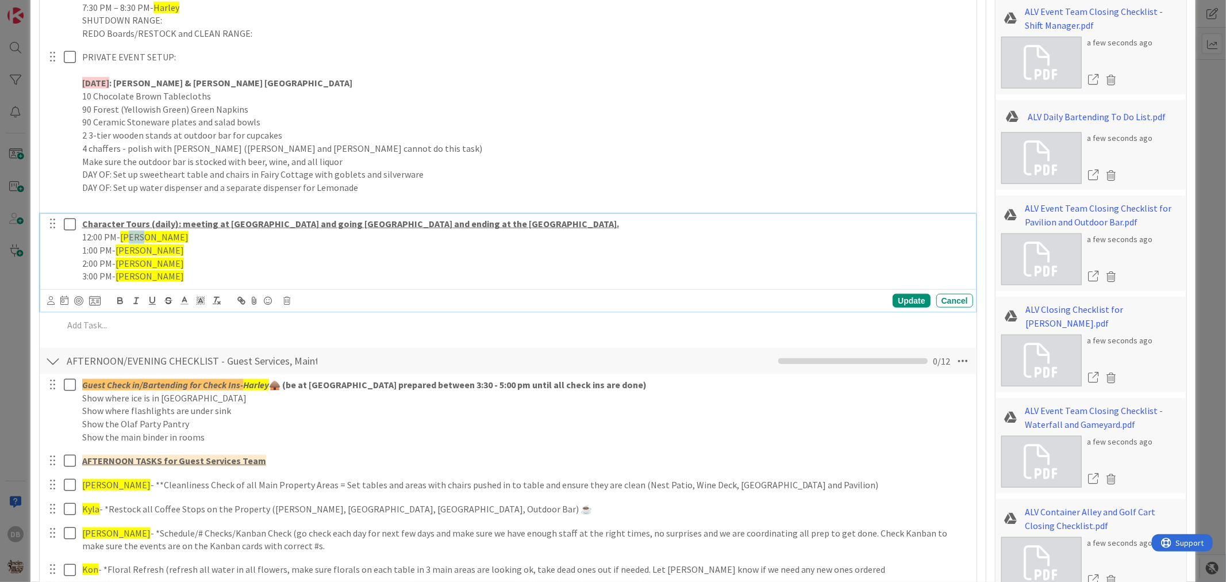
drag, startPoint x: 145, startPoint y: 237, endPoint x: 131, endPoint y: 236, distance: 14.4
click at [131, 236] on span "[PERSON_NAME]" at bounding box center [154, 236] width 68 height 11
drag, startPoint x: 142, startPoint y: 250, endPoint x: 128, endPoint y: 251, distance: 13.8
click at [128, 251] on p "1:00 PM- [PERSON_NAME]" at bounding box center [525, 250] width 887 height 13
drag, startPoint x: 142, startPoint y: 262, endPoint x: 129, endPoint y: 260, distance: 13.3
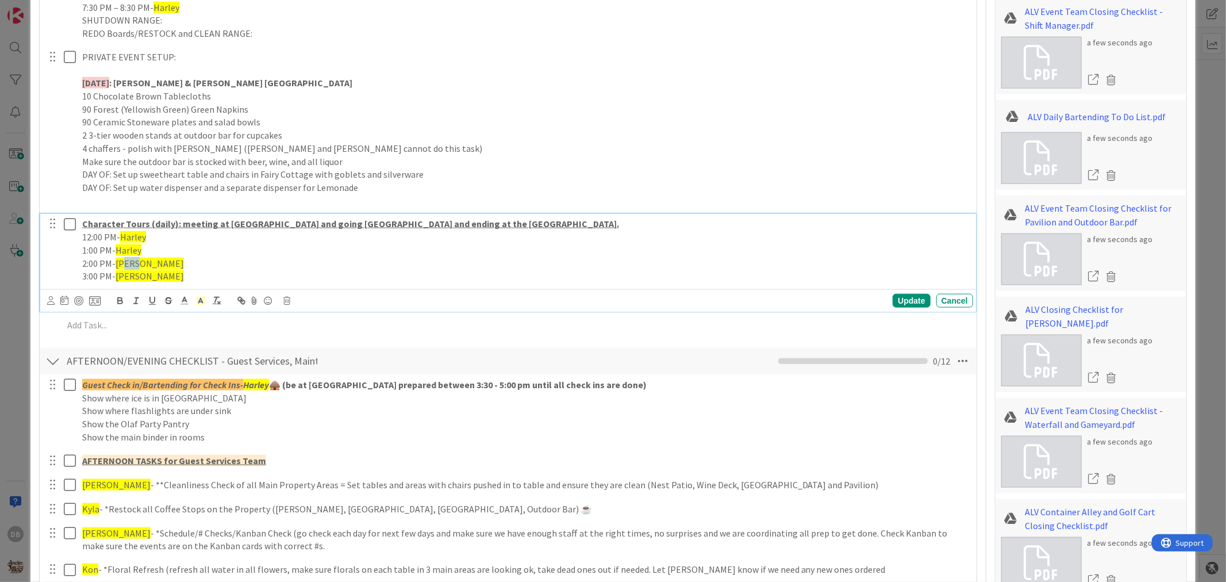
click at [129, 260] on p "2:00 PM- [PERSON_NAME]" at bounding box center [525, 263] width 887 height 13
drag, startPoint x: 144, startPoint y: 275, endPoint x: 125, endPoint y: 275, distance: 19.5
click at [125, 275] on p "3:00 PM- [PERSON_NAME]" at bounding box center [525, 276] width 887 height 13
click at [905, 303] on div "Update" at bounding box center [911, 301] width 37 height 14
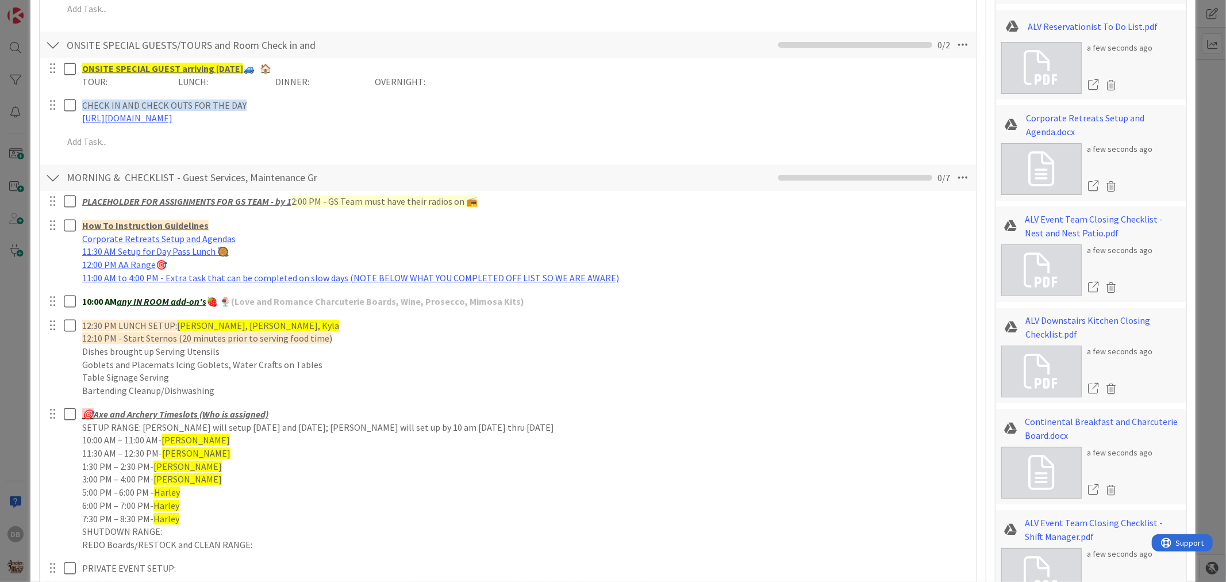
scroll to position [830, 0]
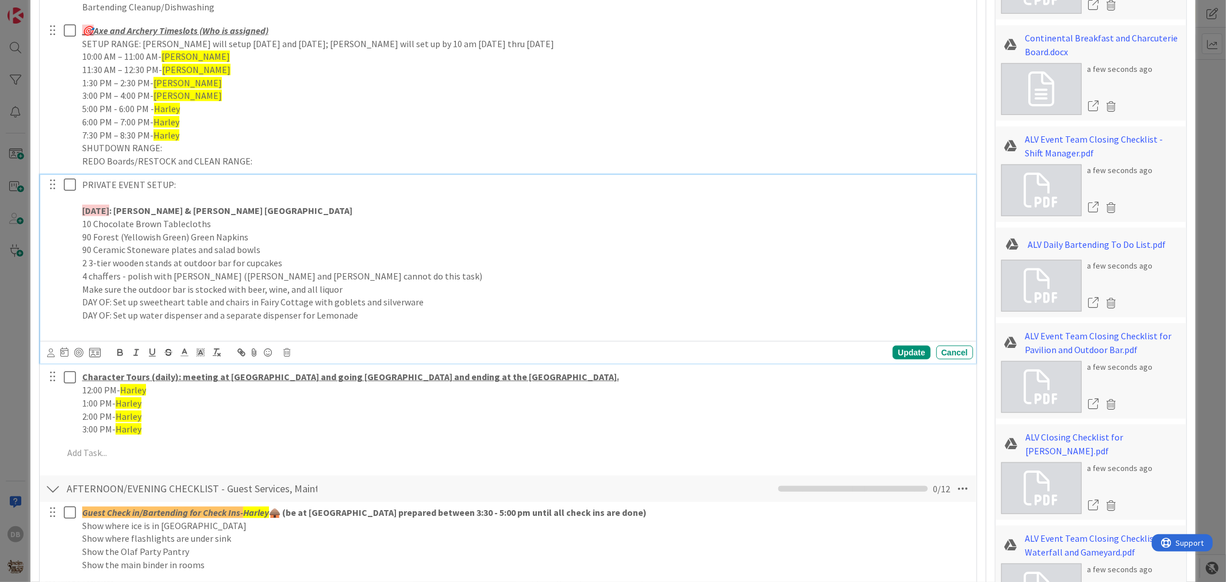
click at [296, 336] on div "PRIVATE EVENT SETUP: [DATE] : [PERSON_NAME] & [PERSON_NAME] Wedding - Village G…" at bounding box center [526, 257] width 896 height 164
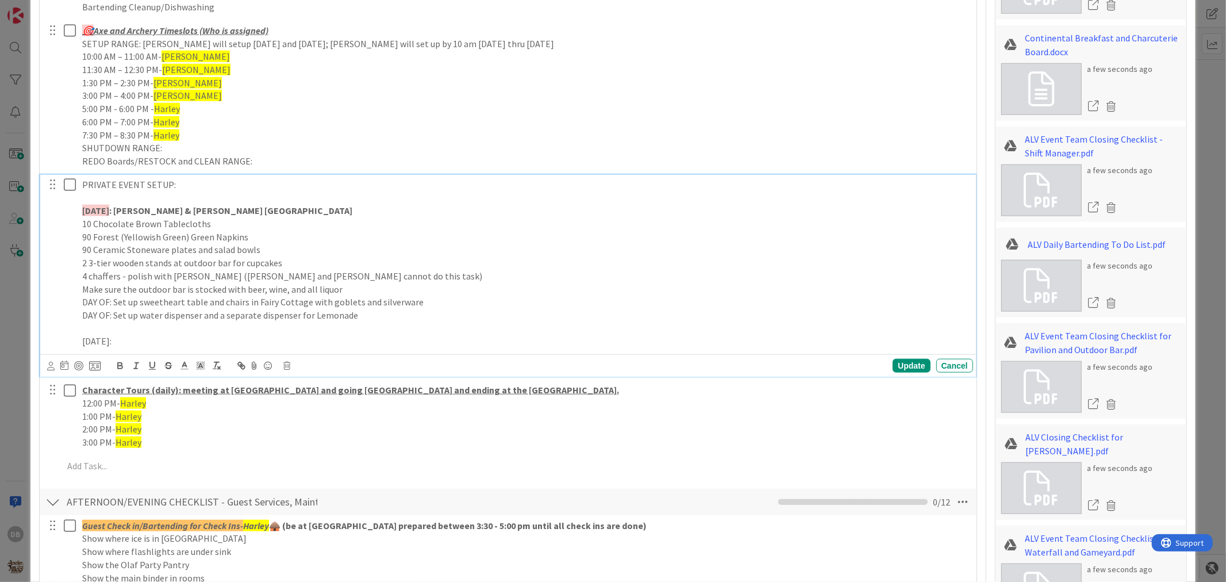
click at [167, 343] on p "[DATE]:" at bounding box center [525, 341] width 887 height 13
click at [156, 339] on p "[DATE]:" at bounding box center [525, 341] width 887 height 13
click at [233, 335] on p "[DATE]:" at bounding box center [525, 341] width 887 height 13
click at [233, 335] on p "[DATE]: [PERSON_NAME] Bridal Shower -" at bounding box center [525, 341] width 887 height 13
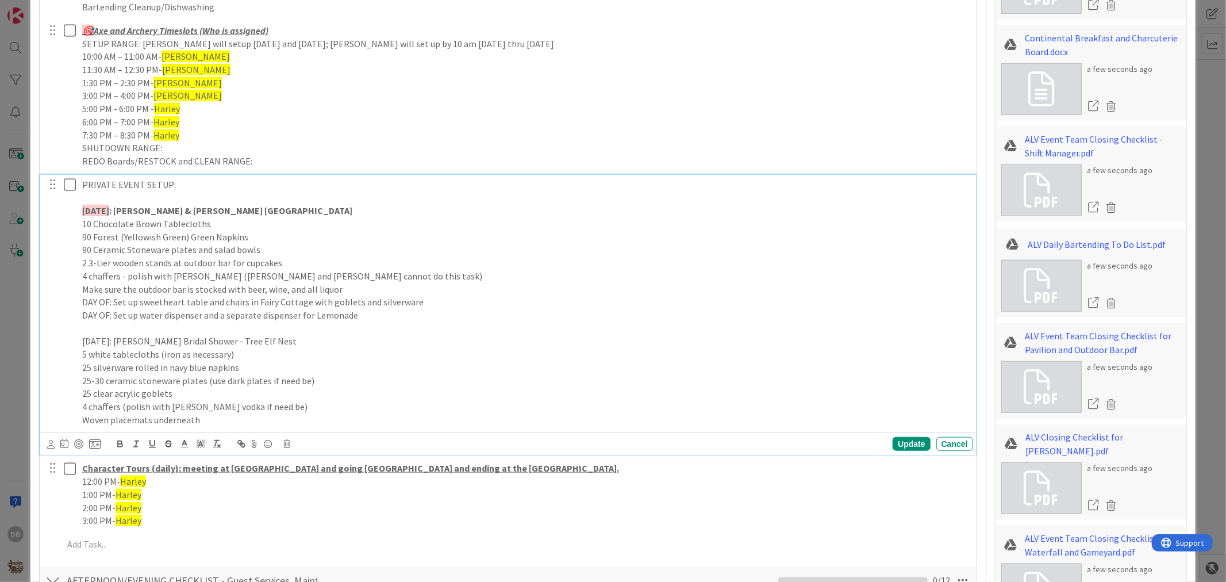
click at [213, 421] on p "Woven placemats underneath" at bounding box center [525, 419] width 887 height 13
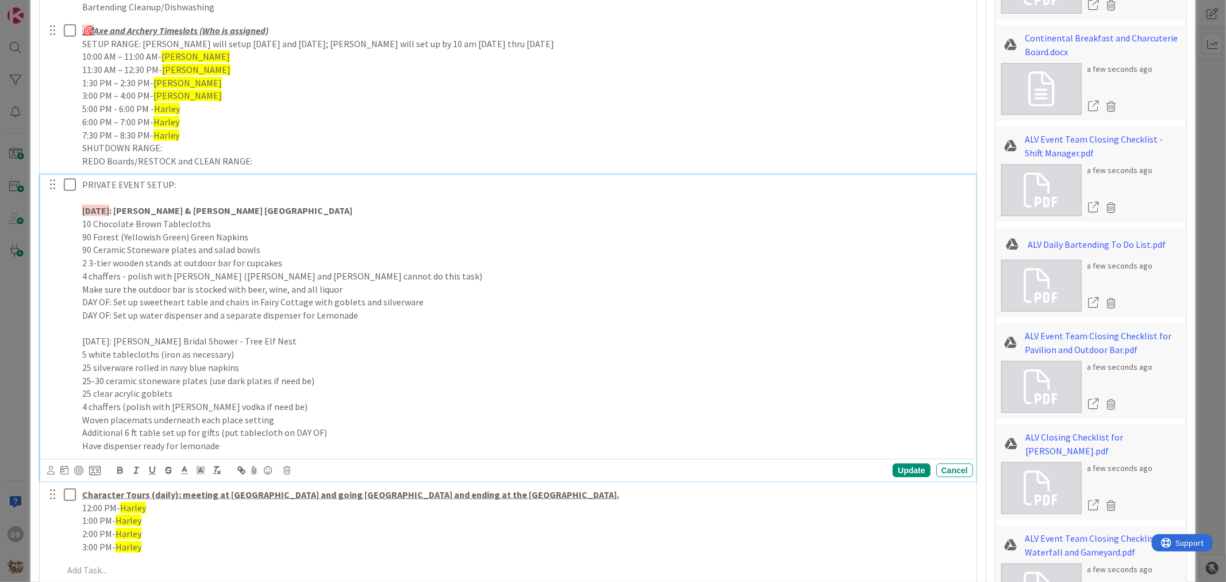
click at [139, 447] on p "Have dispenser ready for lemonade" at bounding box center [525, 445] width 887 height 13
click at [259, 446] on p "Have dispenser and cups ready for lemonade" at bounding box center [525, 445] width 887 height 13
click at [279, 342] on p "[DATE]: [PERSON_NAME] Bridal Shower - Tree Elf Nest" at bounding box center [525, 341] width 887 height 13
drag, startPoint x: 294, startPoint y: 343, endPoint x: 81, endPoint y: 343, distance: 213.3
click at [81, 343] on div "PRIVATE EVENT SETUP: [DATE] : [PERSON_NAME] & [PERSON_NAME] Wedding - Village G…" at bounding box center [526, 315] width 896 height 281
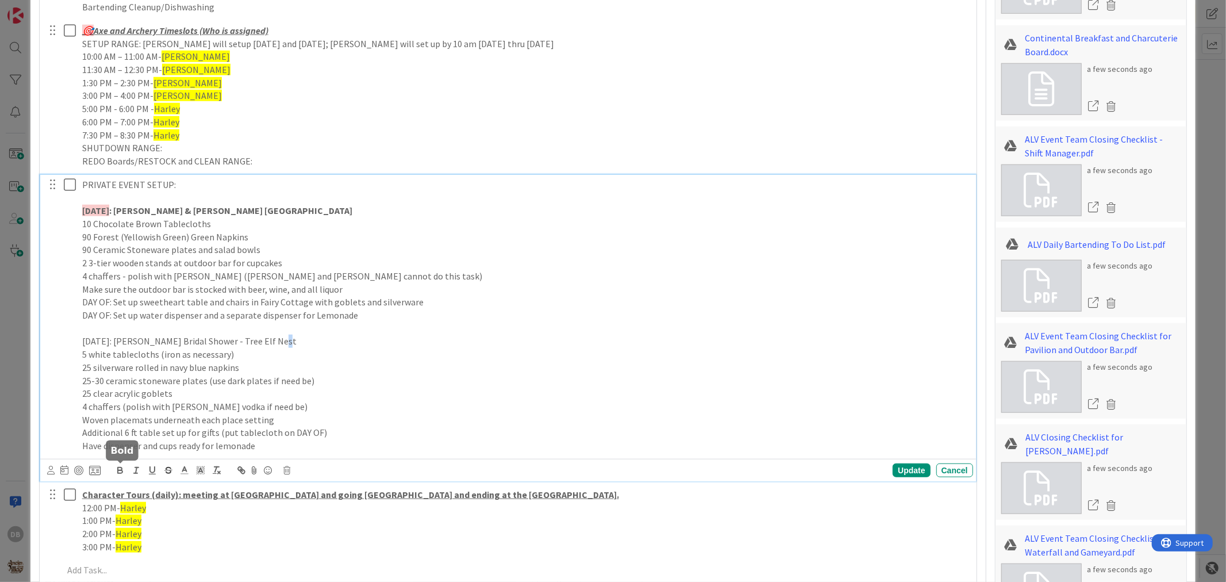
click at [123, 467] on icon "button" at bounding box center [120, 470] width 10 height 10
click at [129, 343] on strong "[DATE]: [PERSON_NAME] Bridal Shower - Tree Elf Nest" at bounding box center [193, 340] width 222 height 11
drag, startPoint x: 130, startPoint y: 342, endPoint x: 93, endPoint y: 336, distance: 37.2
click at [93, 336] on strong "[DATE]: [PERSON_NAME] Bridal Shower - Tree Elf Nest" at bounding box center [193, 340] width 222 height 11
click at [97, 339] on strong "[DATE]: [PERSON_NAME] Bridal Shower - Tree Elf Nest" at bounding box center [193, 340] width 222 height 11
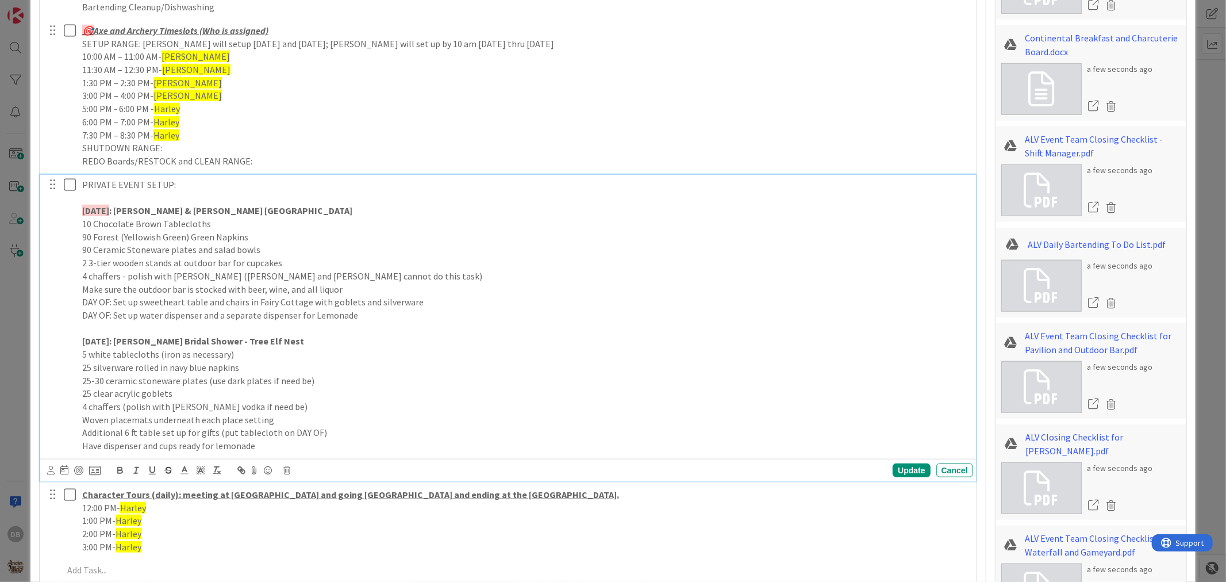
click at [139, 342] on strong "[DATE]: [PERSON_NAME] Bridal Shower - Tree Elf Nest" at bounding box center [193, 340] width 222 height 11
drag, startPoint x: 130, startPoint y: 342, endPoint x: 81, endPoint y: 346, distance: 49.0
click at [81, 346] on div "PRIVATE EVENT SETUP: [DATE] : [PERSON_NAME] & [PERSON_NAME] Wedding - Village G…" at bounding box center [526, 315] width 896 height 281
click at [195, 468] on icon at bounding box center [200, 470] width 10 height 10
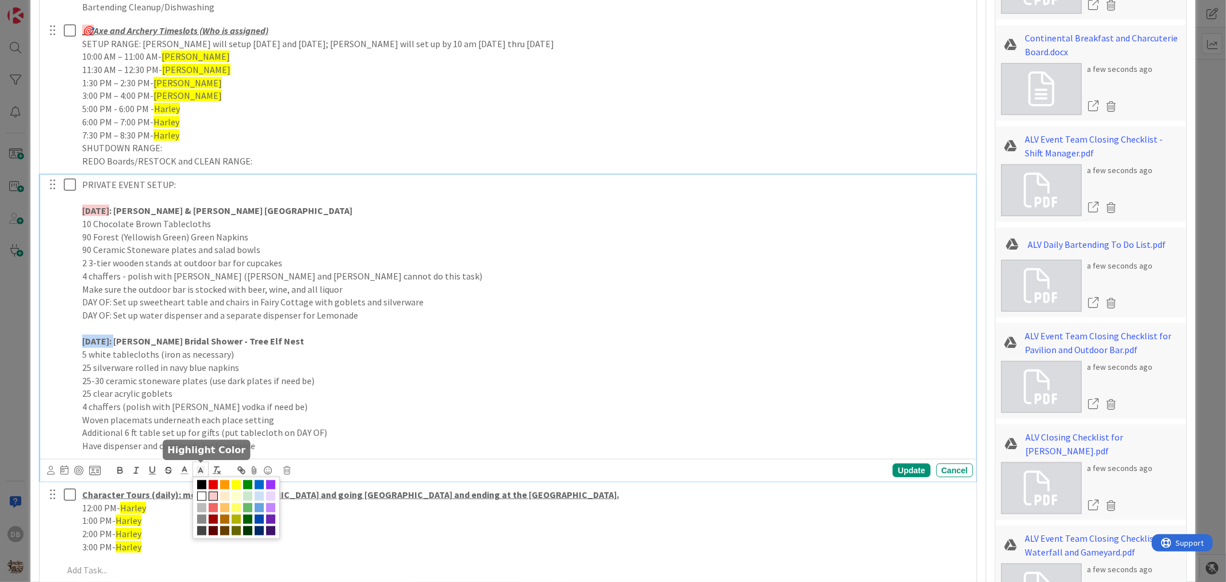
click at [218, 493] on span at bounding box center [213, 496] width 9 height 9
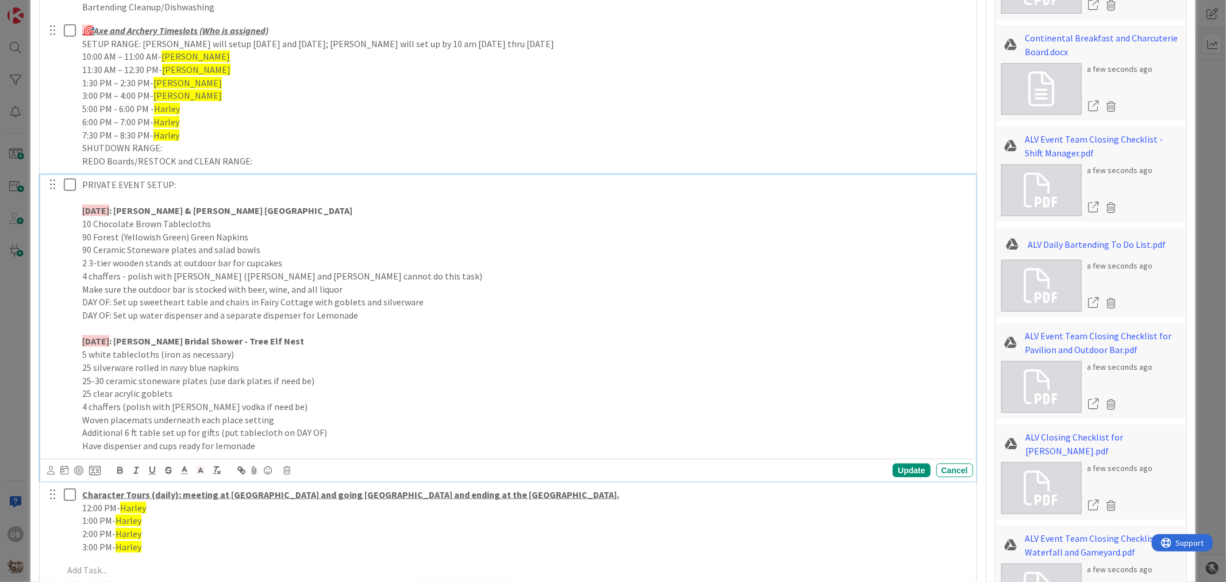
click at [301, 342] on p "[DATE] : [PERSON_NAME] Bridal Shower - Tree Elf Nest" at bounding box center [525, 341] width 887 height 13
click at [267, 450] on p "Have dispenser and cups ready for lemonade" at bounding box center [525, 445] width 887 height 13
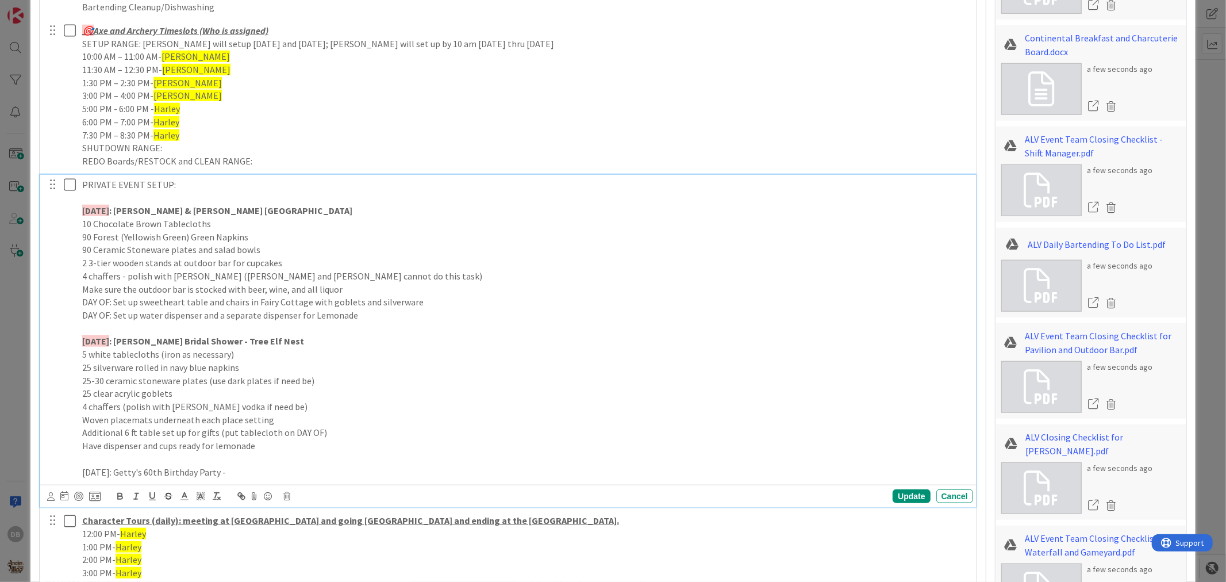
click at [299, 479] on div "PRIVATE EVENT SETUP: [DATE] : [PERSON_NAME] & [PERSON_NAME] Wedding - Village G…" at bounding box center [526, 329] width 896 height 308
drag, startPoint x: 311, startPoint y: 478, endPoint x: 53, endPoint y: 471, distance: 258.2
click at [53, 471] on div "PRIVATE EVENT SETUP: [DATE] : [PERSON_NAME] & [PERSON_NAME] Wedding - Village G…" at bounding box center [509, 329] width 928 height 308
click at [124, 499] on icon "button" at bounding box center [120, 496] width 10 height 10
drag, startPoint x: 335, startPoint y: 469, endPoint x: 183, endPoint y: 468, distance: 151.8
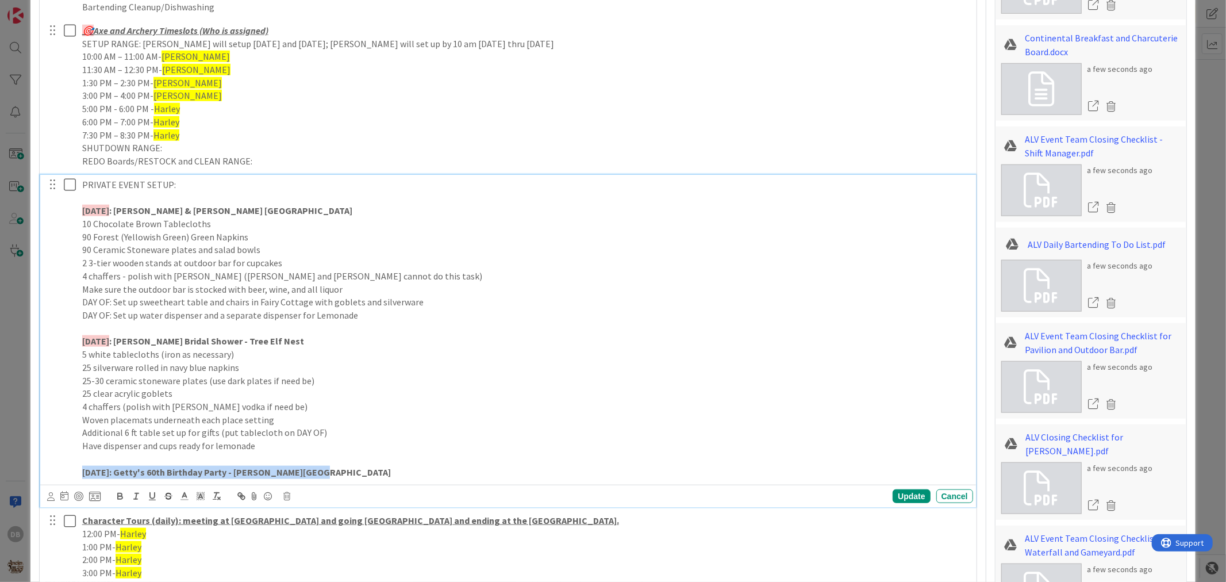
click at [332, 469] on p "[DATE]: Getty's 60th Birthday Party - [PERSON_NAME][GEOGRAPHIC_DATA]" at bounding box center [525, 472] width 887 height 13
click at [128, 468] on strong "[DATE]: Getty's 60th Birthday Party - [PERSON_NAME][GEOGRAPHIC_DATA]" at bounding box center [236, 471] width 309 height 11
drag, startPoint x: 130, startPoint y: 470, endPoint x: 79, endPoint y: 472, distance: 50.7
click at [79, 472] on div "PRIVATE EVENT SETUP: [DATE] : [PERSON_NAME] & [PERSON_NAME] Wedding - Village G…" at bounding box center [526, 329] width 896 height 308
click at [197, 496] on icon at bounding box center [200, 496] width 10 height 10
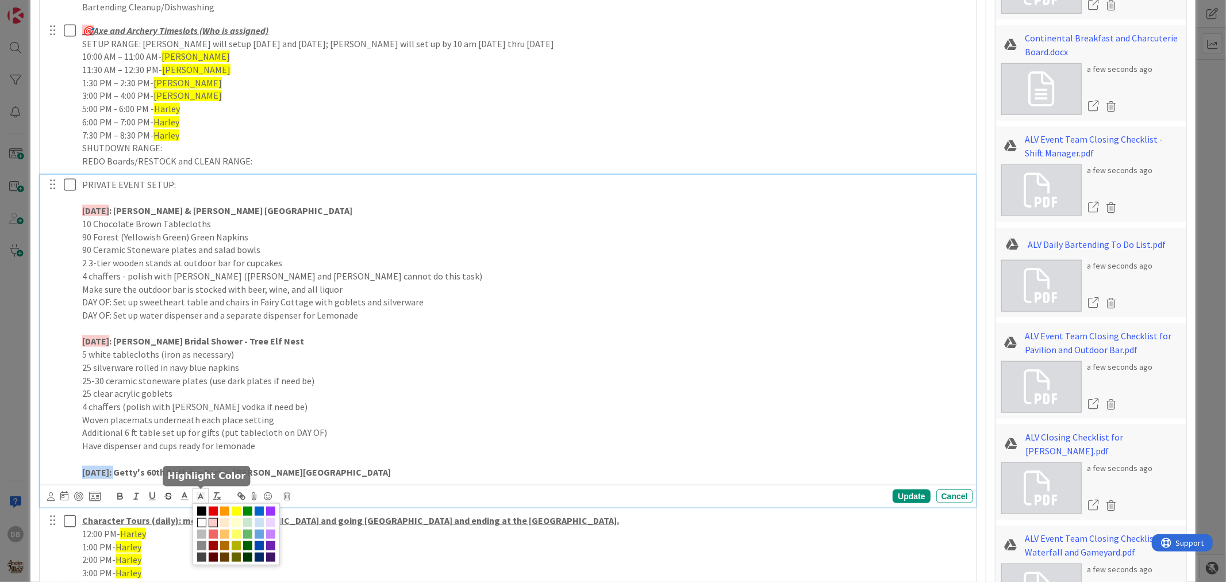
click at [218, 522] on span at bounding box center [213, 522] width 9 height 9
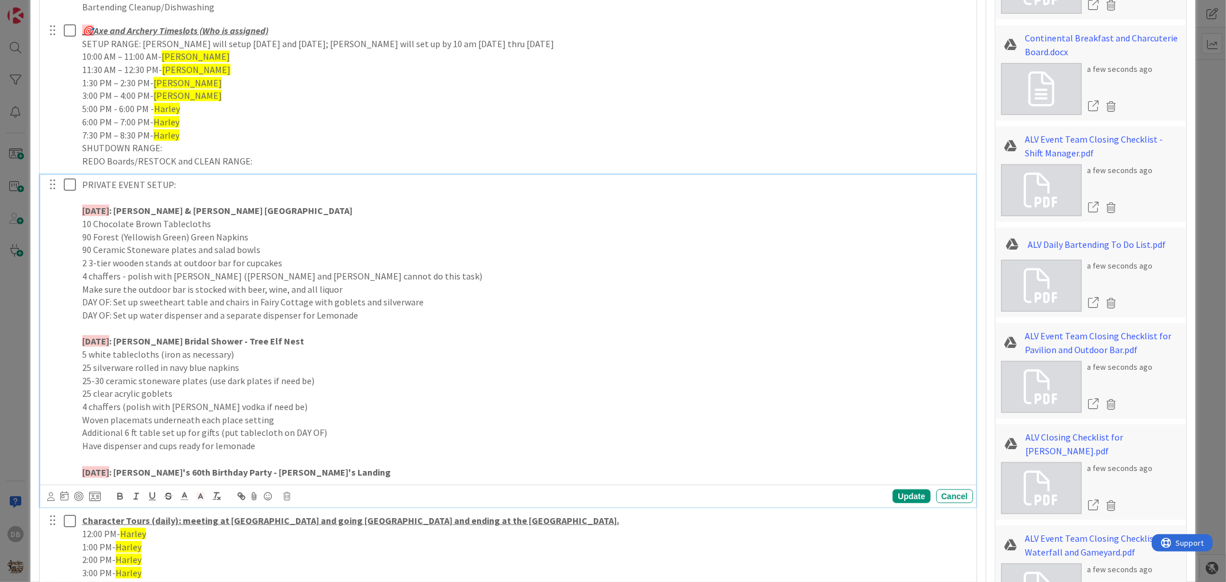
click at [338, 470] on p "[DATE] : Getty's 60th Birthday Party - [PERSON_NAME][GEOGRAPHIC_DATA]" at bounding box center [525, 472] width 887 height 13
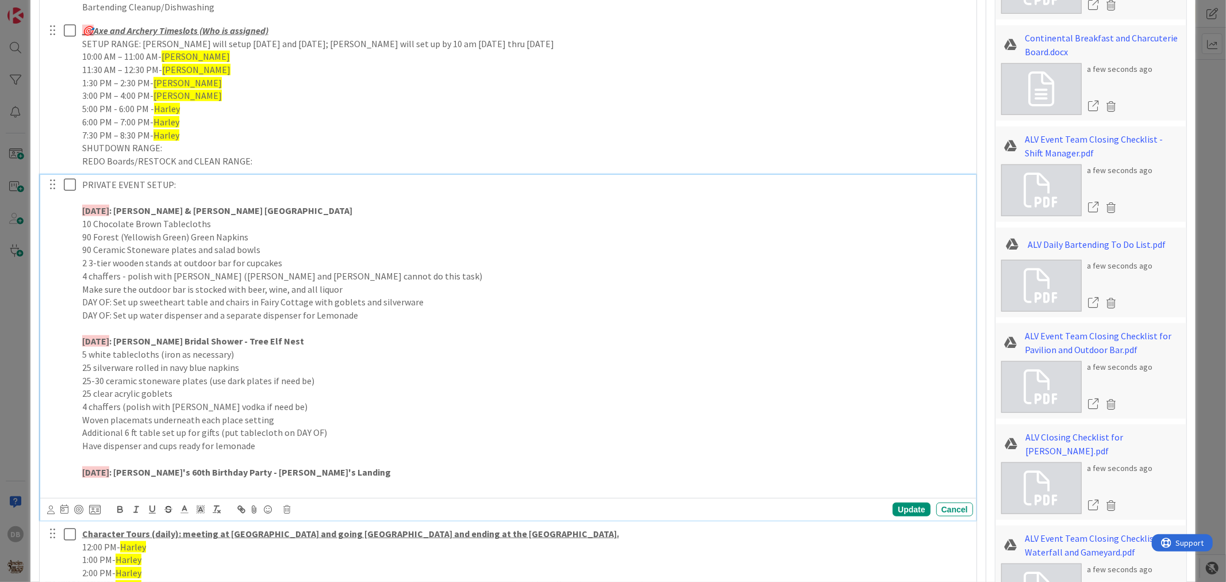
click at [402, 479] on p at bounding box center [525, 484] width 887 height 13
click at [80, 489] on div "PRIVATE EVENT SETUP: [DATE] : [PERSON_NAME] & [PERSON_NAME] Wedding - Village G…" at bounding box center [526, 335] width 896 height 320
click at [273, 484] on p "35 silverware rolled in [GEOGRAPHIC_DATA] Napkins" at bounding box center [525, 484] width 887 height 13
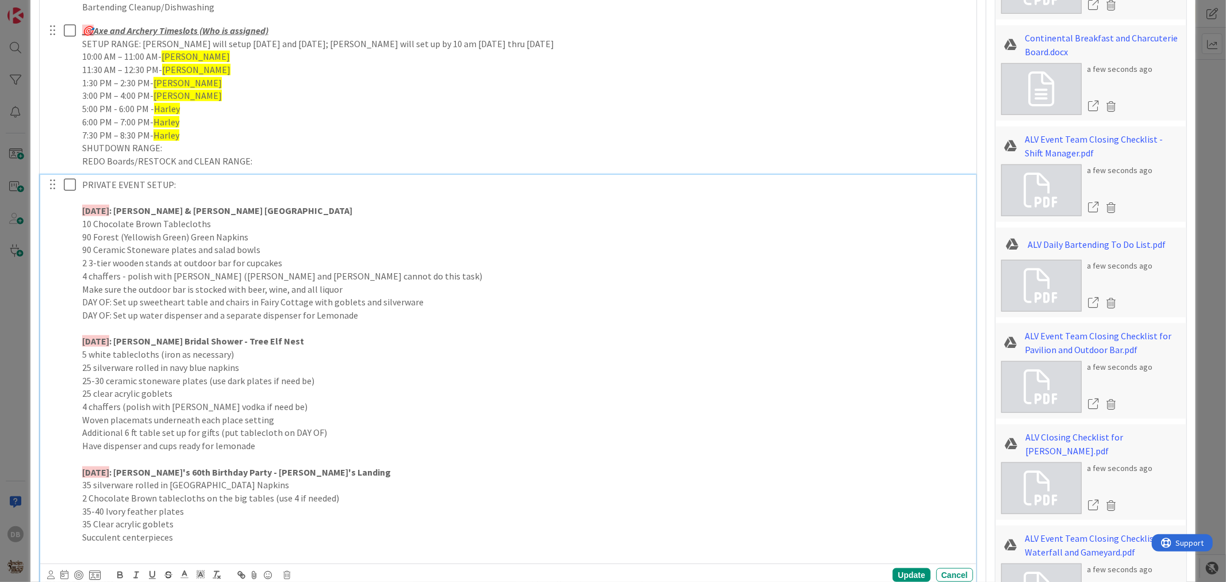
click at [216, 512] on p "35-40 Ivory feather plates" at bounding box center [525, 511] width 887 height 13
click at [171, 542] on p "Succulent centerpieces" at bounding box center [525, 537] width 887 height 13
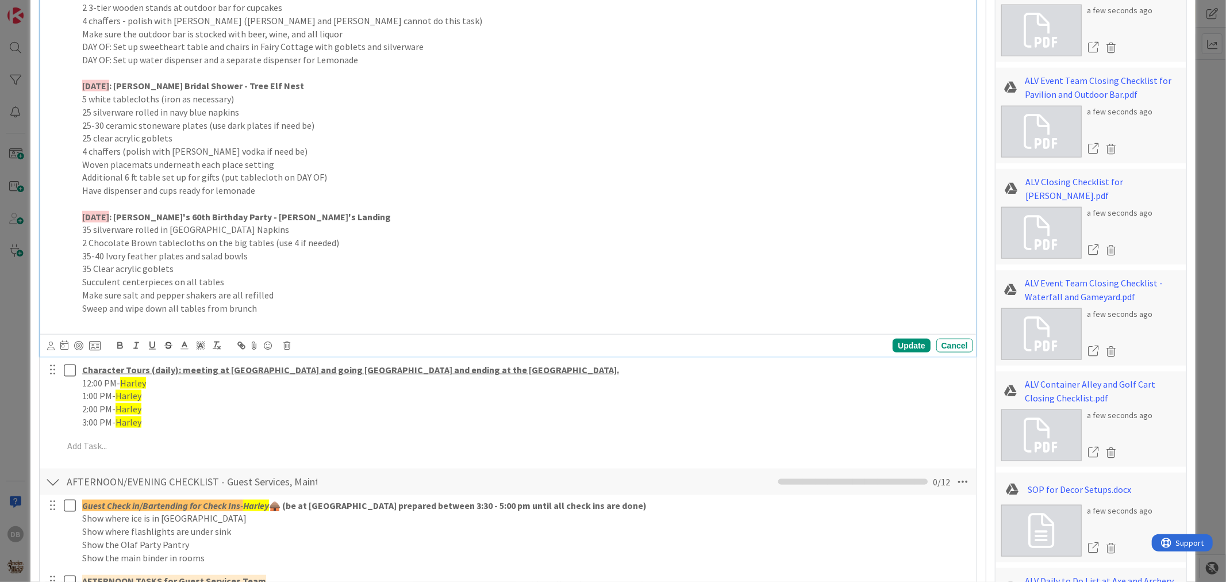
click at [305, 308] on p "Sweep and wipe down all tables from brunch" at bounding box center [525, 308] width 887 height 13
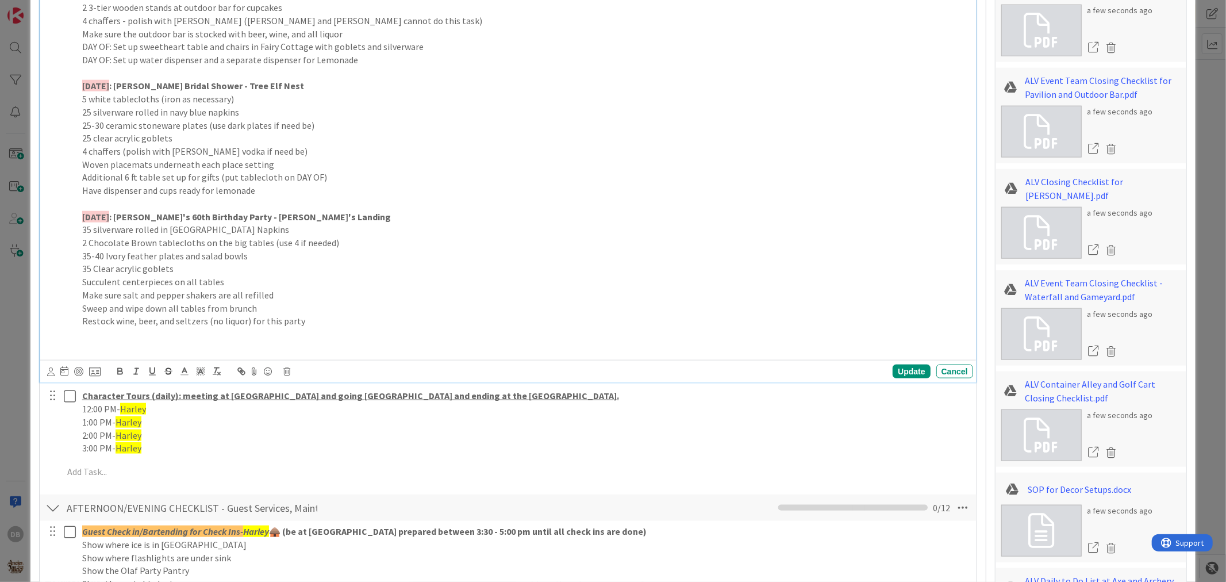
scroll to position [1278, 0]
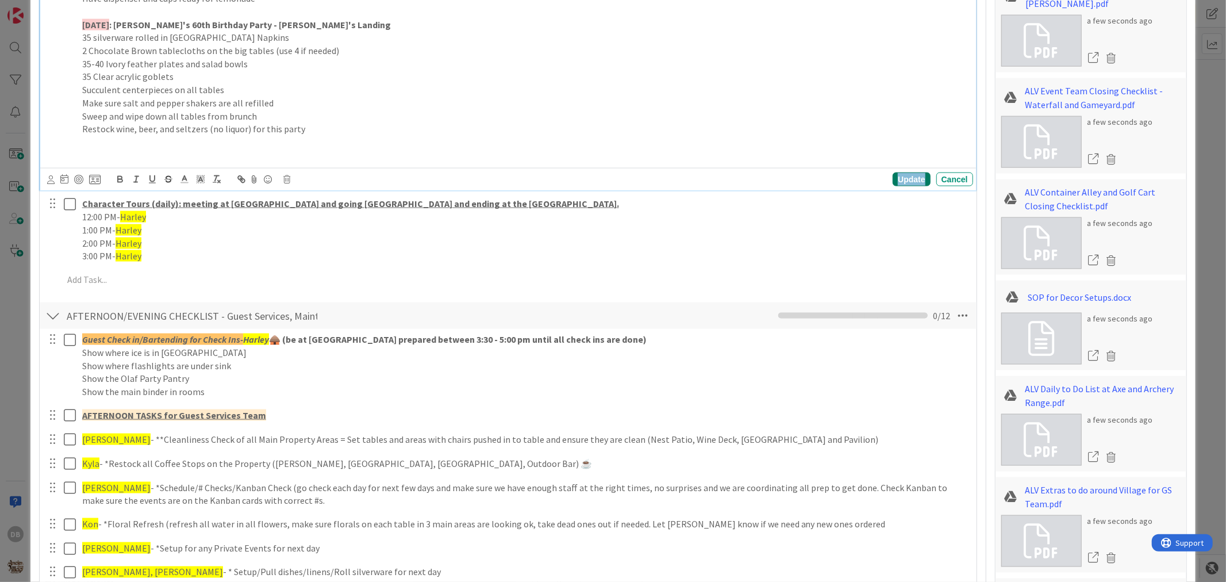
click at [904, 179] on div "Update" at bounding box center [911, 179] width 37 height 14
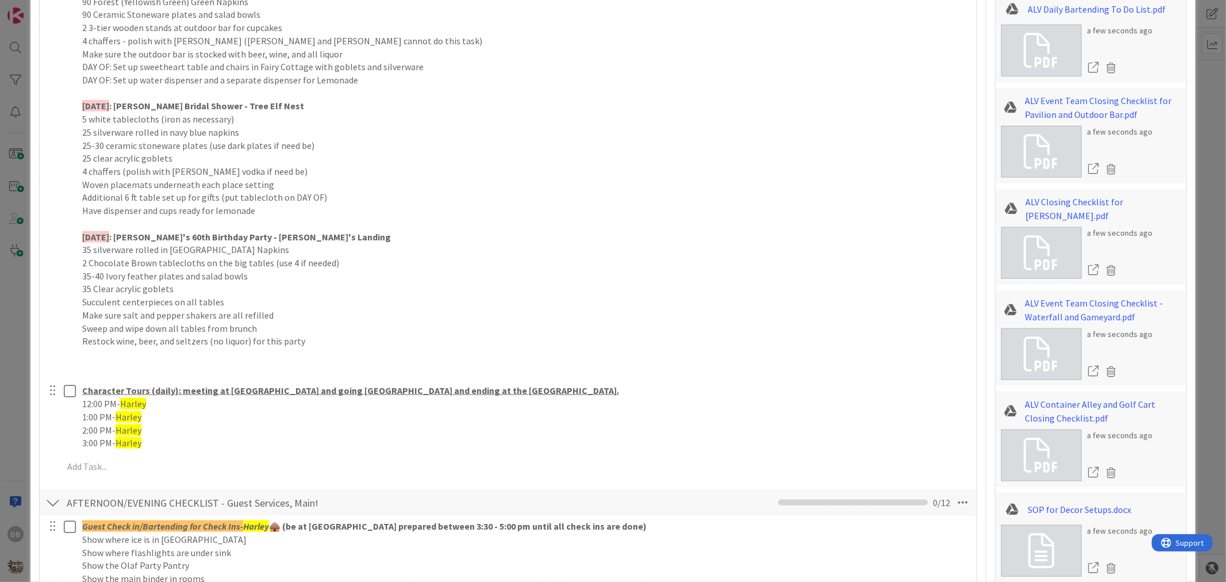
scroll to position [958, 0]
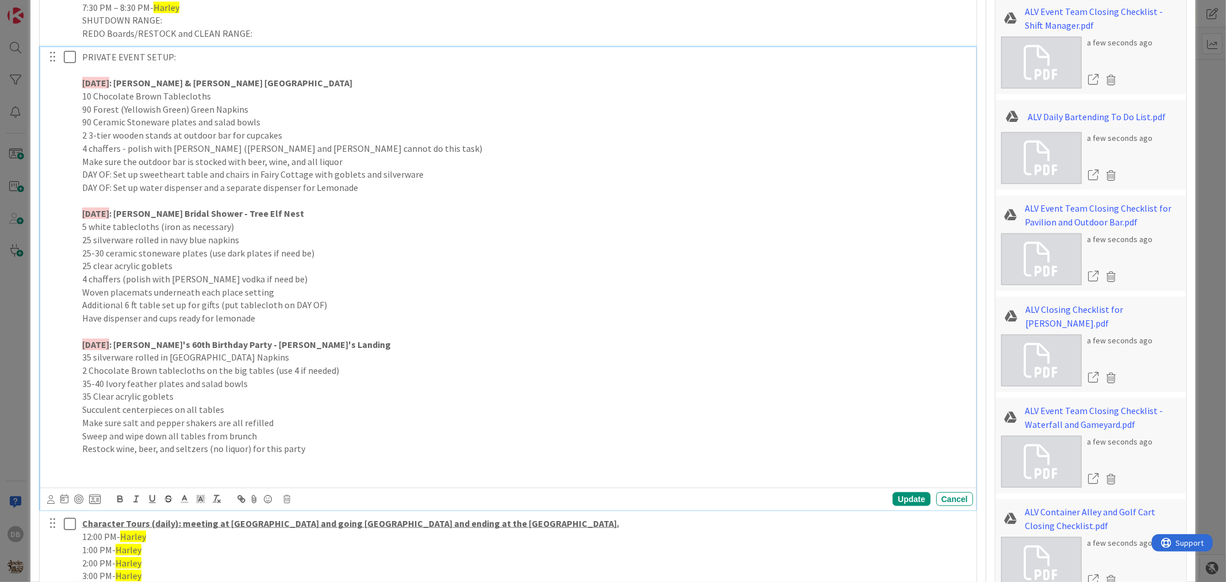
click at [320, 86] on p "[DATE] : [PERSON_NAME] & [PERSON_NAME] [GEOGRAPHIC_DATA]" at bounding box center [525, 82] width 887 height 13
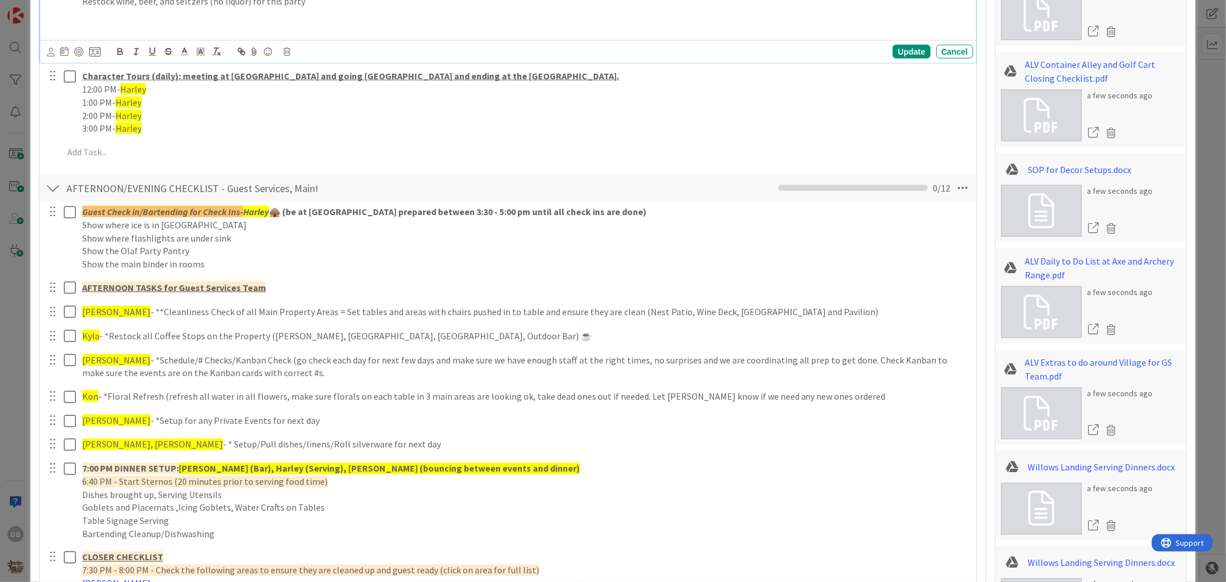
scroll to position [1597, 0]
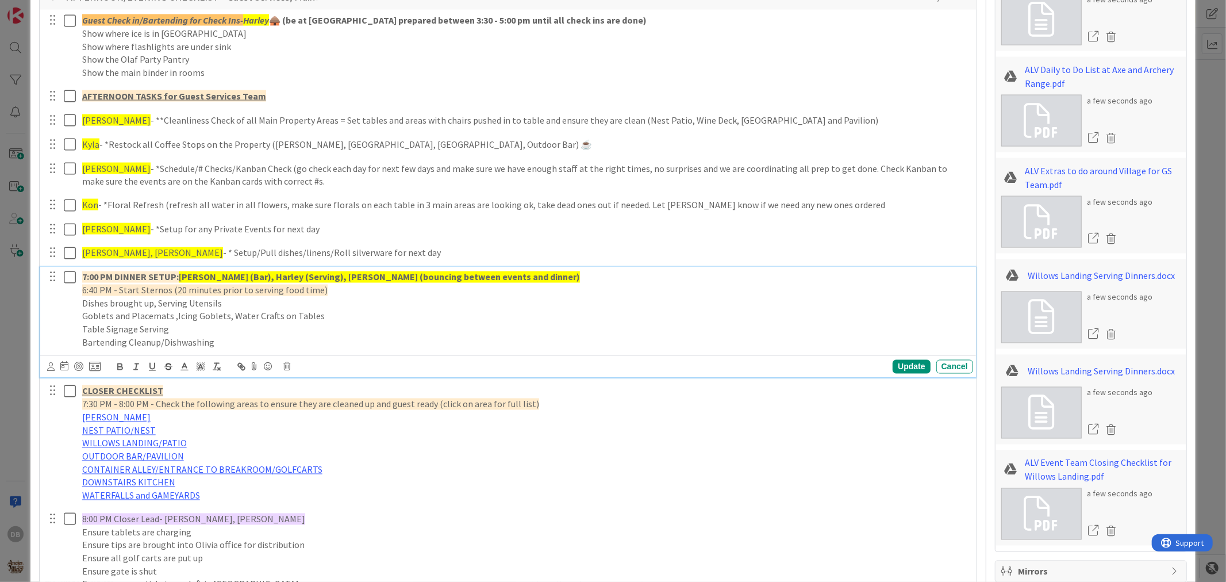
click at [305, 274] on strong "[PERSON_NAME] (Bar), Harley (Serving), [PERSON_NAME] (bouncing between events a…" at bounding box center [379, 276] width 401 height 11
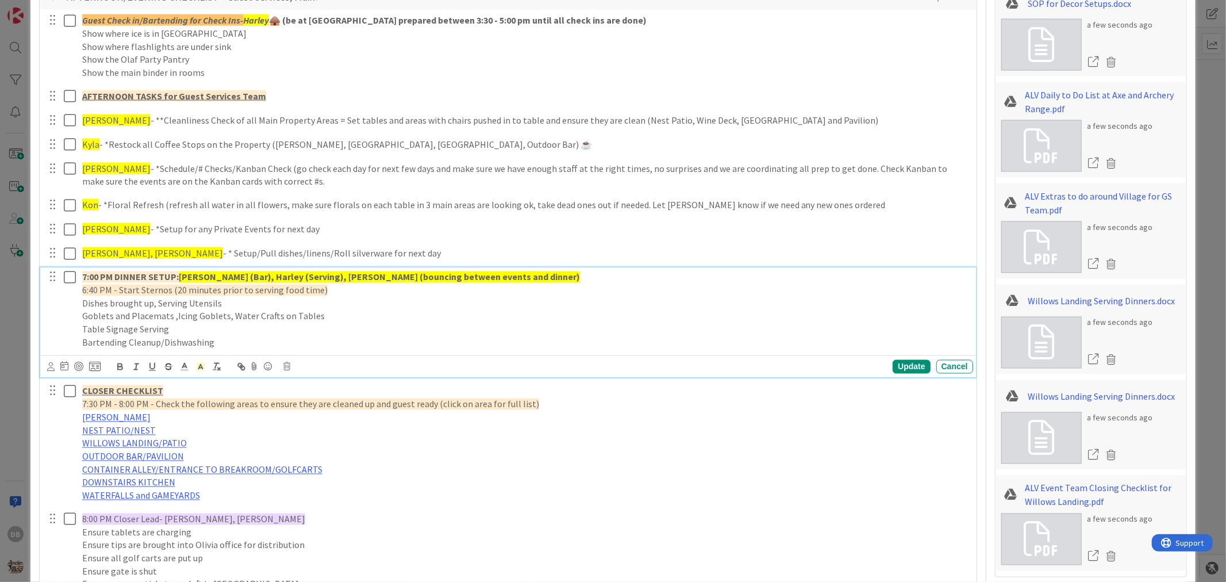
type textarea "x"
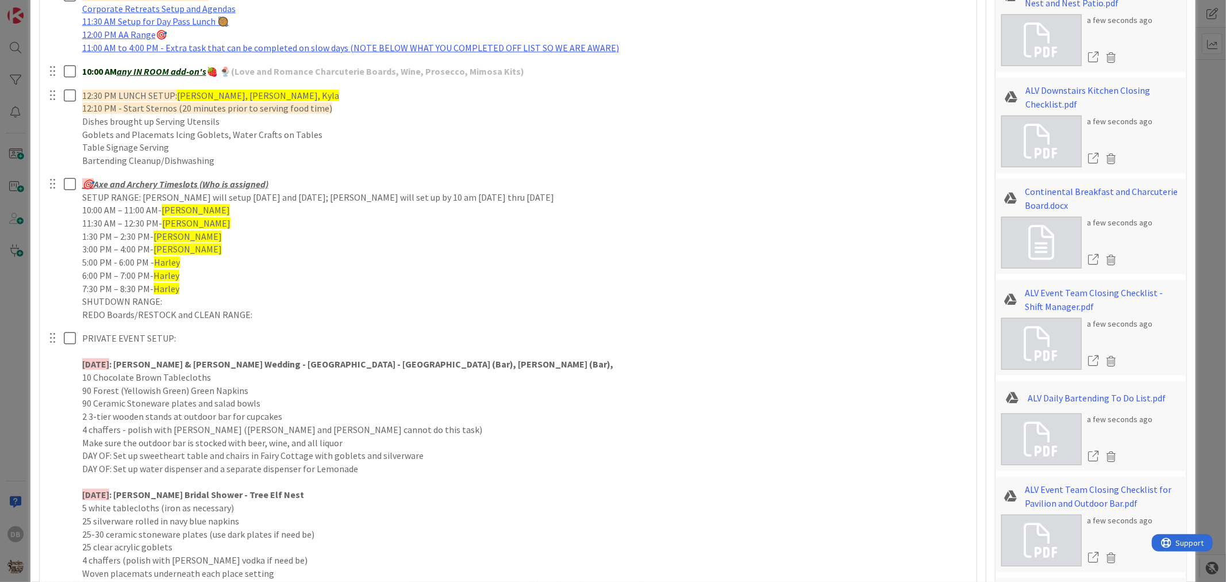
scroll to position [933, 0]
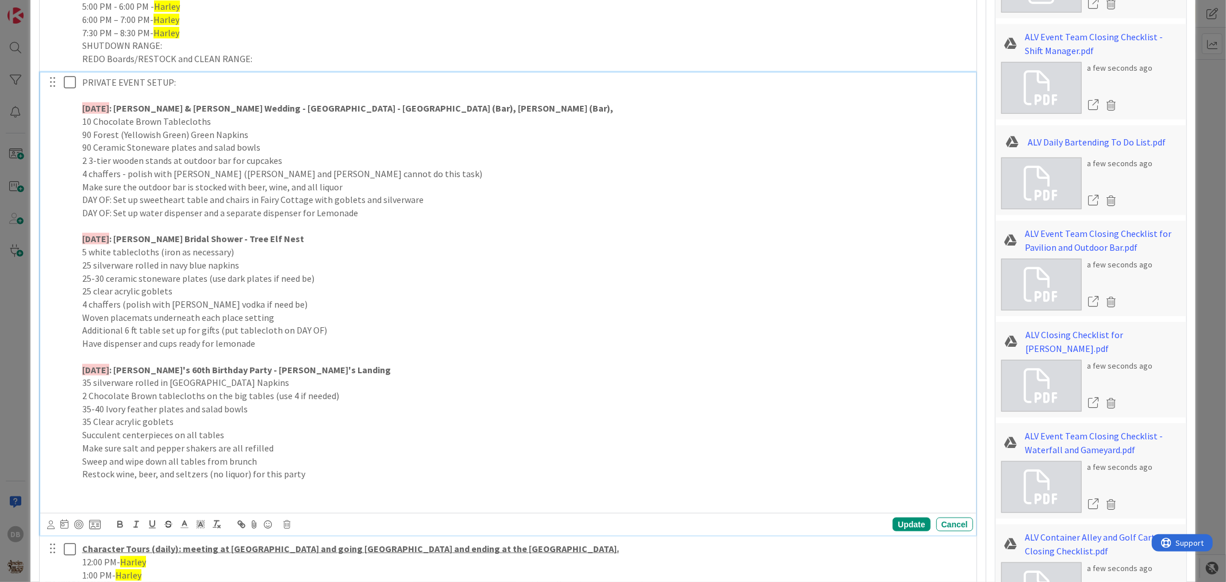
click at [432, 101] on p at bounding box center [525, 95] width 887 height 13
click at [430, 105] on p "[DATE] : [PERSON_NAME] & [PERSON_NAME] Wedding - [GEOGRAPHIC_DATA] - [GEOGRAPHI…" at bounding box center [525, 108] width 887 height 13
drag, startPoint x: 406, startPoint y: 108, endPoint x: 367, endPoint y: 109, distance: 39.1
click at [367, 109] on strong ": [PERSON_NAME] & [PERSON_NAME] Wedding - [GEOGRAPHIC_DATA] - [GEOGRAPHIC_DATA]…" at bounding box center [361, 107] width 504 height 11
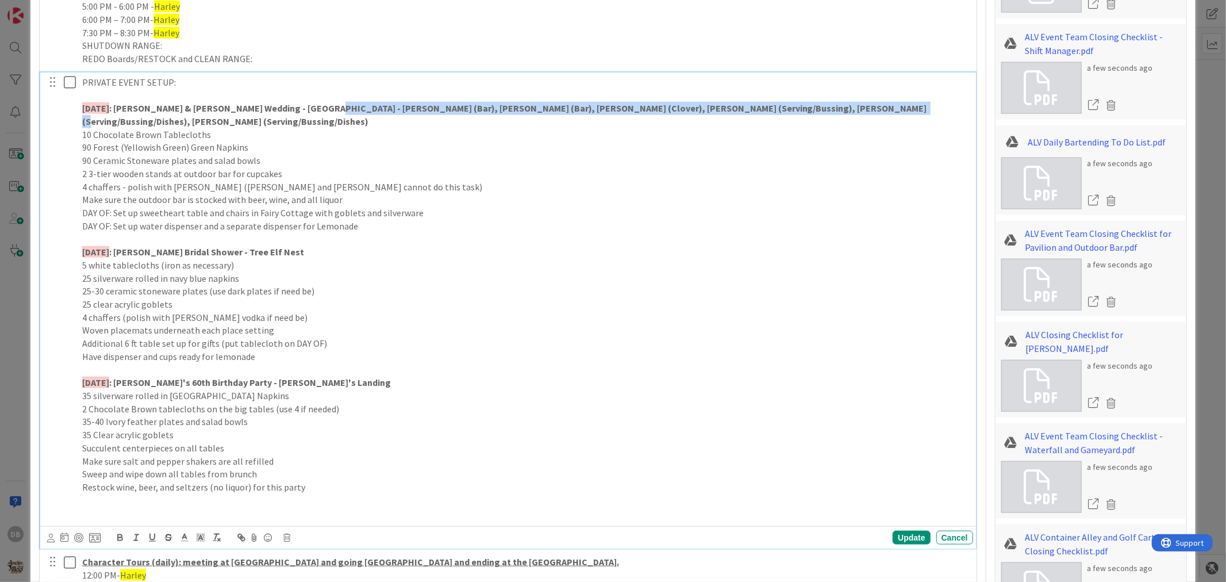
drag, startPoint x: 835, startPoint y: 102, endPoint x: 310, endPoint y: 102, distance: 524.4
click at [310, 102] on p "[DATE] : [PERSON_NAME] & [PERSON_NAME] Wedding - [GEOGRAPHIC_DATA] - [GEOGRAPHI…" at bounding box center [525, 115] width 887 height 26
click at [204, 532] on icon at bounding box center [200, 537] width 10 height 10
click at [239, 548] on span at bounding box center [236, 552] width 9 height 9
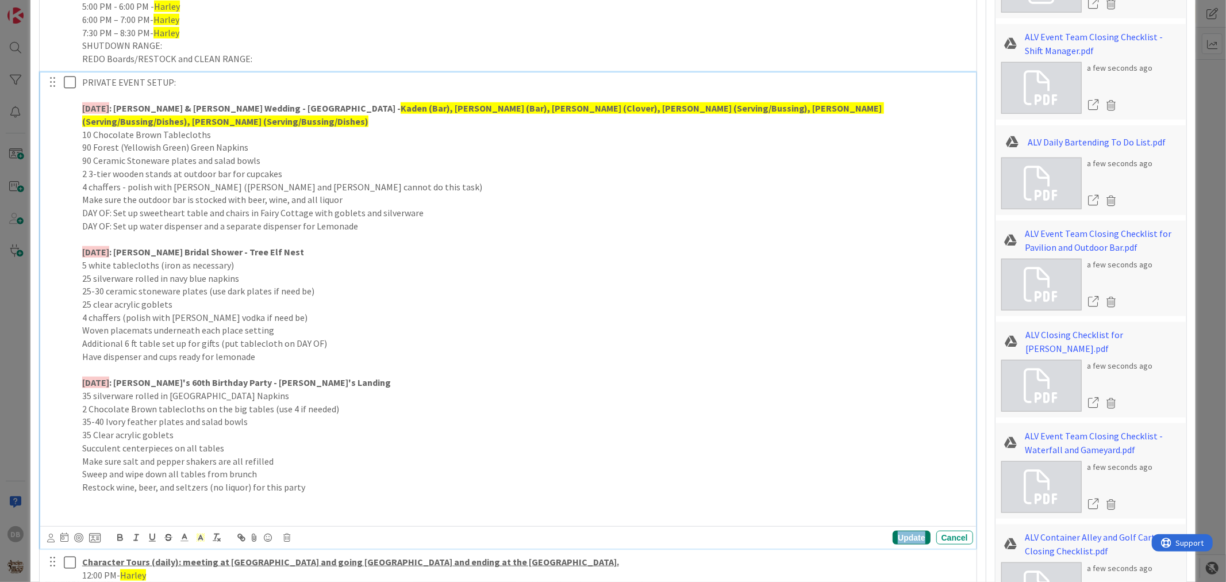
click at [898, 531] on div "Update" at bounding box center [911, 538] width 37 height 14
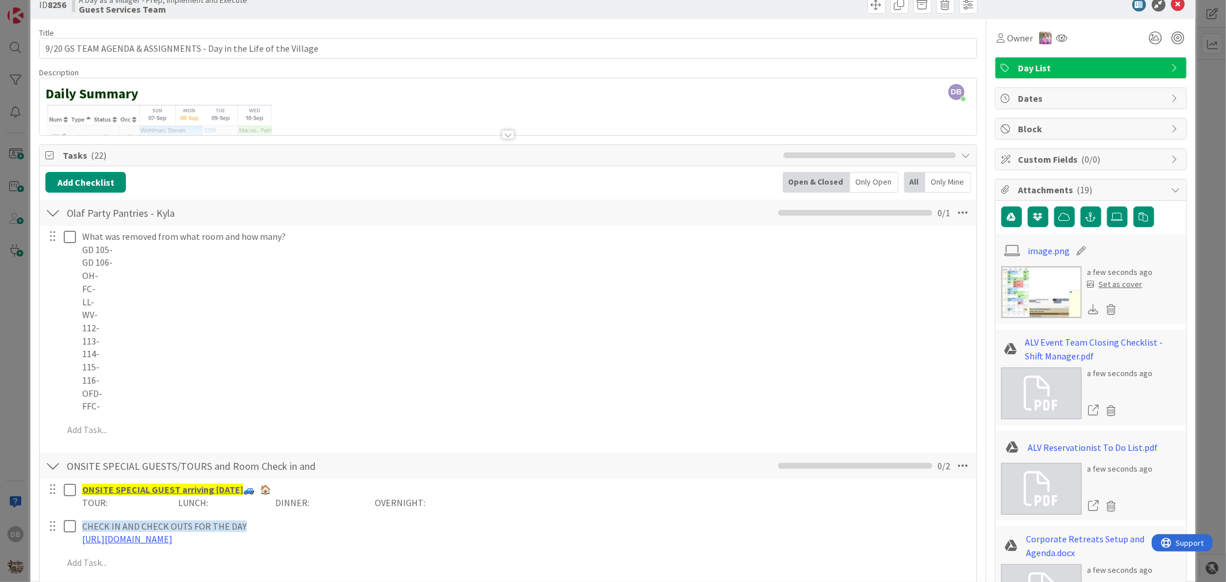
scroll to position [0, 0]
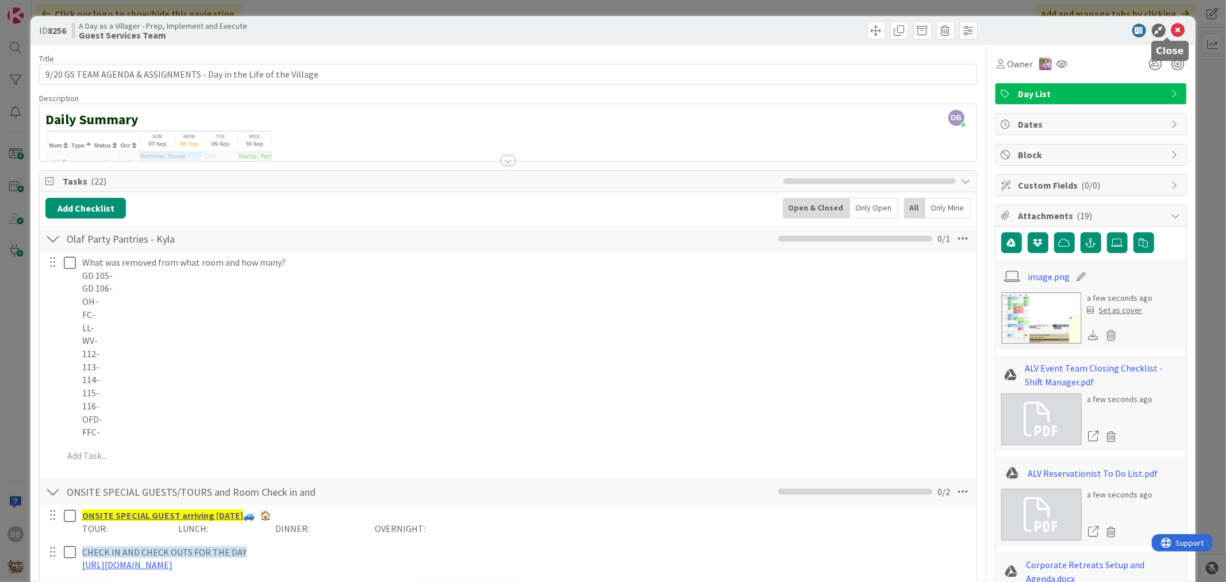
click at [1172, 32] on icon at bounding box center [1179, 31] width 14 height 14
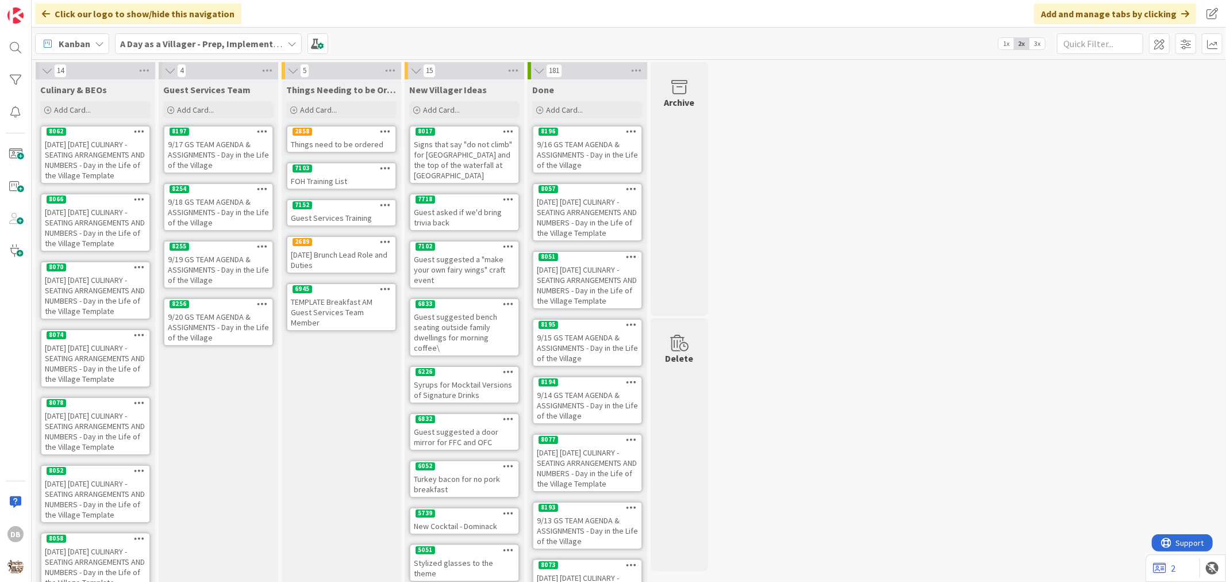
click at [264, 300] on icon at bounding box center [262, 304] width 11 height 8
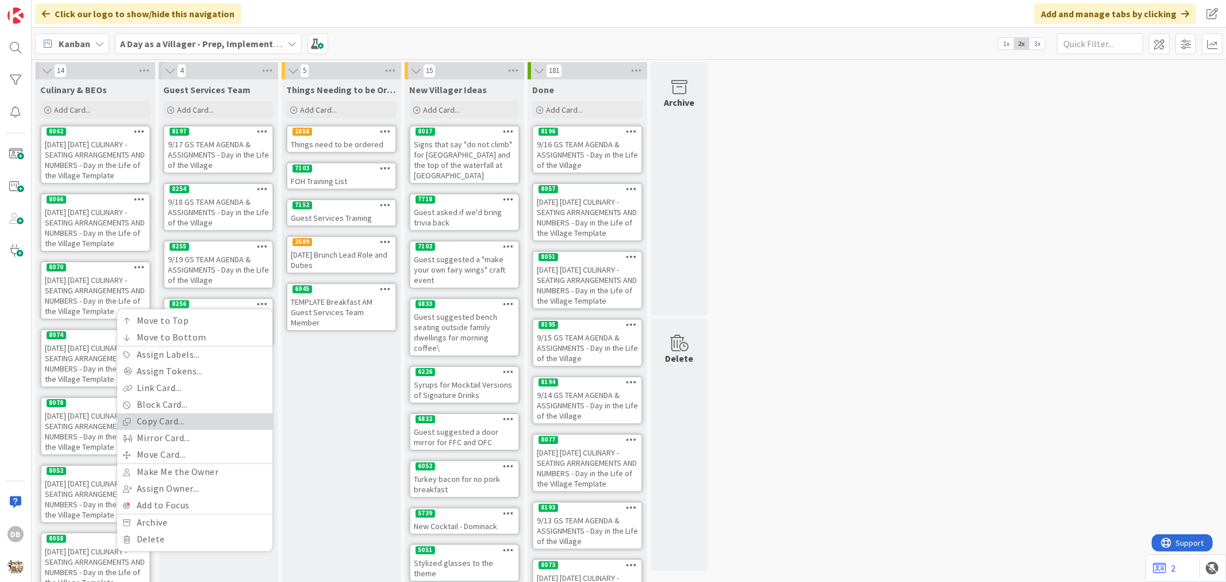
click at [197, 418] on link "Copy Card..." at bounding box center [194, 421] width 155 height 17
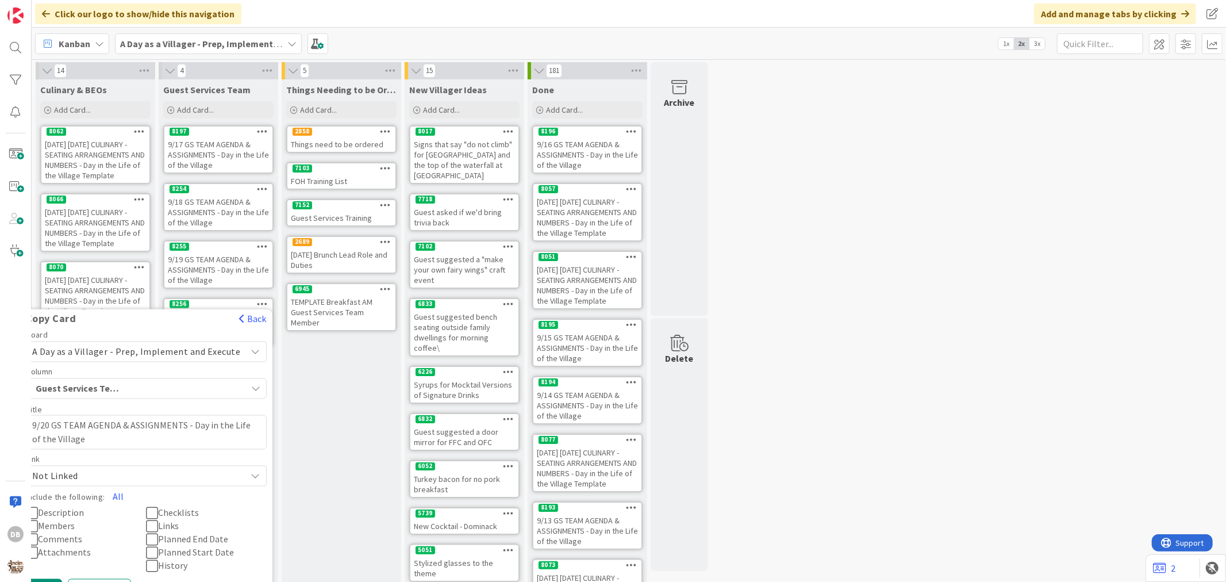
click at [53, 422] on textarea "9/20 GS TEAM AGENDA & ASSIGNMENTS - Day in the Life of the Village" at bounding box center [146, 432] width 241 height 34
type textarea "x"
type textarea "9/2 GS TEAM AGENDA & ASSIGNMENTS - Day in the Life of the Village"
type textarea "x"
type textarea "9/21 GS TEAM AGENDA & ASSIGNMENTS - Day in the Life of the Village"
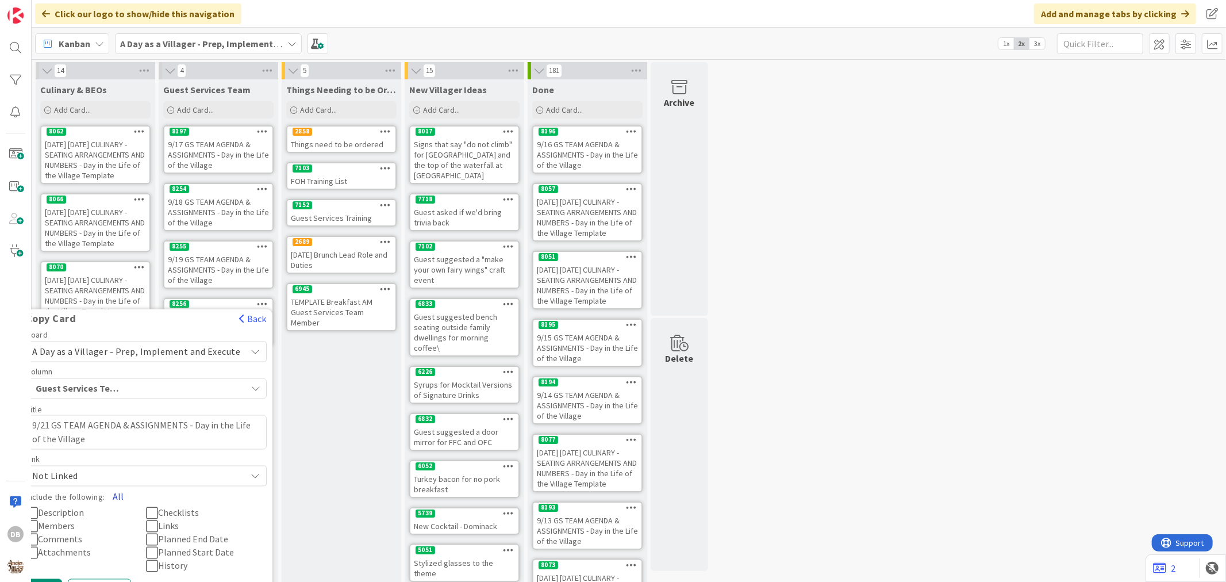
click at [120, 490] on button "All" at bounding box center [118, 496] width 26 height 21
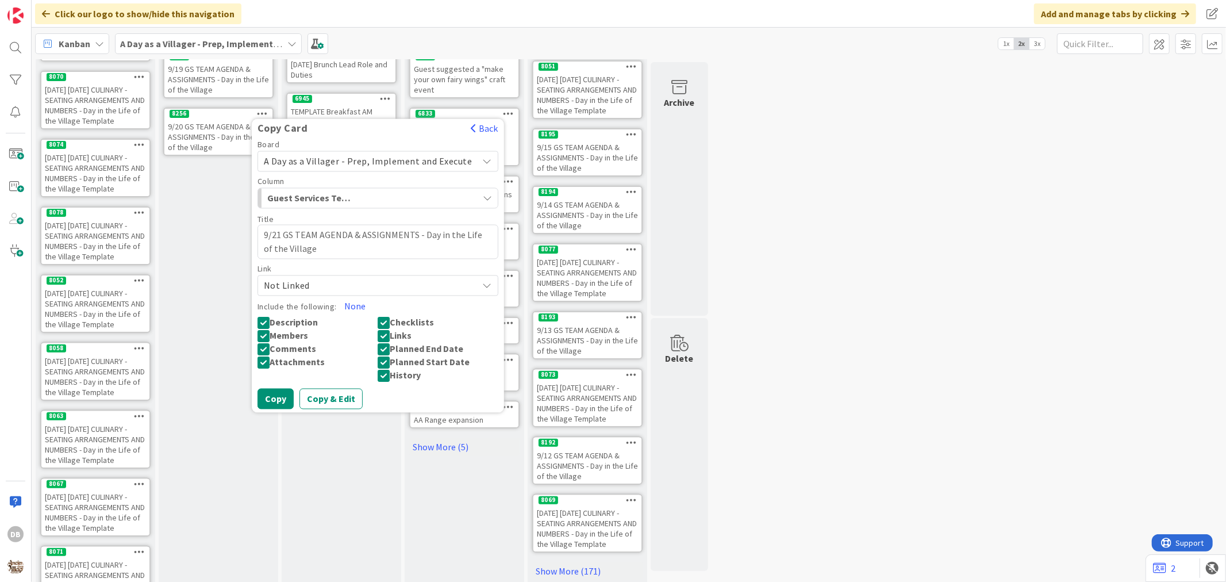
scroll to position [191, 0]
click at [272, 391] on button "Copy" at bounding box center [276, 398] width 36 height 21
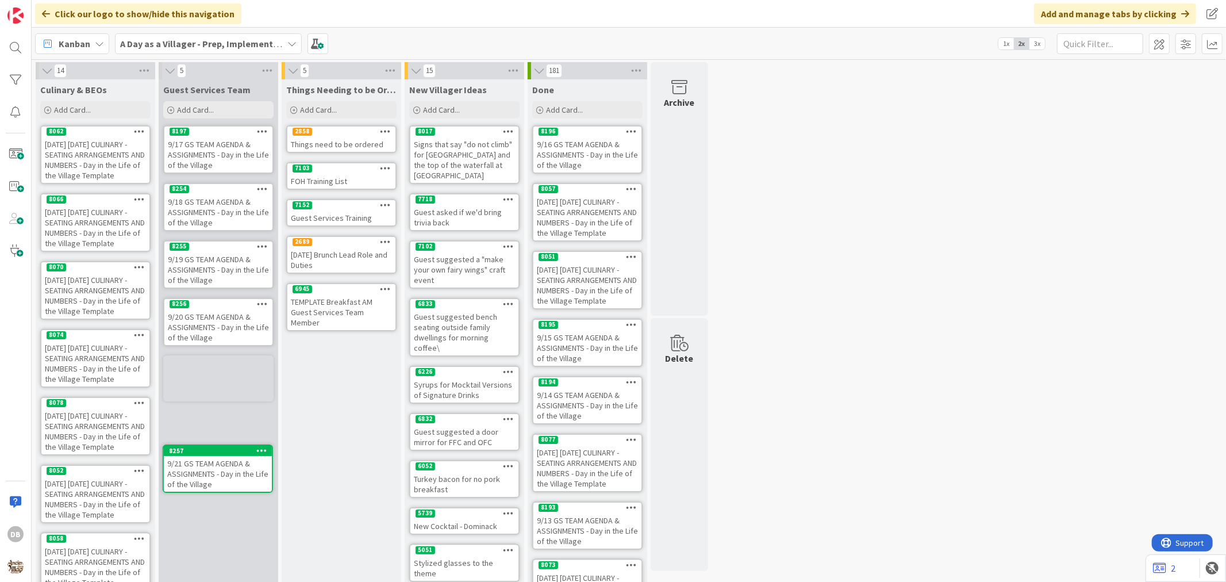
scroll to position [11, 0]
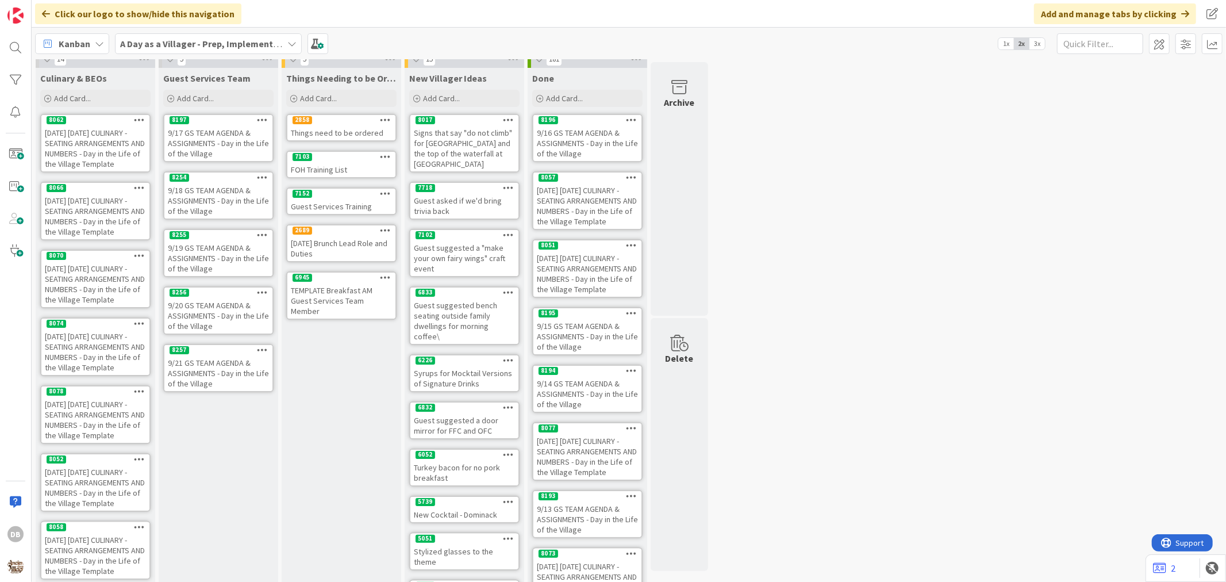
click at [221, 375] on div "9/21 GS TEAM AGENDA & ASSIGNMENTS - Day in the Life of the Village" at bounding box center [218, 373] width 108 height 36
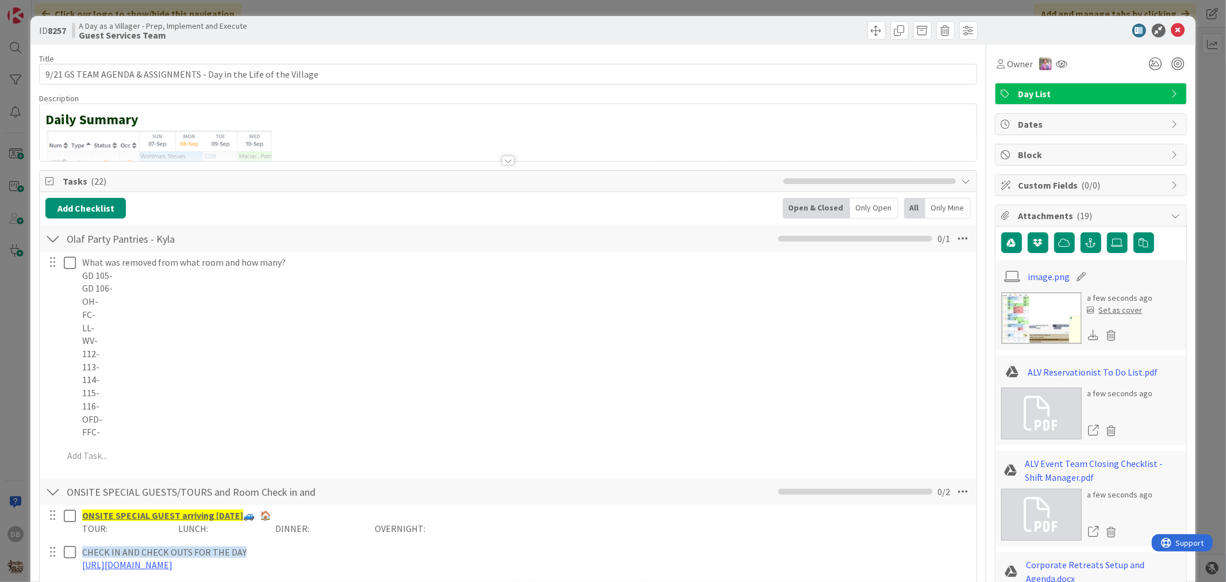
type textarea "x"
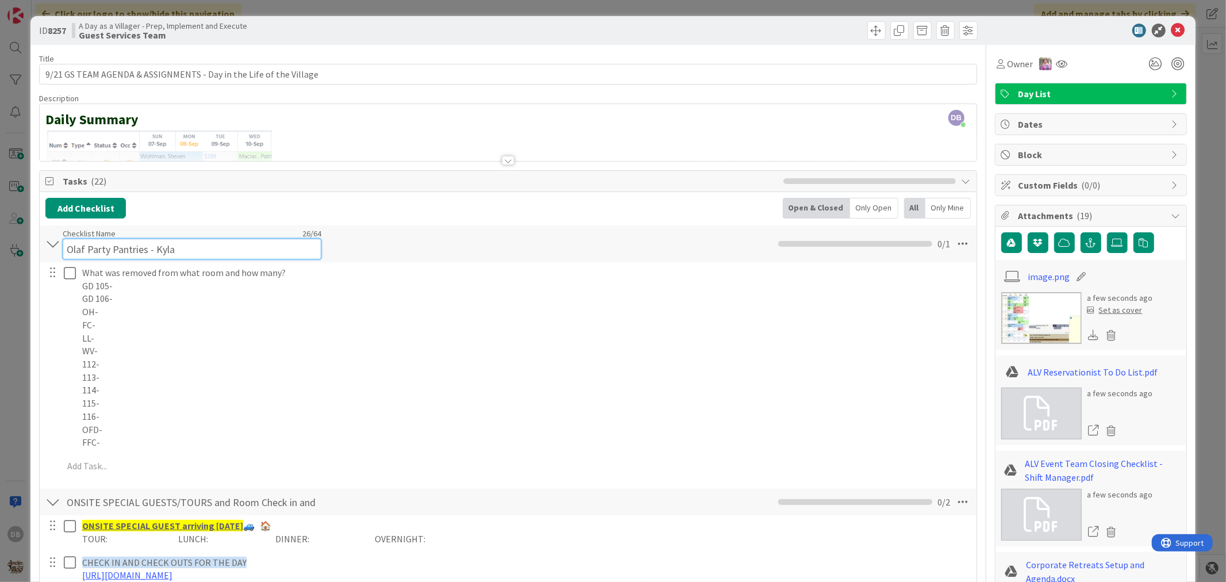
click at [179, 239] on input "Olaf Party Pantries - Kyla" at bounding box center [192, 249] width 259 height 21
type input "Olaf Party Pantries -"
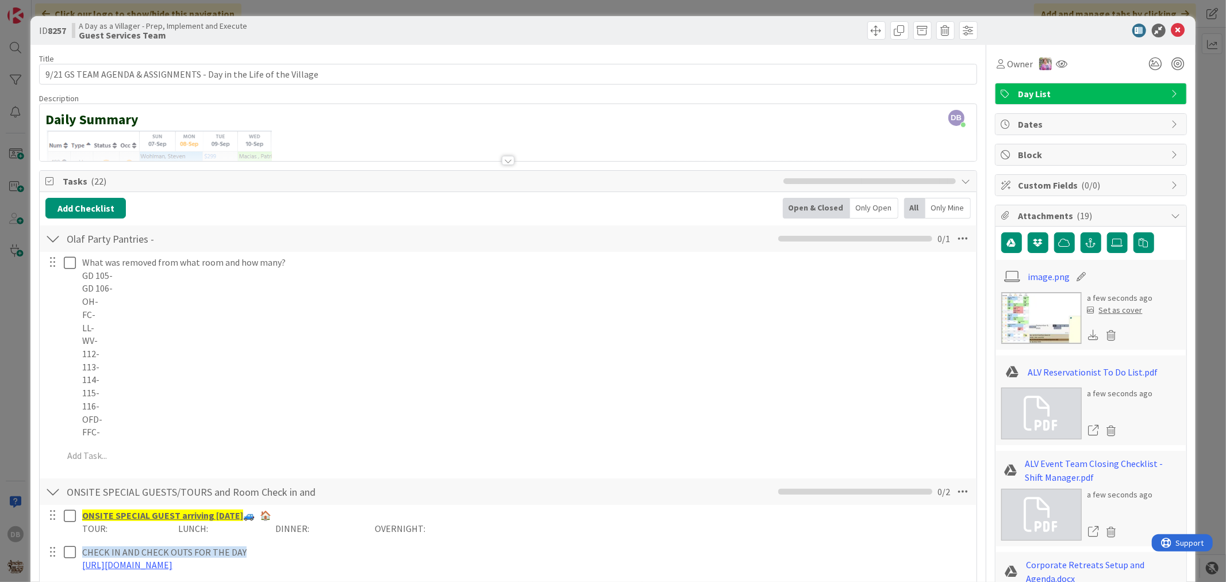
type textarea "x"
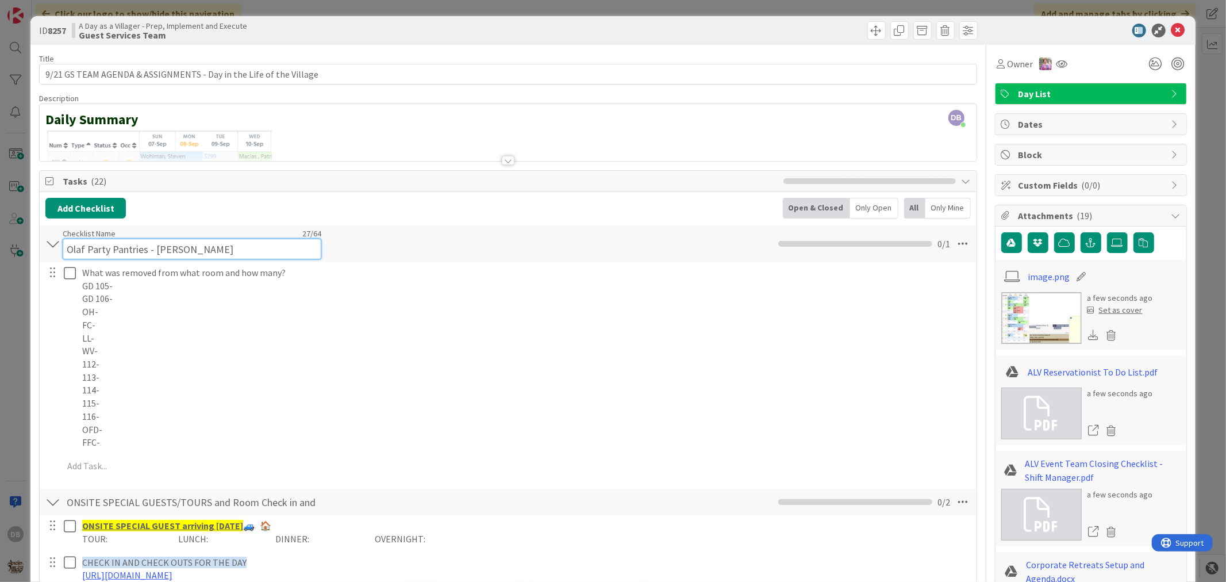
type input "Olaf Party Pantries - [PERSON_NAME]"
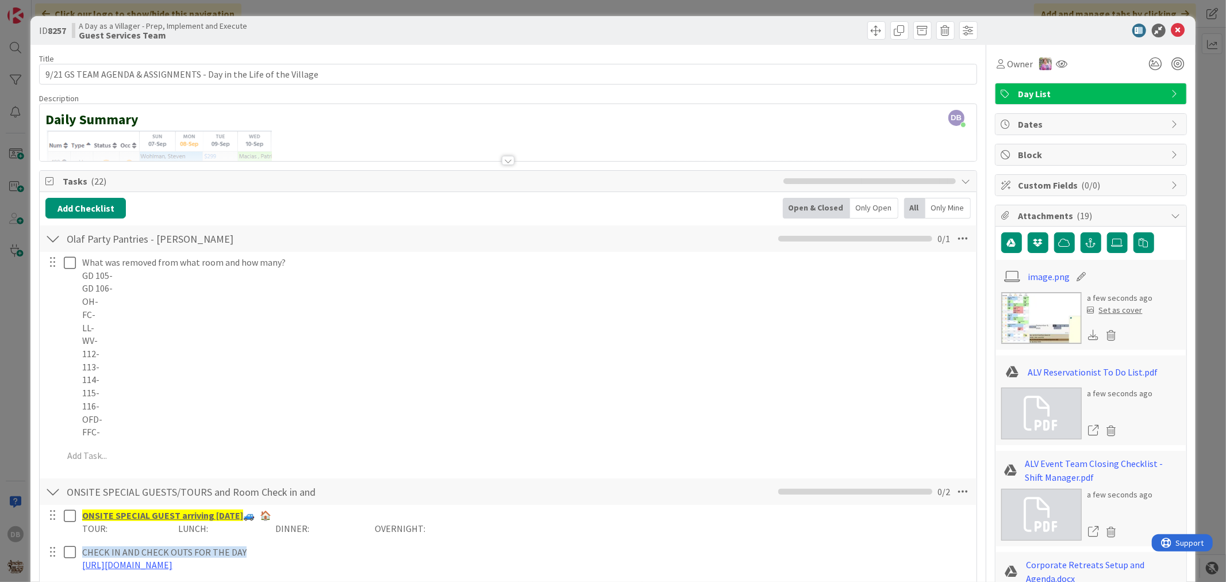
type textarea "x"
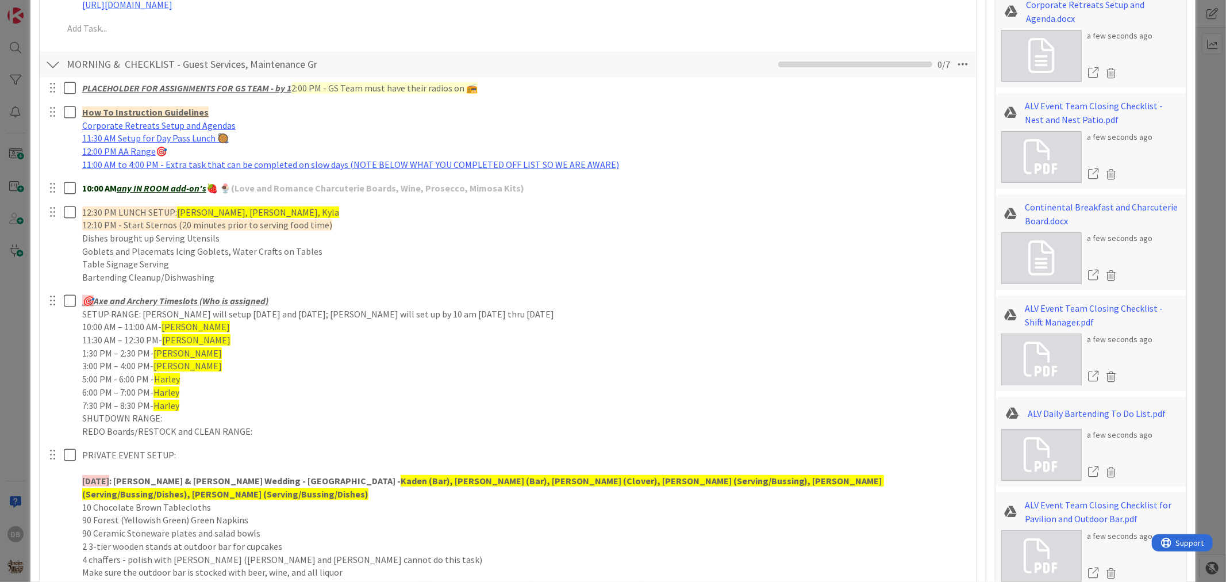
scroll to position [575, 0]
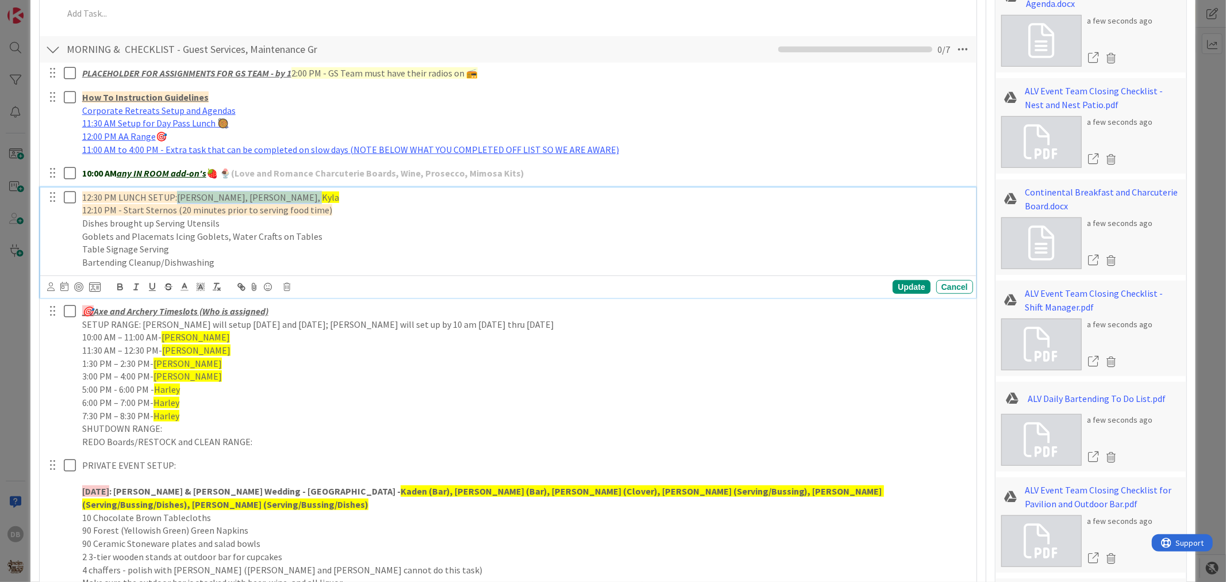
drag, startPoint x: 292, startPoint y: 197, endPoint x: 179, endPoint y: 191, distance: 113.4
click at [179, 191] on p "12:30 PM LUNCH SETUP: [PERSON_NAME], [PERSON_NAME], [PERSON_NAME], Kyla" at bounding box center [525, 197] width 887 height 13
click at [90, 199] on span "12:30 PM LUNCH SETUP:" at bounding box center [129, 196] width 95 height 11
click at [89, 211] on span "12:10 PM - Start Sternos (20 minutes prior to serving food time)" at bounding box center [207, 209] width 250 height 11
click at [122, 196] on span "10:30 PM LUNCH SETUP:" at bounding box center [129, 196] width 95 height 11
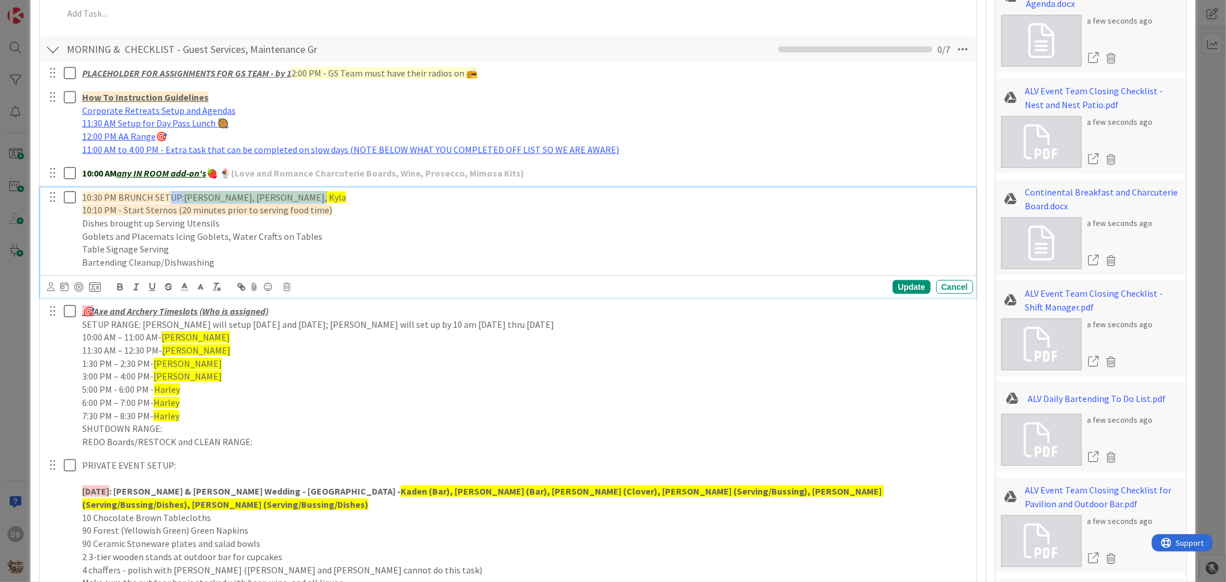
drag, startPoint x: 297, startPoint y: 199, endPoint x: 205, endPoint y: 197, distance: 91.5
click at [168, 204] on div "10:30 PM BRUNCH SETUP: [PERSON_NAME], [PERSON_NAME], Kyla 10:10 PM - Start Ster…" at bounding box center [526, 229] width 896 height 85
click at [330, 190] on div "10:30 PM BRUNCH SETUP: [PERSON_NAME], [PERSON_NAME], Kyla 10:10 PM - Start Ster…" at bounding box center [526, 229] width 896 height 85
drag, startPoint x: 292, startPoint y: 198, endPoint x: 185, endPoint y: 197, distance: 107.0
click at [185, 197] on p "10:30 PM BRUNCH SETUP: [PERSON_NAME], [PERSON_NAME], Kyla" at bounding box center [525, 197] width 887 height 13
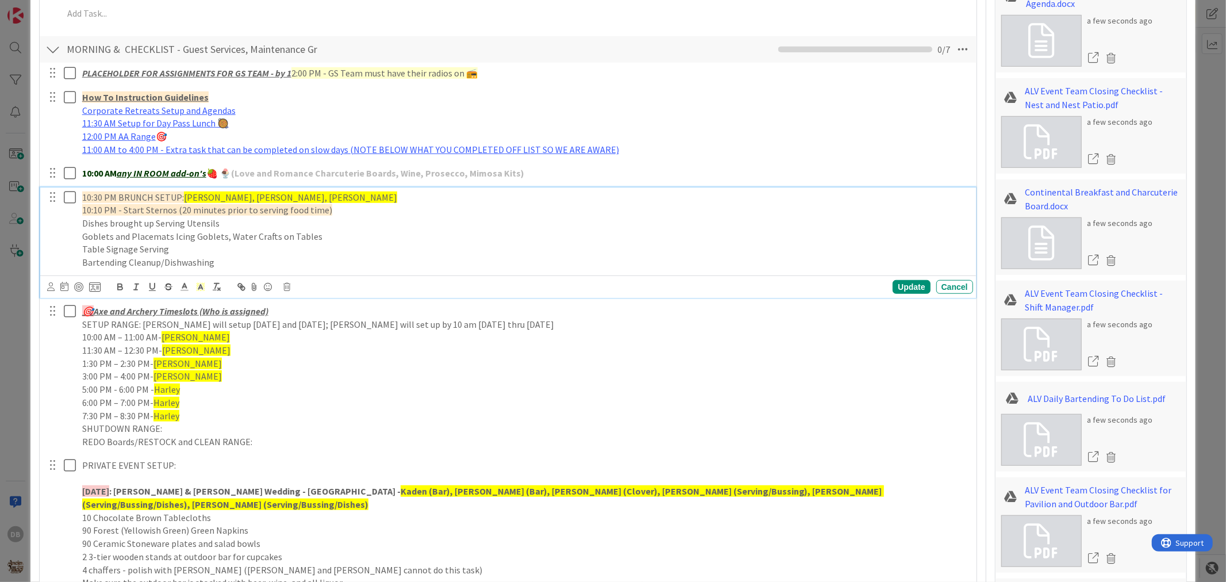
click at [334, 198] on p "10:30 PM BRUNCH SETUP: [PERSON_NAME], [PERSON_NAME], [PERSON_NAME]" at bounding box center [525, 197] width 887 height 13
click at [899, 283] on div "Update" at bounding box center [911, 287] width 37 height 14
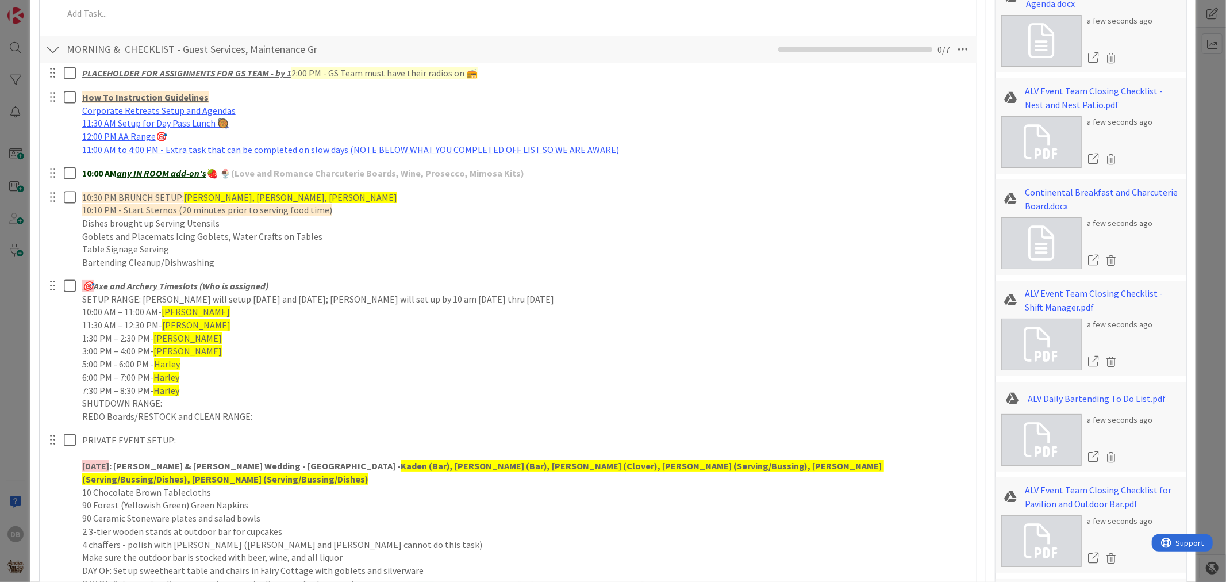
type textarea "x"
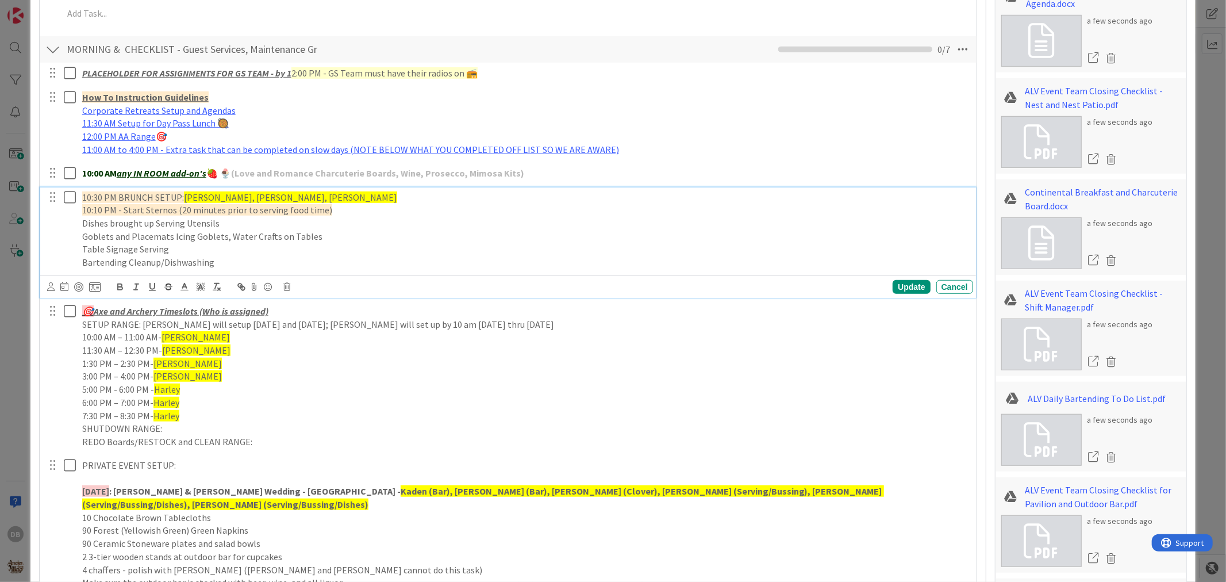
click at [386, 246] on p "Table Signage Serving" at bounding box center [525, 249] width 887 height 13
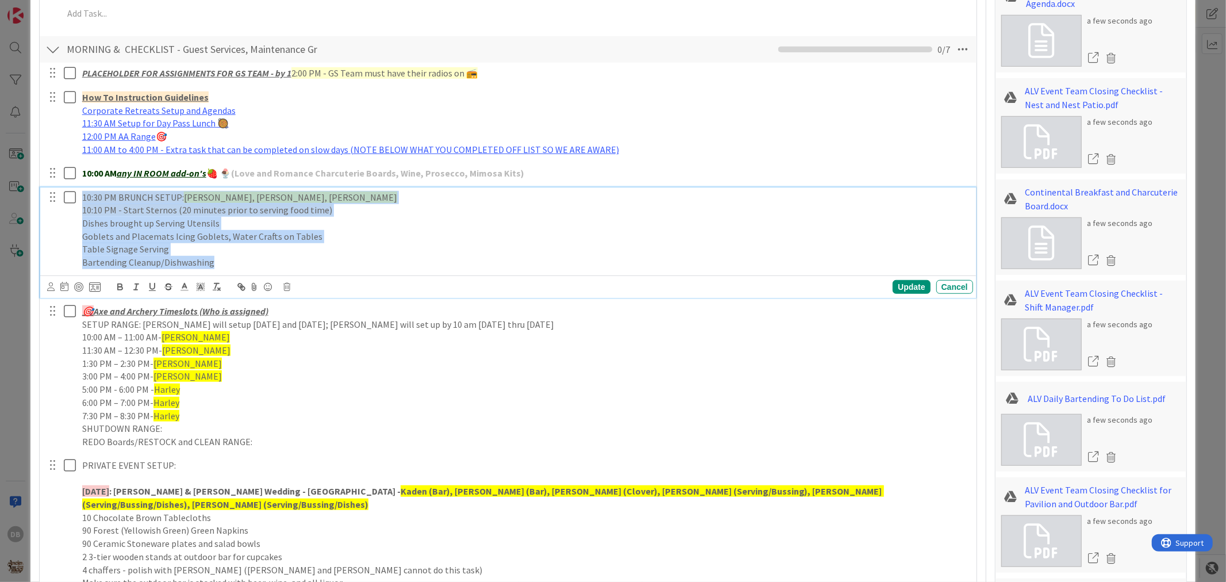
drag, startPoint x: 228, startPoint y: 267, endPoint x: 50, endPoint y: 186, distance: 196.1
click at [50, 186] on div "PLACEHOLDER FOR ASSIGNMENTS FOR GS TEAM - by 1 2:00 PM - GS Team must have thei…" at bounding box center [507, 530] width 925 height 934
copy div "10:30 PM BRUNCH SETUP: [PERSON_NAME], [PERSON_NAME], [PERSON_NAME] 10:10 PM - S…"
click at [273, 262] on p "Bartending Cleanup/Dishwashing" at bounding box center [525, 262] width 887 height 13
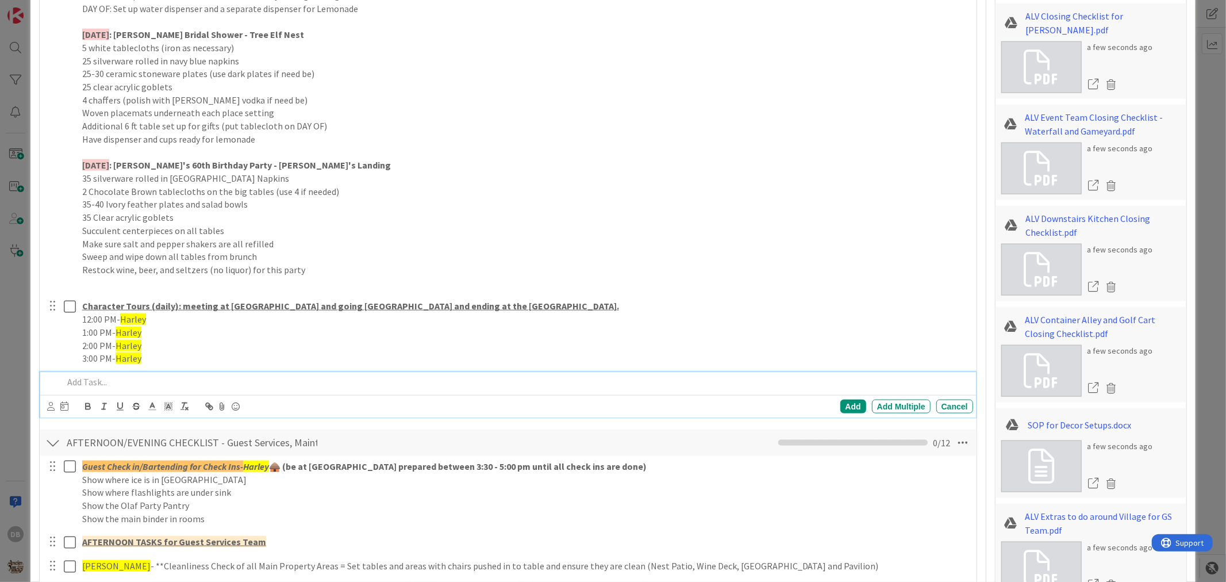
click at [73, 389] on p at bounding box center [515, 381] width 905 height 13
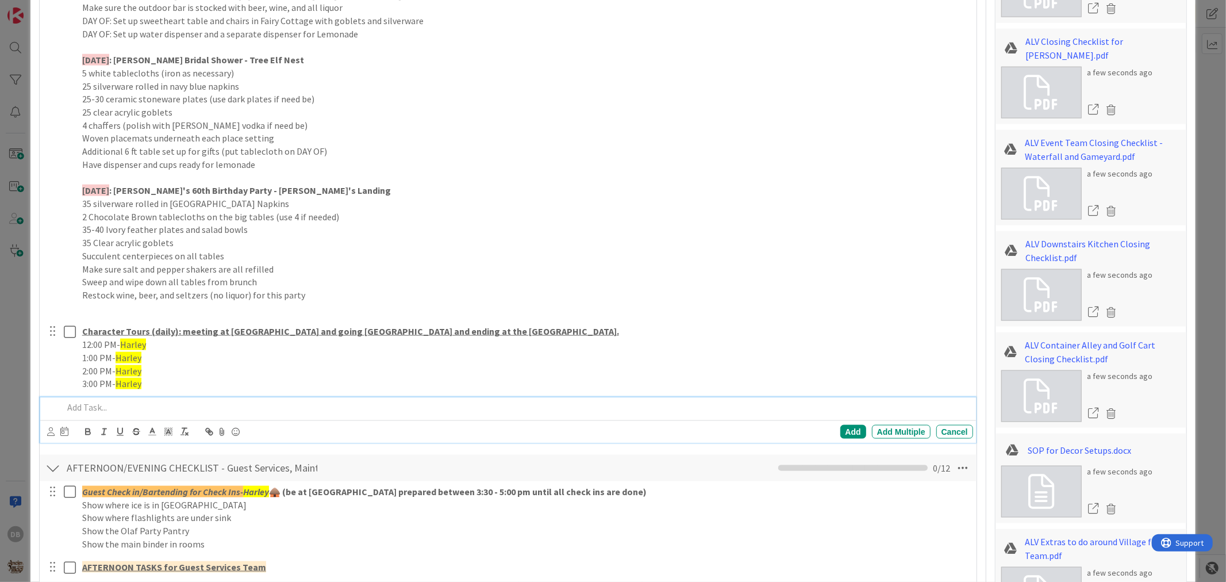
paste div
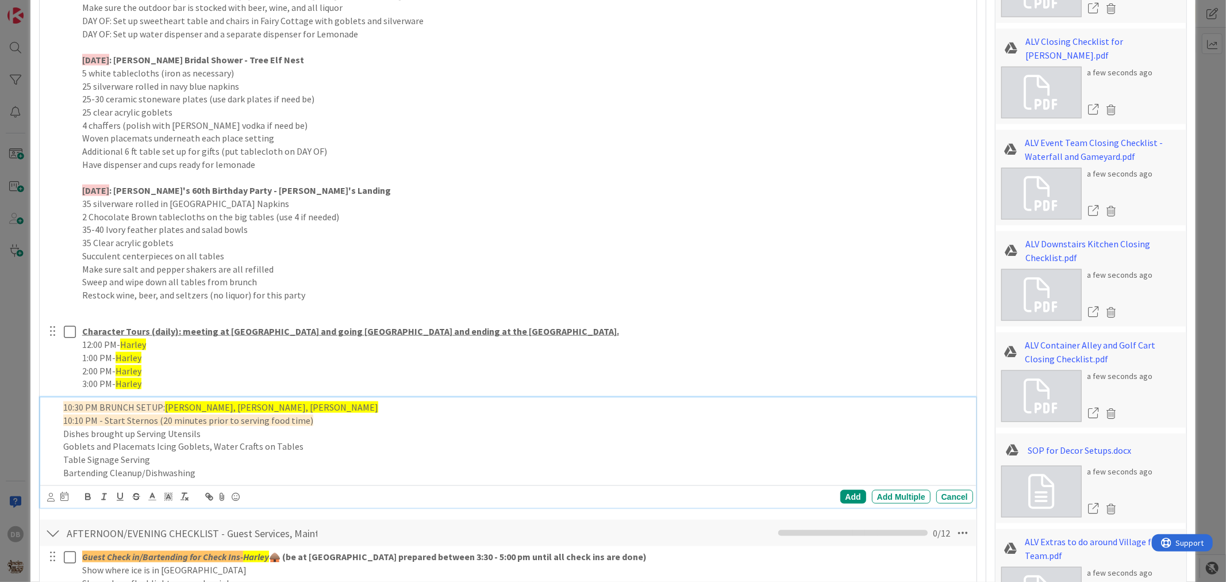
click at [72, 401] on span "10:30 PM BRUNCH SETUP:" at bounding box center [114, 406] width 102 height 11
click at [78, 415] on span "10:10 PM - Start Sternos (20 minutes prior to serving food time)" at bounding box center [188, 420] width 250 height 11
click at [283, 401] on p "1:00 PM BRUNCH SETUP: [PERSON_NAME], [PERSON_NAME], [PERSON_NAME]" at bounding box center [515, 407] width 905 height 13
click at [842, 490] on div "Add" at bounding box center [854, 497] width 26 height 14
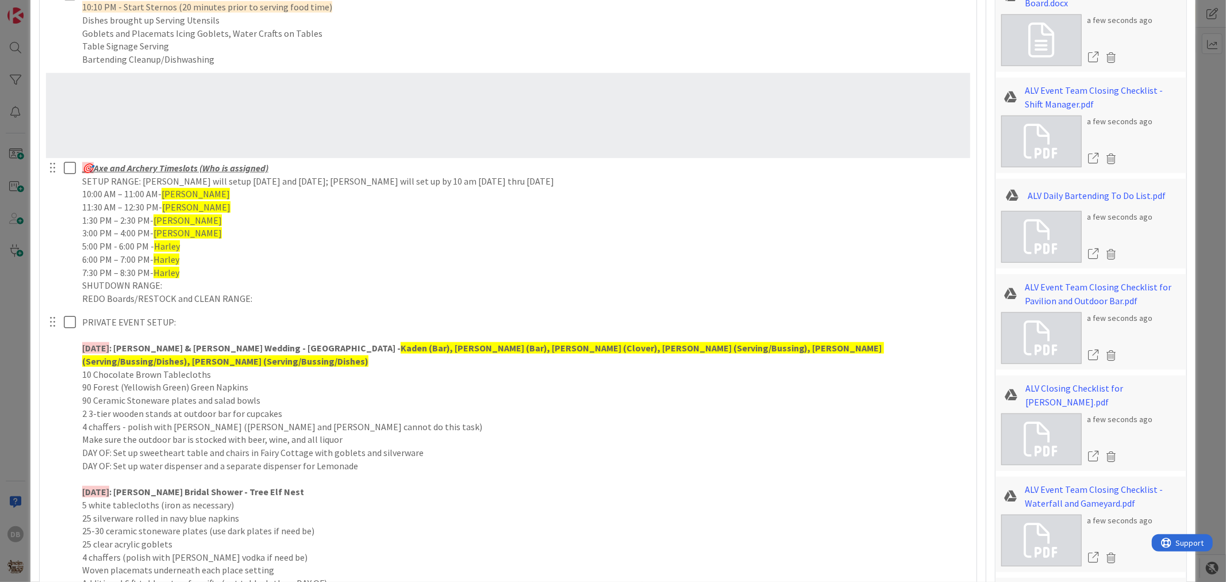
scroll to position [693, 0]
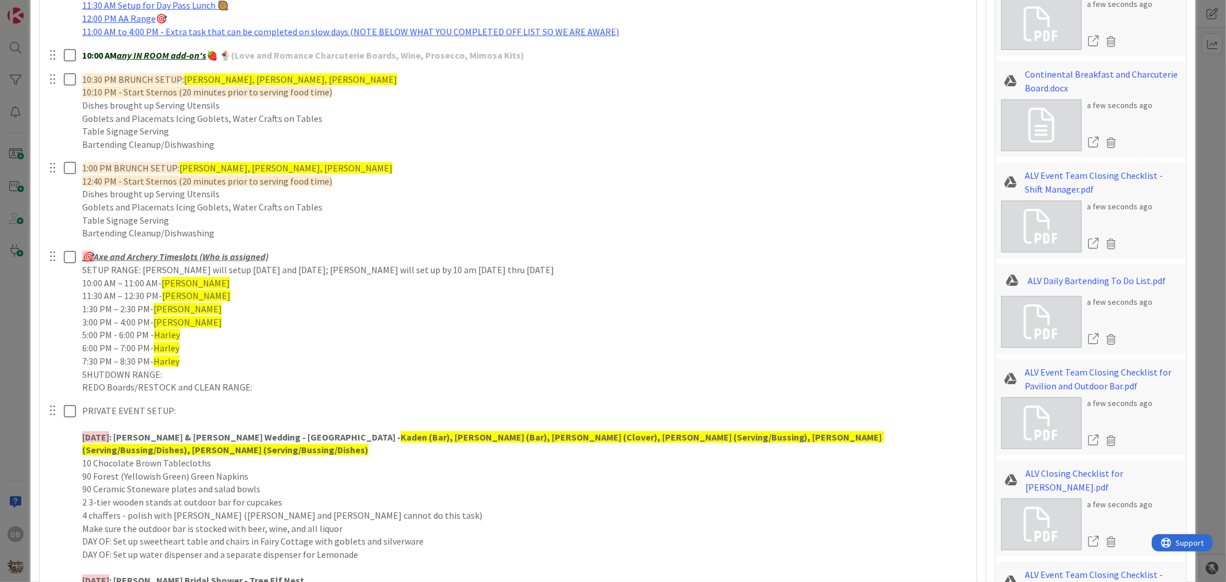
type textarea "x"
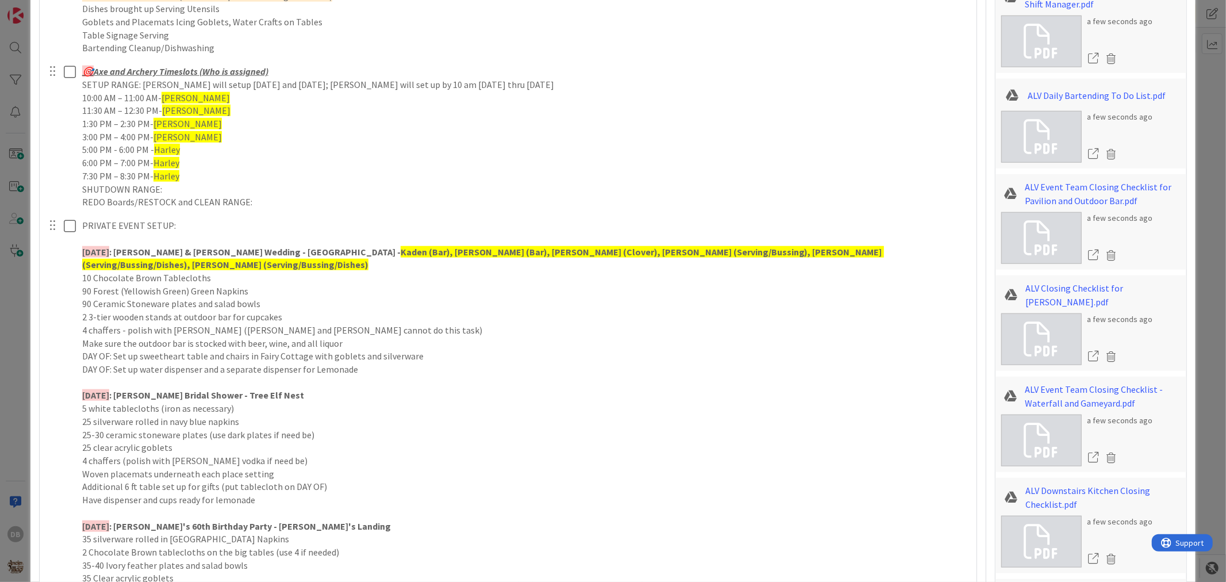
scroll to position [884, 0]
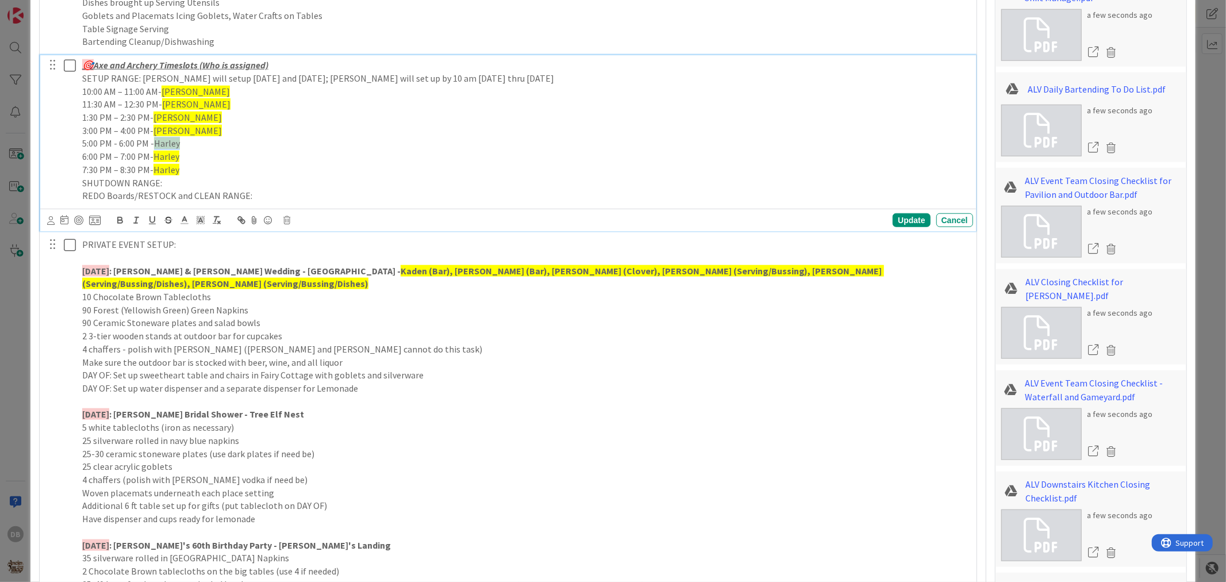
drag, startPoint x: 177, startPoint y: 145, endPoint x: 152, endPoint y: 145, distance: 24.7
click at [152, 145] on p "5:00 PM - 6:00 PM - [PERSON_NAME]" at bounding box center [525, 143] width 887 height 13
drag, startPoint x: 179, startPoint y: 160, endPoint x: 154, endPoint y: 159, distance: 25.9
click at [154, 160] on p "6:00 PM – 7:00 PM- [PERSON_NAME]" at bounding box center [525, 156] width 887 height 13
drag, startPoint x: 181, startPoint y: 173, endPoint x: 155, endPoint y: 171, distance: 26.0
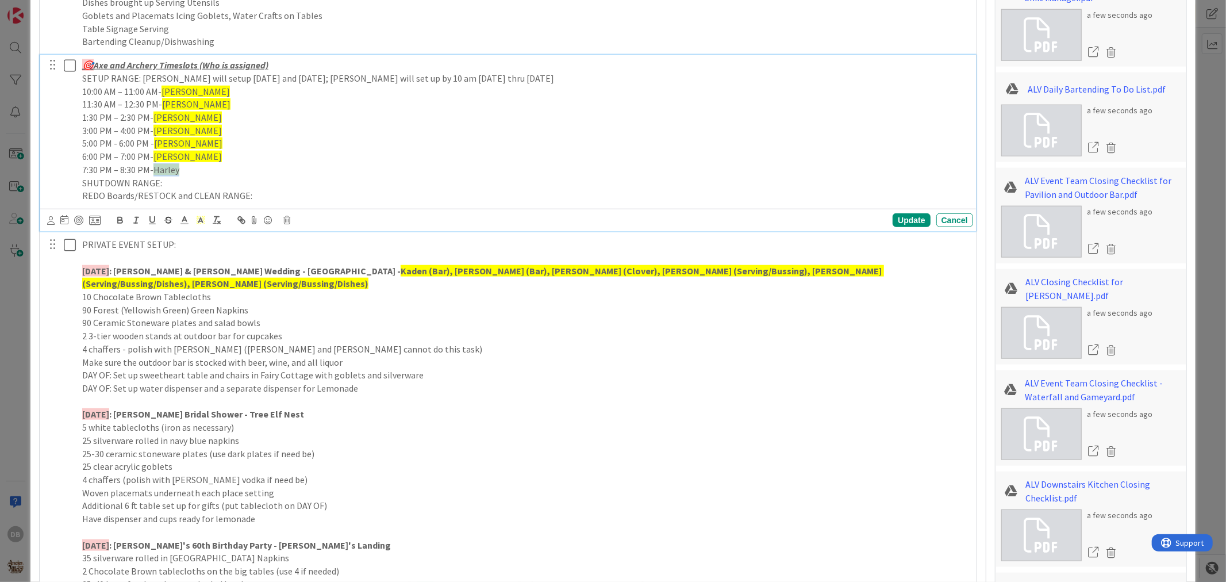
click at [155, 171] on p "7:30 PM – 8:30 PM- [PERSON_NAME]" at bounding box center [525, 169] width 887 height 13
click at [417, 421] on p "5 white tablecloths (iron as necessary)" at bounding box center [525, 427] width 887 height 13
drag, startPoint x: 171, startPoint y: 169, endPoint x: 155, endPoint y: 147, distance: 27.6
click at [155, 147] on p "5:00 PM - 6:00 PM - [PERSON_NAME]" at bounding box center [525, 143] width 887 height 13
click at [170, 181] on p "SHUTDOWN RANGE:" at bounding box center [525, 183] width 887 height 13
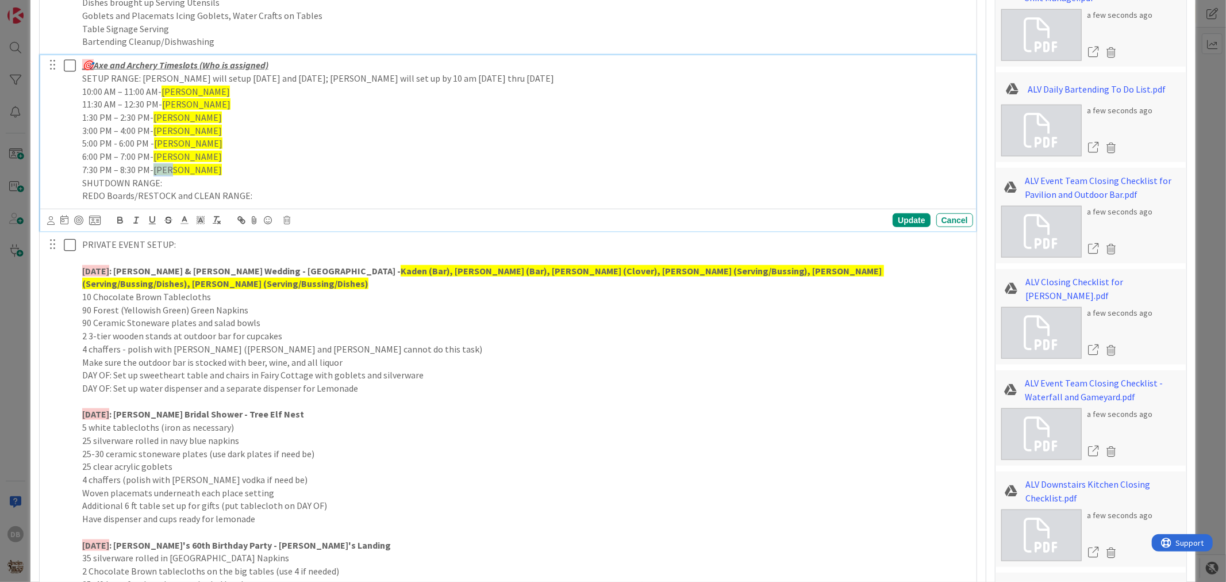
drag, startPoint x: 170, startPoint y: 169, endPoint x: 154, endPoint y: 171, distance: 15.6
click at [154, 171] on p "7:30 PM – 8:30 PM- [PERSON_NAME]" at bounding box center [525, 169] width 887 height 13
drag, startPoint x: 172, startPoint y: 156, endPoint x: 155, endPoint y: 157, distance: 17.3
click at [155, 157] on p "6:00 PM – 7:00 PM- [PERSON_NAME]" at bounding box center [525, 156] width 887 height 13
drag, startPoint x: 169, startPoint y: 148, endPoint x: 153, endPoint y: 146, distance: 16.2
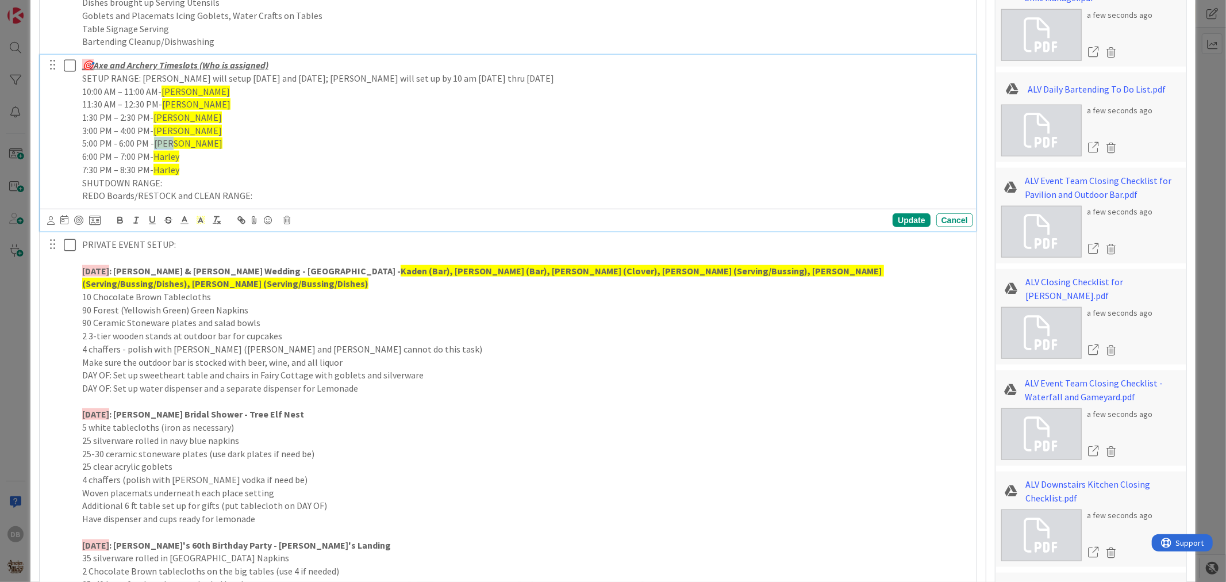
click at [154, 146] on span "[PERSON_NAME]" at bounding box center [188, 142] width 68 height 11
click at [899, 217] on div "Update" at bounding box center [911, 220] width 37 height 14
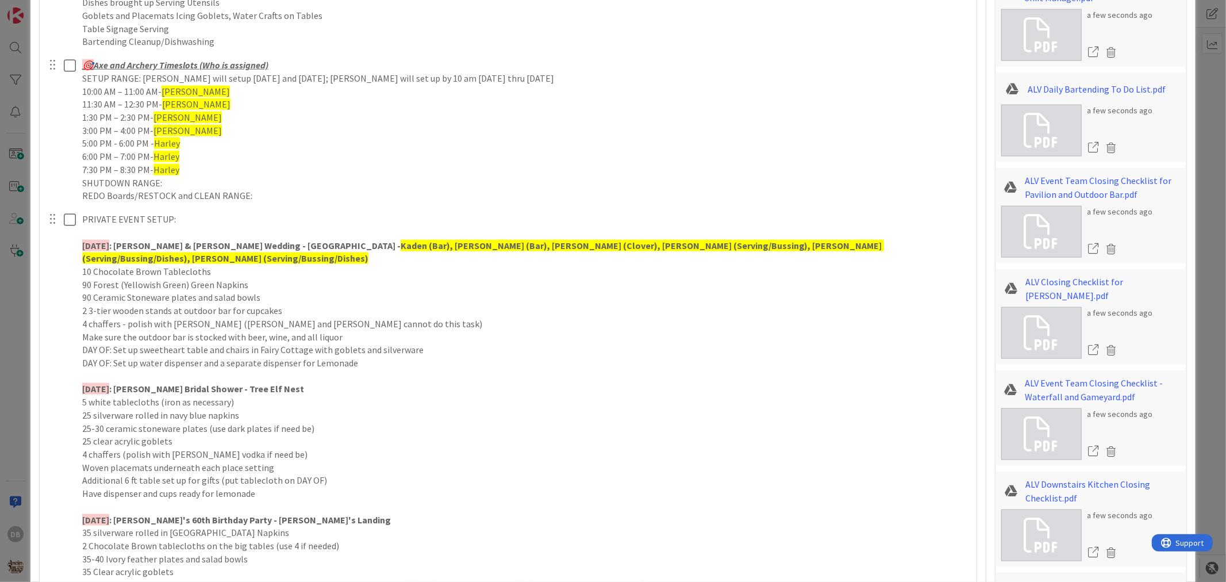
type textarea "x"
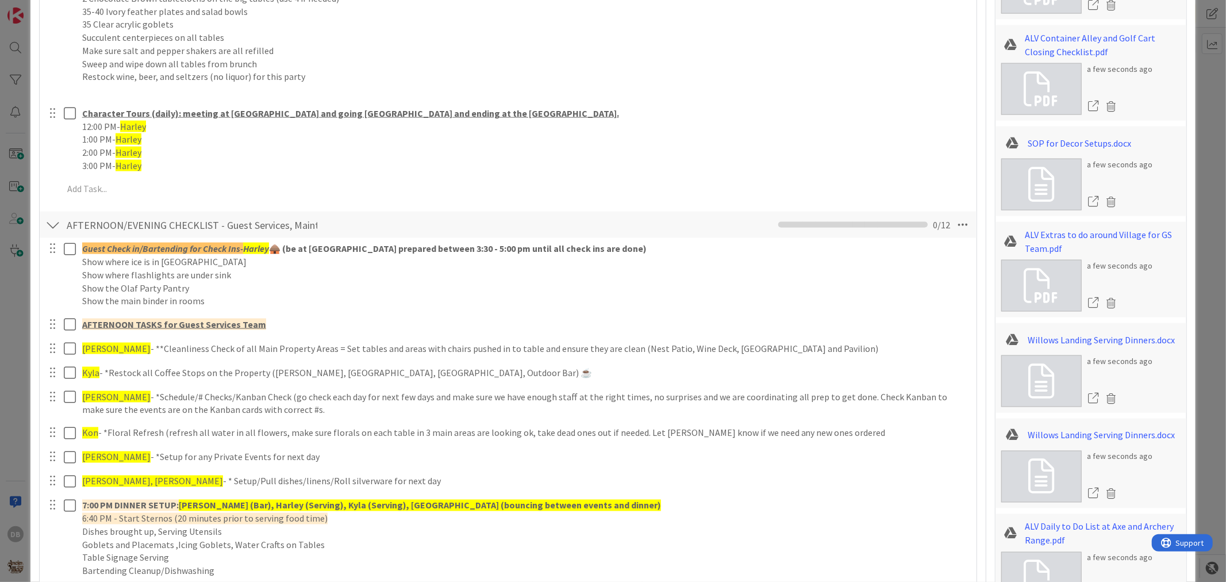
scroll to position [1878, 0]
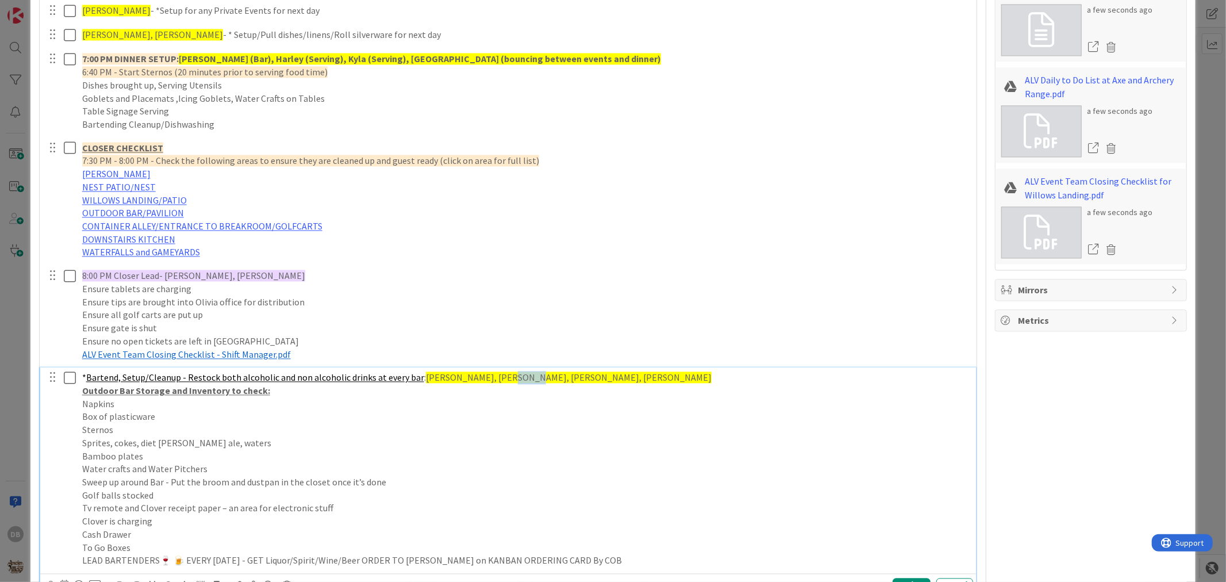
drag, startPoint x: 516, startPoint y: 365, endPoint x: 492, endPoint y: 366, distance: 24.2
click at [492, 371] on span "[PERSON_NAME], [PERSON_NAME], [PERSON_NAME], [PERSON_NAME]" at bounding box center [569, 376] width 286 height 11
click at [904, 578] on div "Update" at bounding box center [911, 585] width 37 height 14
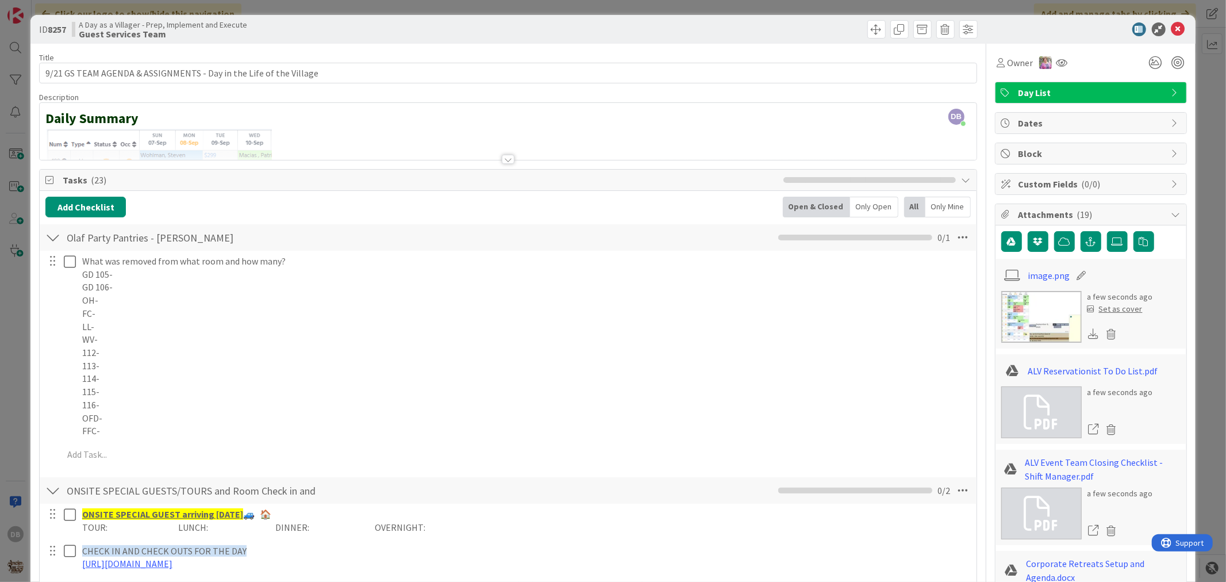
scroll to position [0, 0]
